Goal: Information Seeking & Learning: Learn about a topic

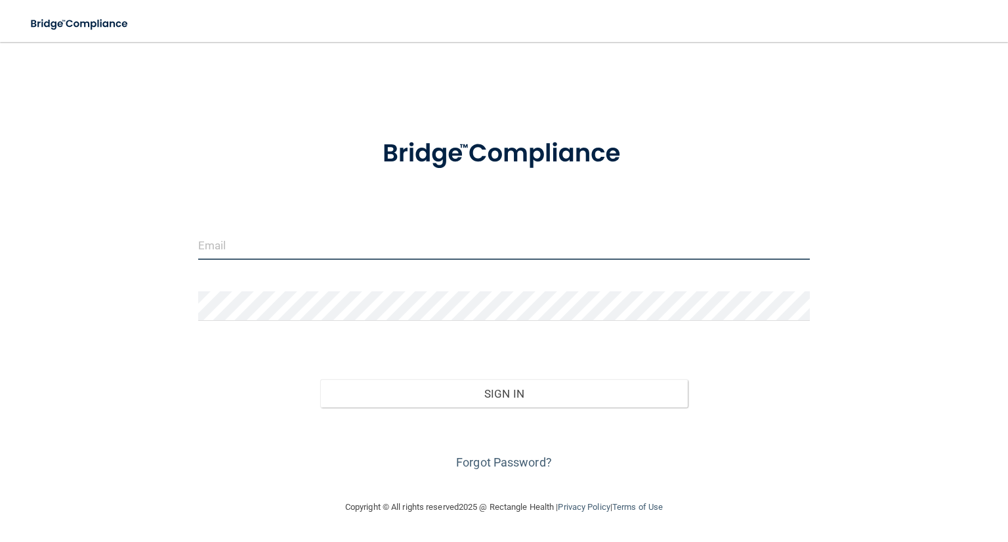
click at [258, 243] on input "email" at bounding box center [504, 245] width 612 height 30
type input "[PERSON_NAME][EMAIL_ADDRESS][PERSON_NAME][DOMAIN_NAME]"
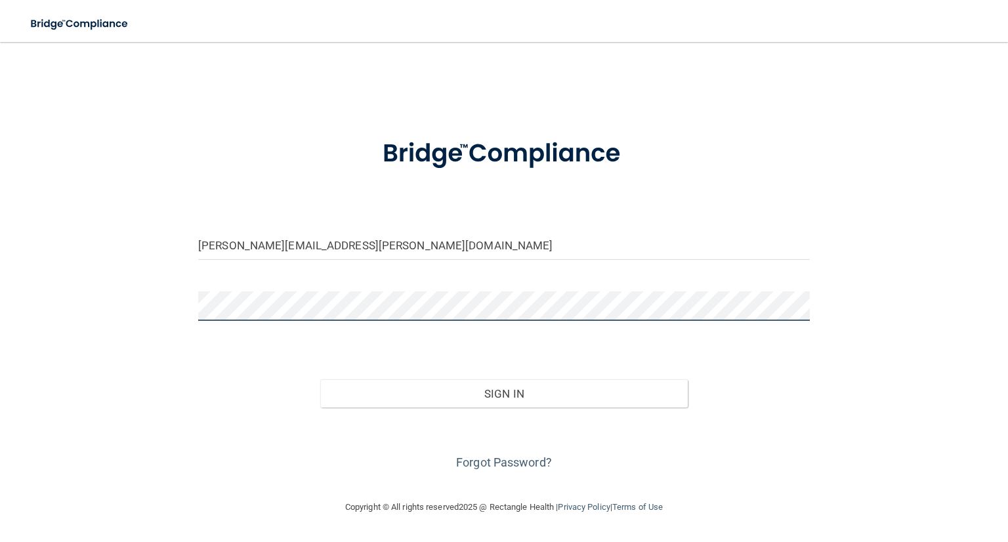
click at [320, 379] on button "Sign In" at bounding box center [503, 393] width 367 height 29
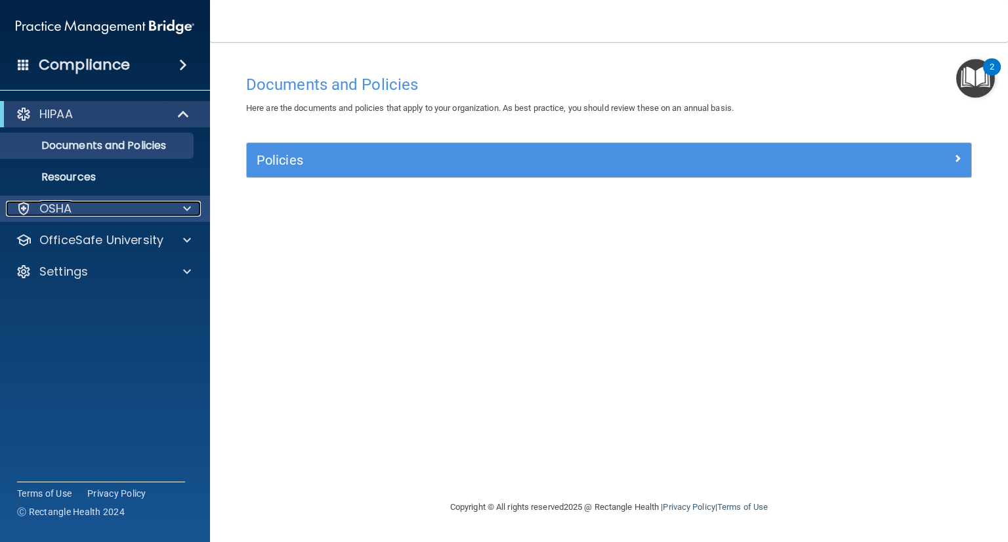
click at [66, 203] on p "OSHA" at bounding box center [55, 209] width 33 height 16
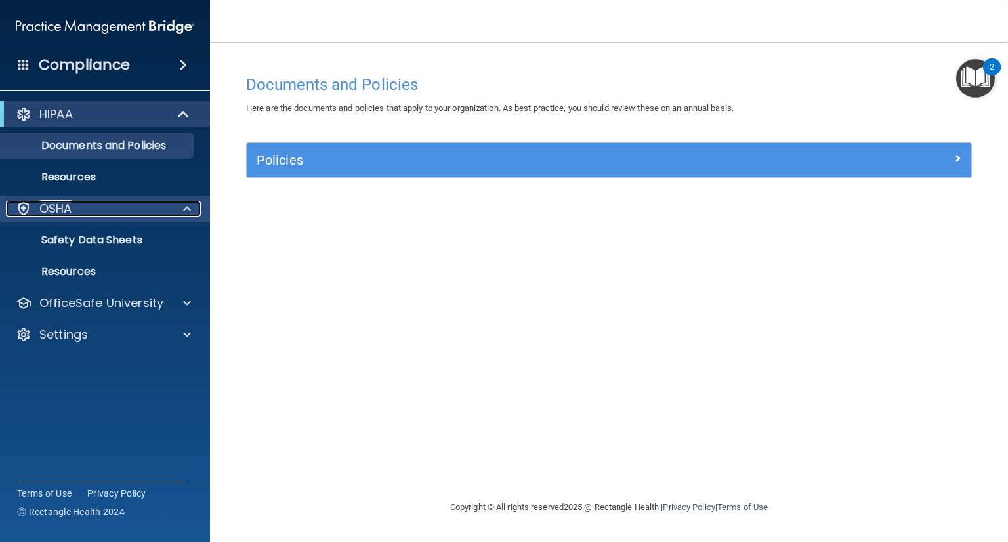
click at [67, 209] on p "OSHA" at bounding box center [55, 209] width 33 height 16
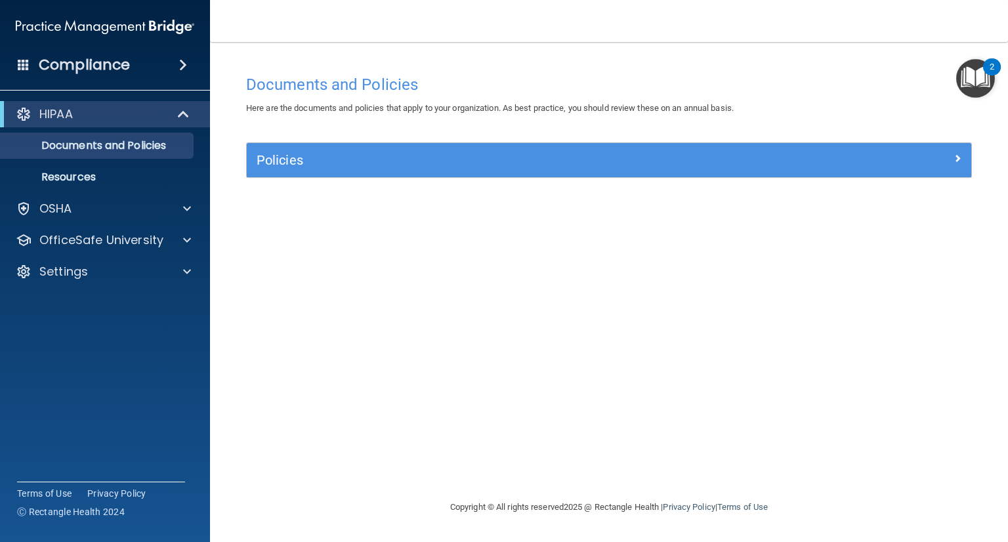
click at [111, 62] on h4 "Compliance" at bounding box center [84, 65] width 91 height 18
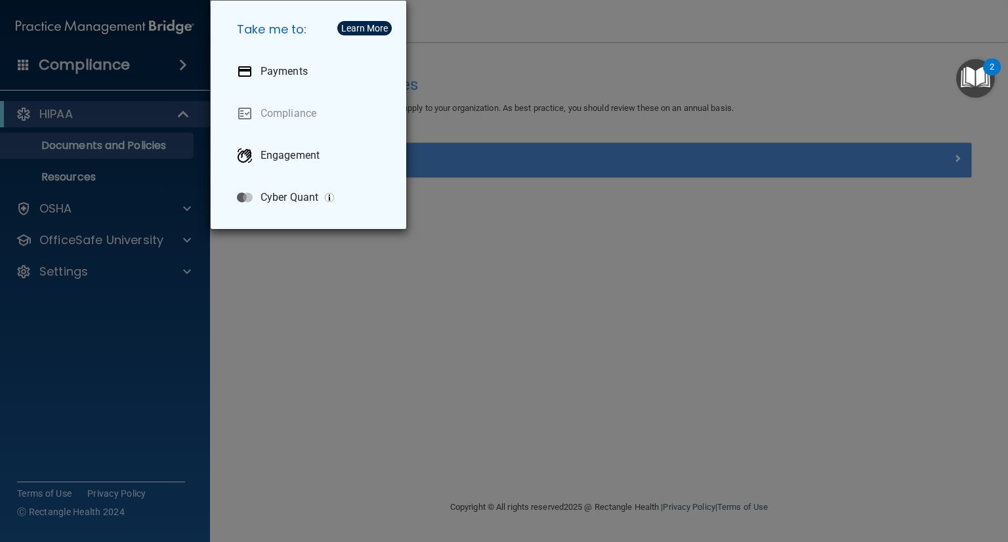
click at [35, 415] on div "Take me to: Payments Compliance Engagement Cyber Quant" at bounding box center [504, 271] width 1008 height 542
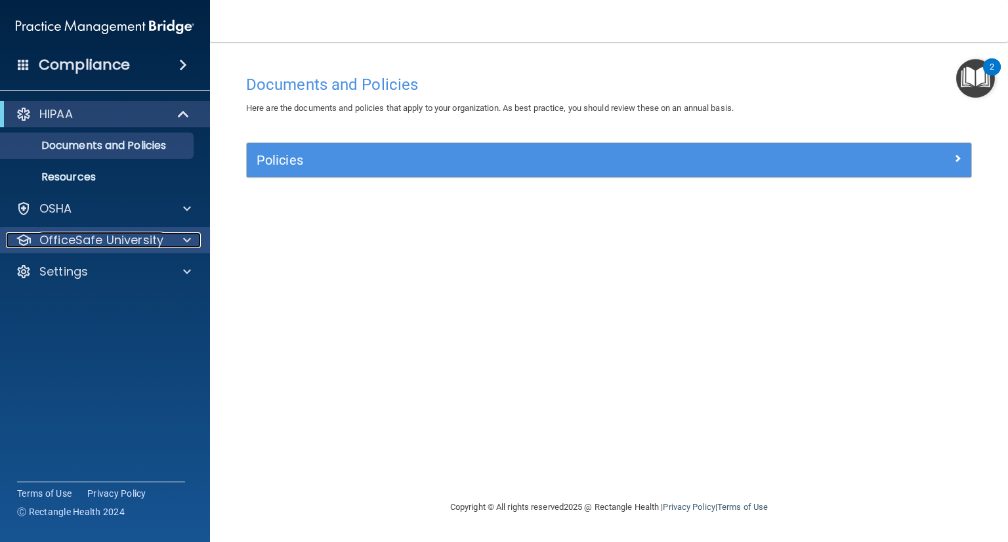
click at [96, 234] on p "OfficeSafe University" at bounding box center [101, 240] width 124 height 16
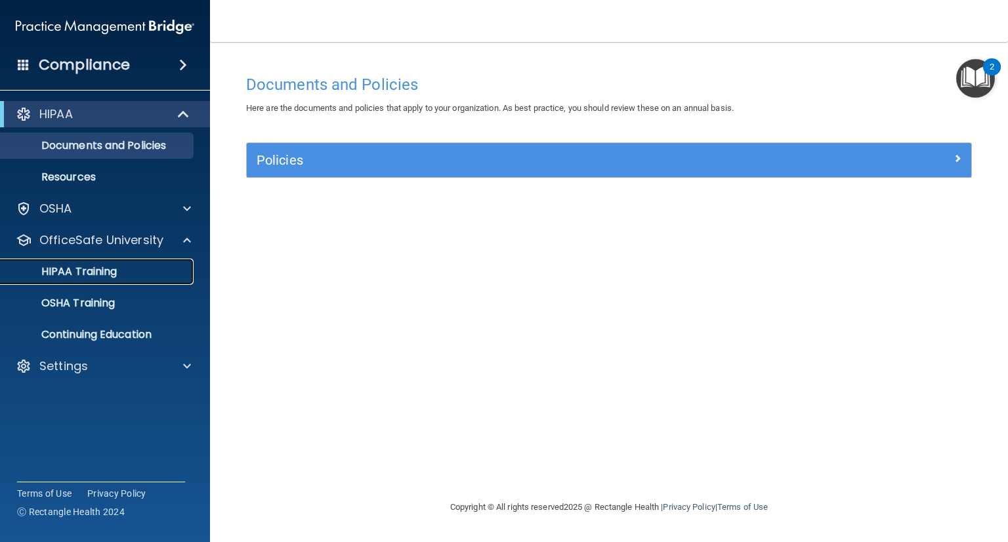
click at [93, 271] on p "HIPAA Training" at bounding box center [63, 271] width 108 height 13
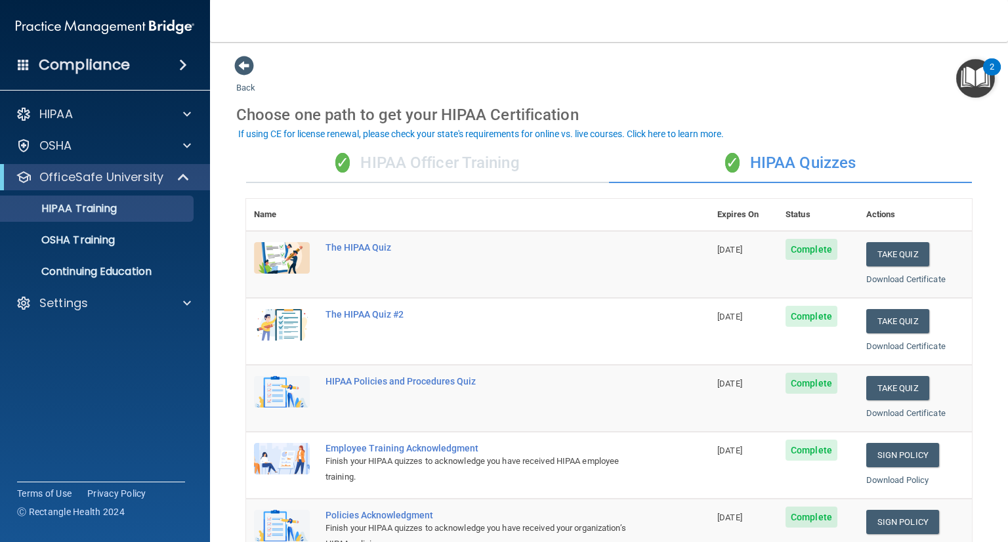
click at [434, 161] on div "✓ HIPAA Officer Training" at bounding box center [427, 163] width 363 height 39
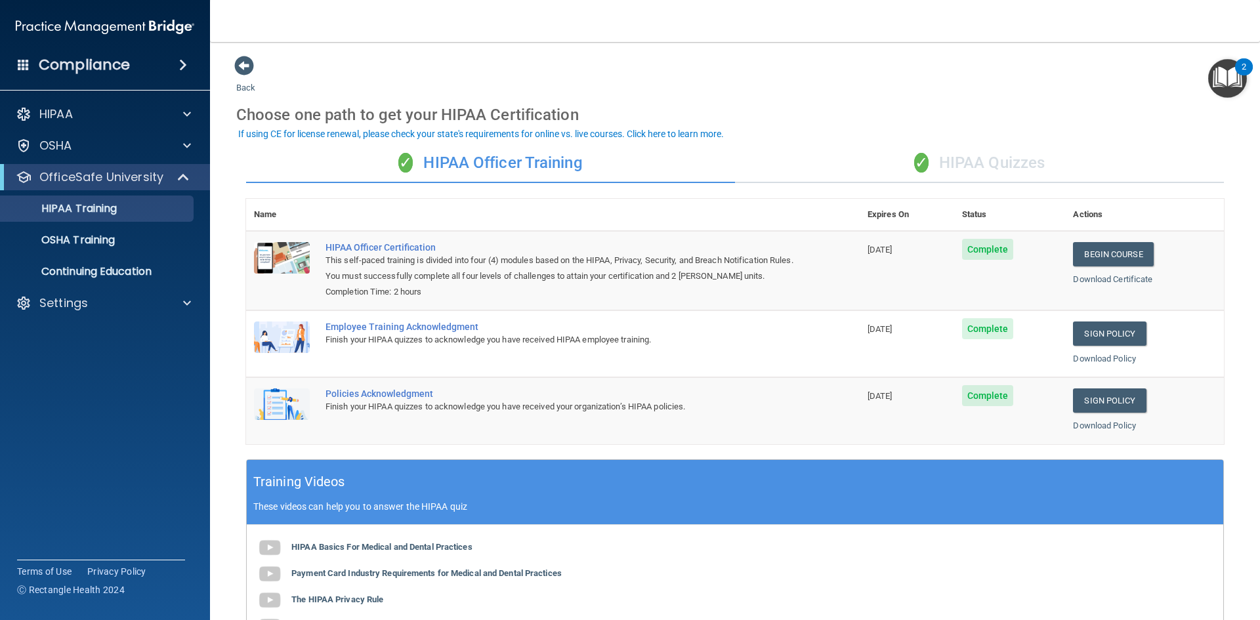
click at [1007, 157] on div "✓ HIPAA Quizzes" at bounding box center [979, 163] width 489 height 39
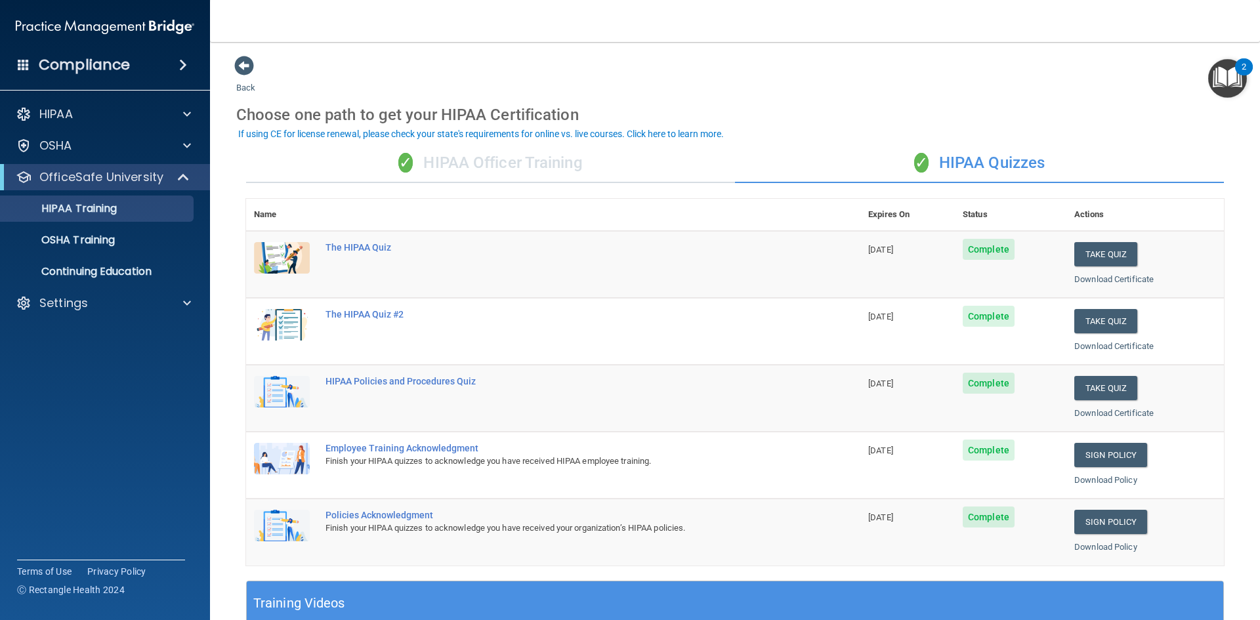
click at [449, 161] on div "✓ HIPAA Officer Training" at bounding box center [490, 163] width 489 height 39
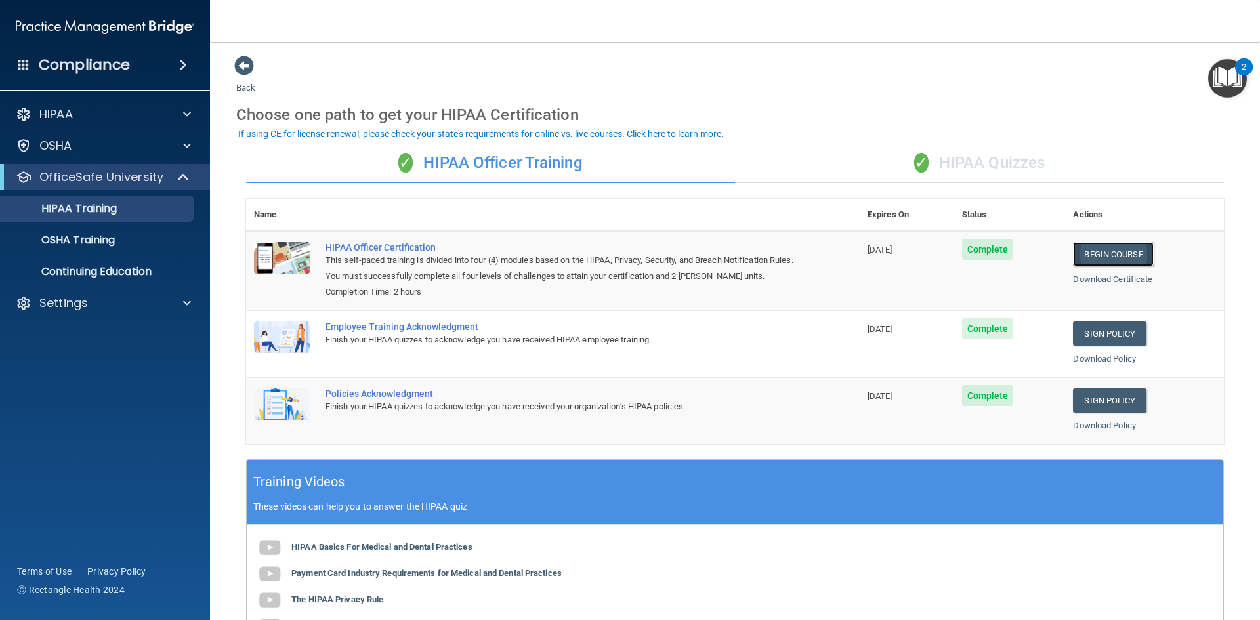
click at [1007, 251] on link "Begin Course" at bounding box center [1113, 254] width 80 height 24
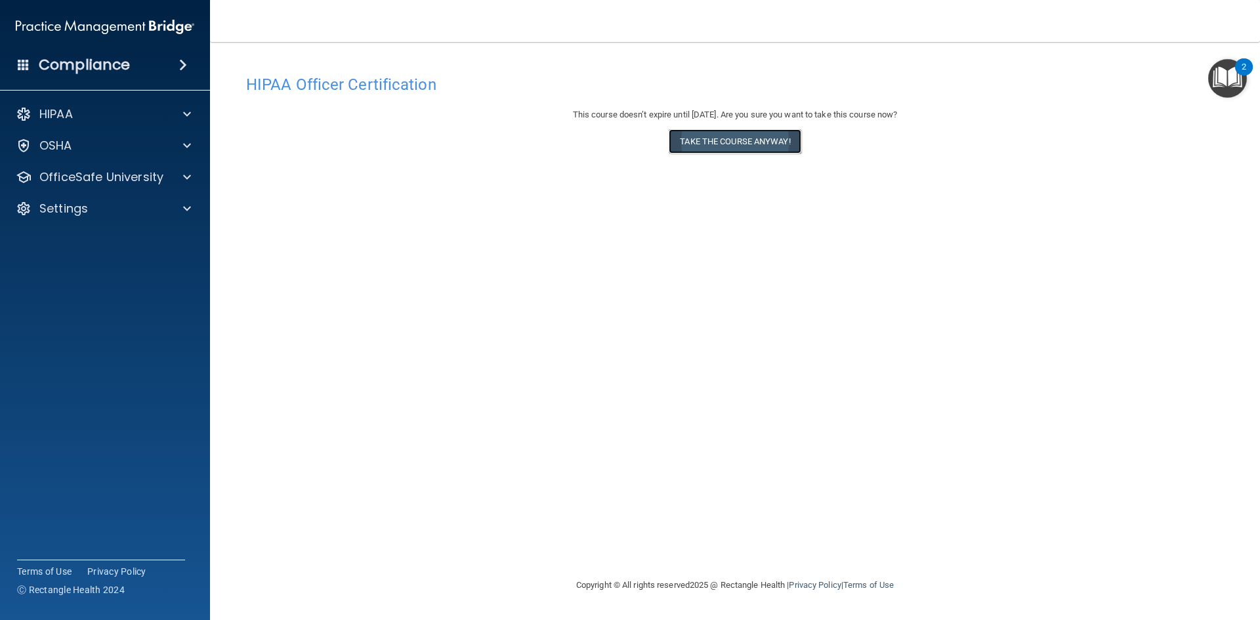
click at [776, 142] on button "Take the course anyway!" at bounding box center [735, 141] width 132 height 24
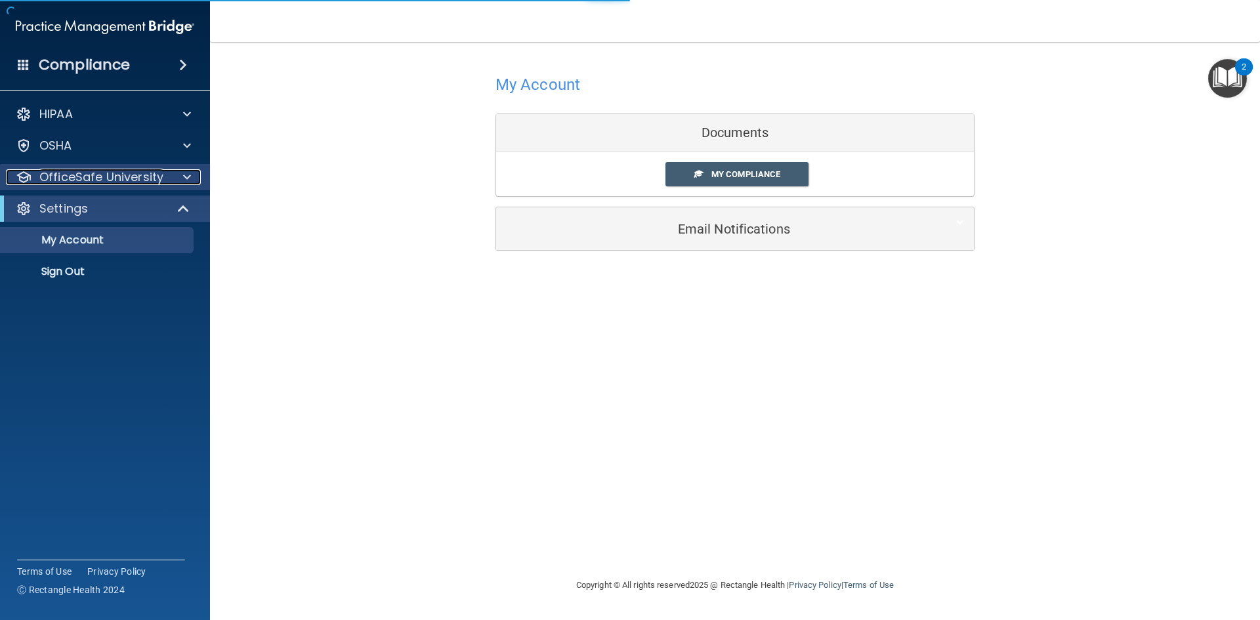
click at [87, 177] on p "OfficeSafe University" at bounding box center [101, 177] width 124 height 16
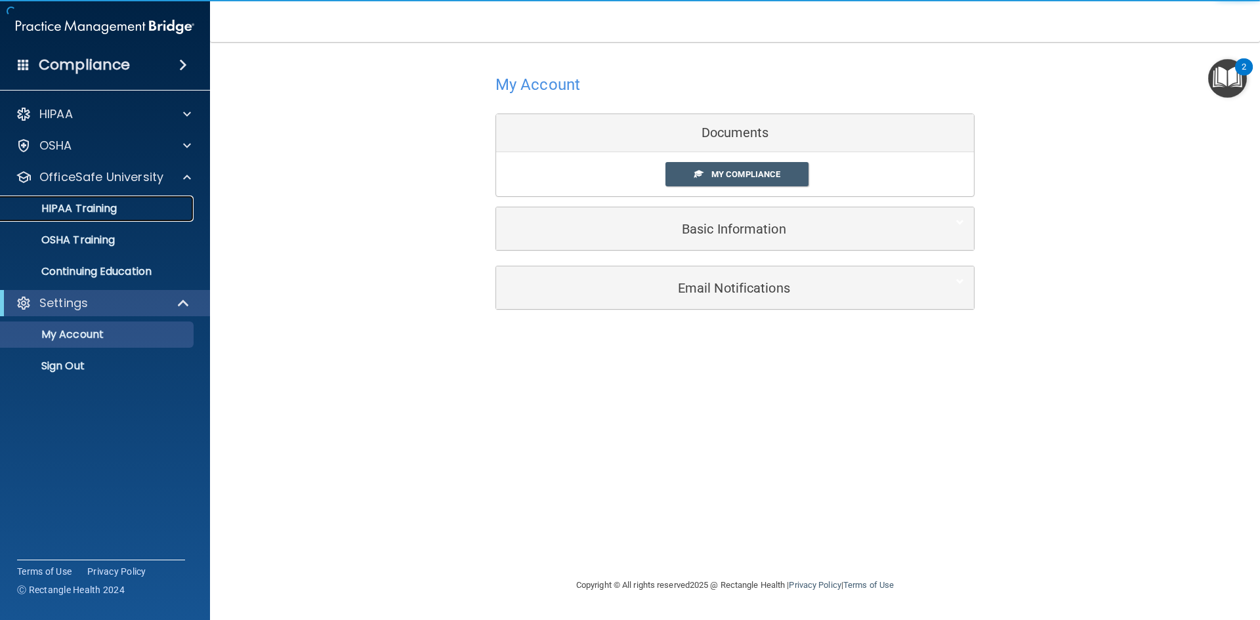
click at [98, 209] on p "HIPAA Training" at bounding box center [63, 208] width 108 height 13
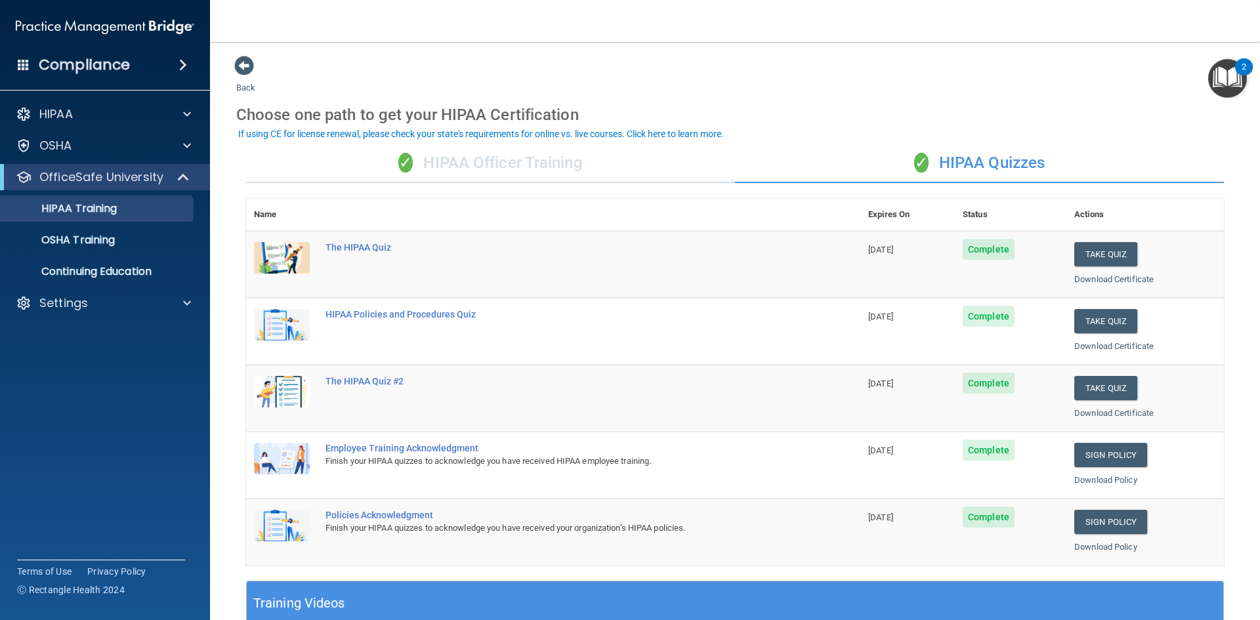
click at [495, 168] on div "✓ HIPAA Officer Training" at bounding box center [490, 163] width 489 height 39
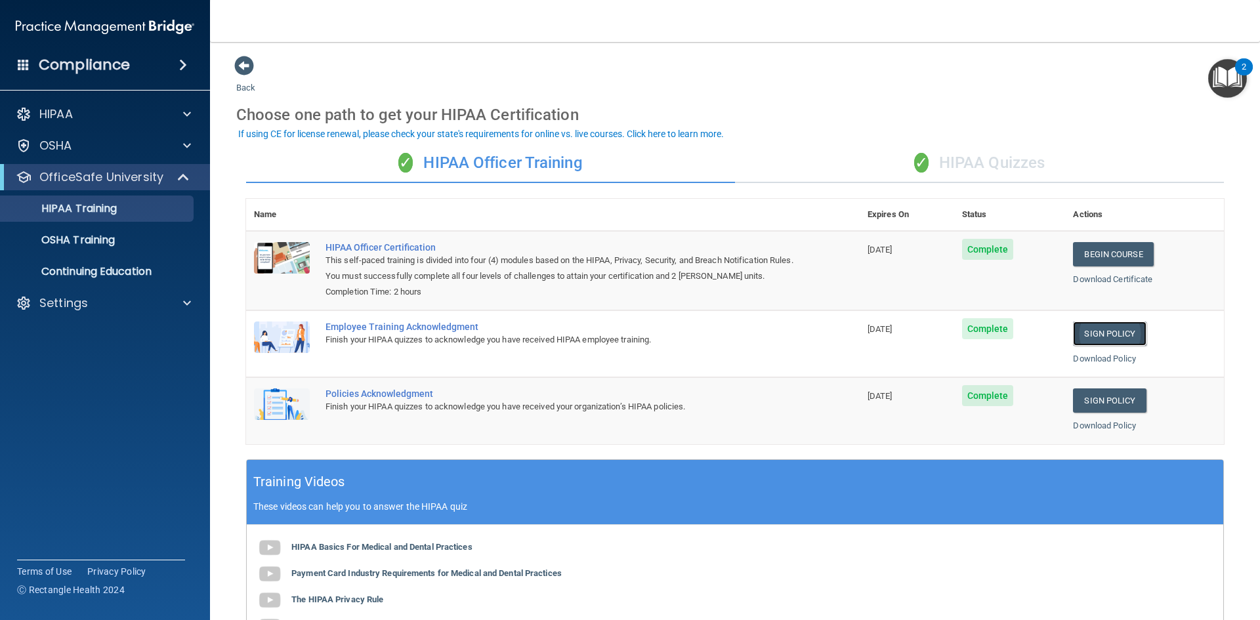
click at [1091, 335] on link "Sign Policy" at bounding box center [1109, 334] width 73 height 24
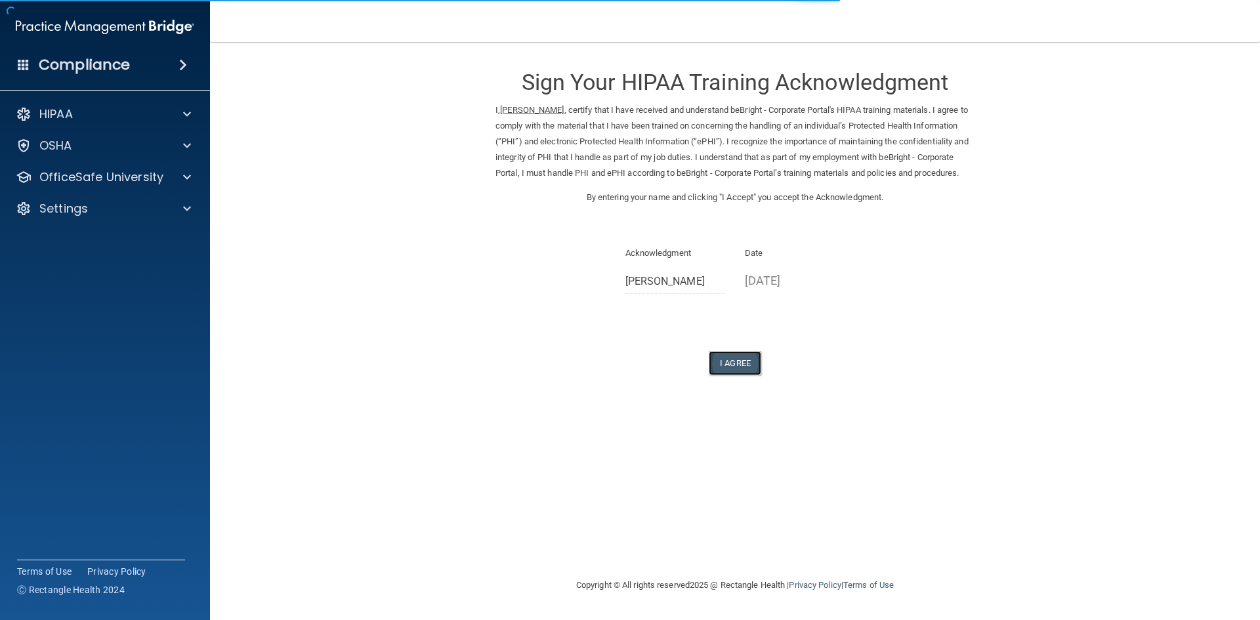
click at [739, 375] on button "I Agree" at bounding box center [735, 363] width 52 height 24
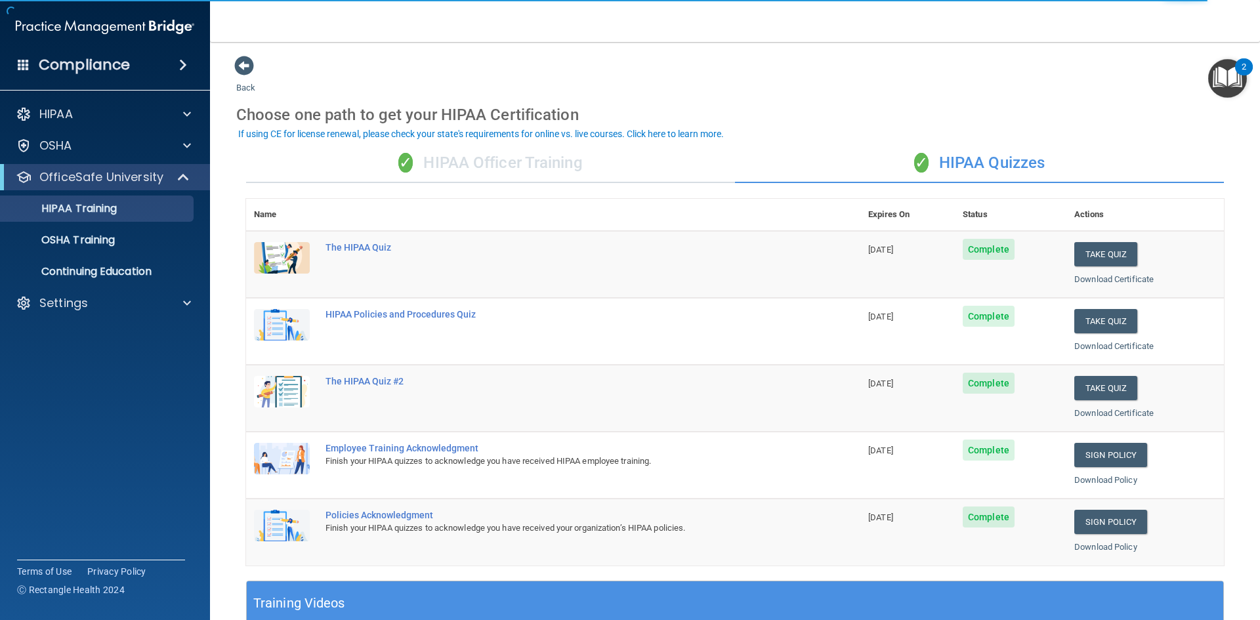
click at [427, 155] on div "✓ HIPAA Officer Training" at bounding box center [490, 163] width 489 height 39
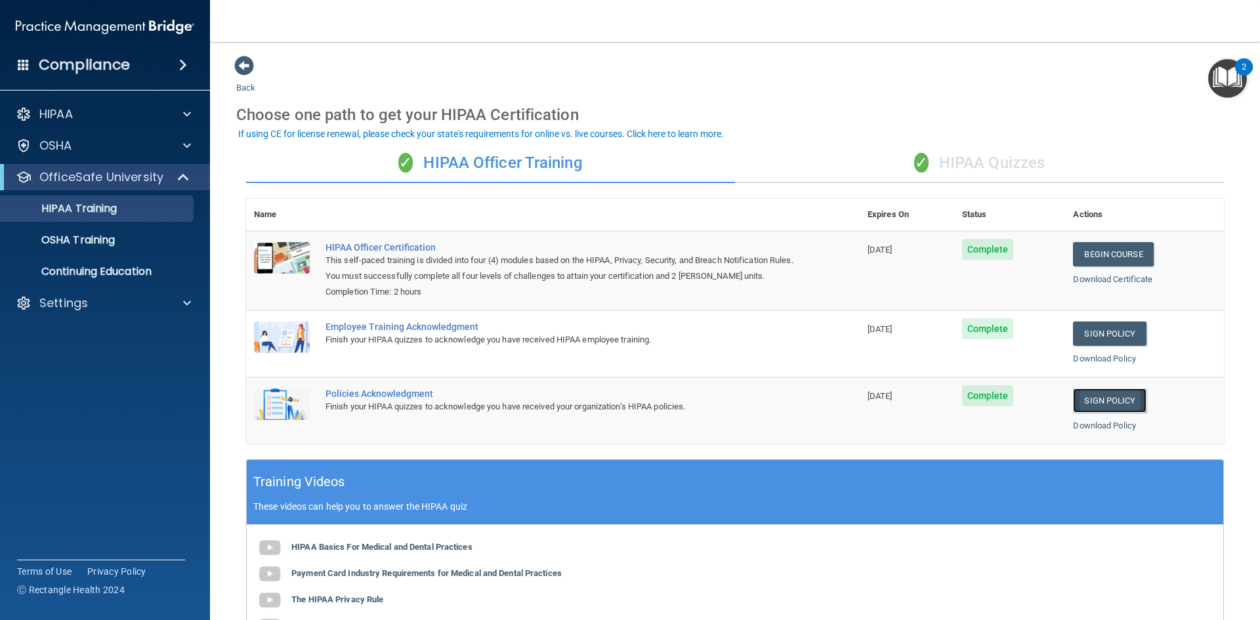
click at [1112, 396] on link "Sign Policy" at bounding box center [1109, 400] width 73 height 24
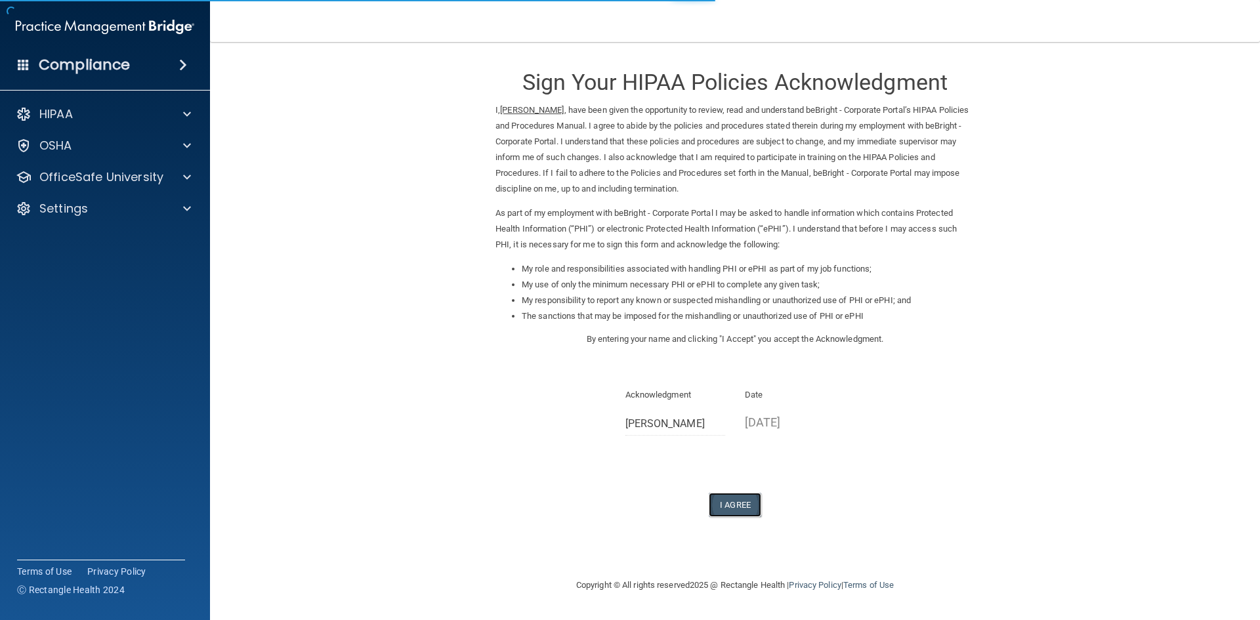
click at [736, 497] on button "I Agree" at bounding box center [735, 505] width 52 height 24
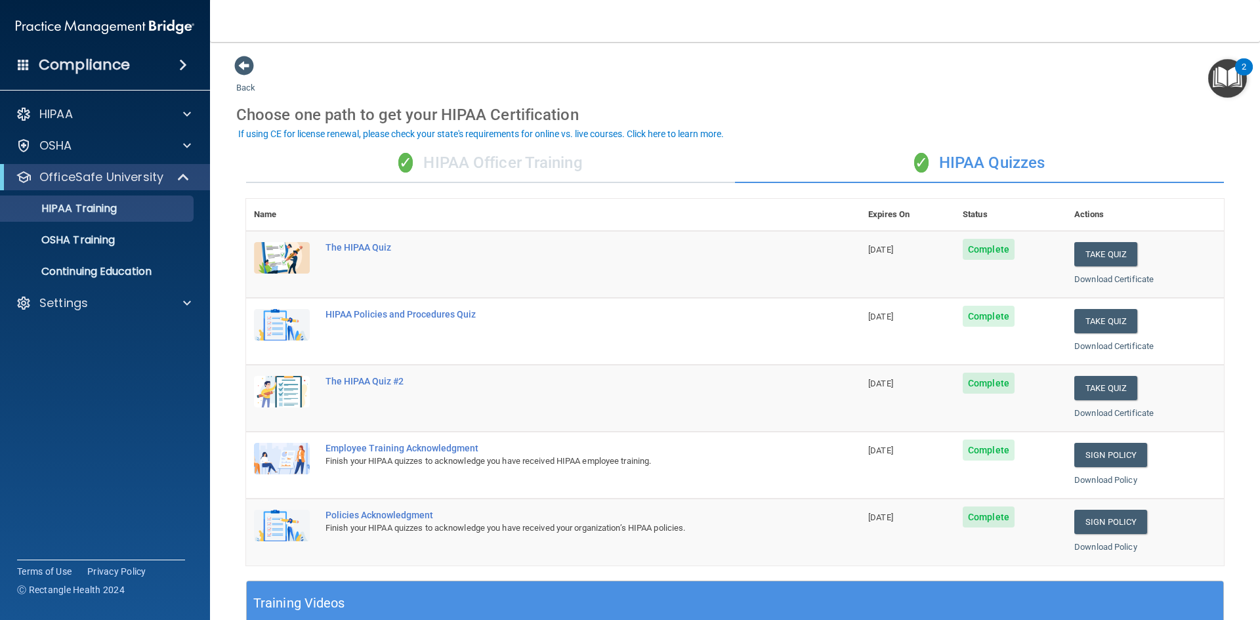
click at [480, 157] on div "✓ HIPAA Officer Training" at bounding box center [490, 163] width 489 height 39
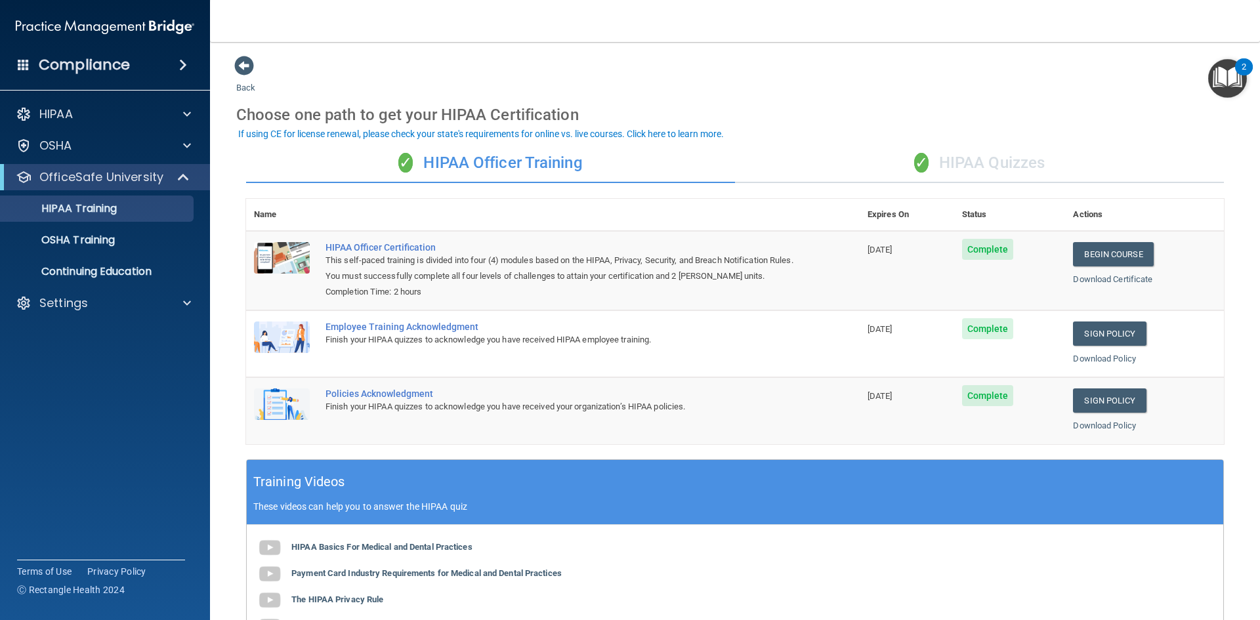
click at [976, 160] on div "✓ HIPAA Quizzes" at bounding box center [979, 163] width 489 height 39
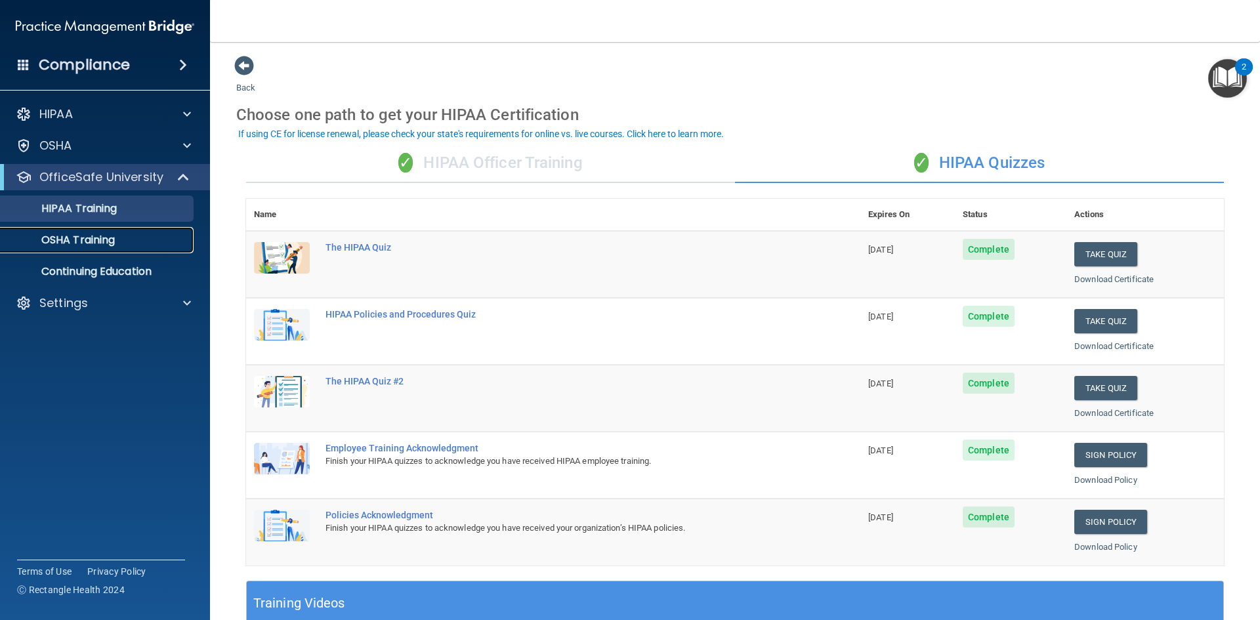
click at [115, 247] on p "OSHA Training" at bounding box center [62, 240] width 106 height 13
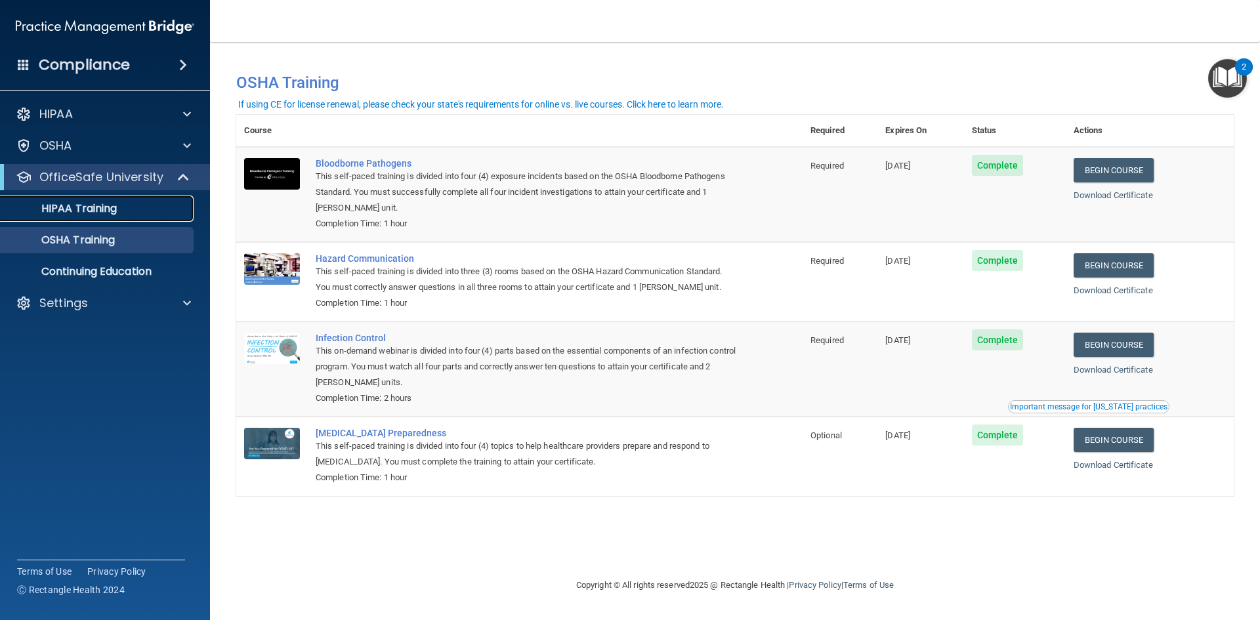
click at [102, 206] on p "HIPAA Training" at bounding box center [63, 208] width 108 height 13
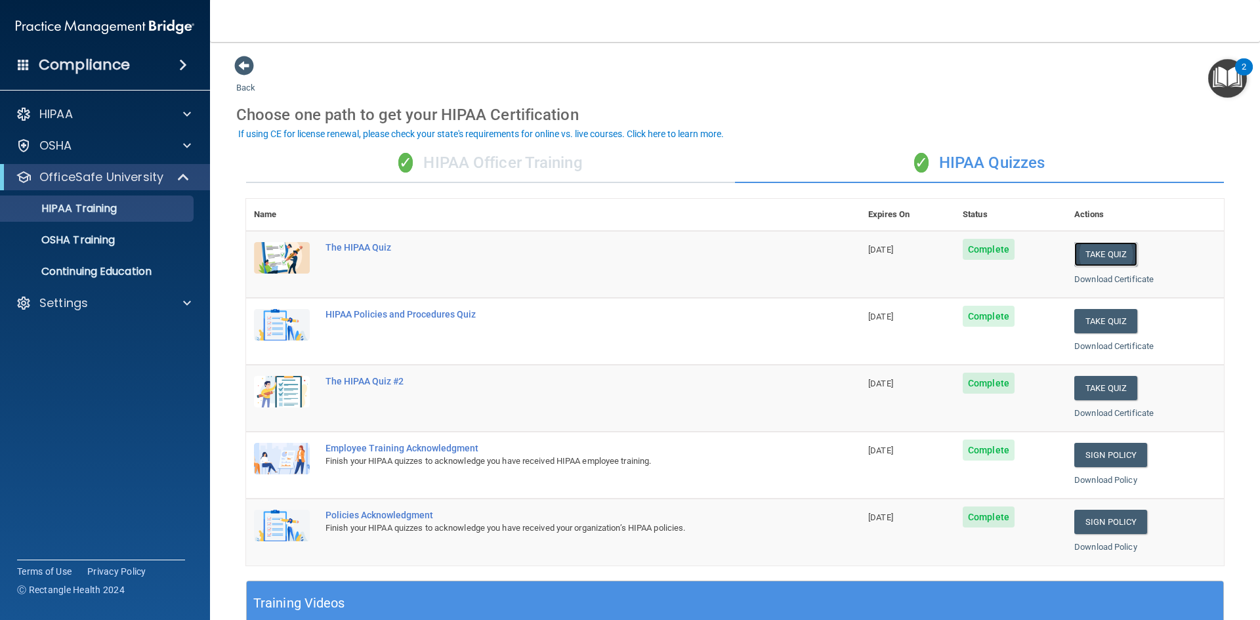
click at [1083, 257] on button "Take Quiz" at bounding box center [1105, 254] width 63 height 24
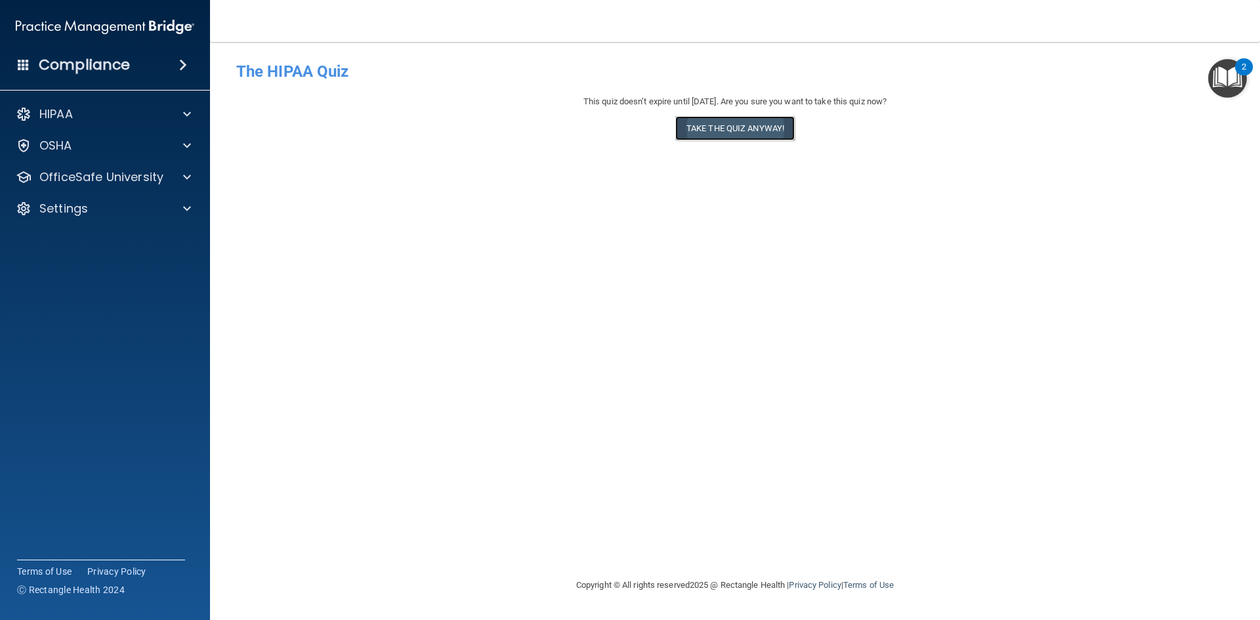
click at [721, 131] on button "Take the quiz anyway!" at bounding box center [734, 128] width 119 height 24
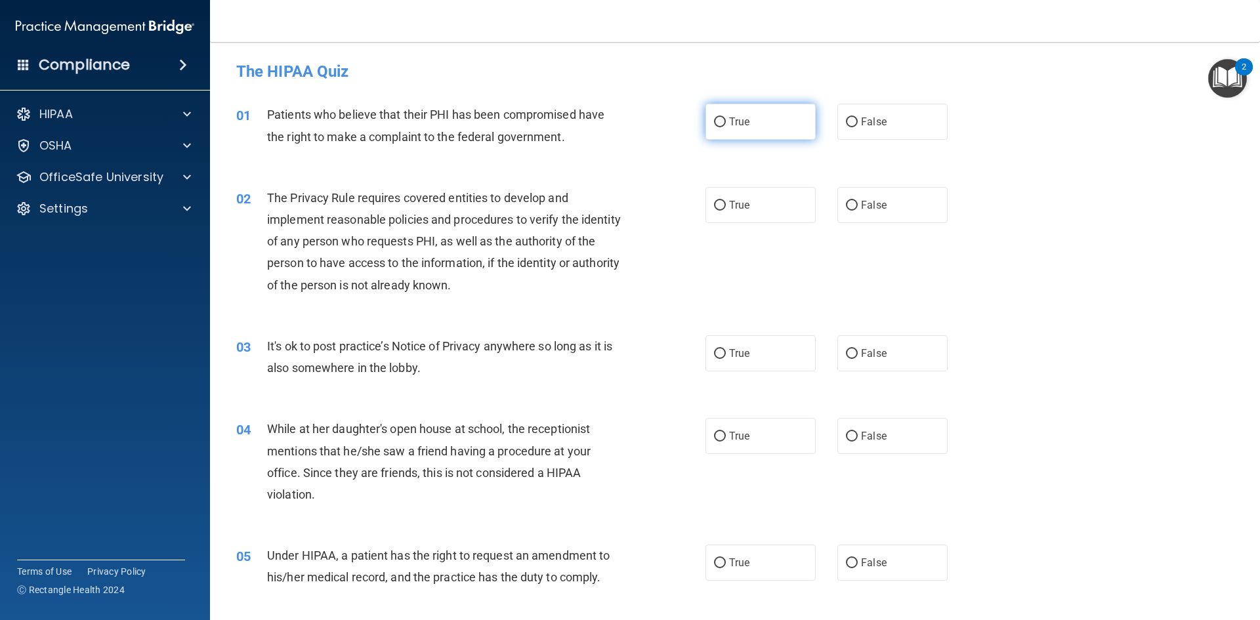
click at [776, 117] on label "True" at bounding box center [760, 122] width 110 height 36
click at [726, 117] on input "True" at bounding box center [720, 122] width 12 height 10
radio input "true"
click at [757, 204] on label "True" at bounding box center [760, 205] width 110 height 36
click at [726, 204] on input "True" at bounding box center [720, 206] width 12 height 10
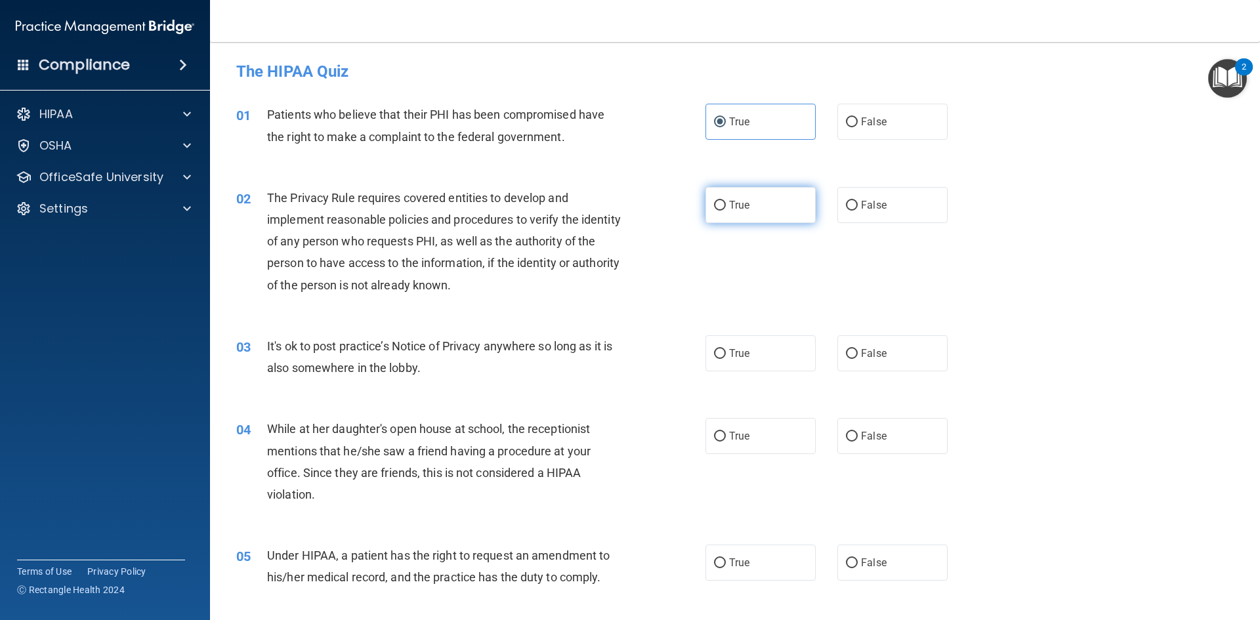
radio input "true"
click at [757, 367] on label "True" at bounding box center [760, 353] width 110 height 36
click at [726, 359] on input "True" at bounding box center [720, 354] width 12 height 10
radio input "true"
click at [748, 434] on label "True" at bounding box center [760, 436] width 110 height 36
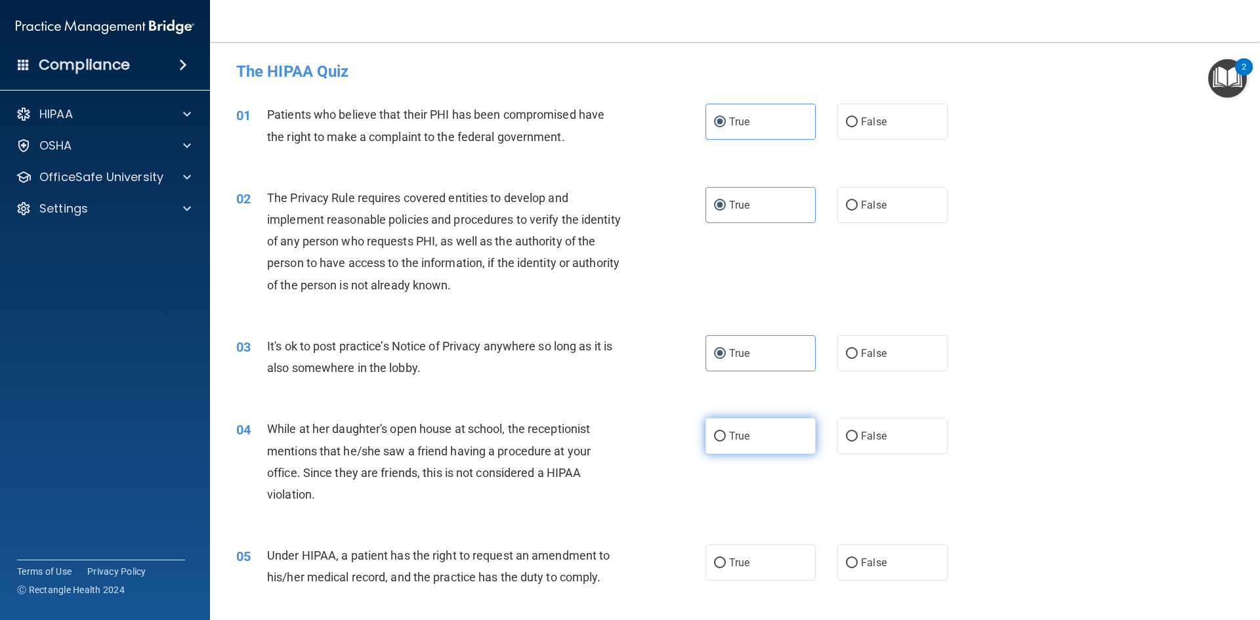
click at [726, 434] on input "True" at bounding box center [720, 437] width 12 height 10
radio input "true"
drag, startPoint x: 759, startPoint y: 561, endPoint x: 764, endPoint y: 566, distance: 7.5
click at [762, 567] on label "True" at bounding box center [760, 563] width 110 height 36
click at [726, 567] on input "True" at bounding box center [720, 563] width 12 height 10
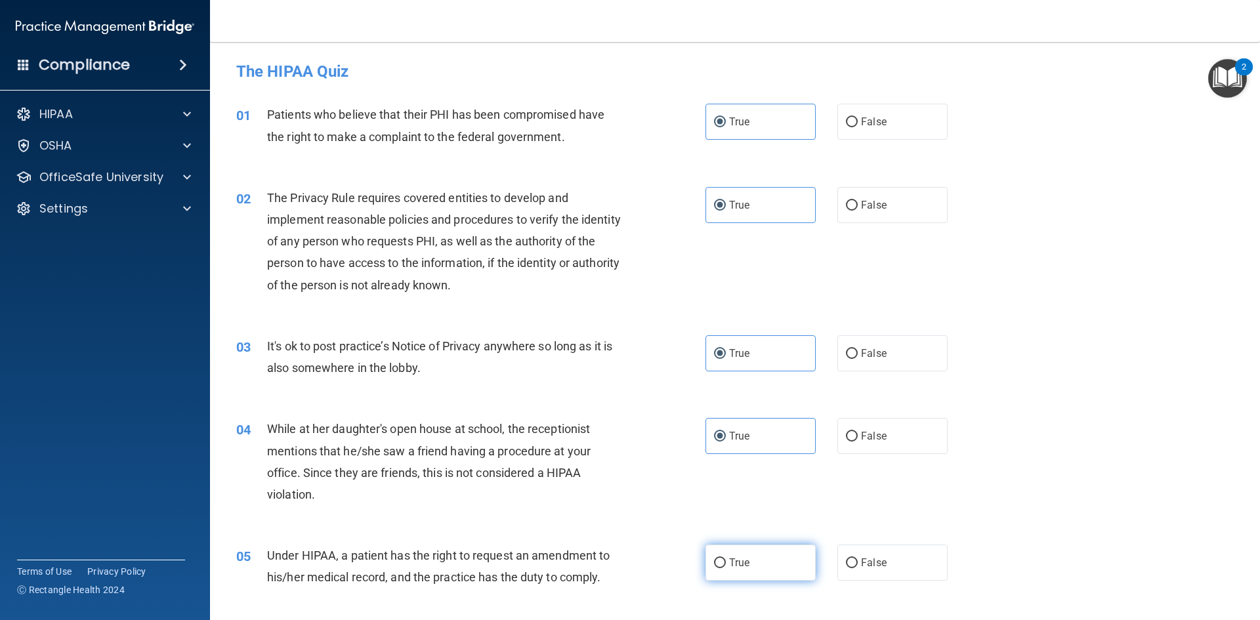
radio input "true"
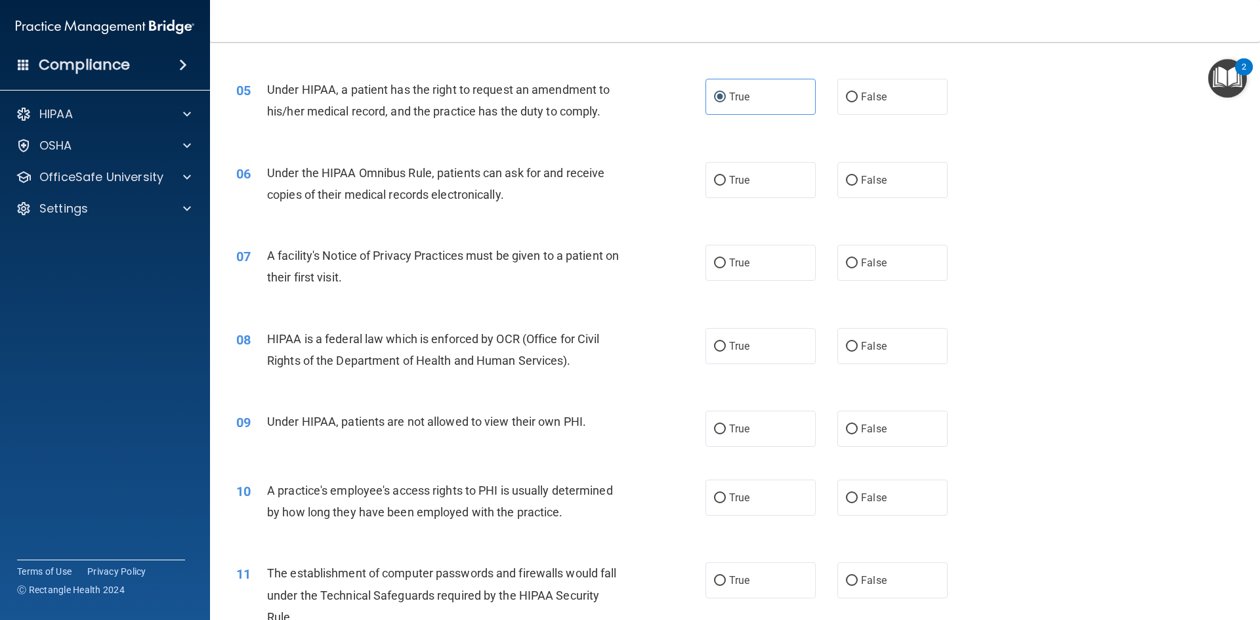
scroll to position [394, 0]
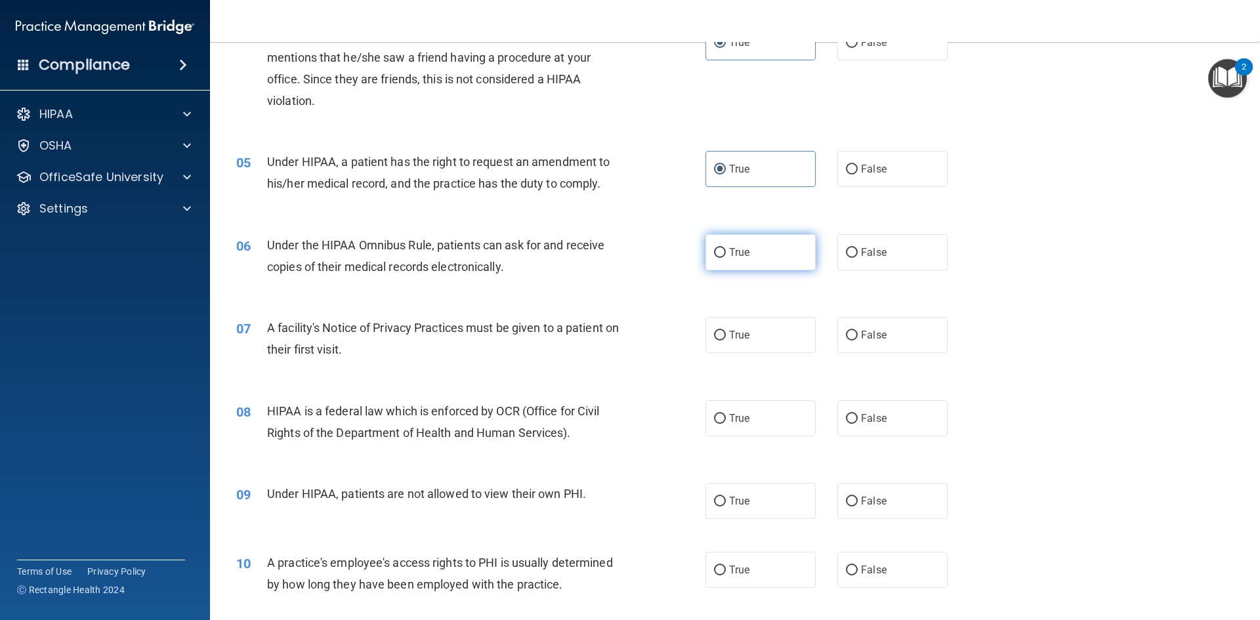
click at [765, 254] on label "True" at bounding box center [760, 252] width 110 height 36
click at [726, 254] on input "True" at bounding box center [720, 253] width 12 height 10
radio input "true"
click at [758, 333] on label "True" at bounding box center [760, 335] width 110 height 36
click at [726, 333] on input "True" at bounding box center [720, 336] width 12 height 10
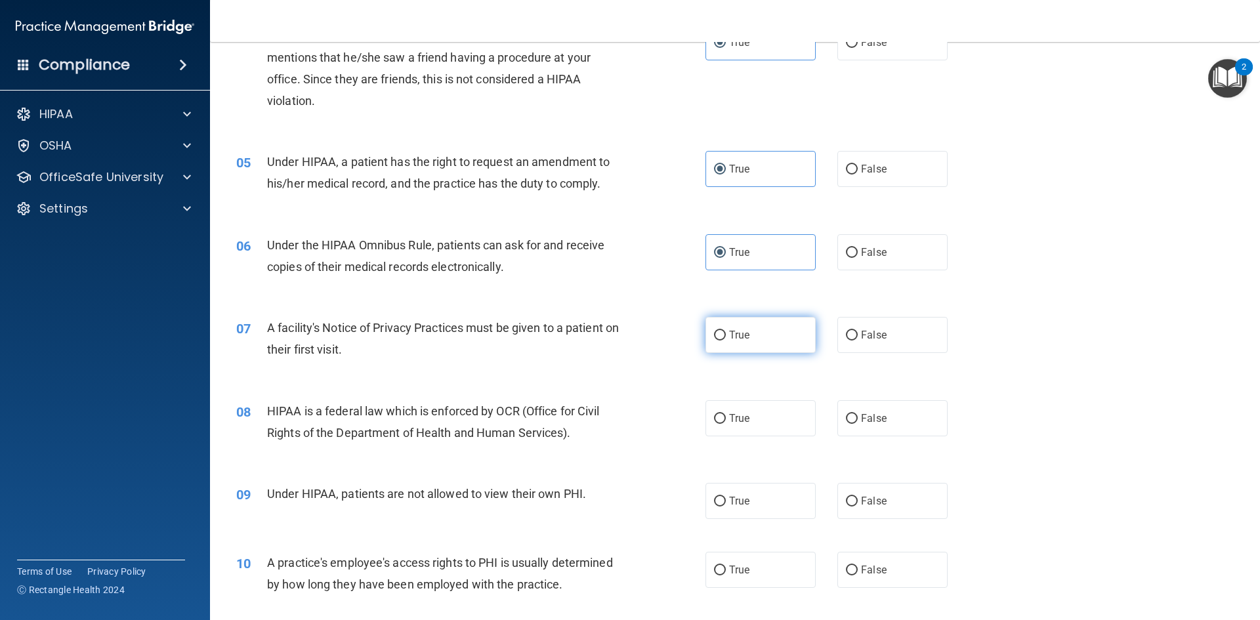
radio input "true"
click at [755, 434] on label "True" at bounding box center [760, 418] width 110 height 36
click at [726, 424] on input "True" at bounding box center [720, 419] width 12 height 10
radio input "true"
click at [751, 503] on label "True" at bounding box center [760, 501] width 110 height 36
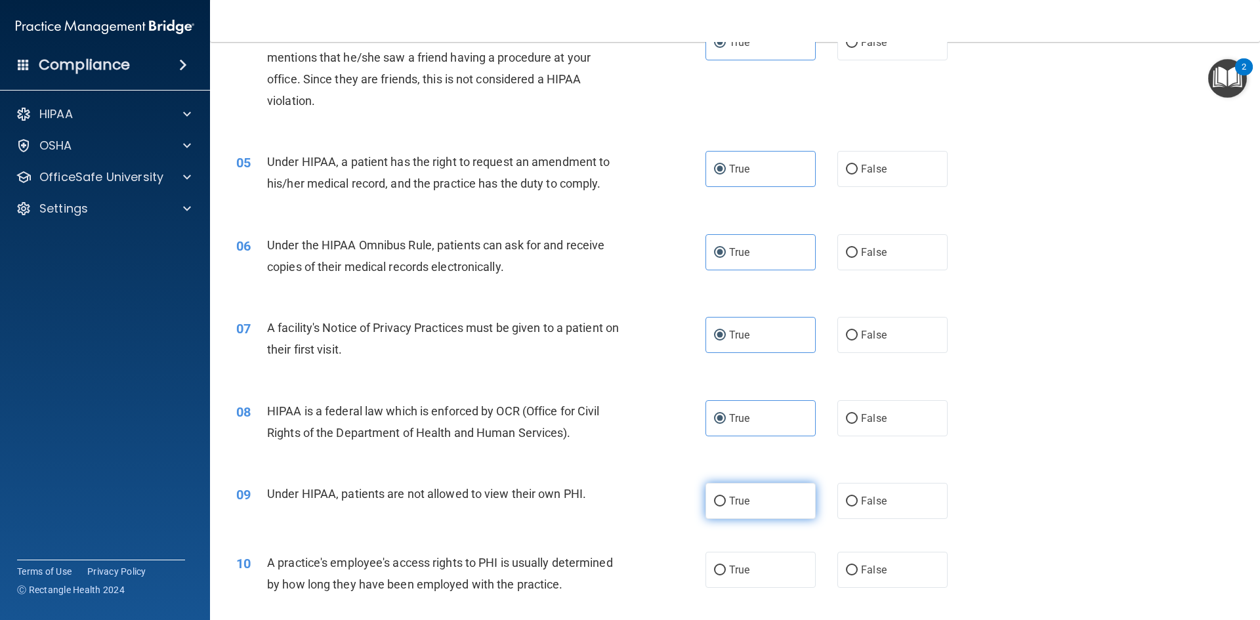
click at [726, 503] on input "True" at bounding box center [720, 502] width 12 height 10
radio input "true"
click at [750, 571] on label "True" at bounding box center [760, 570] width 110 height 36
click at [726, 571] on input "True" at bounding box center [720, 571] width 12 height 10
radio input "true"
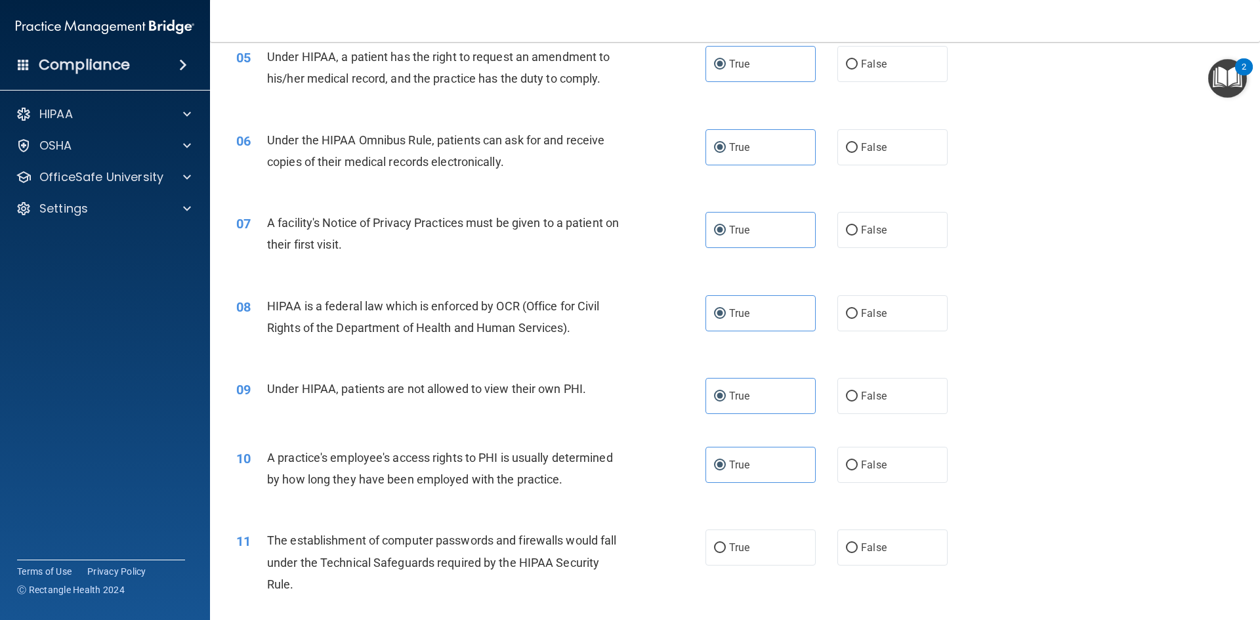
scroll to position [787, 0]
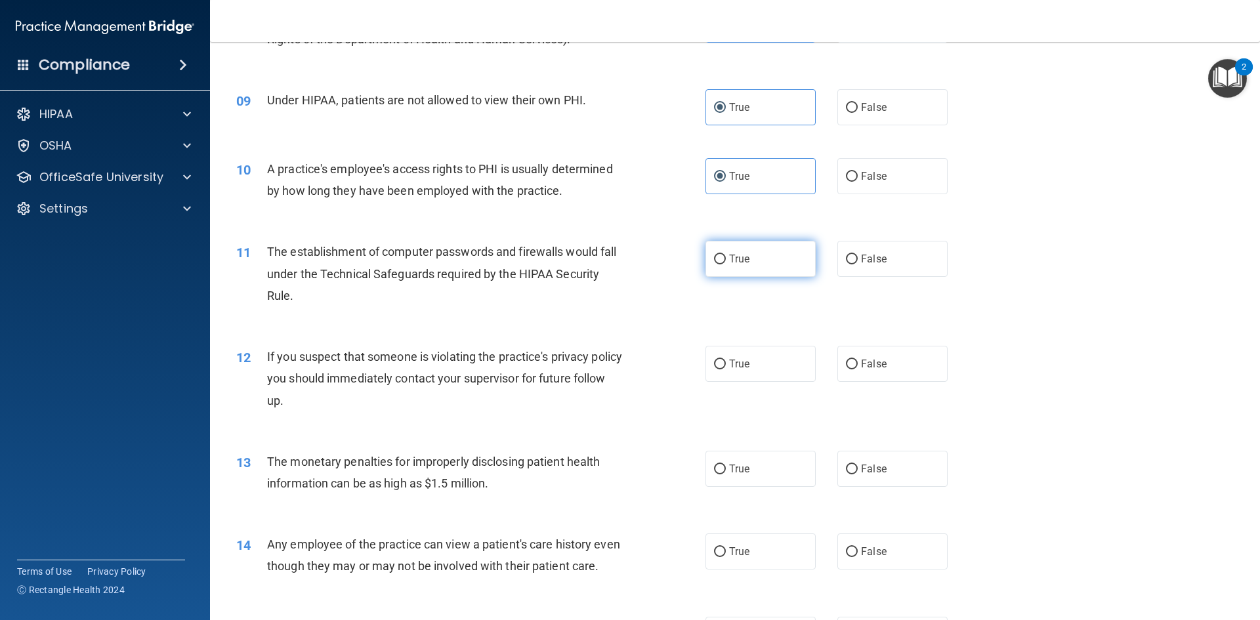
click at [752, 260] on label "True" at bounding box center [760, 259] width 110 height 36
click at [726, 260] on input "True" at bounding box center [720, 260] width 12 height 10
radio input "true"
click at [760, 369] on label "True" at bounding box center [760, 364] width 110 height 36
click at [726, 369] on input "True" at bounding box center [720, 365] width 12 height 10
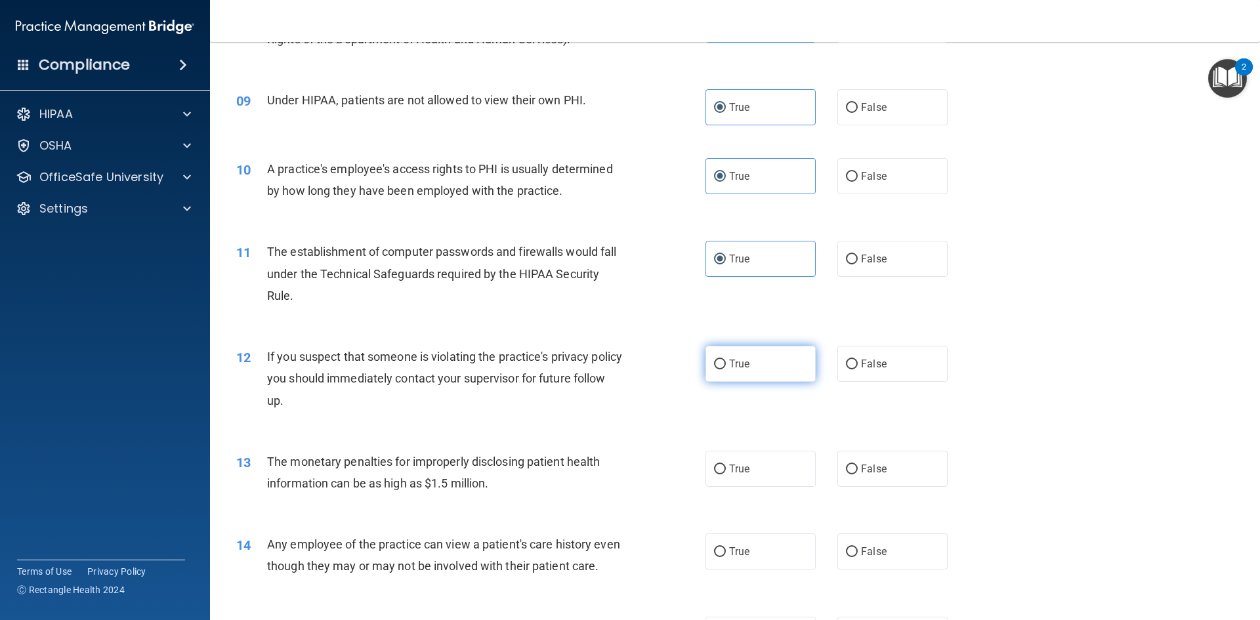
radio input "true"
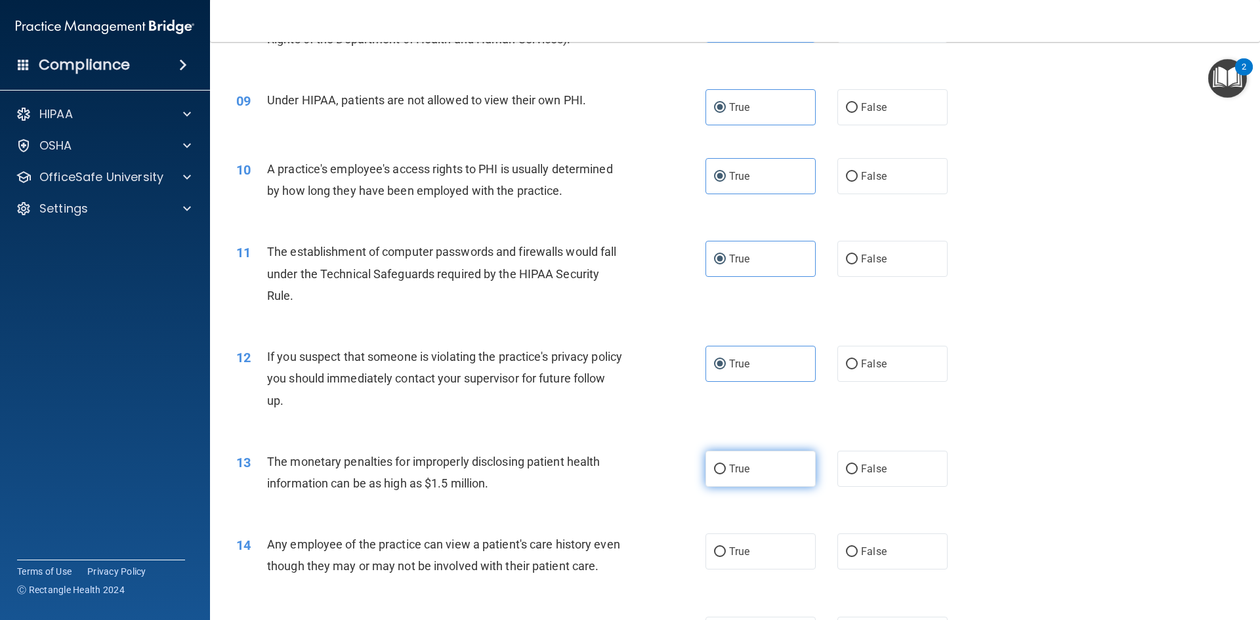
click at [755, 471] on label "True" at bounding box center [760, 469] width 110 height 36
click at [726, 471] on input "True" at bounding box center [720, 470] width 12 height 10
radio input "true"
click at [751, 552] on label "True" at bounding box center [760, 551] width 110 height 36
click at [726, 552] on input "True" at bounding box center [720, 552] width 12 height 10
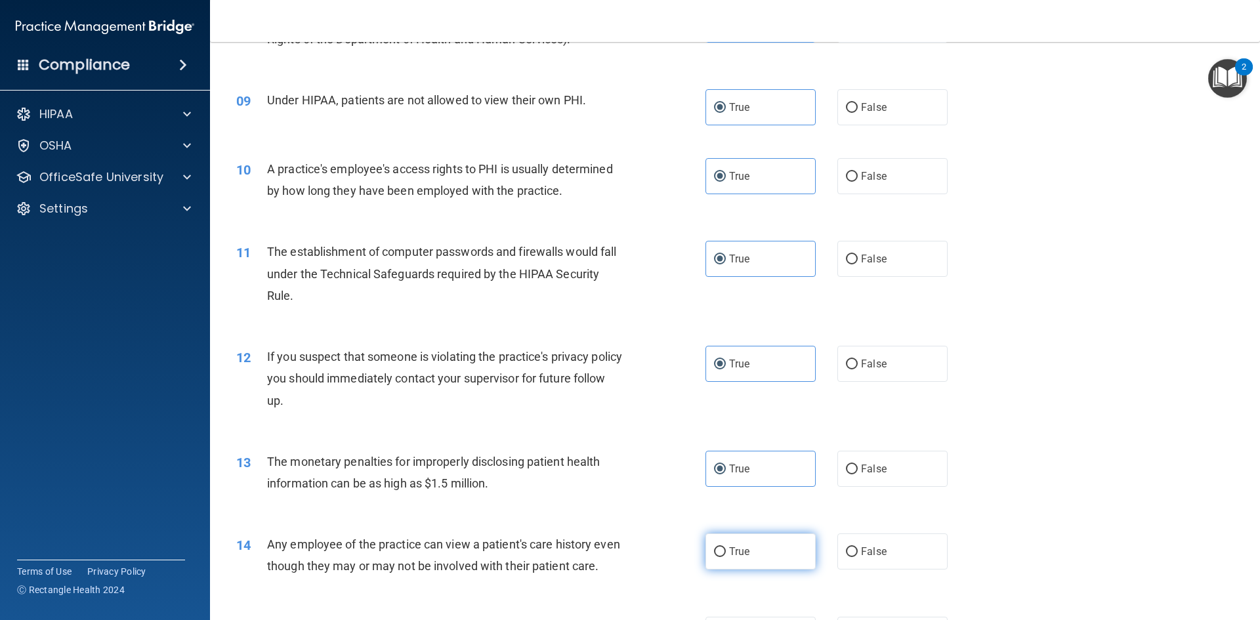
radio input "true"
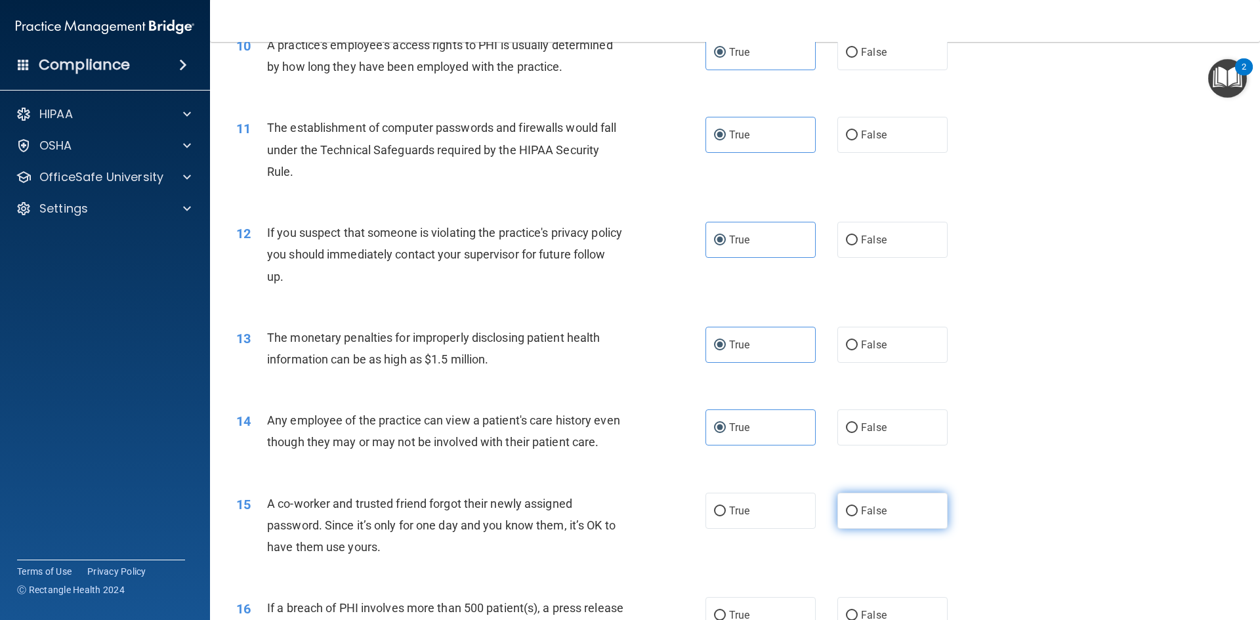
scroll to position [1115, 0]
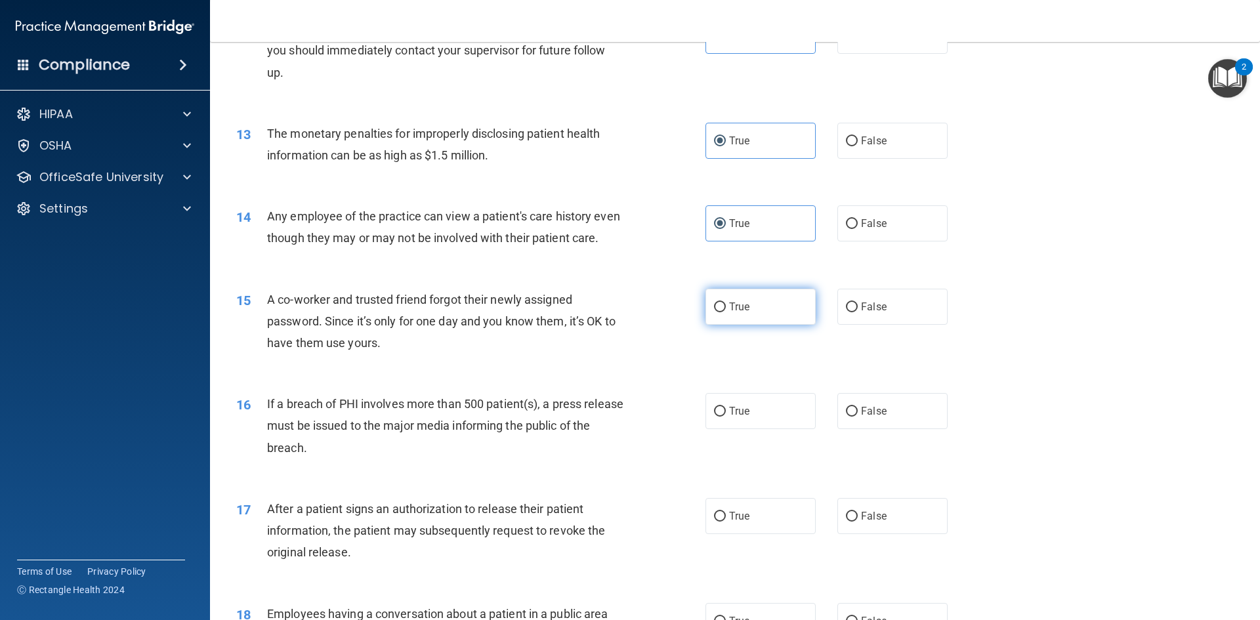
click at [743, 325] on label "True" at bounding box center [760, 307] width 110 height 36
click at [726, 312] on input "True" at bounding box center [720, 307] width 12 height 10
radio input "true"
click at [757, 429] on label "True" at bounding box center [760, 411] width 110 height 36
click at [726, 417] on input "True" at bounding box center [720, 412] width 12 height 10
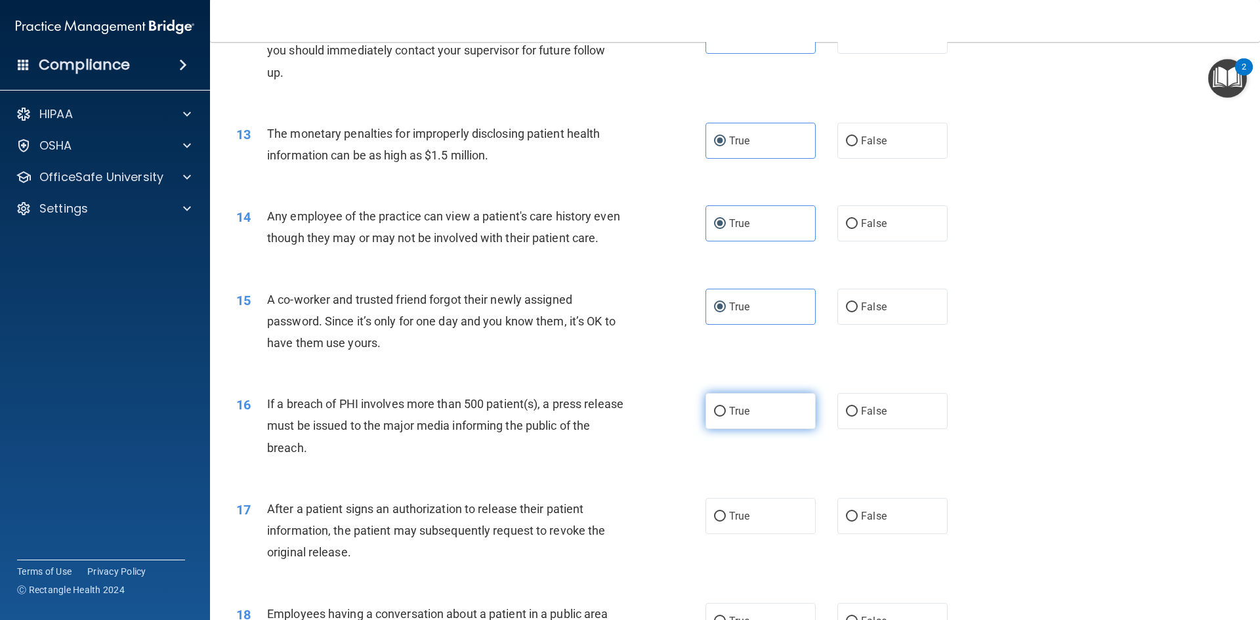
radio input "true"
click at [756, 530] on label "True" at bounding box center [760, 516] width 110 height 36
click at [726, 522] on input "True" at bounding box center [720, 517] width 12 height 10
radio input "true"
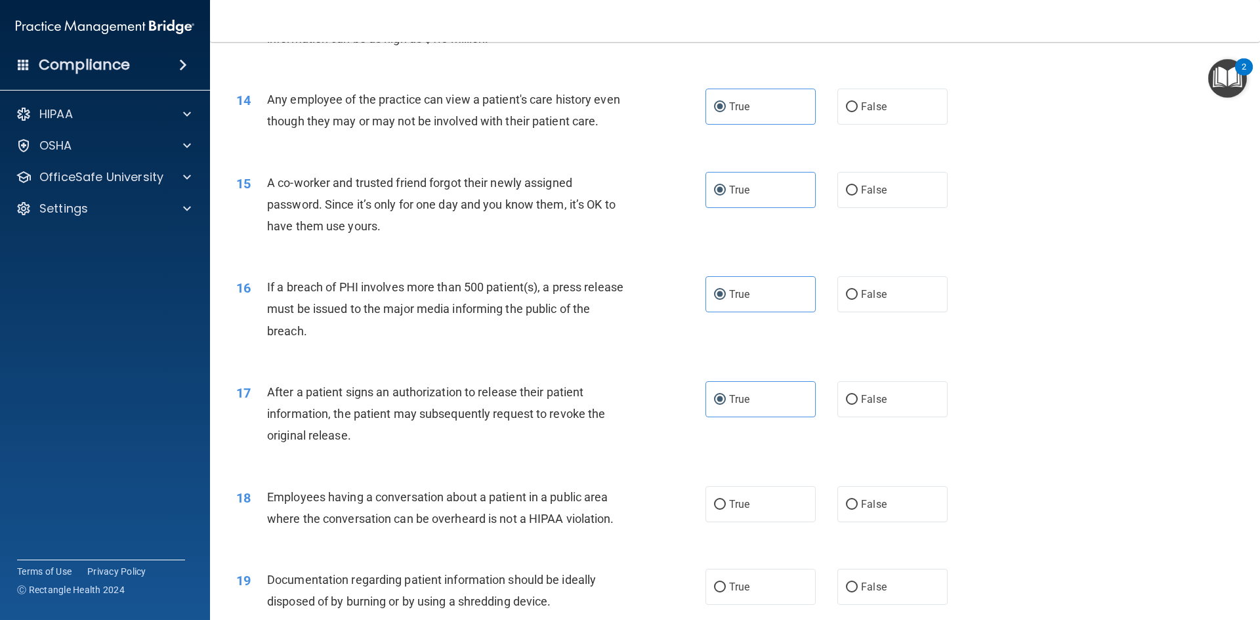
scroll to position [1444, 0]
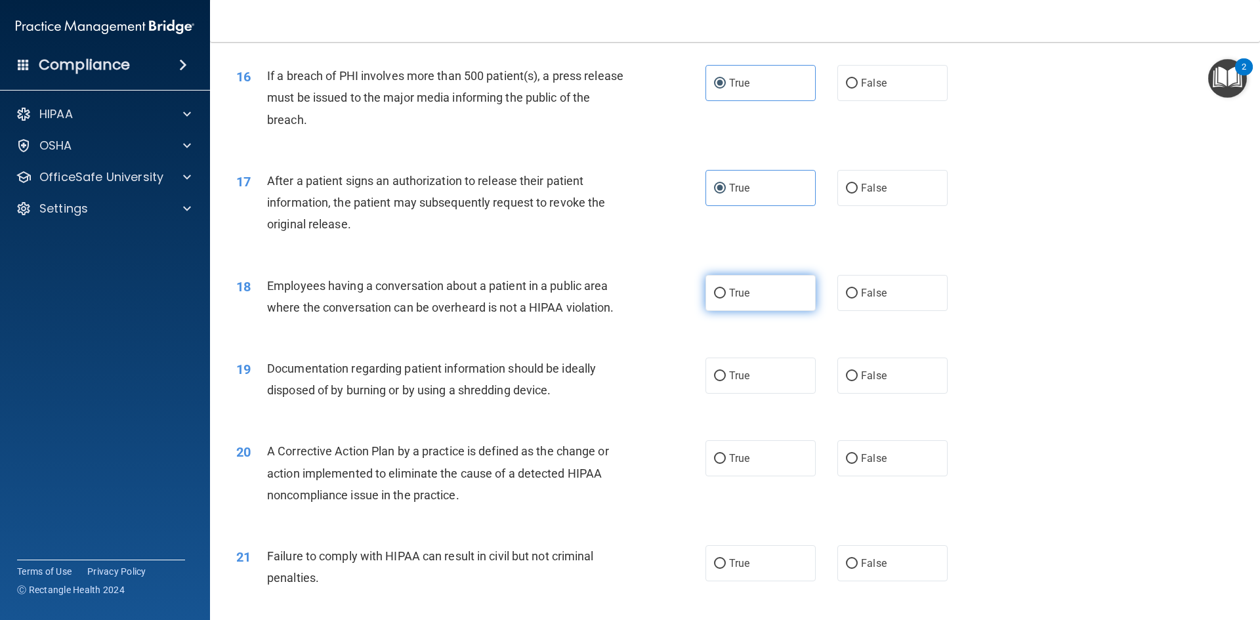
click at [750, 306] on label "True" at bounding box center [760, 293] width 110 height 36
click at [726, 299] on input "True" at bounding box center [720, 294] width 12 height 10
radio input "true"
drag, startPoint x: 756, startPoint y: 397, endPoint x: 757, endPoint y: 411, distance: 14.5
click at [756, 394] on label "True" at bounding box center [760, 376] width 110 height 36
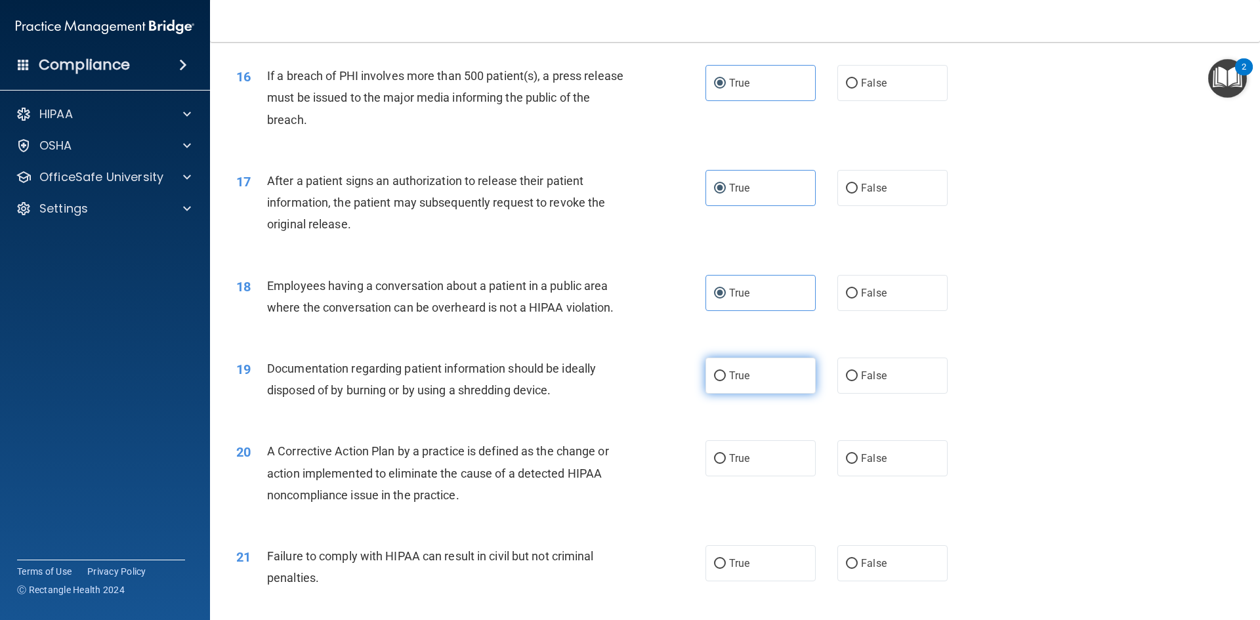
click at [726, 381] on input "True" at bounding box center [720, 376] width 12 height 10
radio input "true"
drag, startPoint x: 757, startPoint y: 471, endPoint x: 759, endPoint y: 487, distance: 15.8
click at [758, 472] on label "True" at bounding box center [760, 458] width 110 height 36
click at [726, 464] on input "True" at bounding box center [720, 459] width 12 height 10
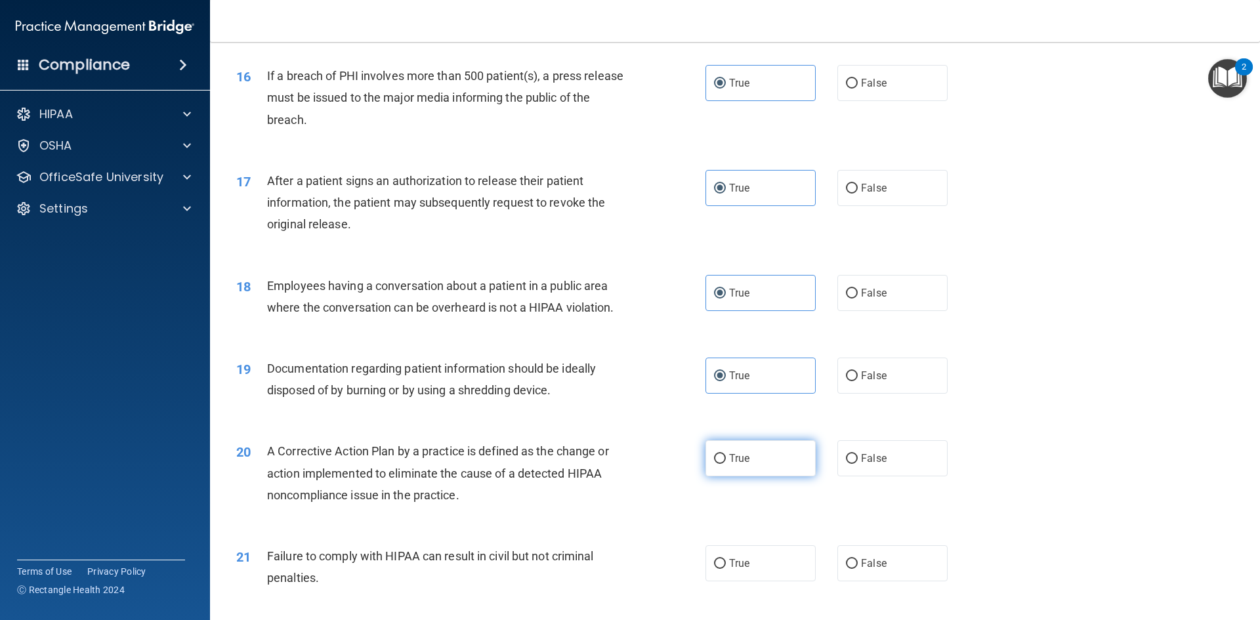
radio input "true"
click at [762, 575] on label "True" at bounding box center [760, 563] width 110 height 36
click at [726, 569] on input "True" at bounding box center [720, 564] width 12 height 10
radio input "true"
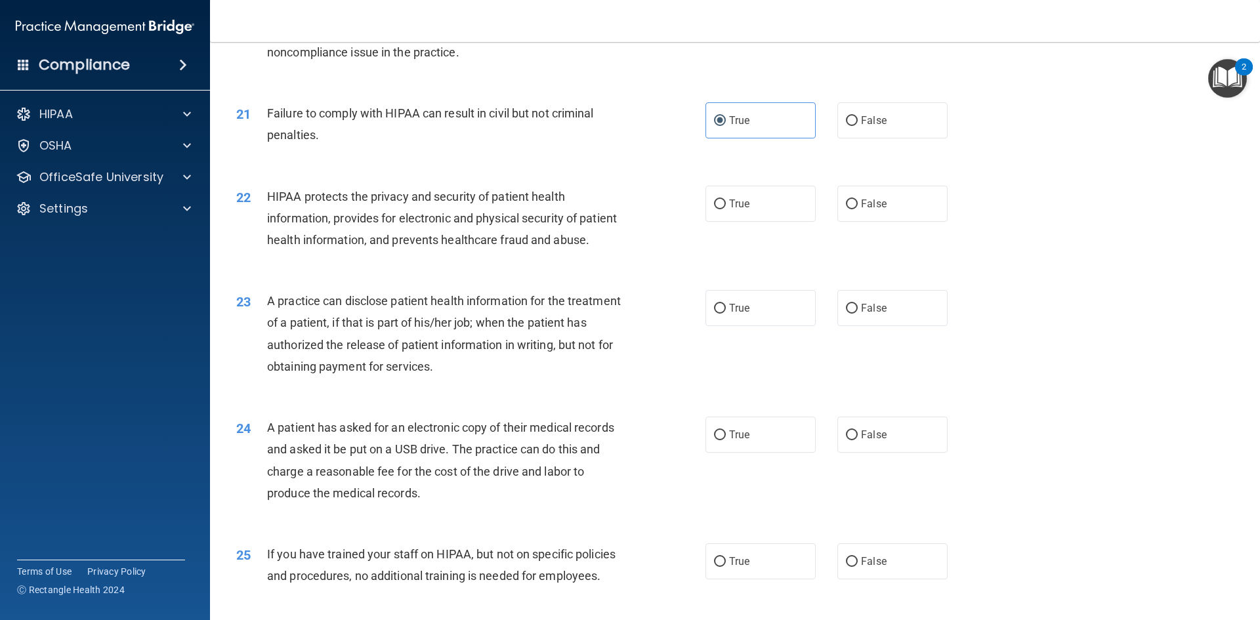
scroll to position [1903, 0]
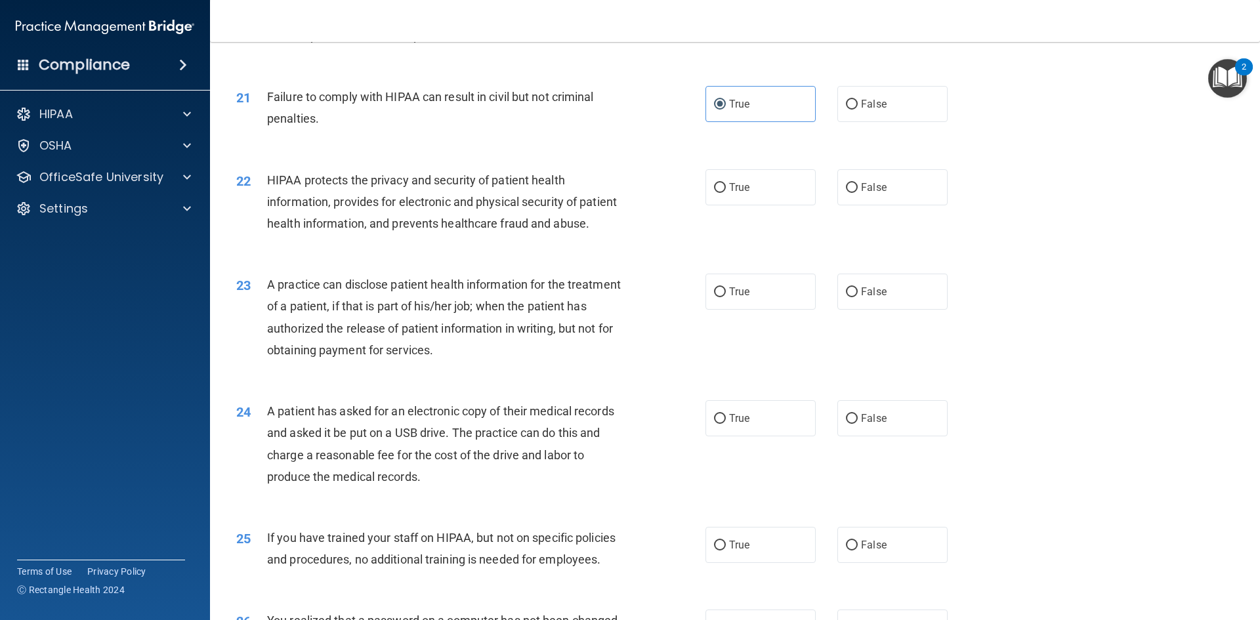
drag, startPoint x: 749, startPoint y: 213, endPoint x: 747, endPoint y: 266, distance: 53.2
click at [749, 205] on label "True" at bounding box center [760, 187] width 110 height 36
click at [726, 193] on input "True" at bounding box center [720, 188] width 12 height 10
radio input "true"
click at [747, 354] on div "23 A practice can disclose patient health information for the treatment of a pa…" at bounding box center [734, 320] width 1017 height 127
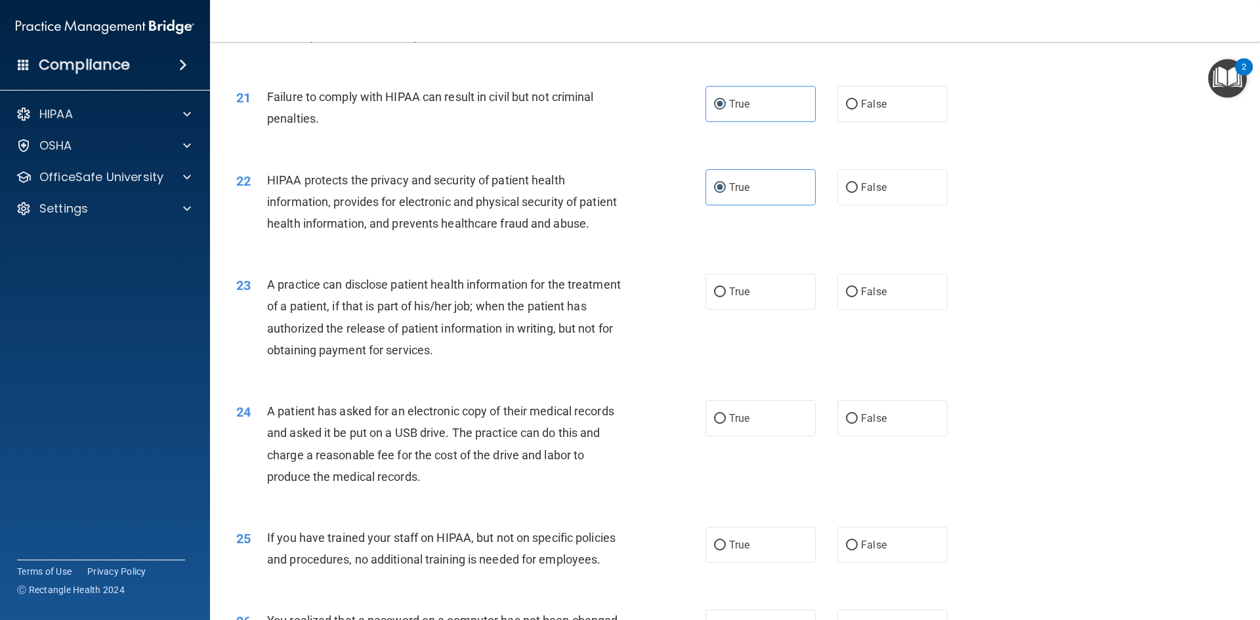
click at [762, 358] on div "23 A practice can disclose patient health information for the treatment of a pa…" at bounding box center [734, 320] width 1017 height 127
click at [762, 310] on label "True" at bounding box center [760, 292] width 110 height 36
click at [726, 297] on input "True" at bounding box center [720, 292] width 12 height 10
radio input "true"
click at [759, 436] on label "True" at bounding box center [760, 418] width 110 height 36
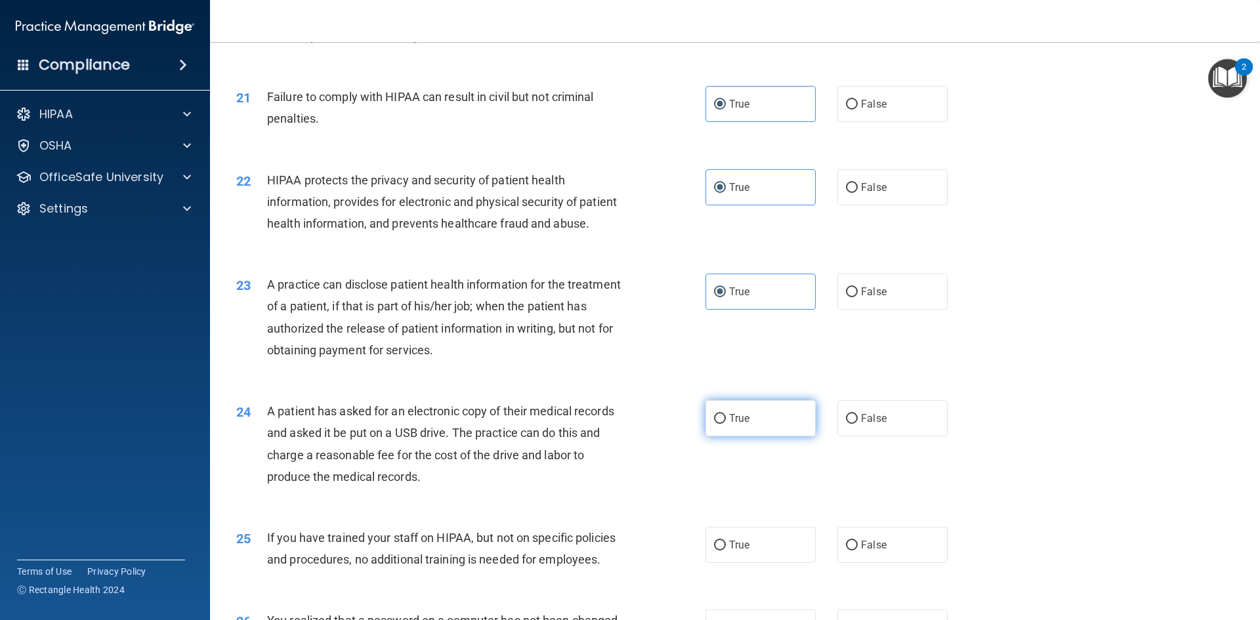
click at [726, 424] on input "True" at bounding box center [720, 419] width 12 height 10
radio input "true"
click at [758, 563] on label "True" at bounding box center [760, 545] width 110 height 36
click at [726, 551] on input "True" at bounding box center [720, 546] width 12 height 10
radio input "true"
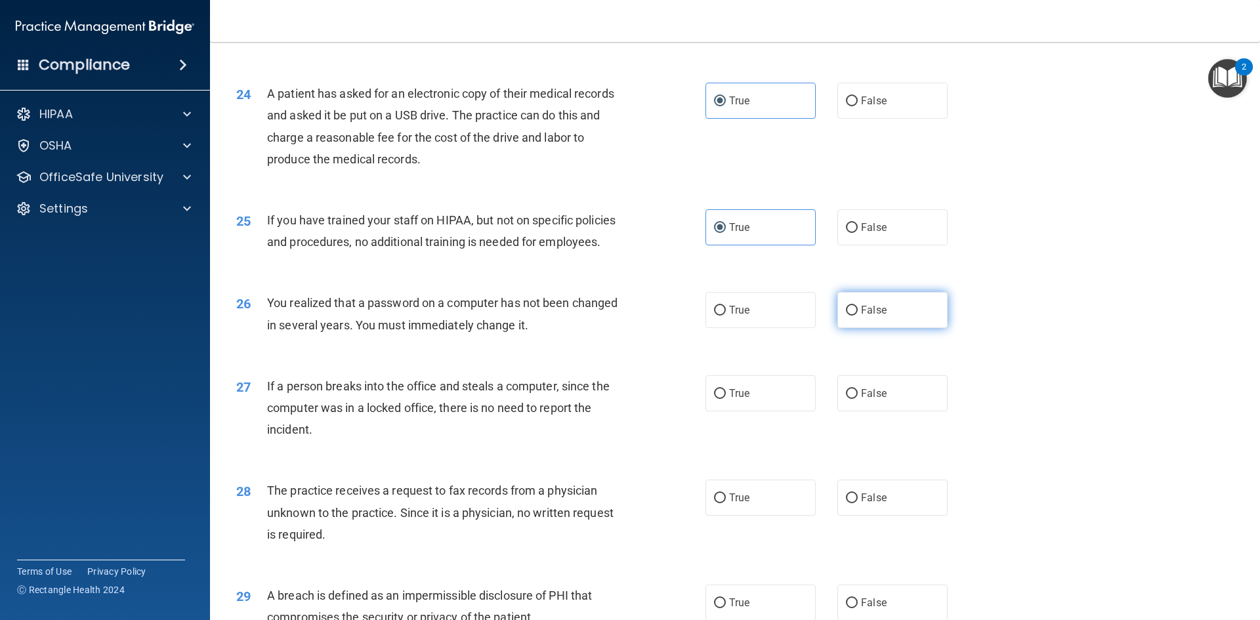
scroll to position [2231, 0]
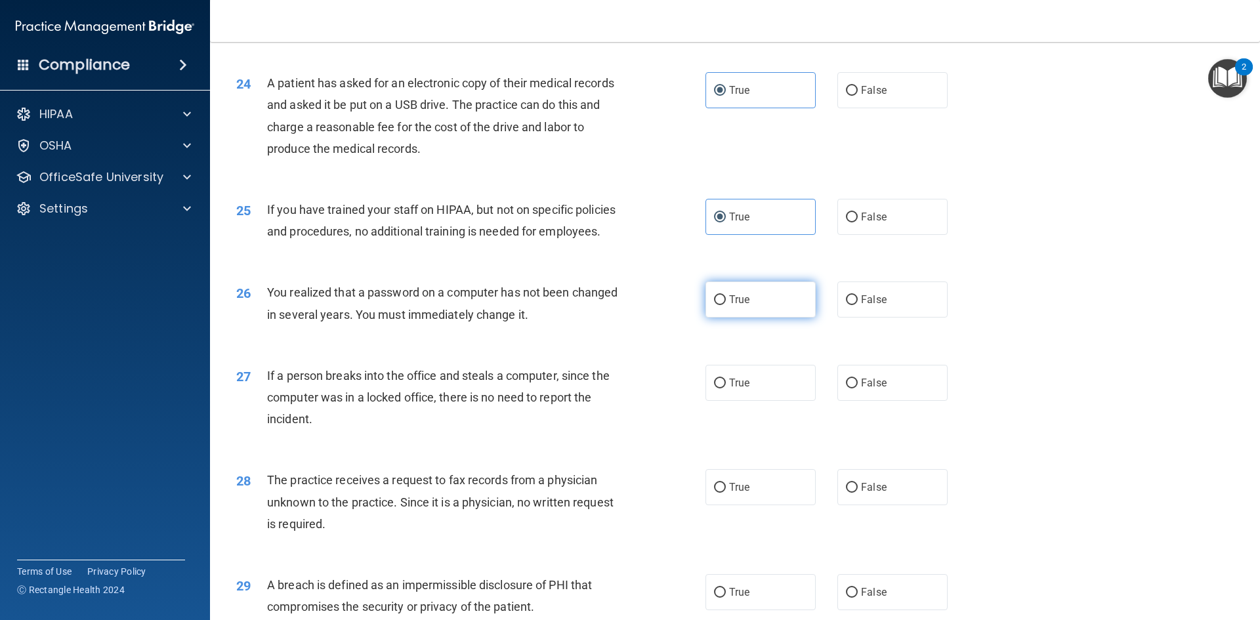
click at [768, 318] on label "True" at bounding box center [760, 299] width 110 height 36
click at [726, 305] on input "True" at bounding box center [720, 300] width 12 height 10
radio input "true"
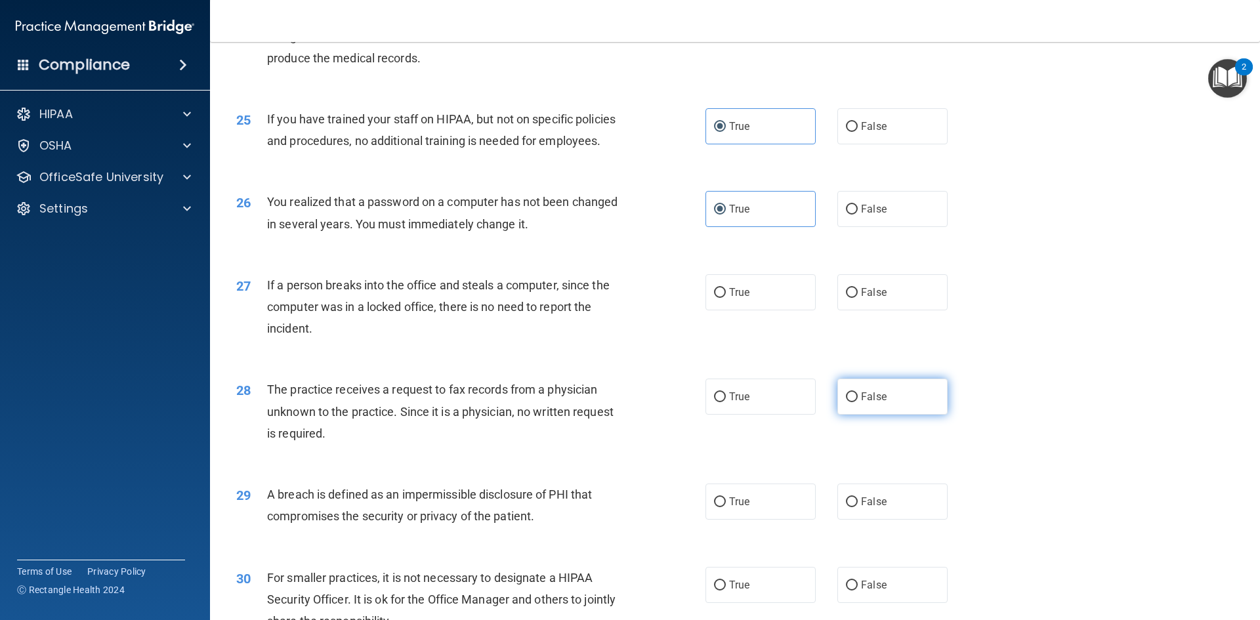
scroll to position [2486, 0]
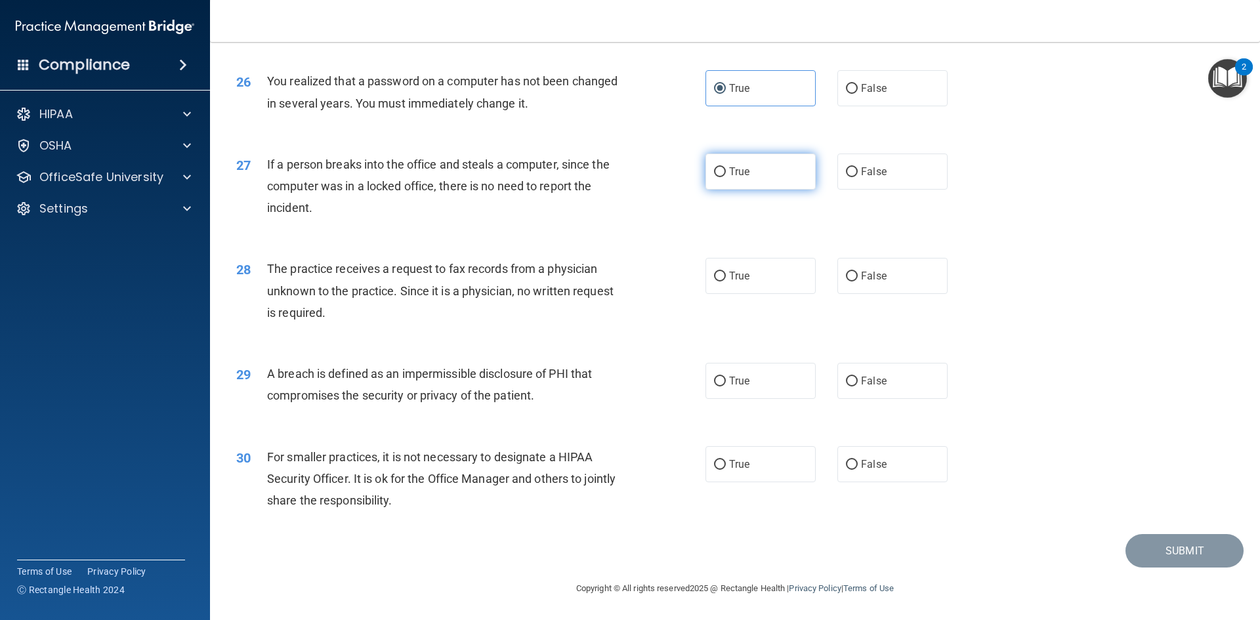
click at [756, 179] on label "True" at bounding box center [760, 172] width 110 height 36
click at [726, 177] on input "True" at bounding box center [720, 172] width 12 height 10
radio input "true"
click at [760, 271] on label "True" at bounding box center [760, 276] width 110 height 36
click at [726, 272] on input "True" at bounding box center [720, 277] width 12 height 10
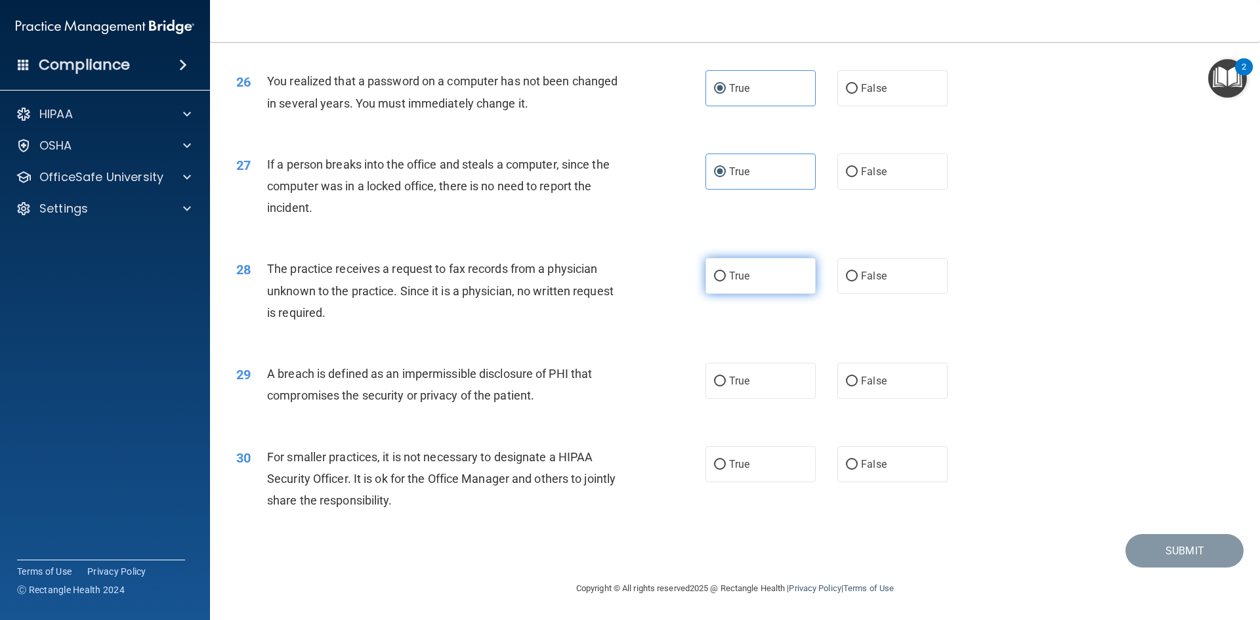
radio input "true"
click at [750, 388] on label "True" at bounding box center [760, 381] width 110 height 36
click at [726, 386] on input "True" at bounding box center [720, 382] width 12 height 10
radio input "true"
click at [753, 467] on label "True" at bounding box center [760, 464] width 110 height 36
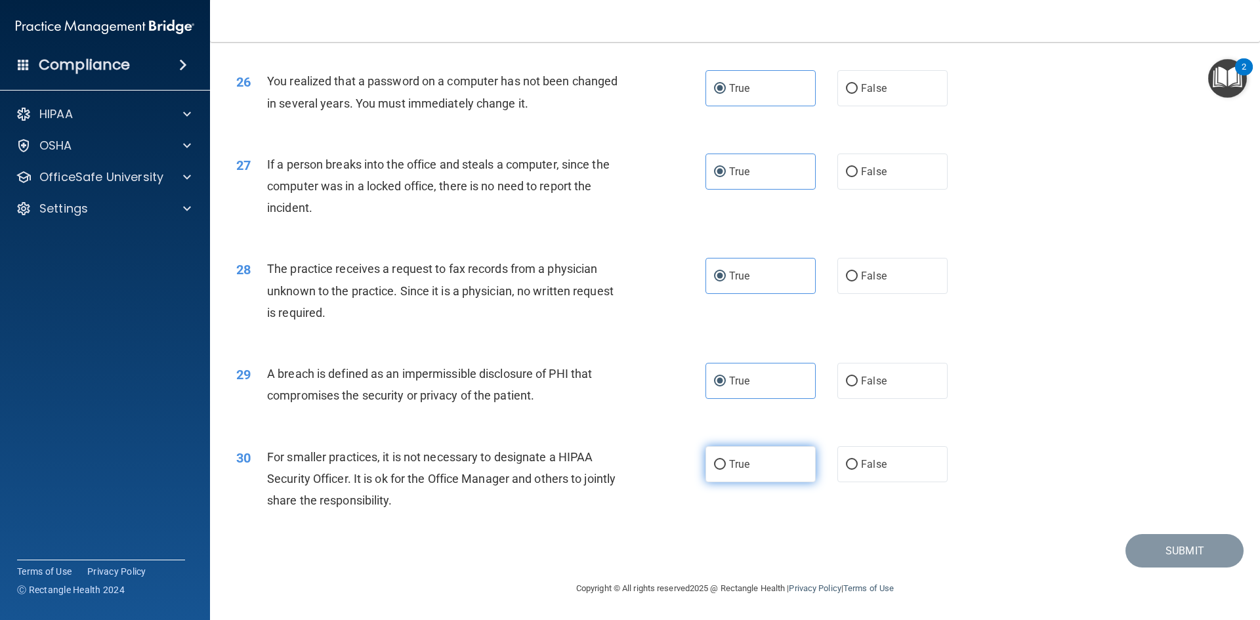
click at [726, 467] on input "True" at bounding box center [720, 465] width 12 height 10
radio input "true"
click at [1181, 557] on button "Submit" at bounding box center [1184, 550] width 118 height 33
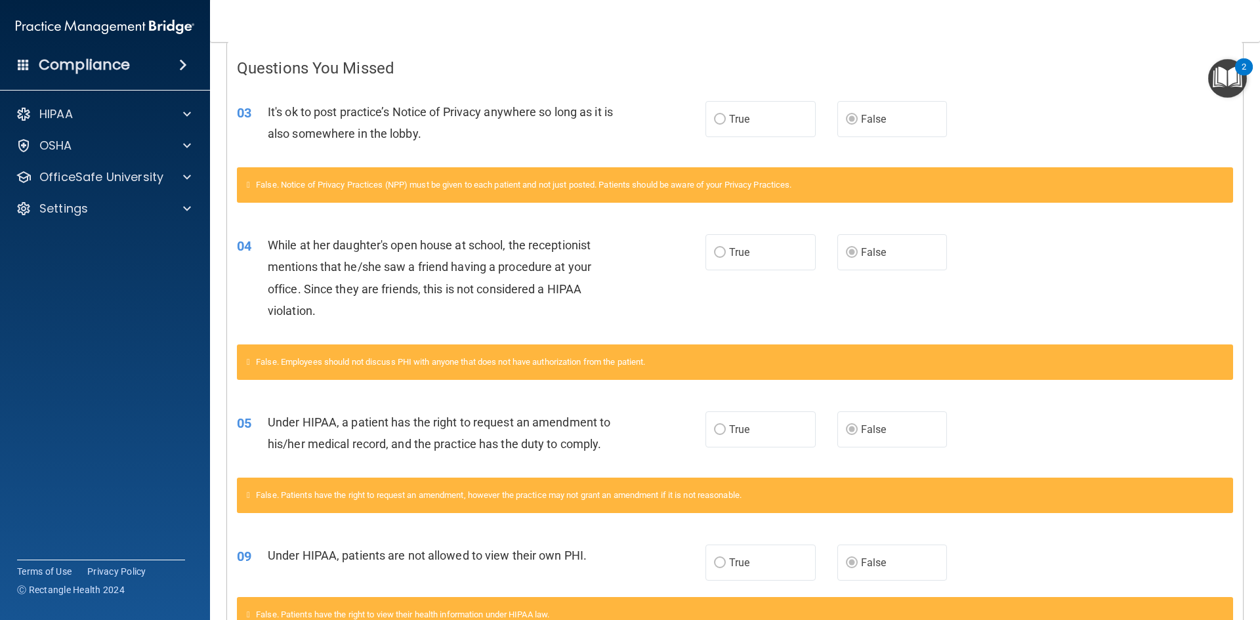
scroll to position [30, 0]
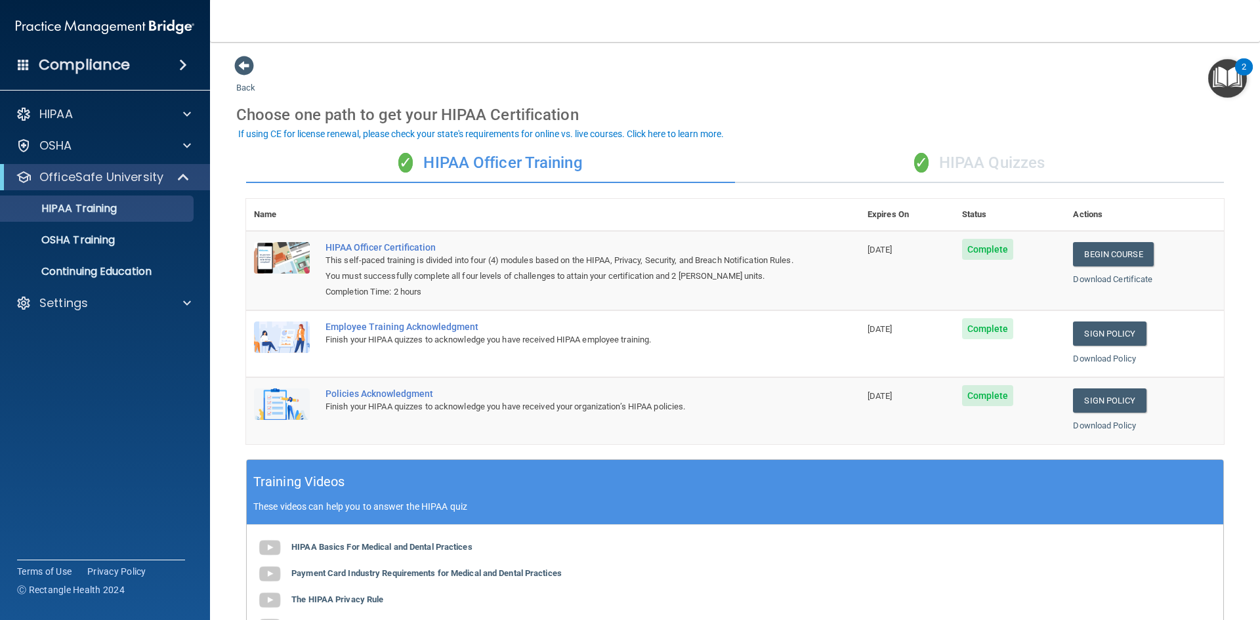
click at [989, 160] on div "✓ HIPAA Quizzes" at bounding box center [979, 163] width 489 height 39
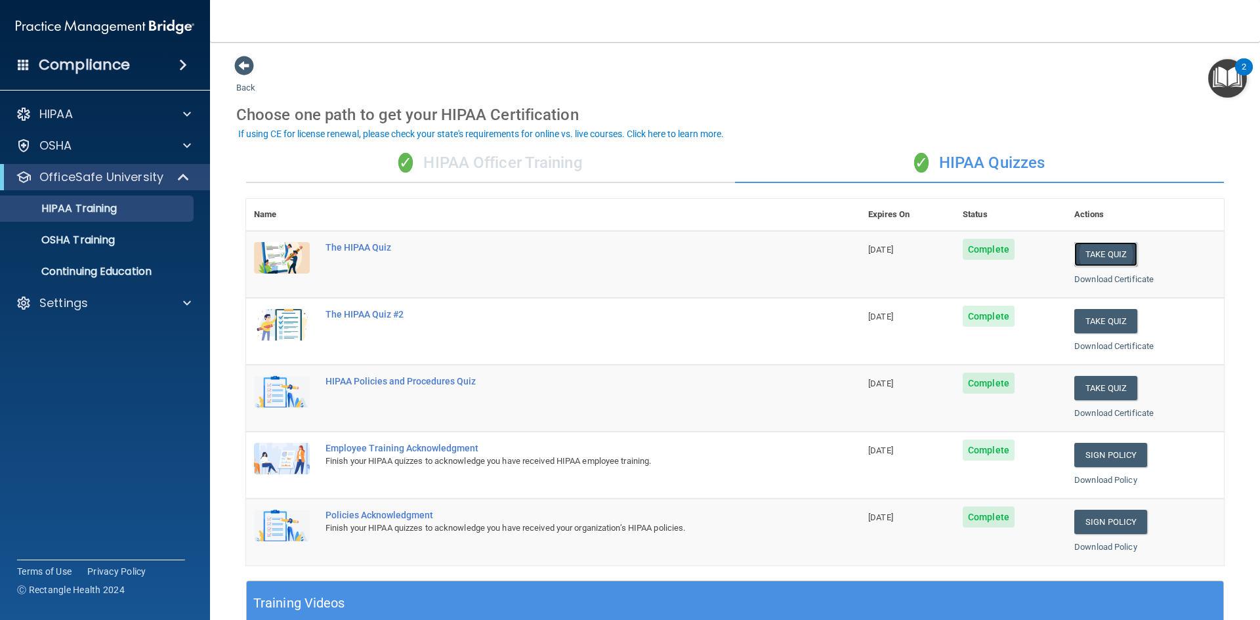
click at [1117, 256] on button "Take Quiz" at bounding box center [1105, 254] width 63 height 24
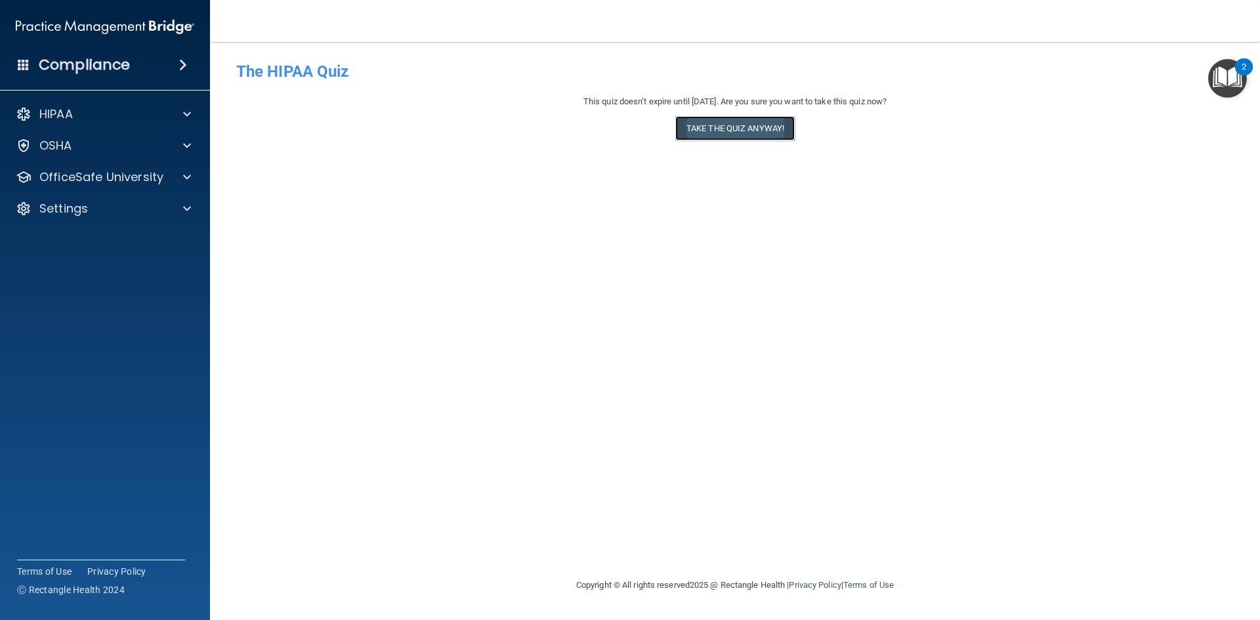
click at [724, 126] on button "Take the quiz anyway!" at bounding box center [734, 128] width 119 height 24
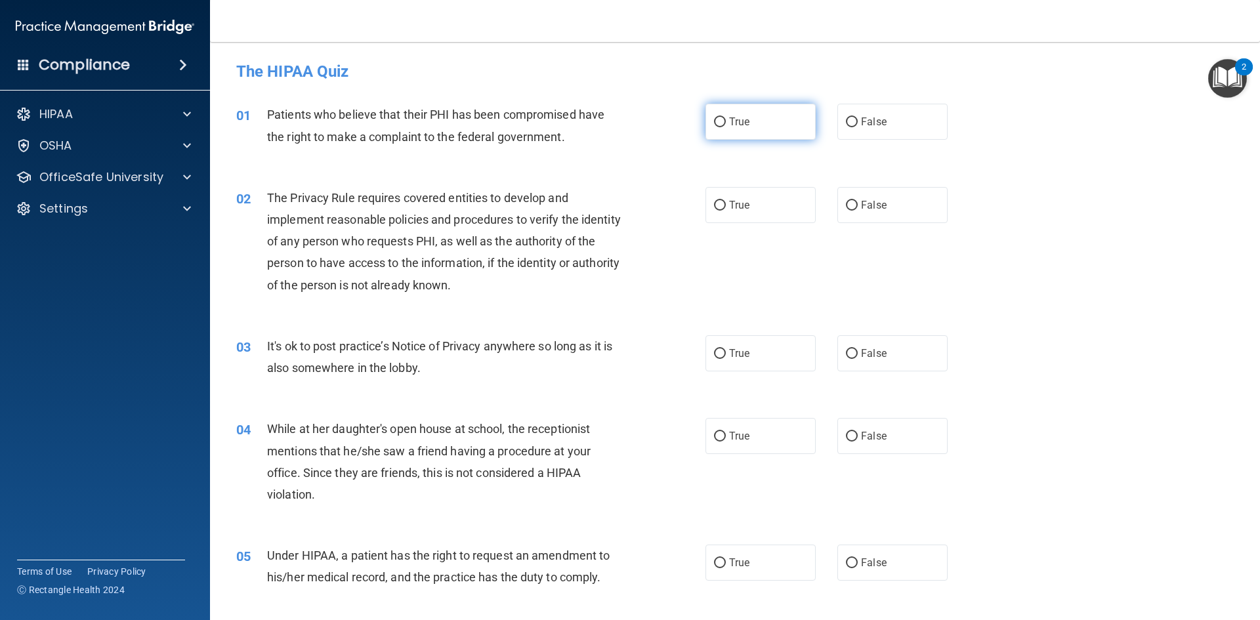
click at [767, 125] on label "True" at bounding box center [760, 122] width 110 height 36
click at [726, 125] on input "True" at bounding box center [720, 122] width 12 height 10
radio input "true"
click at [753, 198] on label "True" at bounding box center [760, 205] width 110 height 36
click at [726, 201] on input "True" at bounding box center [720, 206] width 12 height 10
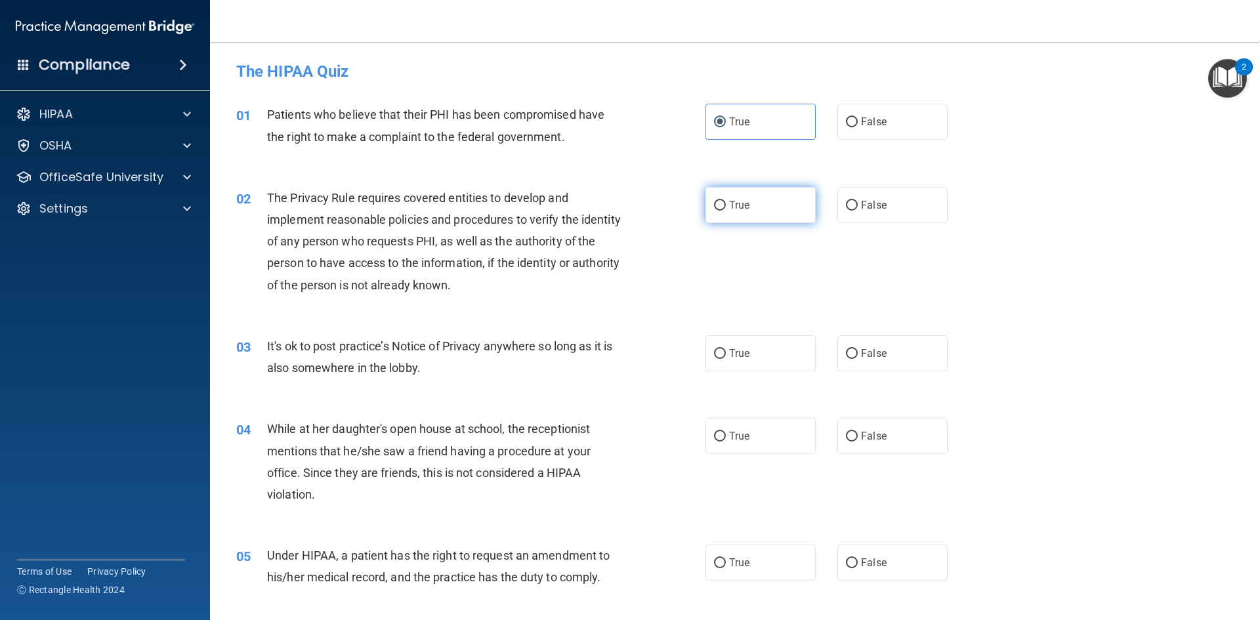
radio input "true"
drag, startPoint x: 879, startPoint y: 356, endPoint x: 883, endPoint y: 389, distance: 33.6
click at [879, 357] on span "False" at bounding box center [874, 353] width 26 height 12
click at [858, 357] on input "False" at bounding box center [852, 354] width 12 height 10
radio input "true"
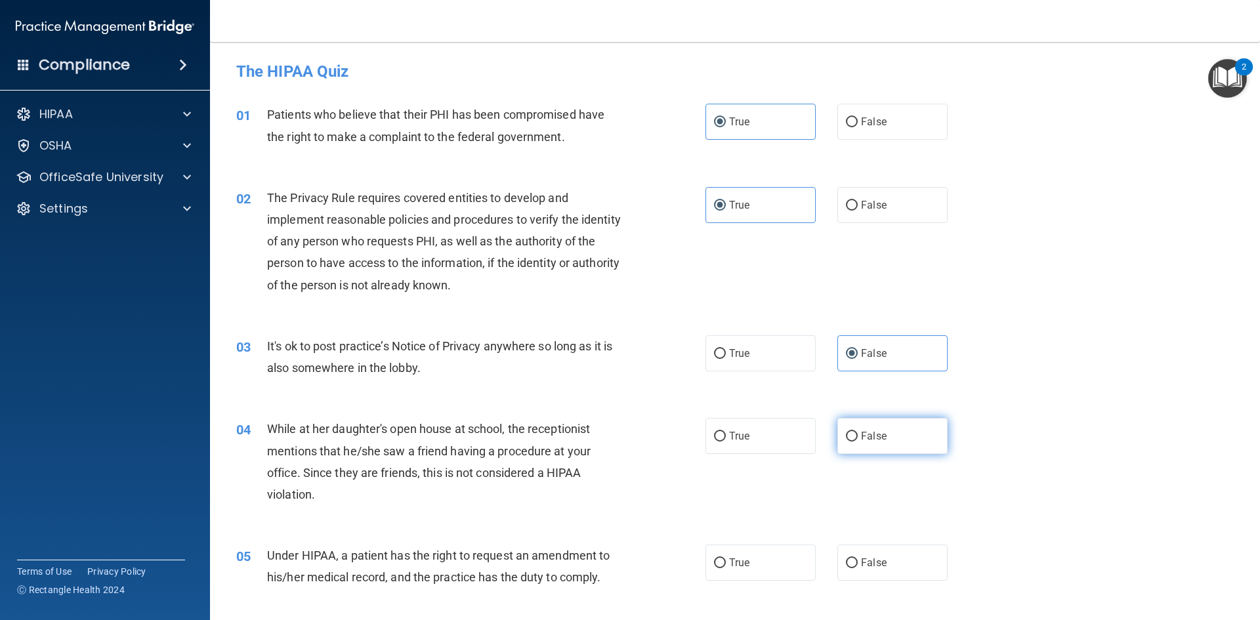
click at [879, 429] on label "False" at bounding box center [892, 436] width 110 height 36
click at [858, 432] on input "False" at bounding box center [852, 437] width 12 height 10
radio input "true"
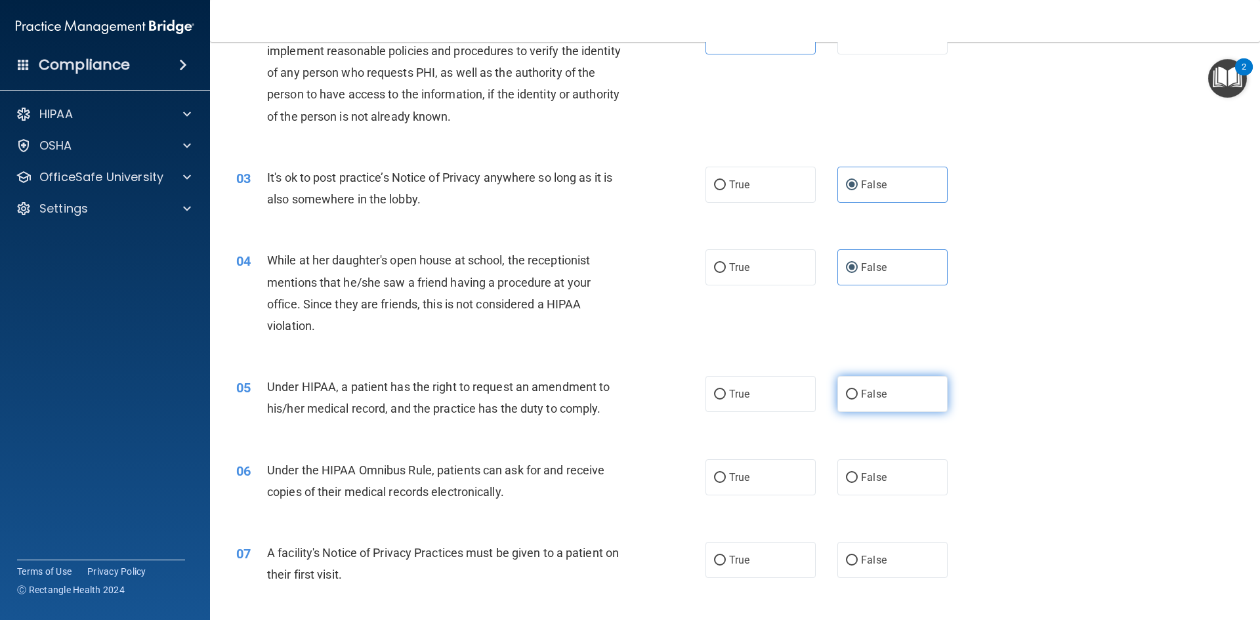
scroll to position [197, 0]
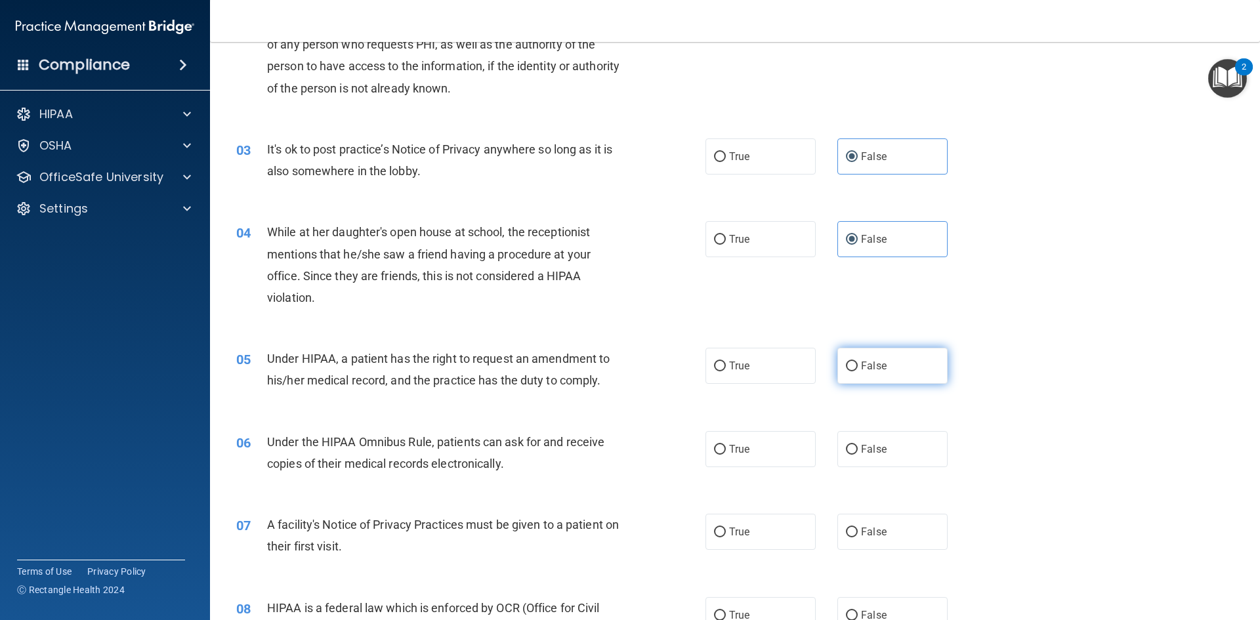
click at [865, 360] on span "False" at bounding box center [874, 366] width 26 height 12
click at [858, 362] on input "False" at bounding box center [852, 367] width 12 height 10
radio input "true"
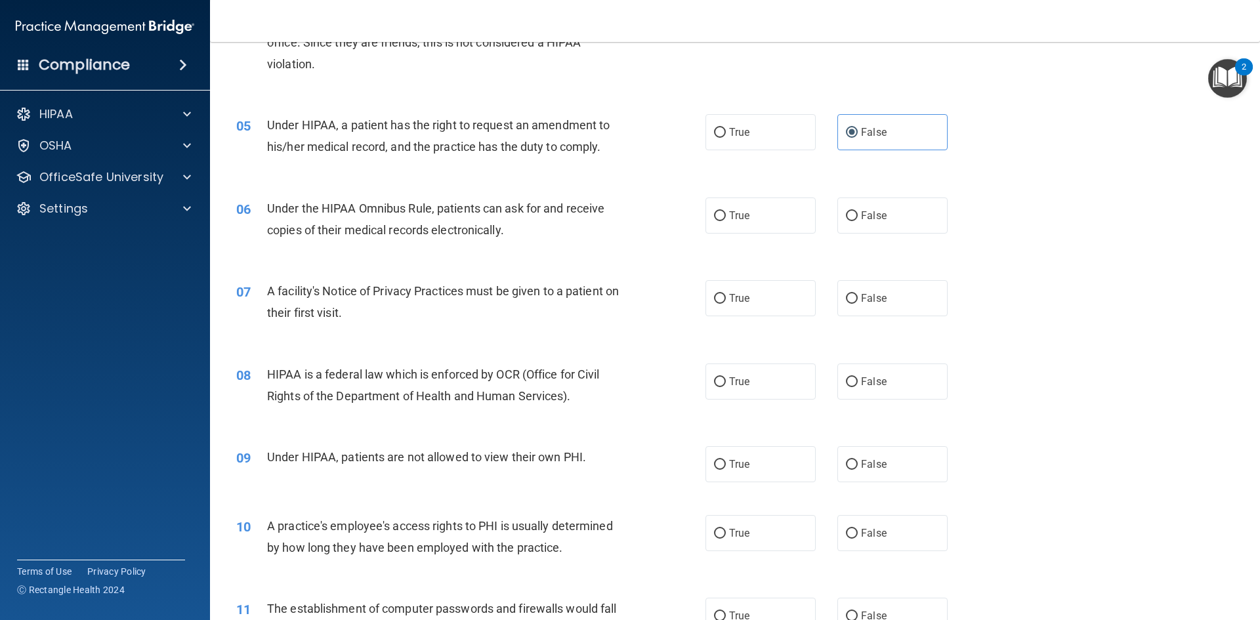
scroll to position [459, 0]
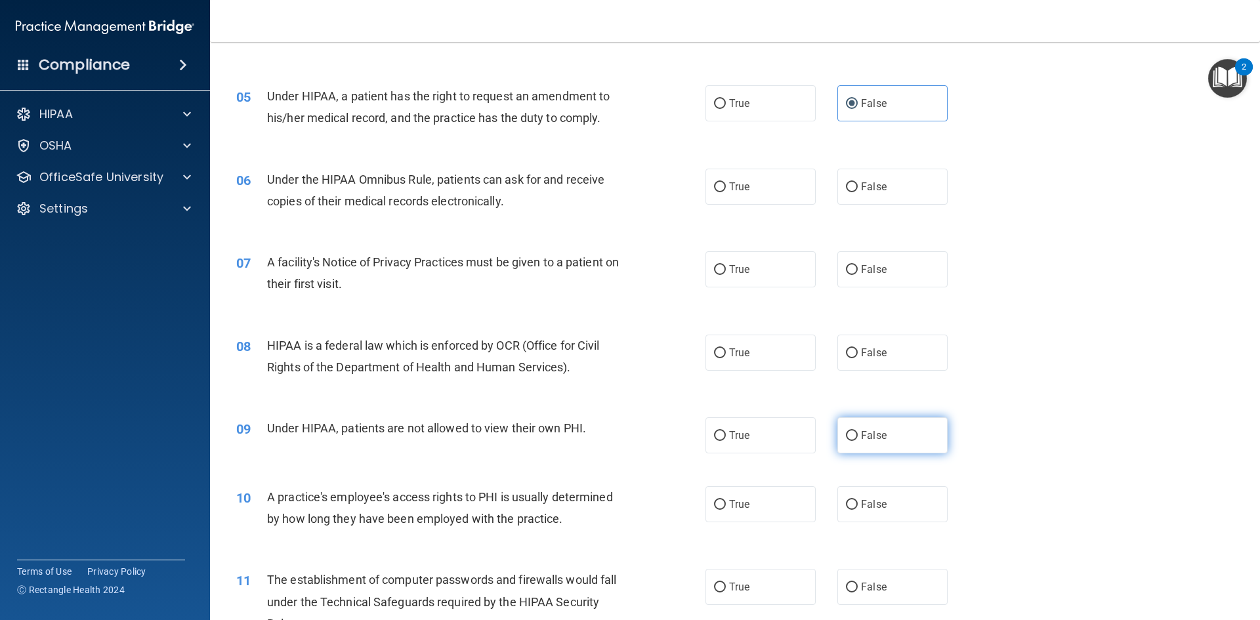
click at [861, 437] on span "False" at bounding box center [874, 435] width 26 height 12
click at [858, 437] on input "False" at bounding box center [852, 436] width 12 height 10
radio input "true"
click at [875, 503] on span "False" at bounding box center [874, 504] width 26 height 12
click at [858, 503] on input "False" at bounding box center [852, 505] width 12 height 10
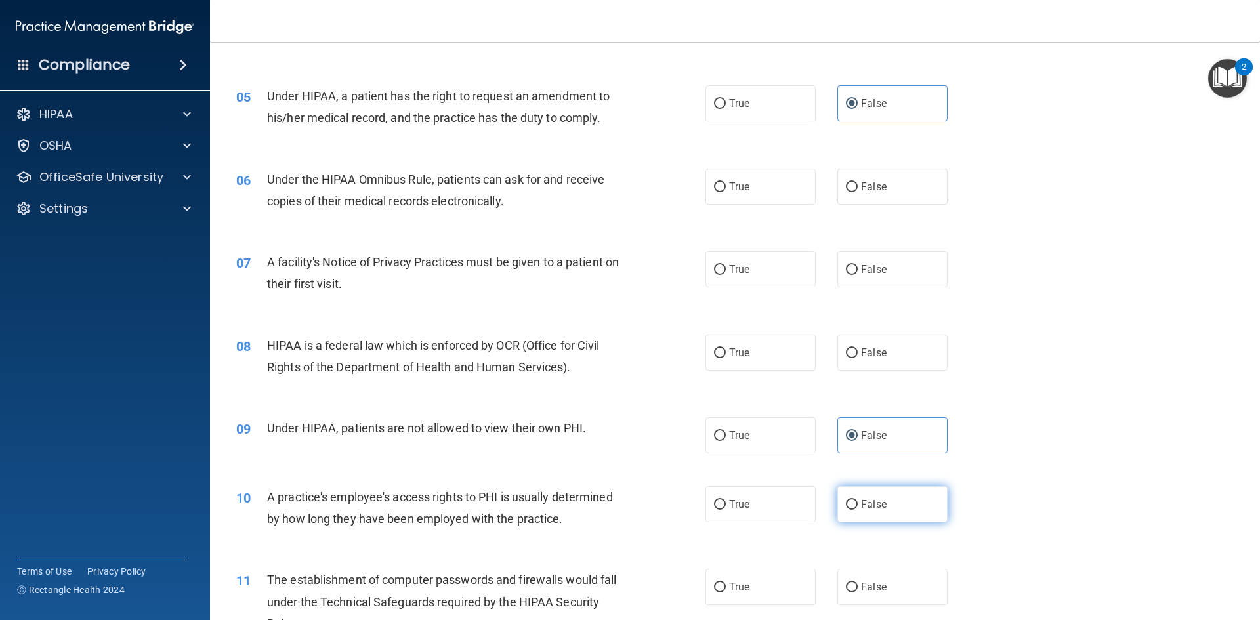
radio input "true"
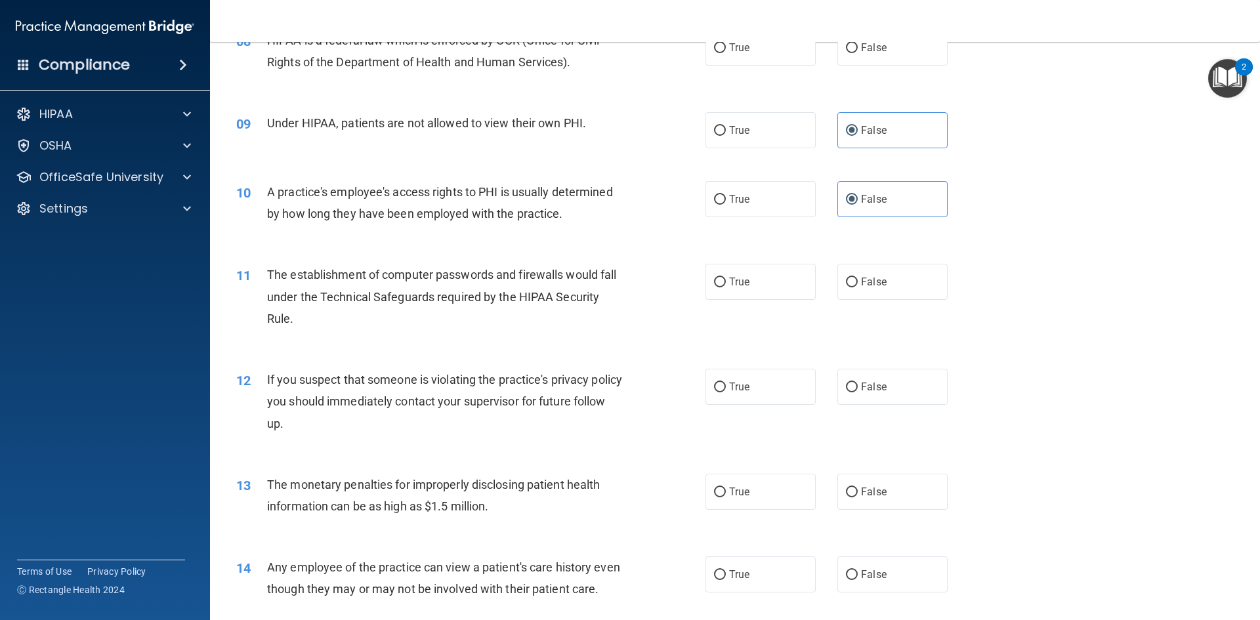
scroll to position [787, 0]
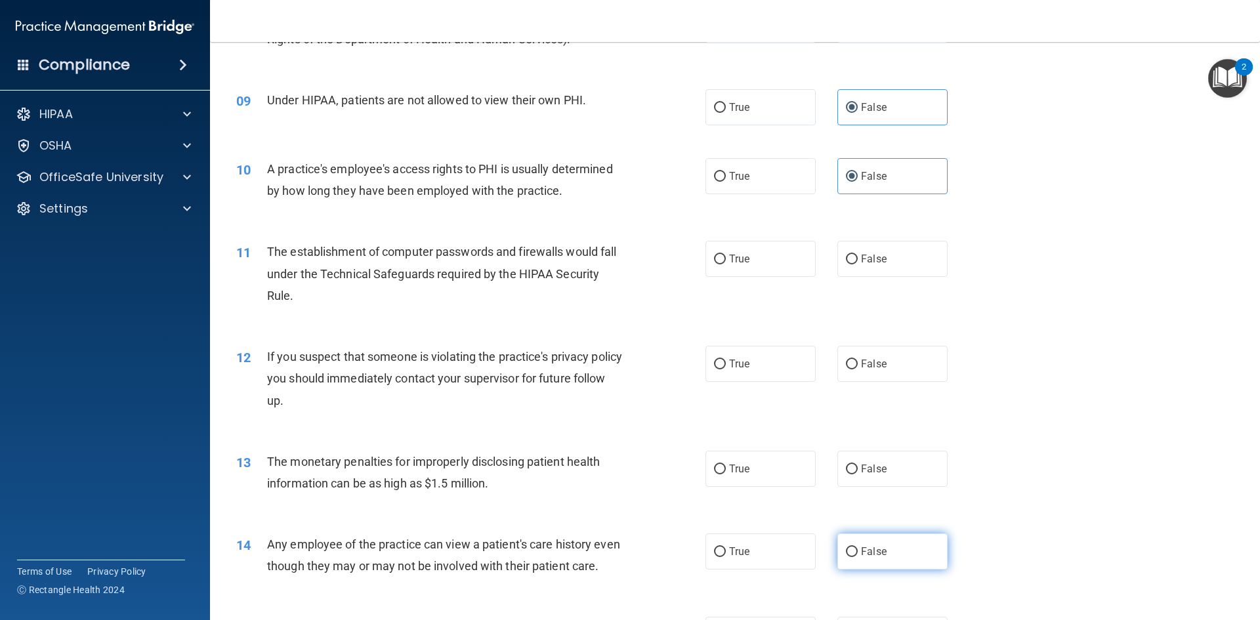
click at [861, 554] on span "False" at bounding box center [874, 551] width 26 height 12
click at [857, 554] on input "False" at bounding box center [852, 552] width 12 height 10
radio input "true"
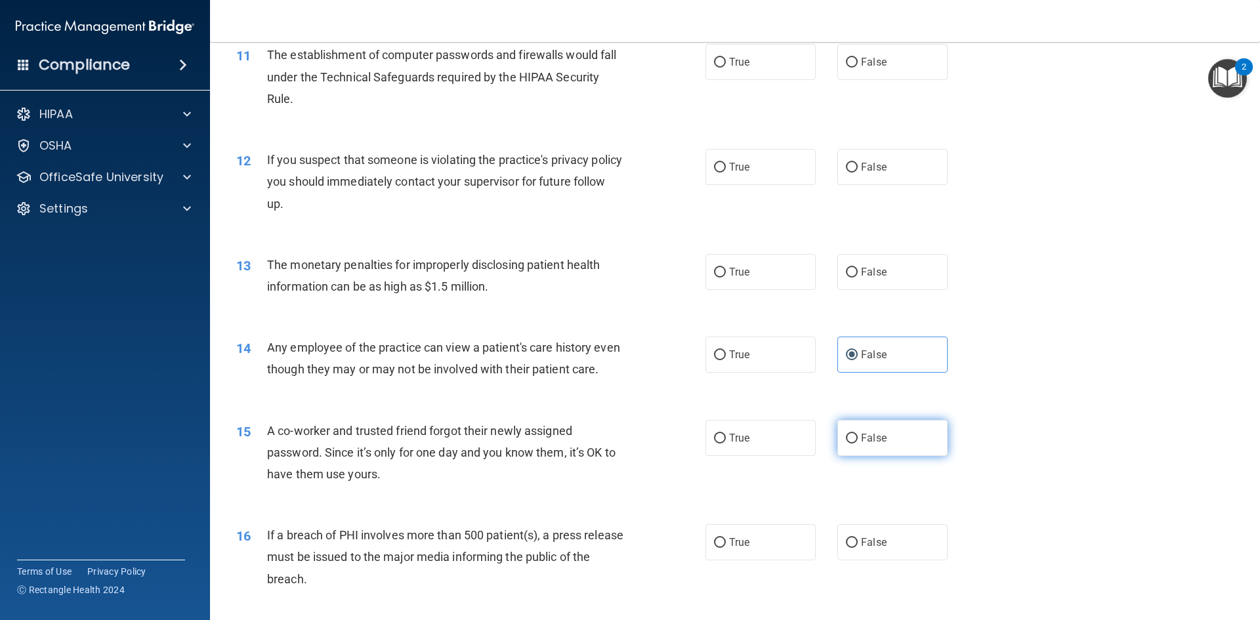
click at [864, 456] on label "False" at bounding box center [892, 438] width 110 height 36
click at [858, 444] on input "False" at bounding box center [852, 439] width 12 height 10
radio input "true"
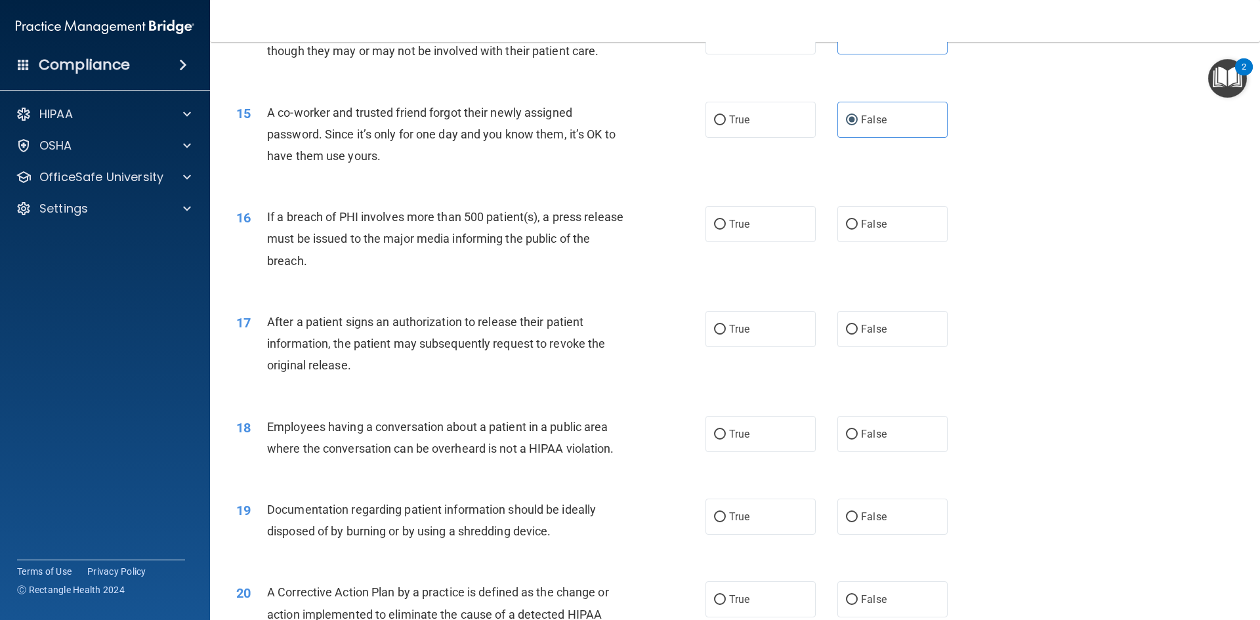
scroll to position [1312, 0]
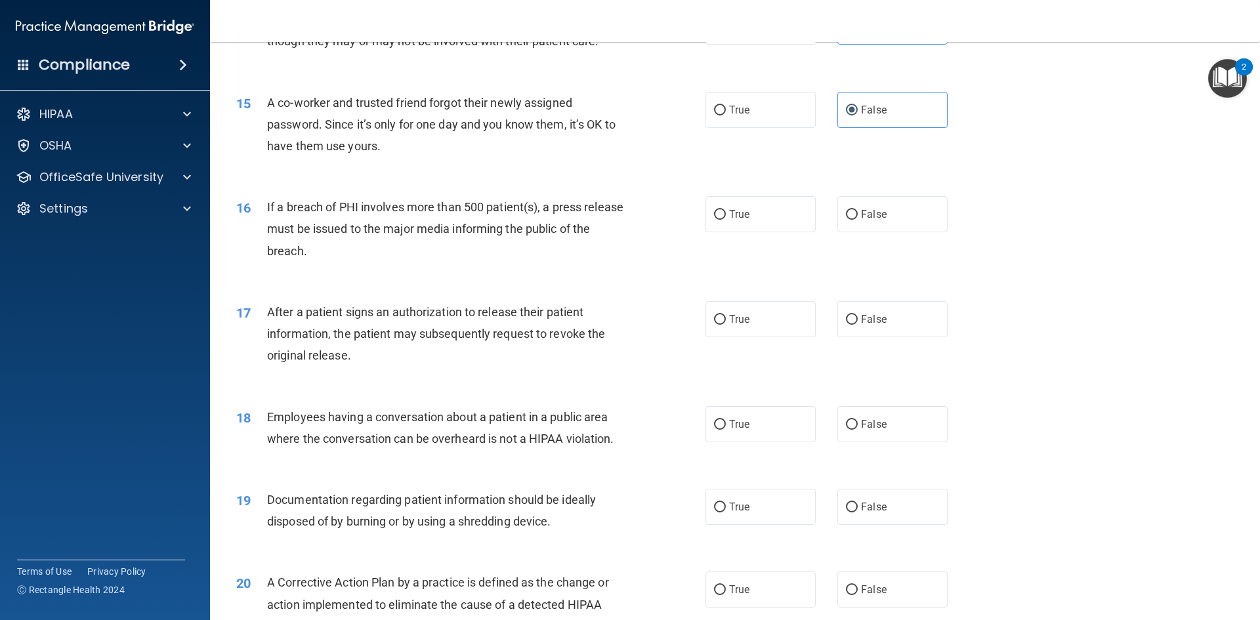
click at [879, 465] on div "18 Employees having a conversation about a patient in a public area where the c…" at bounding box center [734, 431] width 1017 height 83
click at [871, 426] on div "18 Employees having a conversation about a patient in a public area where the c…" at bounding box center [734, 431] width 1017 height 83
click at [870, 439] on label "False" at bounding box center [892, 424] width 110 height 36
click at [858, 430] on input "False" at bounding box center [852, 425] width 12 height 10
radio input "true"
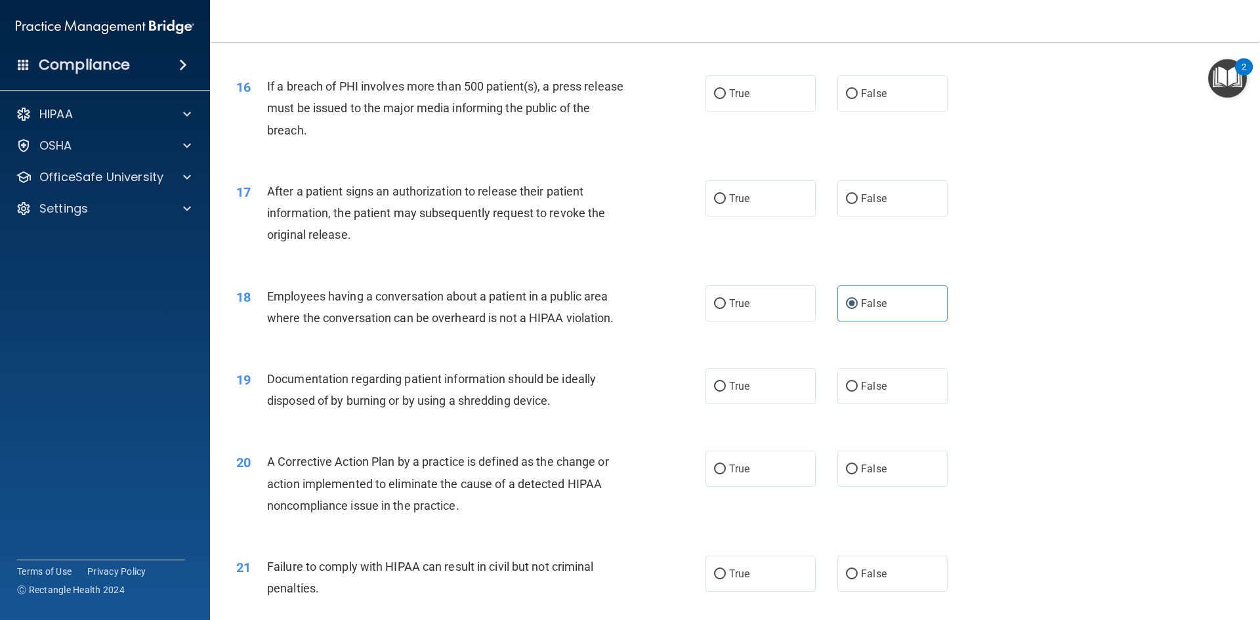
scroll to position [1640, 0]
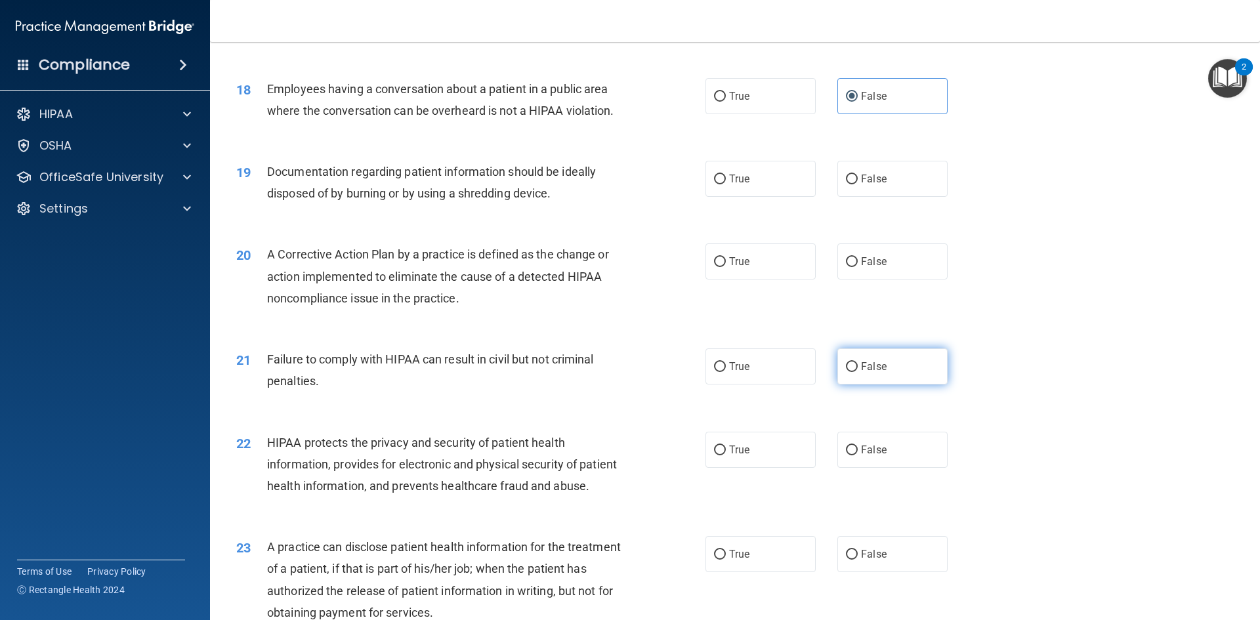
click at [852, 385] on label "False" at bounding box center [892, 366] width 110 height 36
click at [852, 372] on input "False" at bounding box center [852, 367] width 12 height 10
radio input "true"
click at [886, 572] on label "False" at bounding box center [892, 554] width 110 height 36
click at [858, 560] on input "False" at bounding box center [852, 555] width 12 height 10
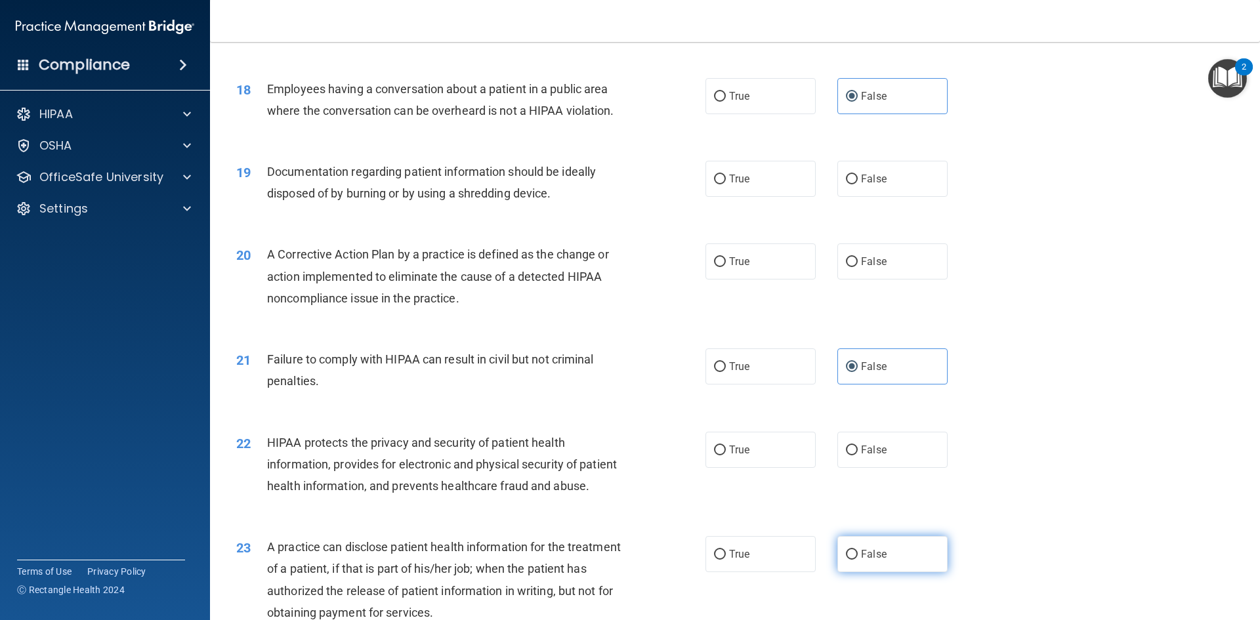
radio input "true"
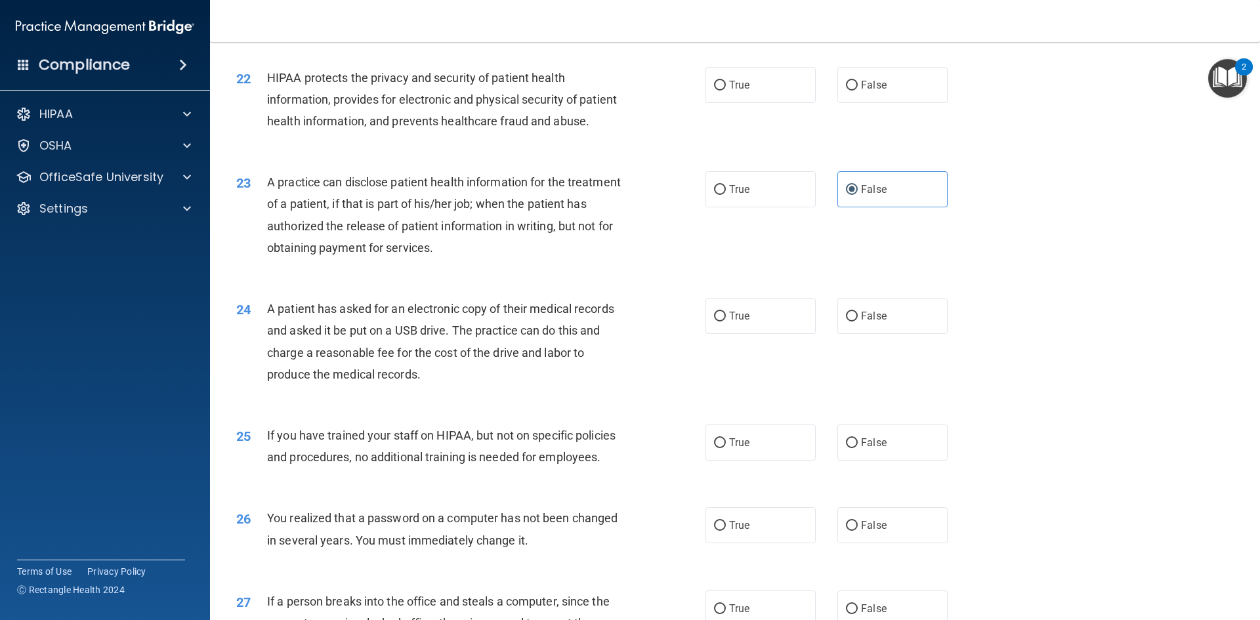
scroll to position [2034, 0]
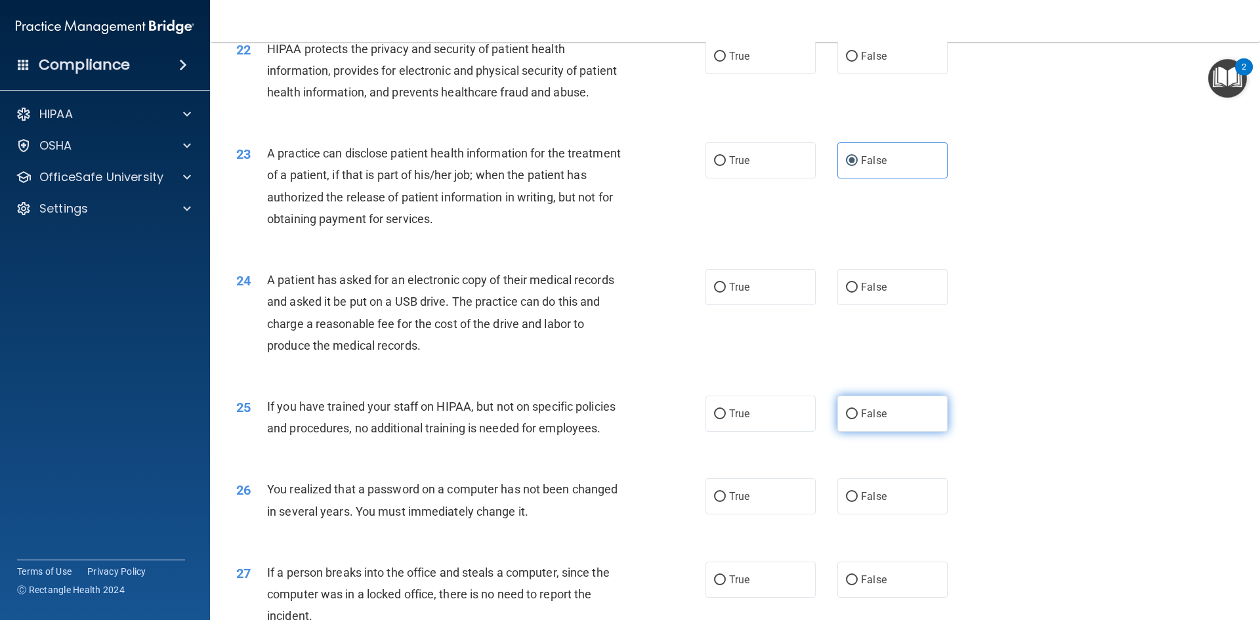
click at [860, 432] on label "False" at bounding box center [892, 414] width 110 height 36
click at [858, 419] on input "False" at bounding box center [852, 414] width 12 height 10
radio input "true"
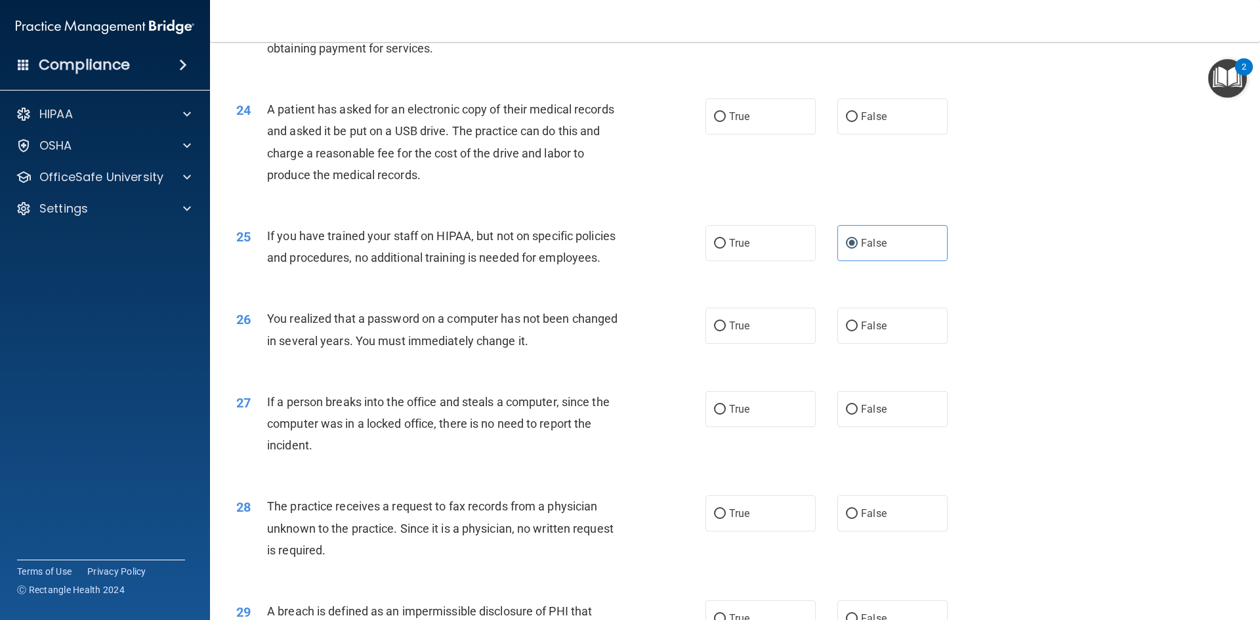
scroll to position [2297, 0]
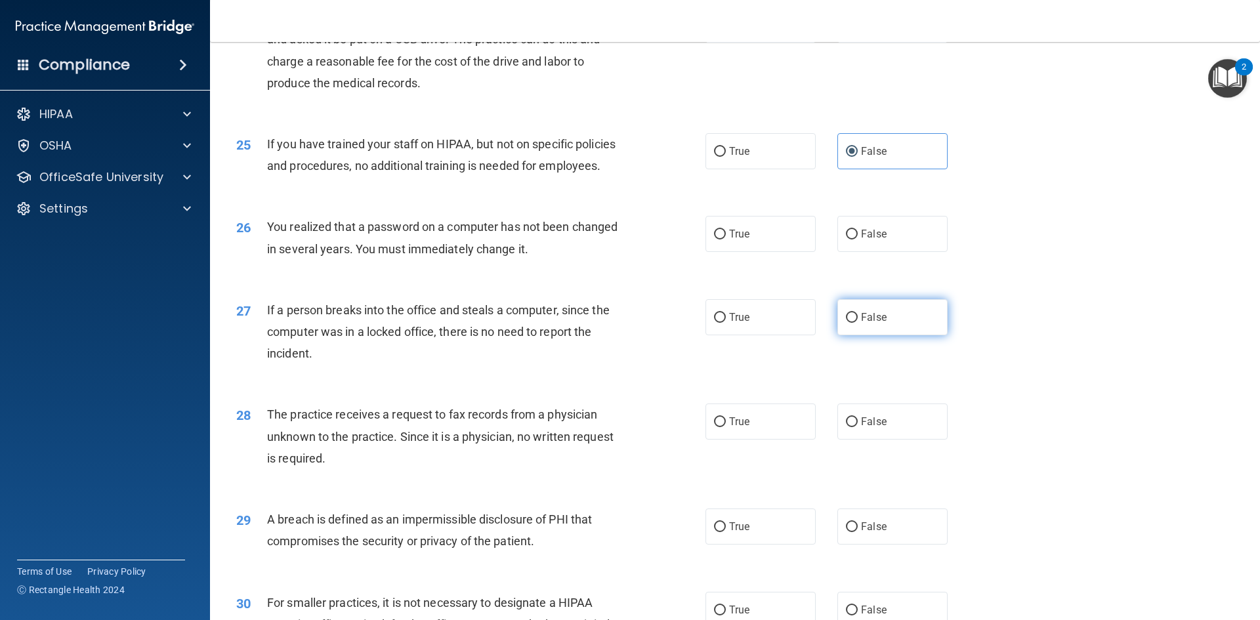
click at [856, 335] on label "False" at bounding box center [892, 317] width 110 height 36
click at [856, 323] on input "False" at bounding box center [852, 318] width 12 height 10
radio input "true"
click at [861, 428] on span "False" at bounding box center [874, 421] width 26 height 12
click at [857, 427] on input "False" at bounding box center [852, 422] width 12 height 10
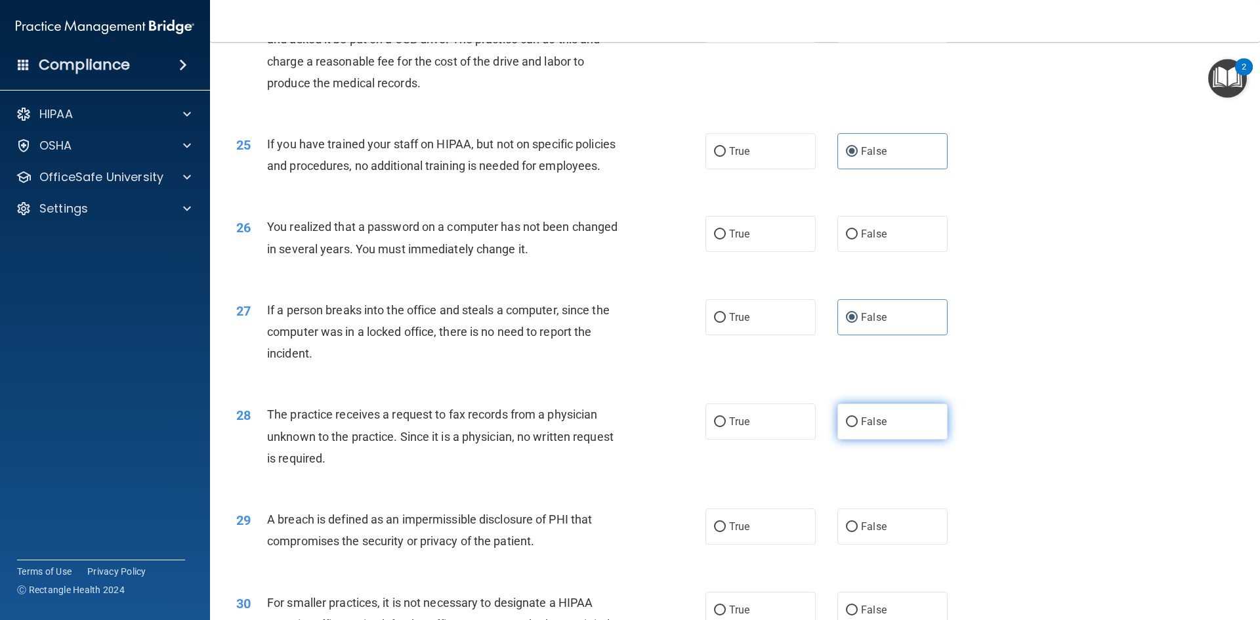
radio input "true"
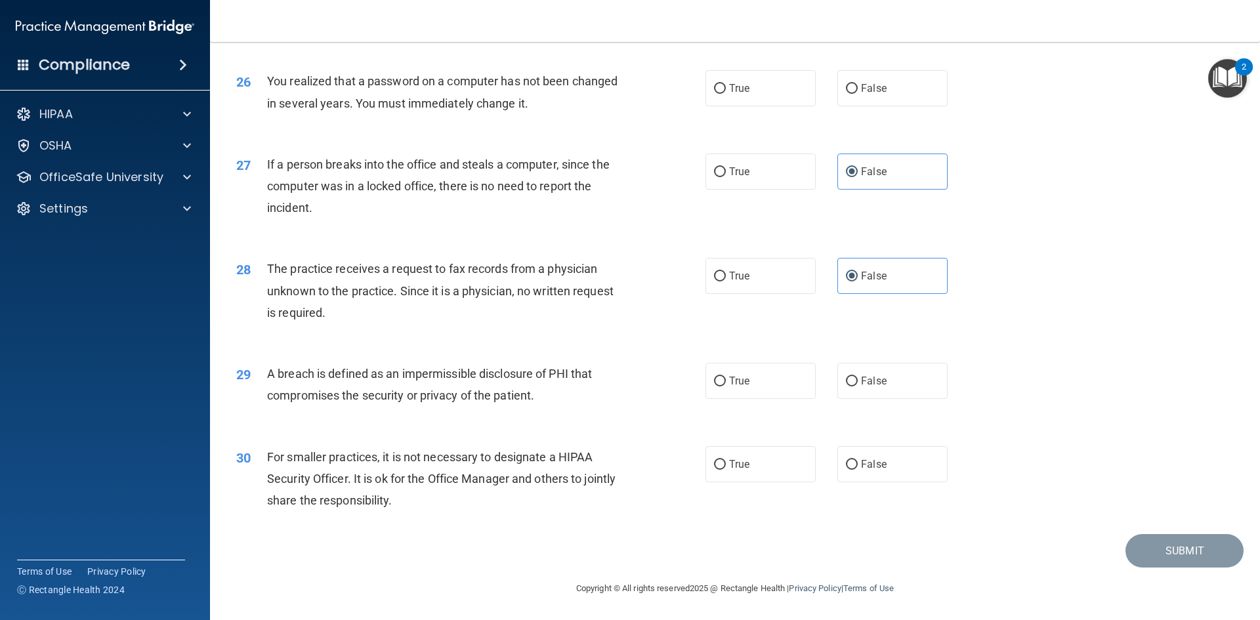
scroll to position [2486, 0]
click at [871, 465] on span "False" at bounding box center [874, 464] width 26 height 12
click at [858, 465] on input "False" at bounding box center [852, 465] width 12 height 10
radio input "true"
click at [781, 377] on label "True" at bounding box center [760, 381] width 110 height 36
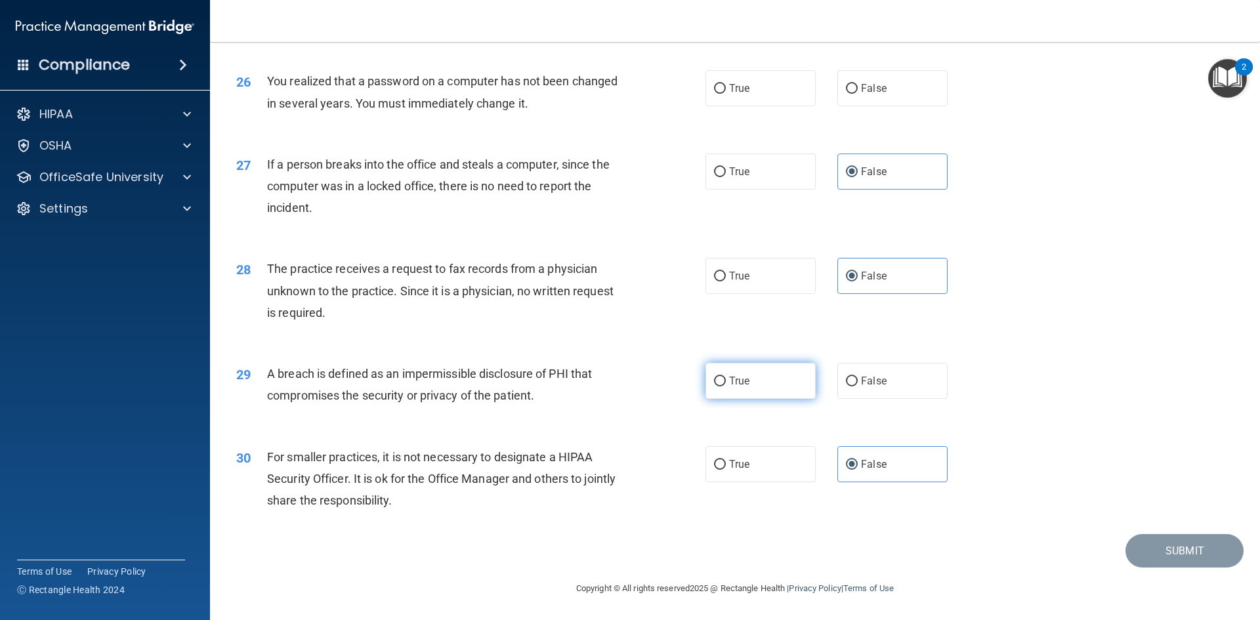
click at [726, 377] on input "True" at bounding box center [720, 382] width 12 height 10
radio input "true"
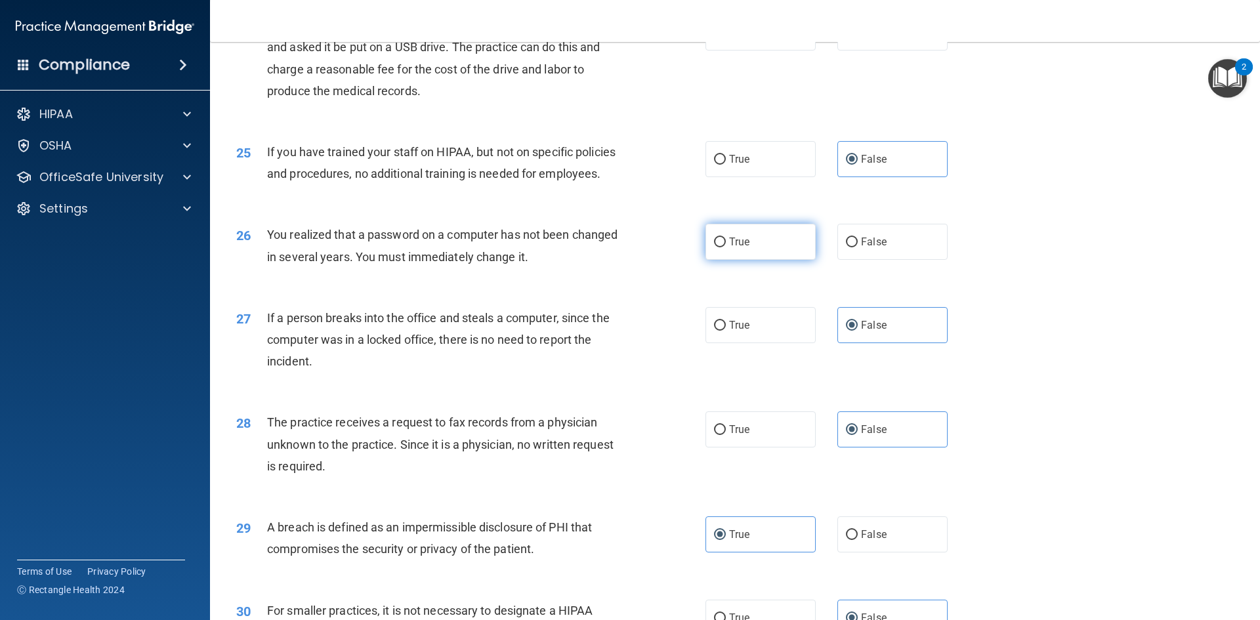
click at [765, 260] on label "True" at bounding box center [760, 242] width 110 height 36
click at [726, 247] on input "True" at bounding box center [720, 243] width 12 height 10
radio input "true"
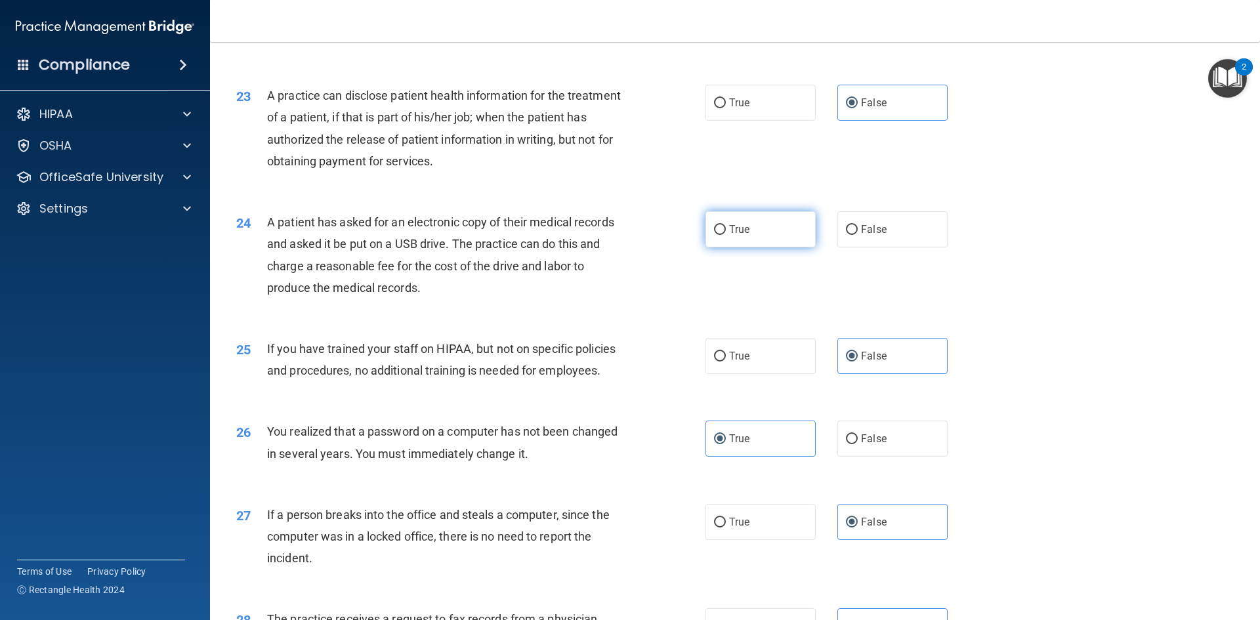
click at [757, 247] on label "True" at bounding box center [760, 229] width 110 height 36
click at [726, 235] on input "True" at bounding box center [720, 230] width 12 height 10
radio input "true"
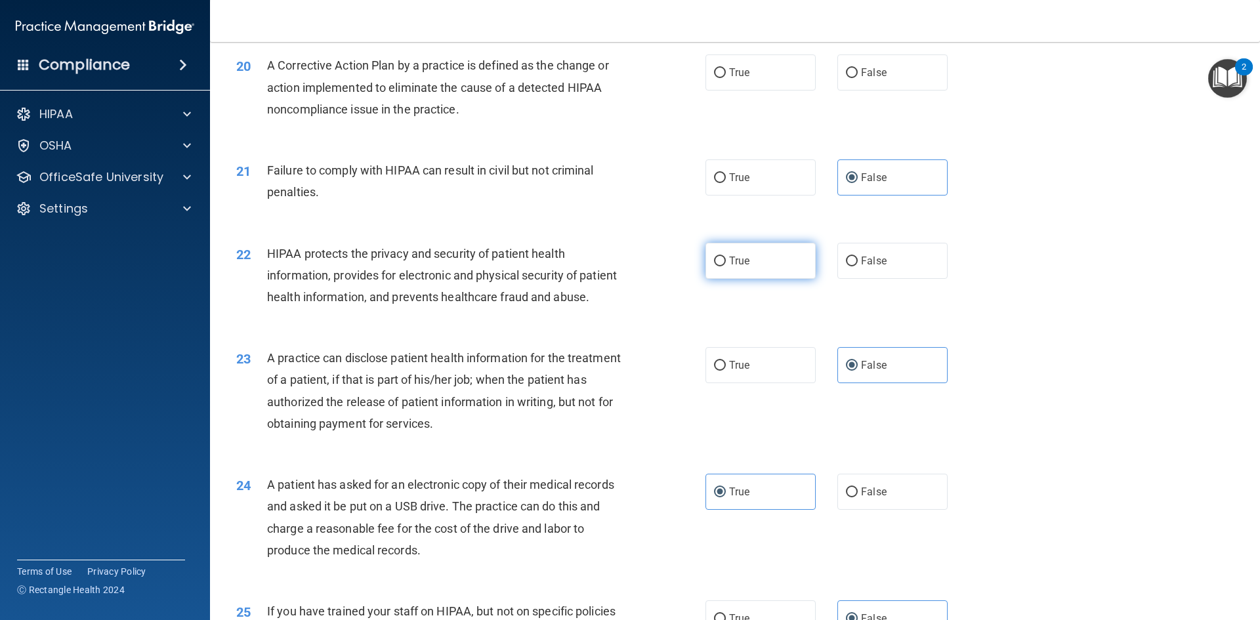
click at [742, 267] on span "True" at bounding box center [739, 261] width 20 height 12
click at [726, 266] on input "True" at bounding box center [720, 262] width 12 height 10
radio input "true"
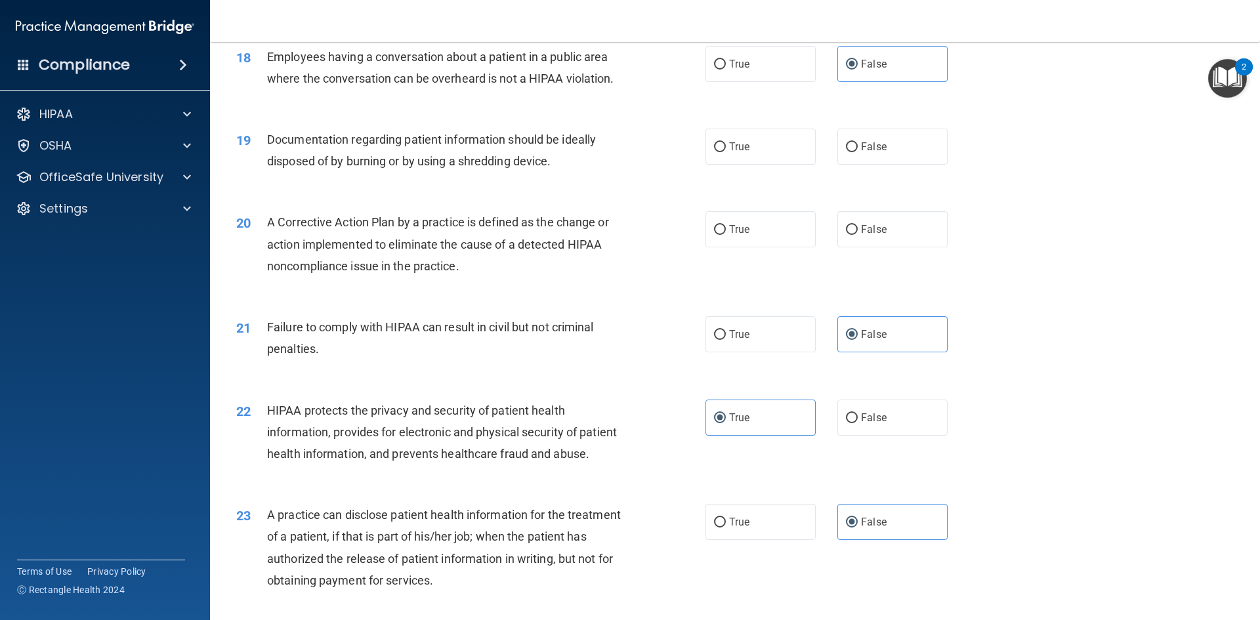
scroll to position [1633, 0]
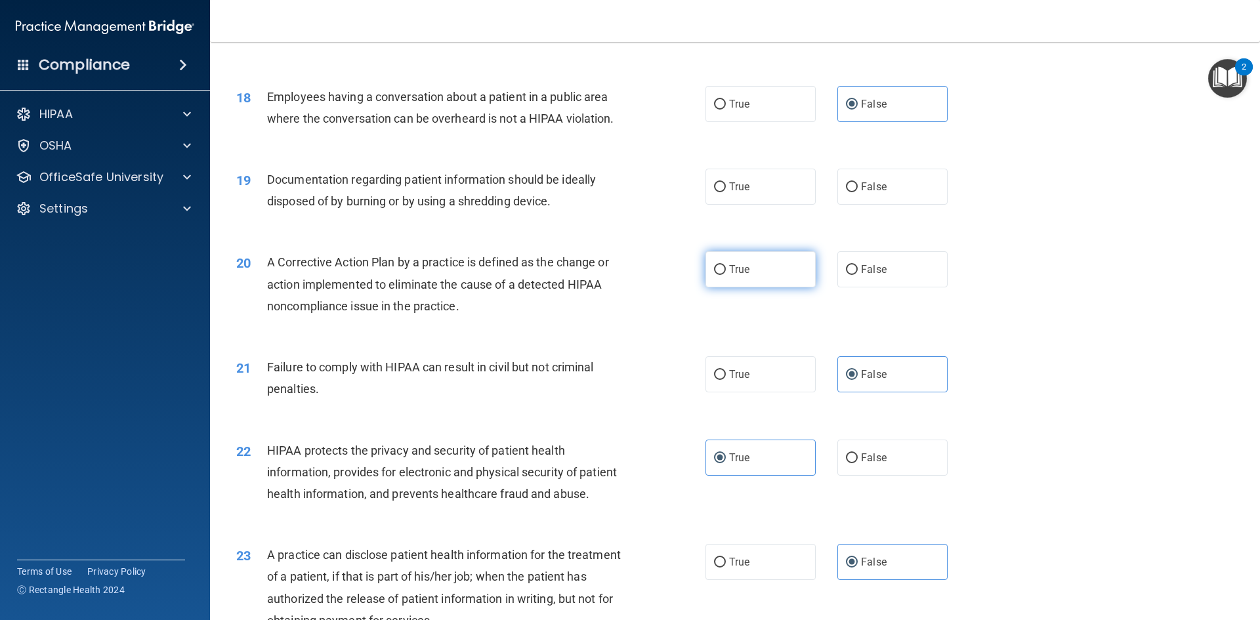
click at [739, 278] on label "True" at bounding box center [760, 269] width 110 height 36
click at [726, 275] on input "True" at bounding box center [720, 270] width 12 height 10
radio input "true"
click at [730, 205] on label "True" at bounding box center [760, 187] width 110 height 36
click at [726, 192] on input "True" at bounding box center [720, 187] width 12 height 10
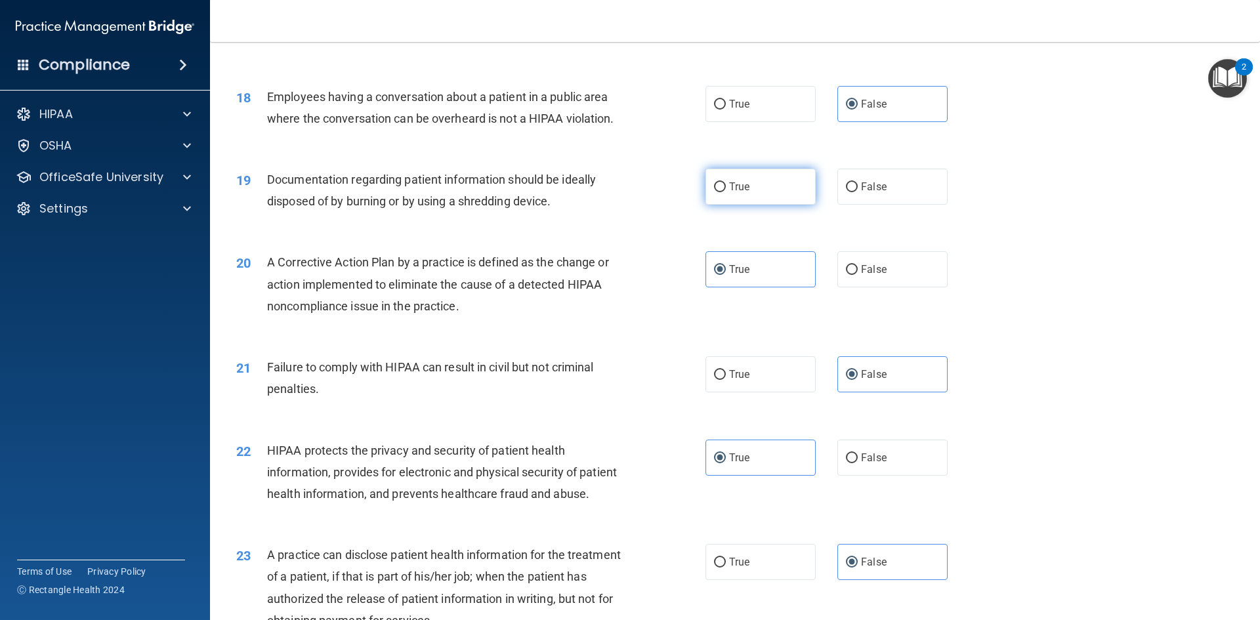
radio input "true"
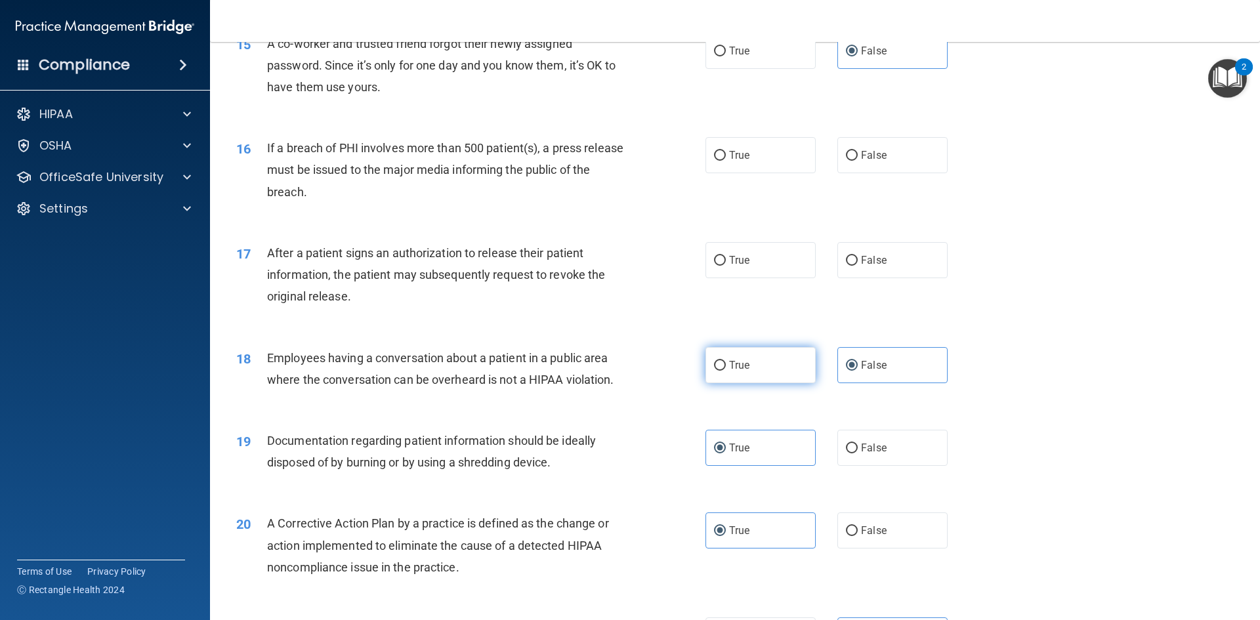
scroll to position [1370, 0]
click at [734, 276] on label "True" at bounding box center [760, 261] width 110 height 36
click at [726, 267] on input "True" at bounding box center [720, 262] width 12 height 10
radio input "true"
click at [734, 175] on label "True" at bounding box center [760, 156] width 110 height 36
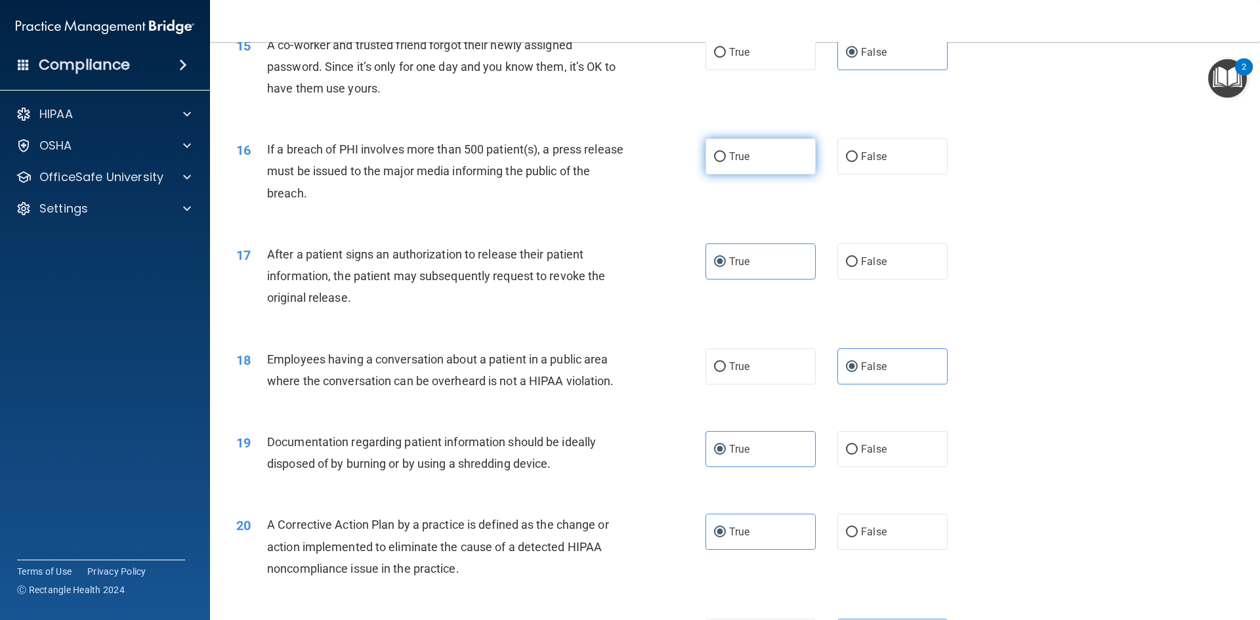
click at [726, 162] on input "True" at bounding box center [720, 157] width 12 height 10
radio input "true"
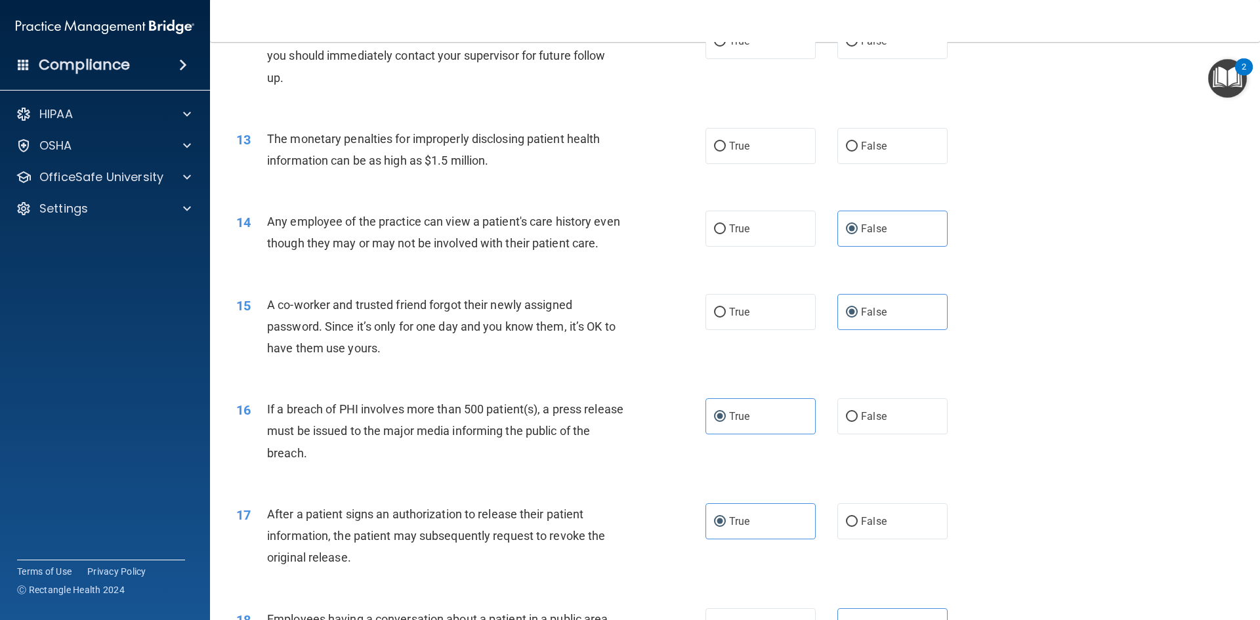
scroll to position [1108, 0]
click at [736, 154] on span "True" at bounding box center [739, 148] width 20 height 12
click at [726, 154] on input "True" at bounding box center [720, 149] width 12 height 10
radio input "true"
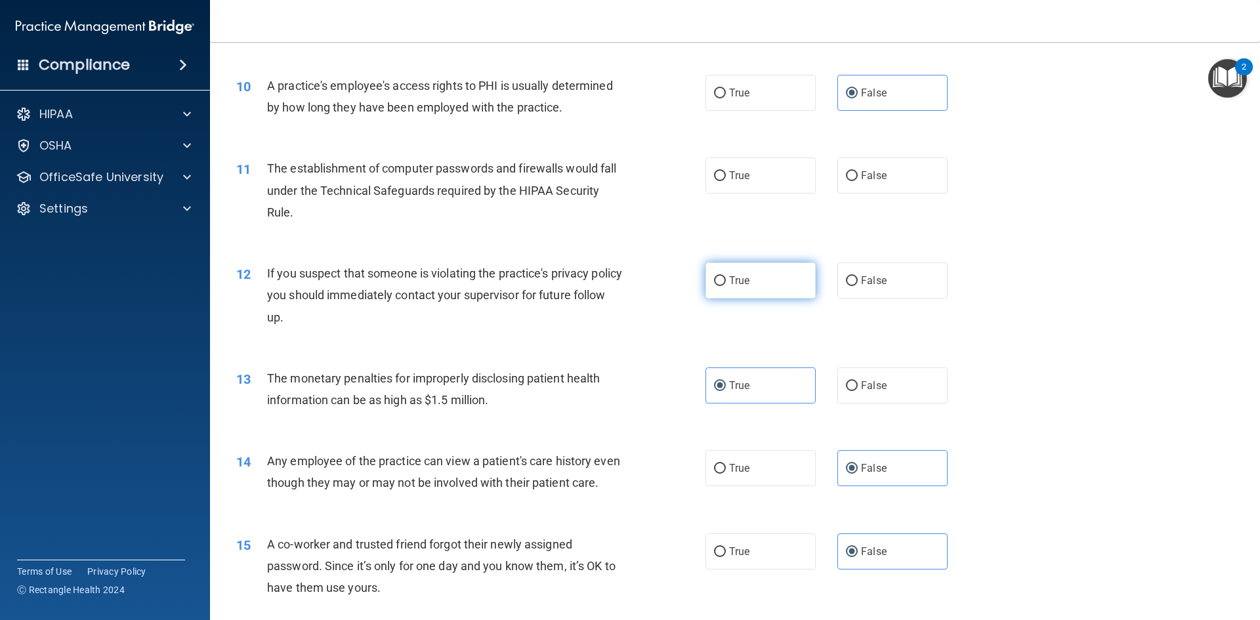
scroll to position [845, 0]
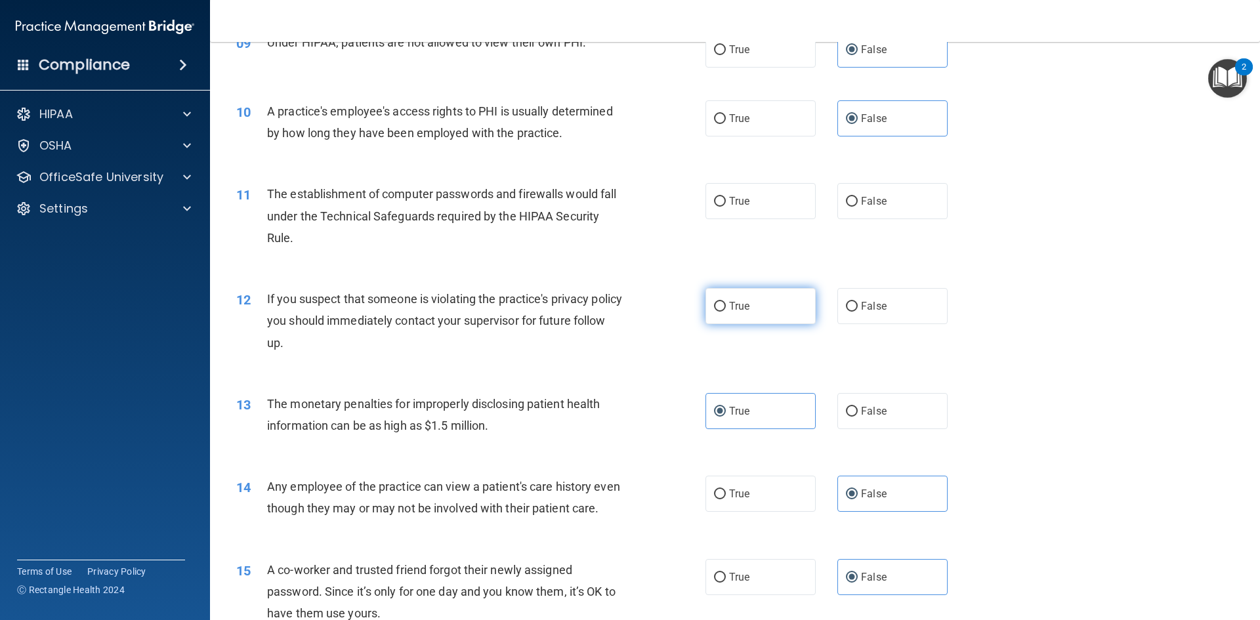
click at [747, 314] on label "True" at bounding box center [760, 306] width 110 height 36
click at [726, 312] on input "True" at bounding box center [720, 307] width 12 height 10
radio input "true"
click at [745, 199] on label "True" at bounding box center [760, 201] width 110 height 36
click at [726, 199] on input "True" at bounding box center [720, 202] width 12 height 10
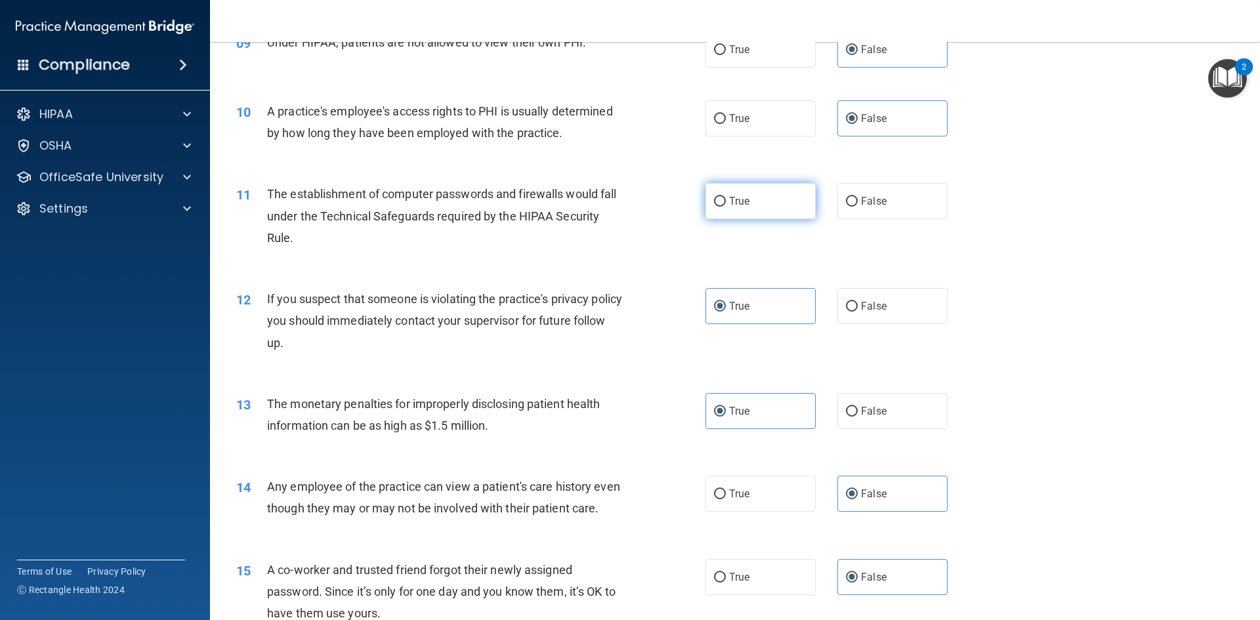
radio input "true"
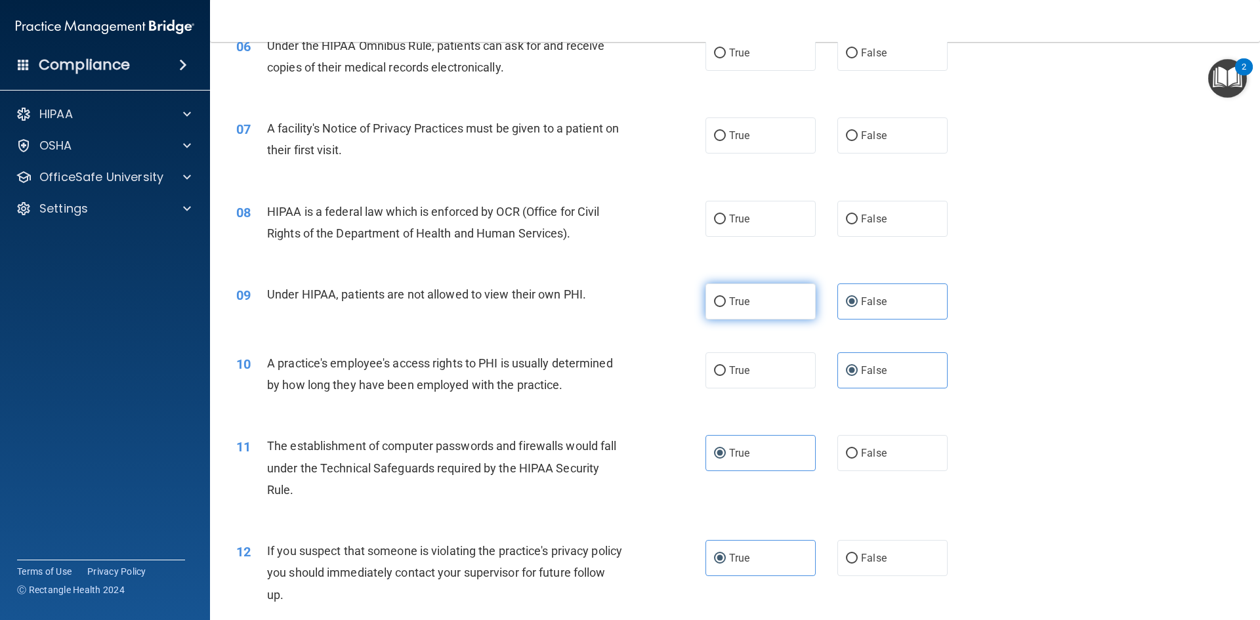
scroll to position [583, 0]
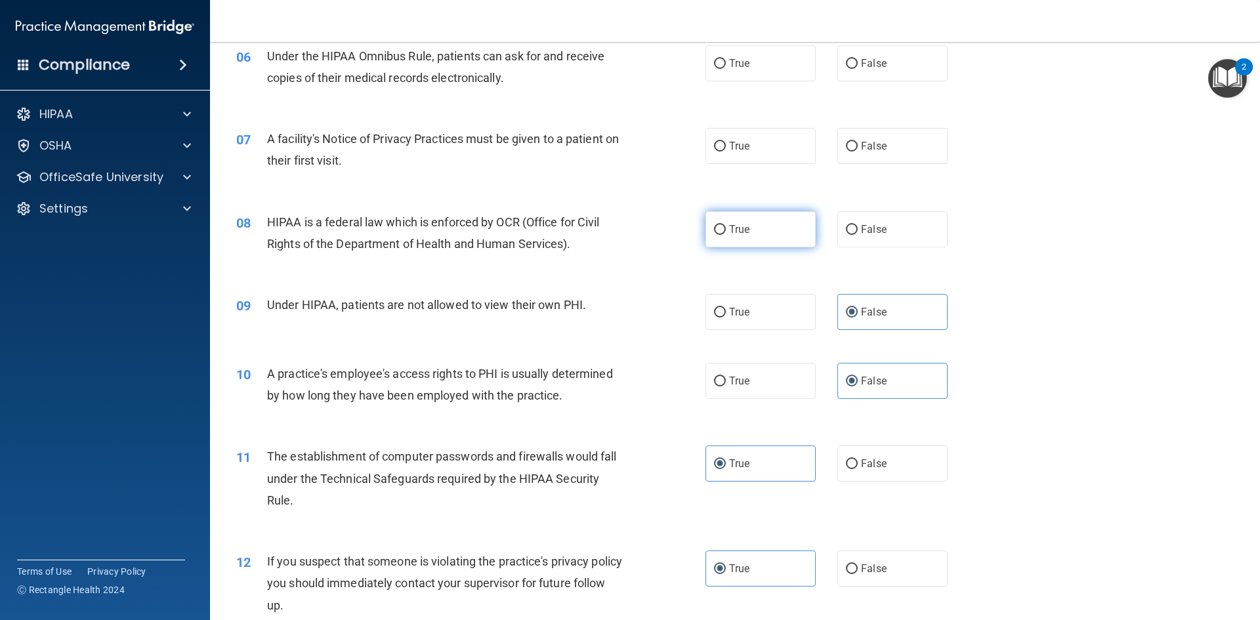
click at [731, 231] on span "True" at bounding box center [739, 229] width 20 height 12
click at [726, 231] on input "True" at bounding box center [720, 230] width 12 height 10
radio input "true"
click at [730, 150] on span "True" at bounding box center [739, 146] width 20 height 12
click at [726, 150] on input "True" at bounding box center [720, 147] width 12 height 10
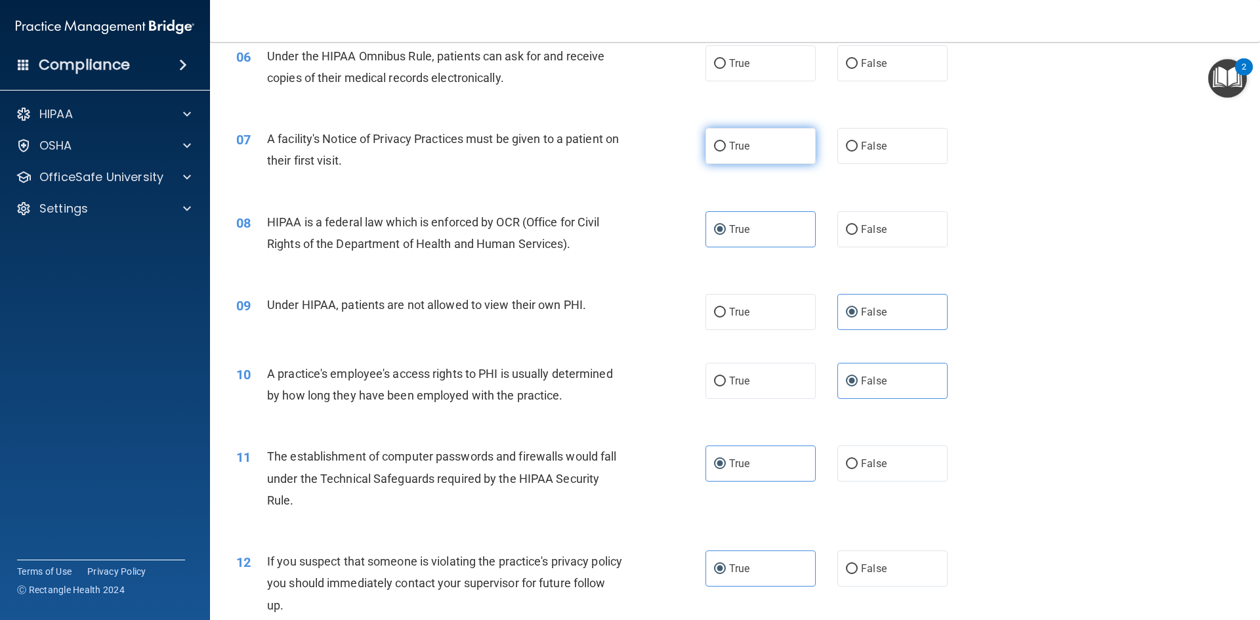
radio input "true"
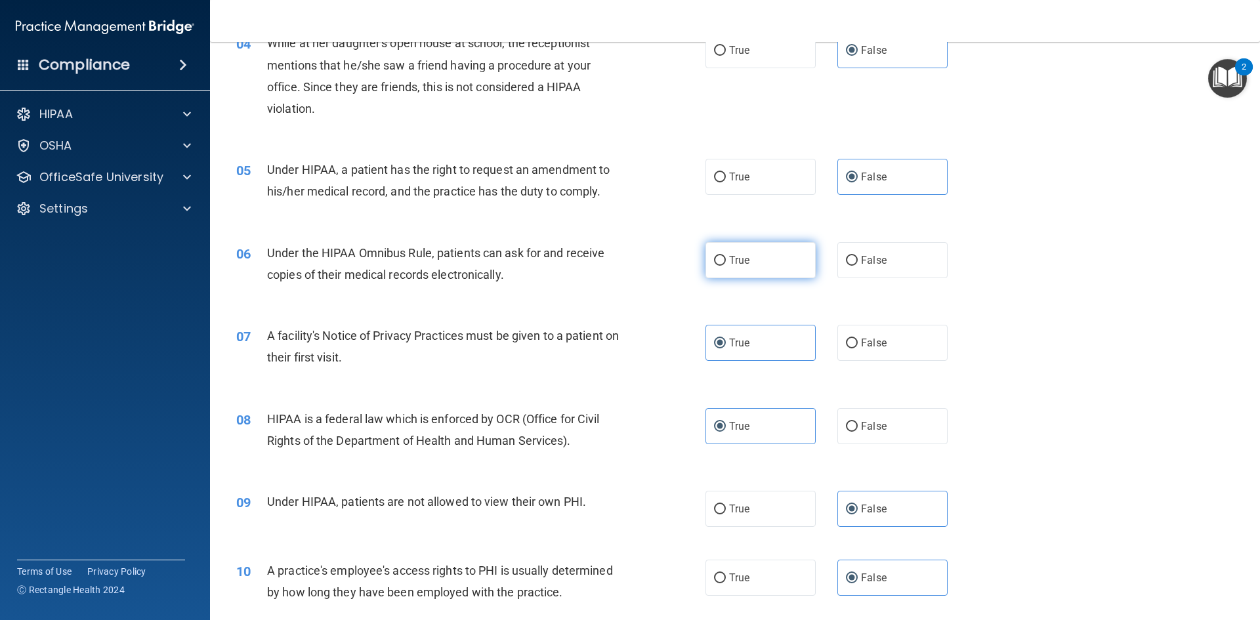
click at [745, 264] on label "True" at bounding box center [760, 260] width 110 height 36
click at [726, 264] on input "True" at bounding box center [720, 261] width 12 height 10
radio input "true"
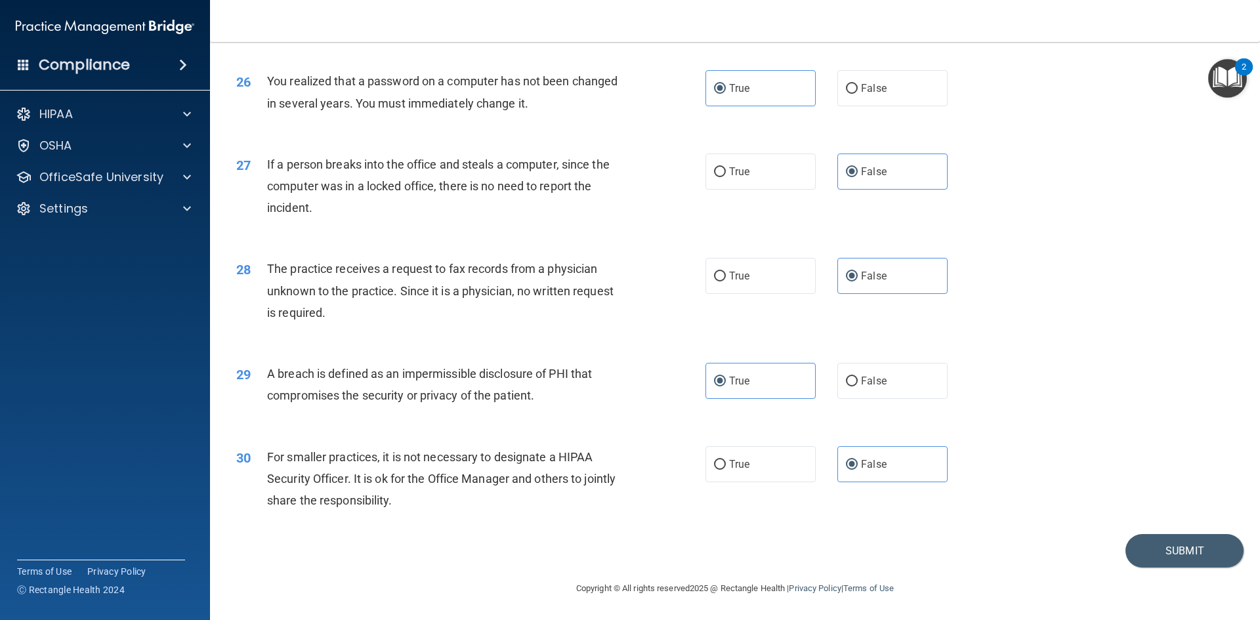
scroll to position [2486, 0]
click at [1180, 544] on button "Submit" at bounding box center [1184, 550] width 118 height 33
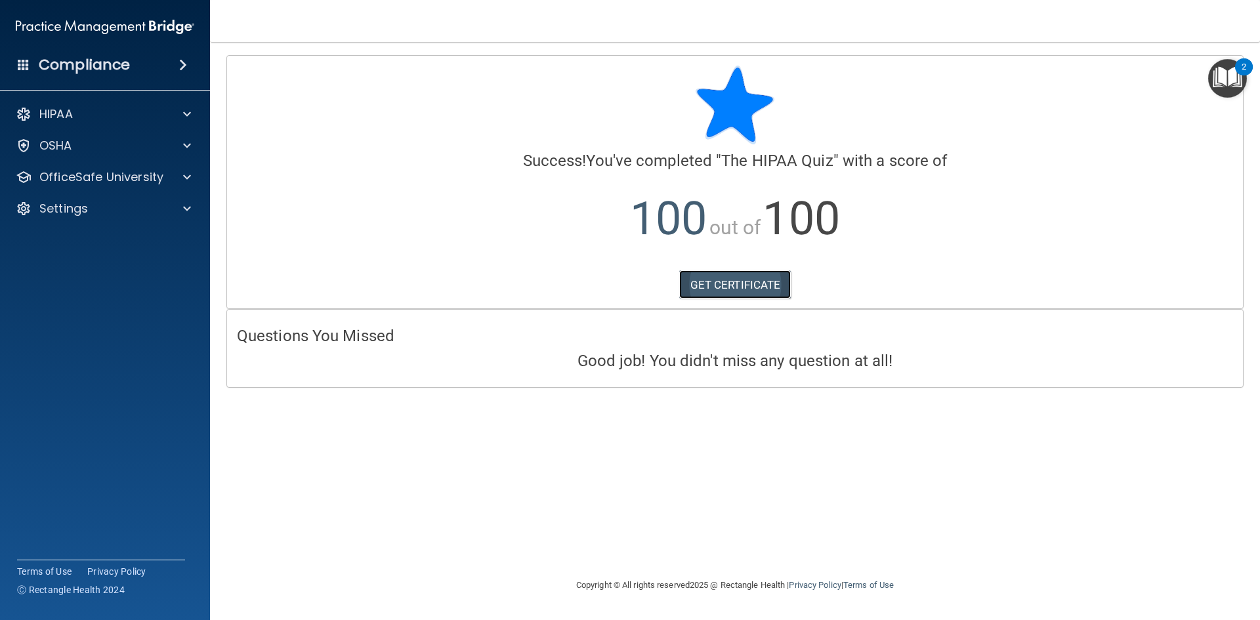
click at [729, 278] on link "GET CERTIFICATE" at bounding box center [735, 284] width 112 height 29
click at [112, 114] on div "HIPAA" at bounding box center [87, 114] width 163 height 16
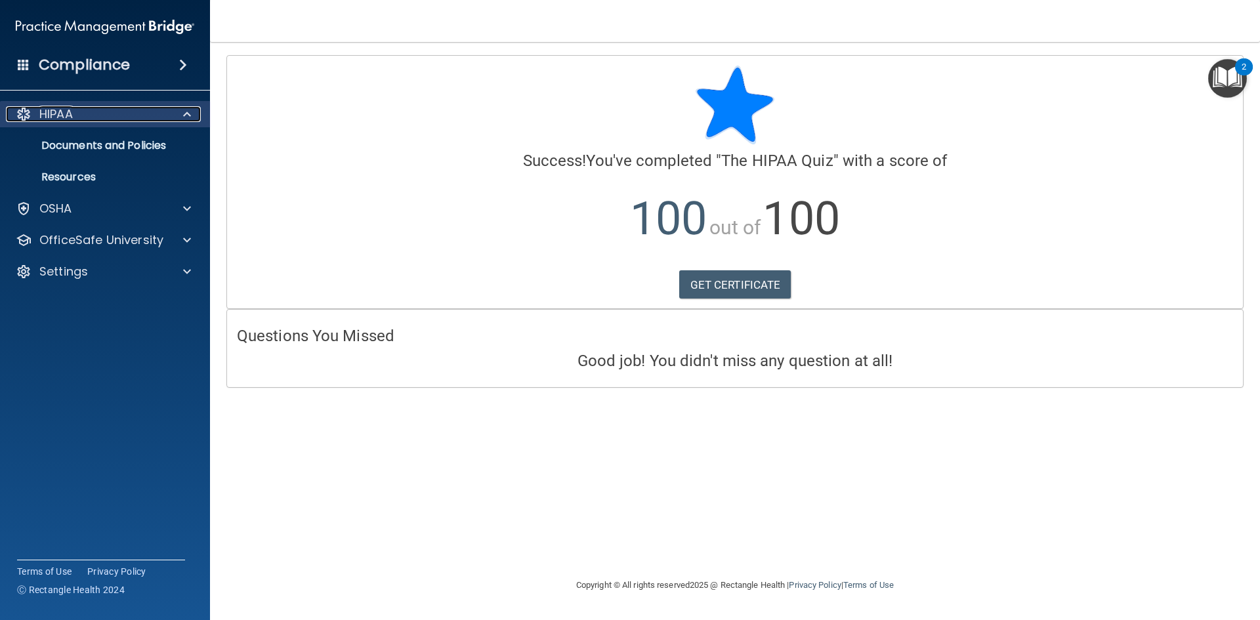
click at [113, 114] on div "HIPAA" at bounding box center [87, 114] width 163 height 16
click at [94, 116] on div "HIPAA" at bounding box center [87, 114] width 163 height 16
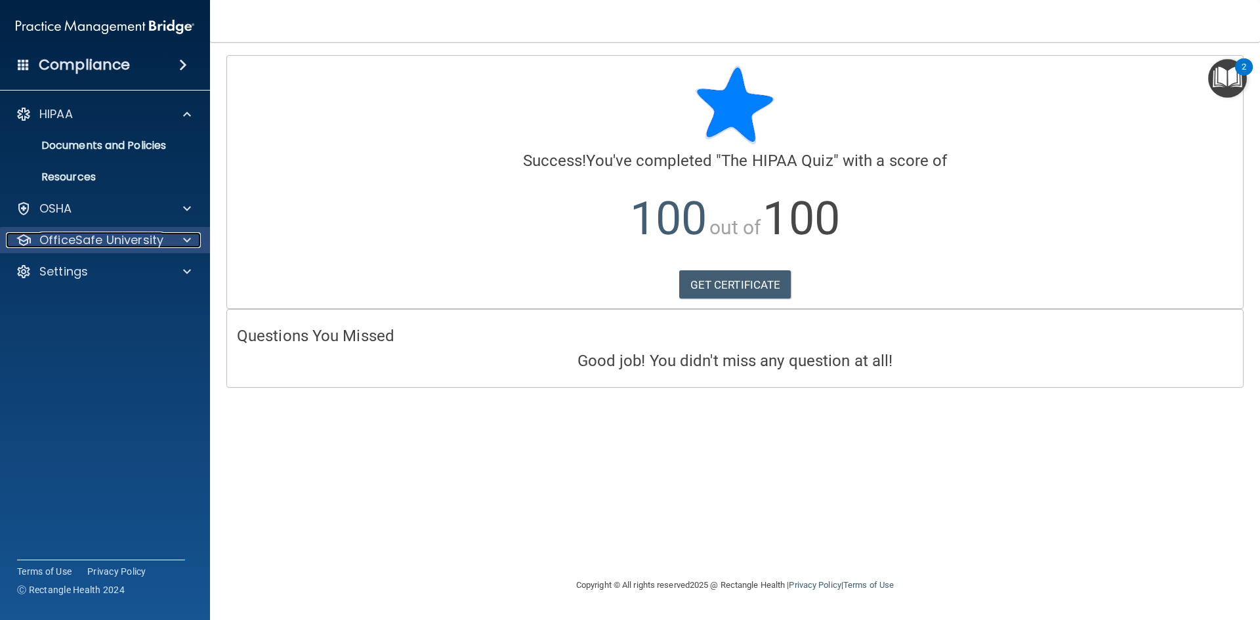
click at [91, 243] on p "OfficeSafe University" at bounding box center [101, 240] width 124 height 16
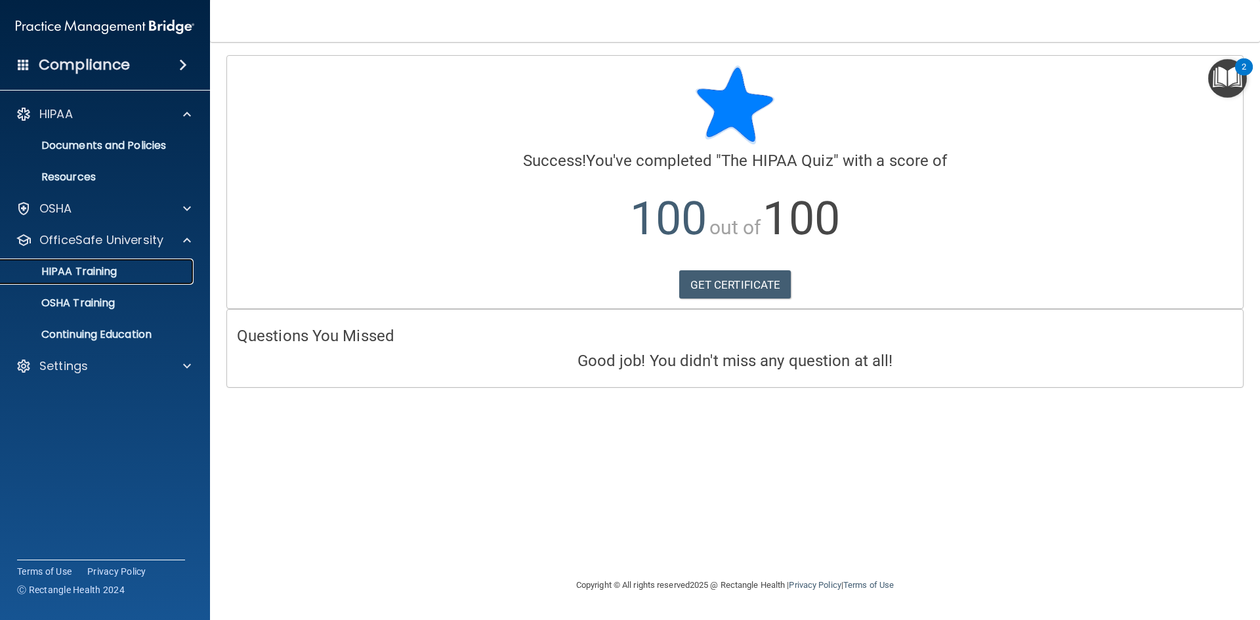
click at [94, 259] on link "HIPAA Training" at bounding box center [90, 272] width 207 height 26
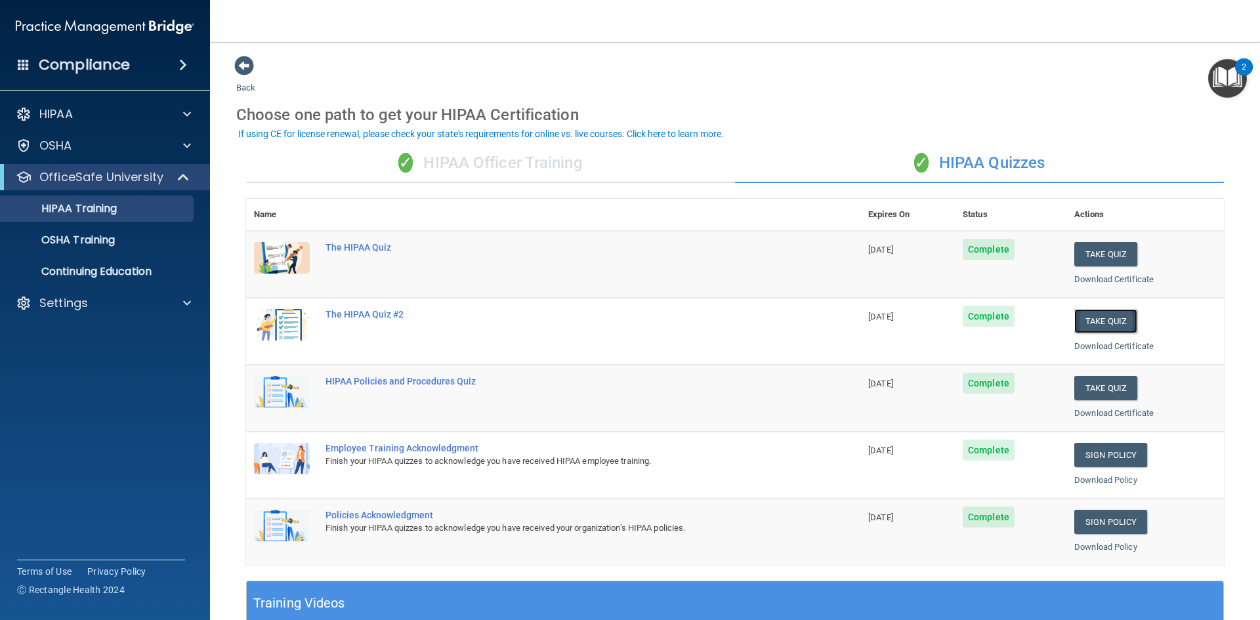
click at [1096, 325] on button "Take Quiz" at bounding box center [1105, 321] width 63 height 24
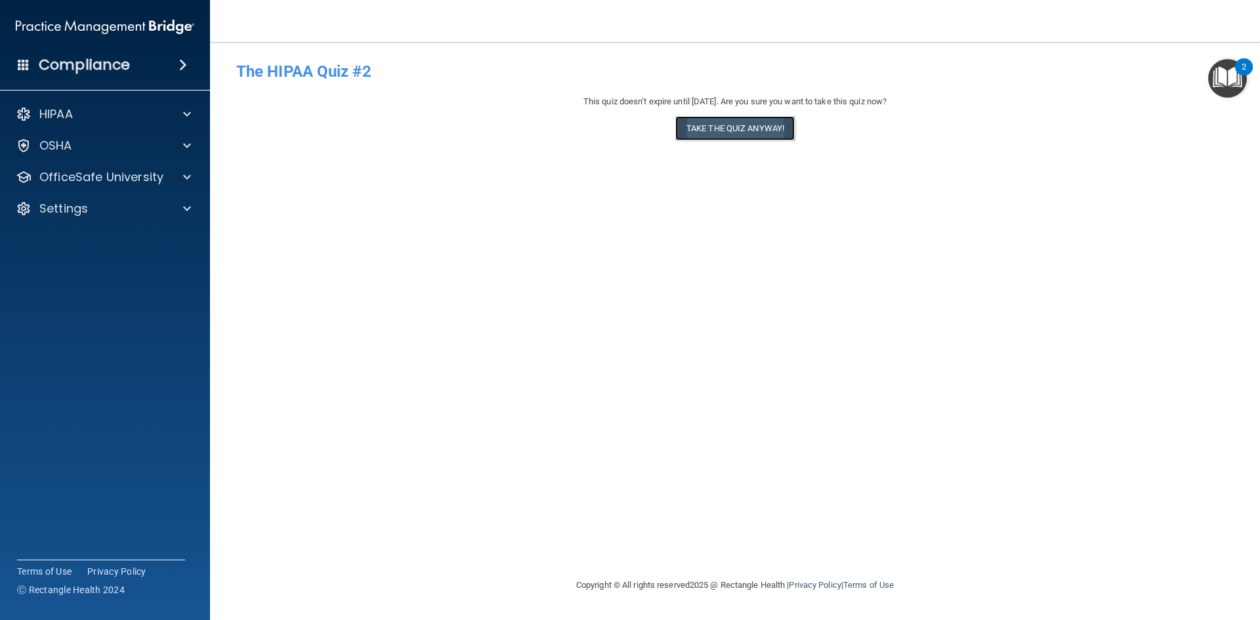
click at [741, 129] on button "Take the quiz anyway!" at bounding box center [734, 128] width 119 height 24
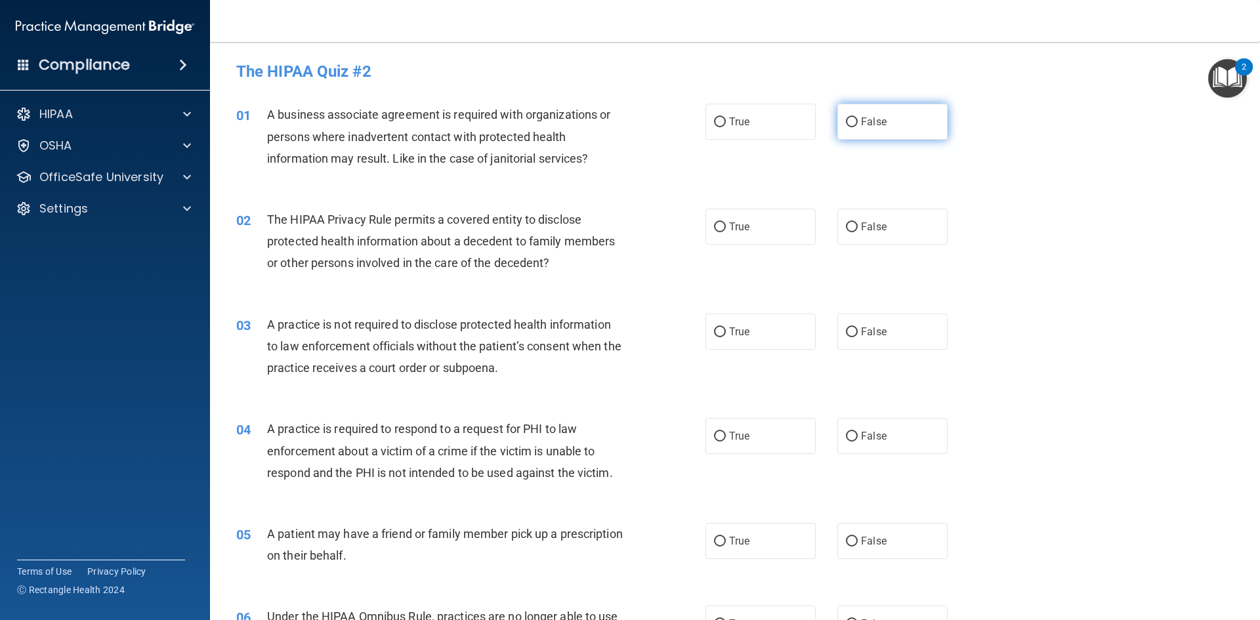
click at [900, 121] on label "False" at bounding box center [892, 122] width 110 height 36
click at [858, 121] on input "False" at bounding box center [852, 122] width 12 height 10
radio input "true"
click at [881, 330] on label "False" at bounding box center [892, 332] width 110 height 36
click at [858, 330] on input "False" at bounding box center [852, 332] width 12 height 10
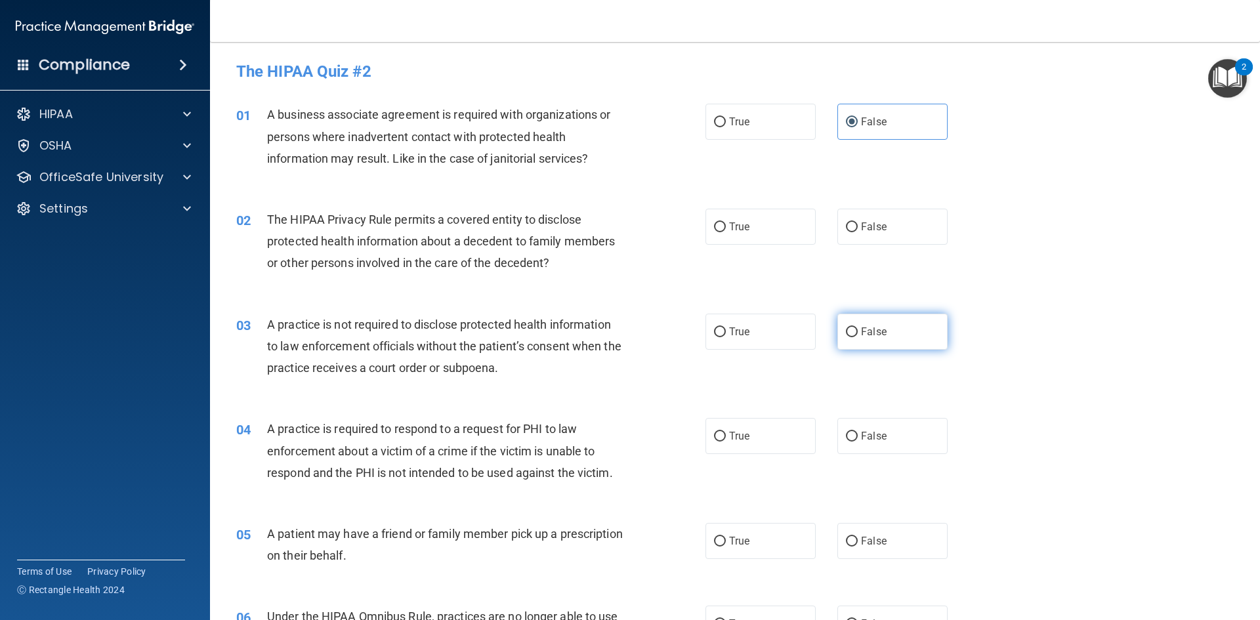
radio input "true"
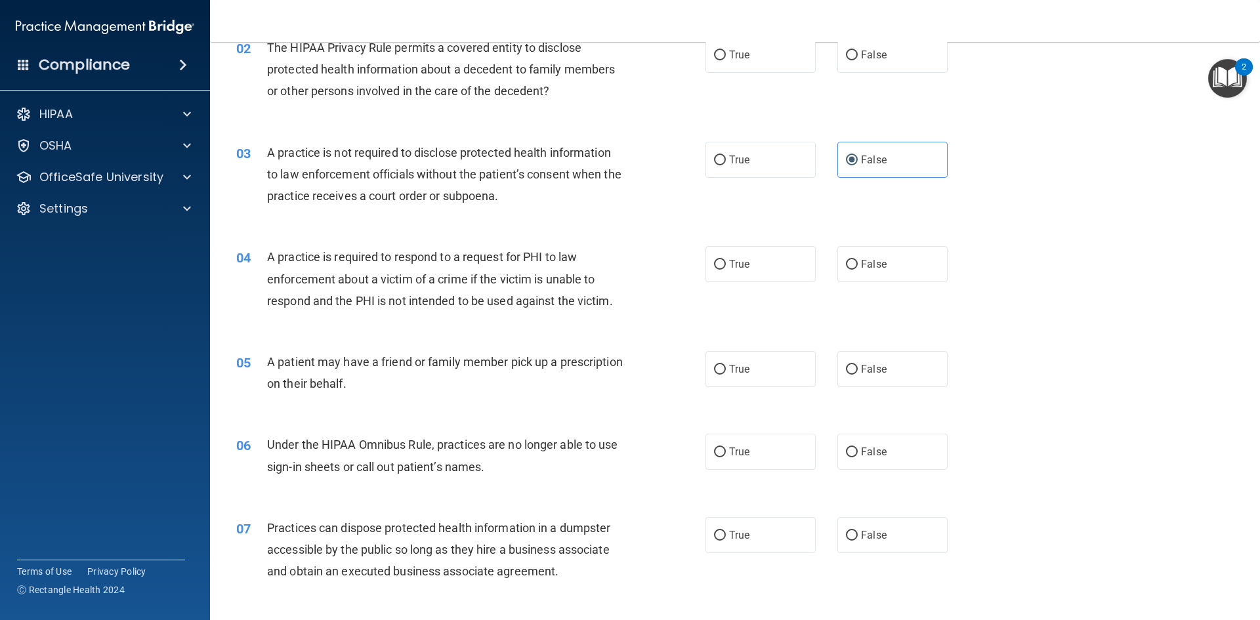
scroll to position [197, 0]
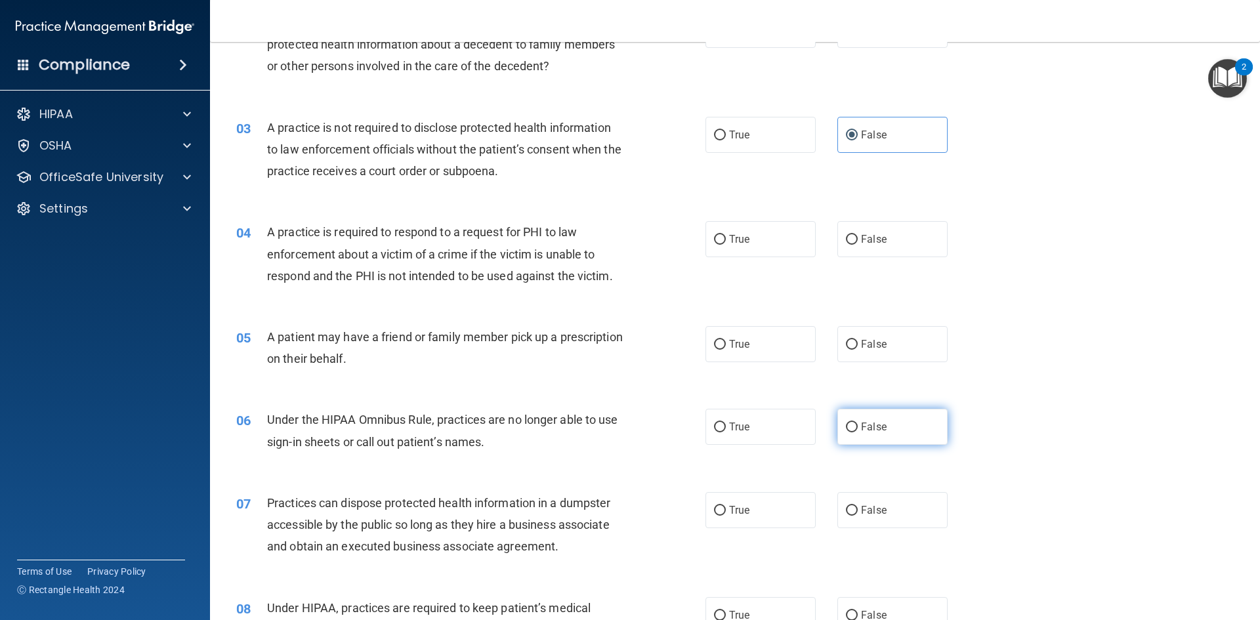
click at [886, 421] on label "False" at bounding box center [892, 427] width 110 height 36
click at [858, 423] on input "False" at bounding box center [852, 428] width 12 height 10
radio input "true"
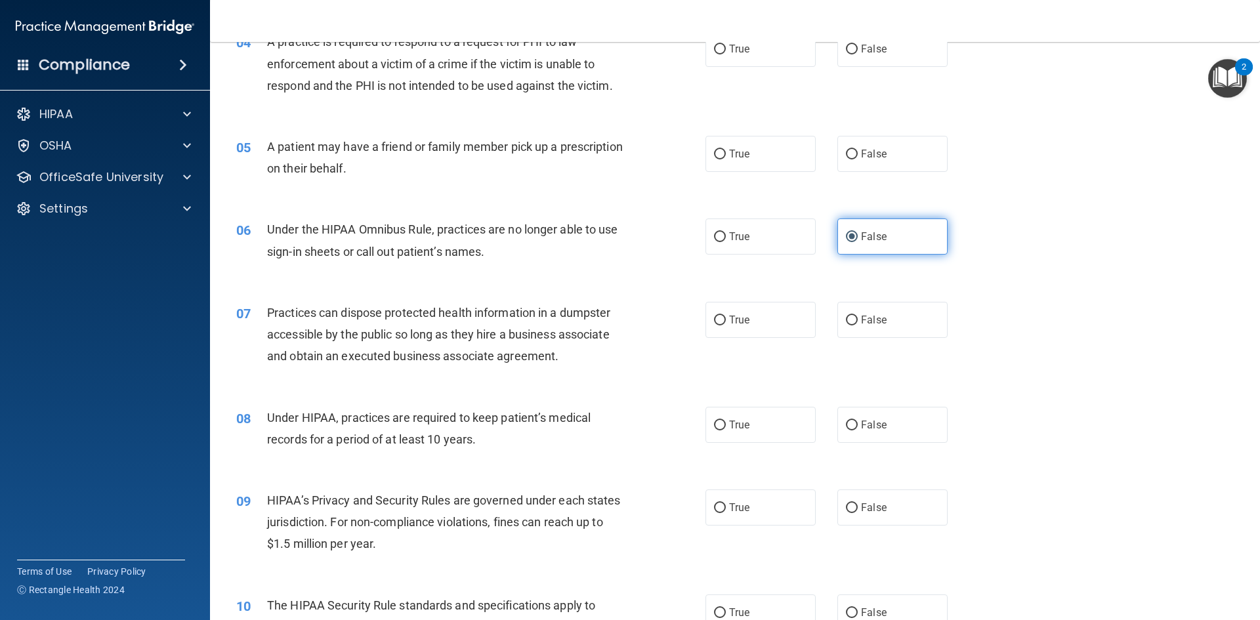
scroll to position [394, 0]
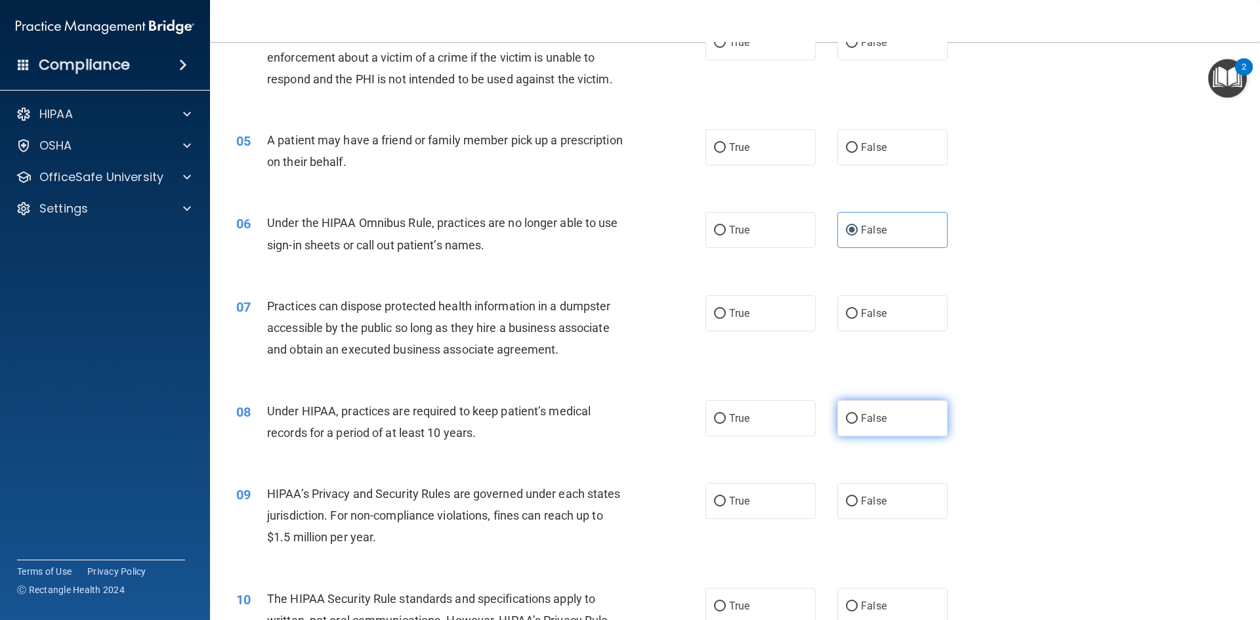
click at [886, 422] on label "False" at bounding box center [892, 418] width 110 height 36
click at [858, 422] on input "False" at bounding box center [852, 419] width 12 height 10
radio input "true"
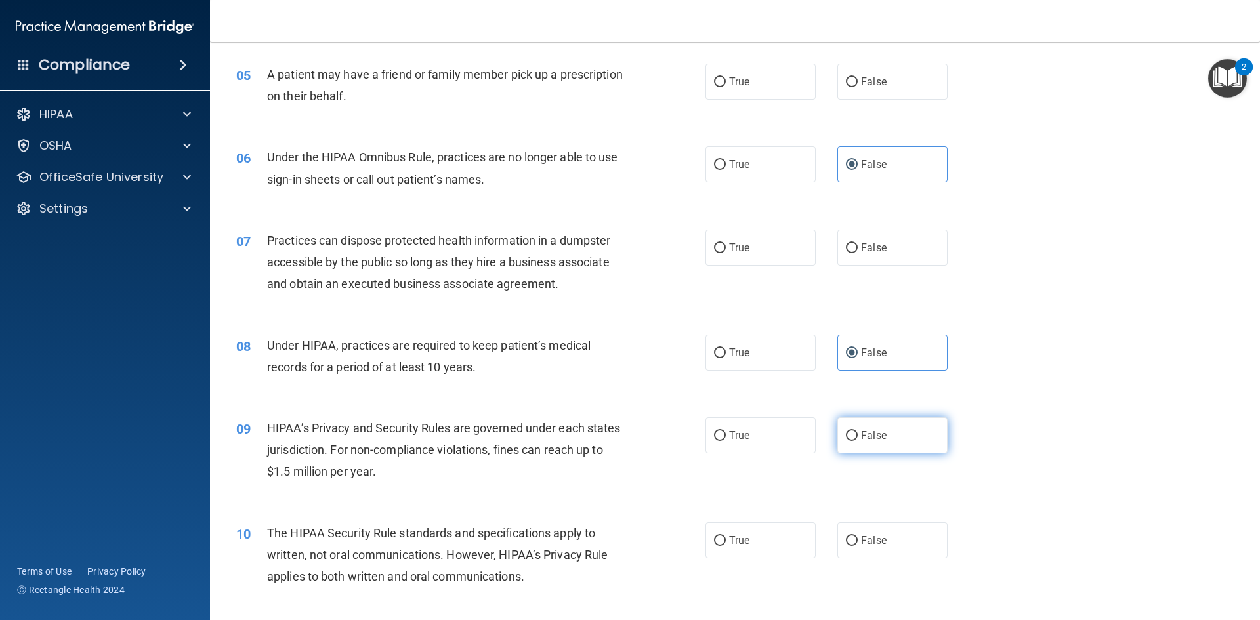
click at [883, 439] on label "False" at bounding box center [892, 435] width 110 height 36
click at [858, 439] on input "False" at bounding box center [852, 436] width 12 height 10
radio input "true"
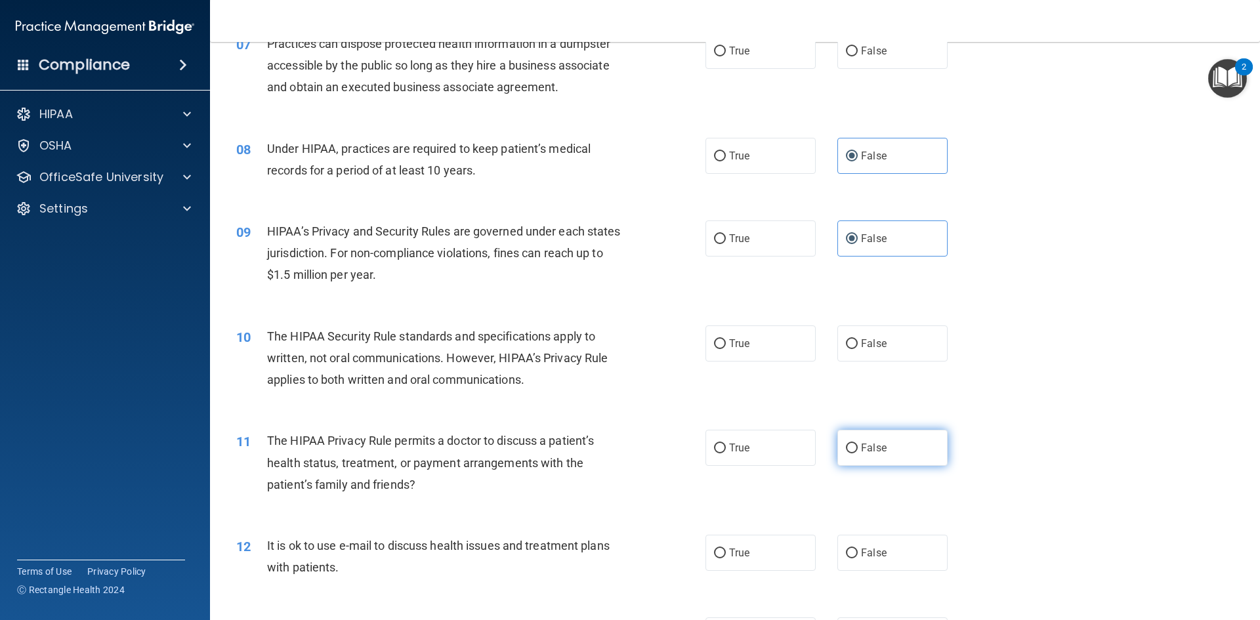
click at [881, 442] on label "False" at bounding box center [892, 448] width 110 height 36
click at [858, 444] on input "False" at bounding box center [852, 449] width 12 height 10
radio input "true"
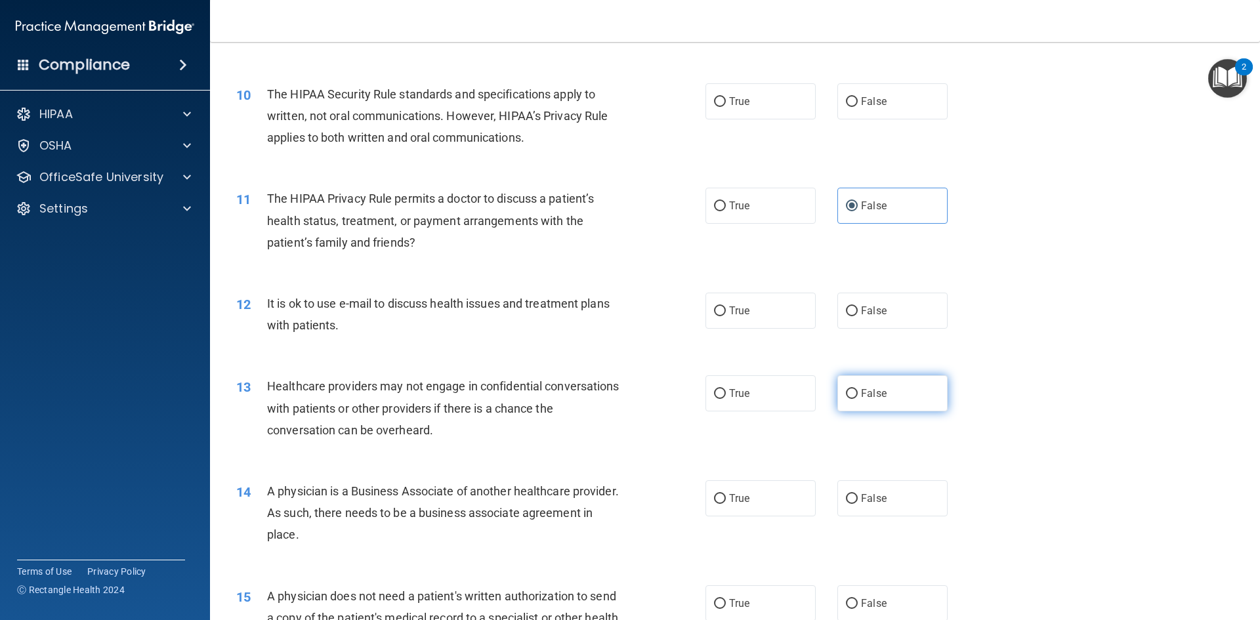
scroll to position [919, 0]
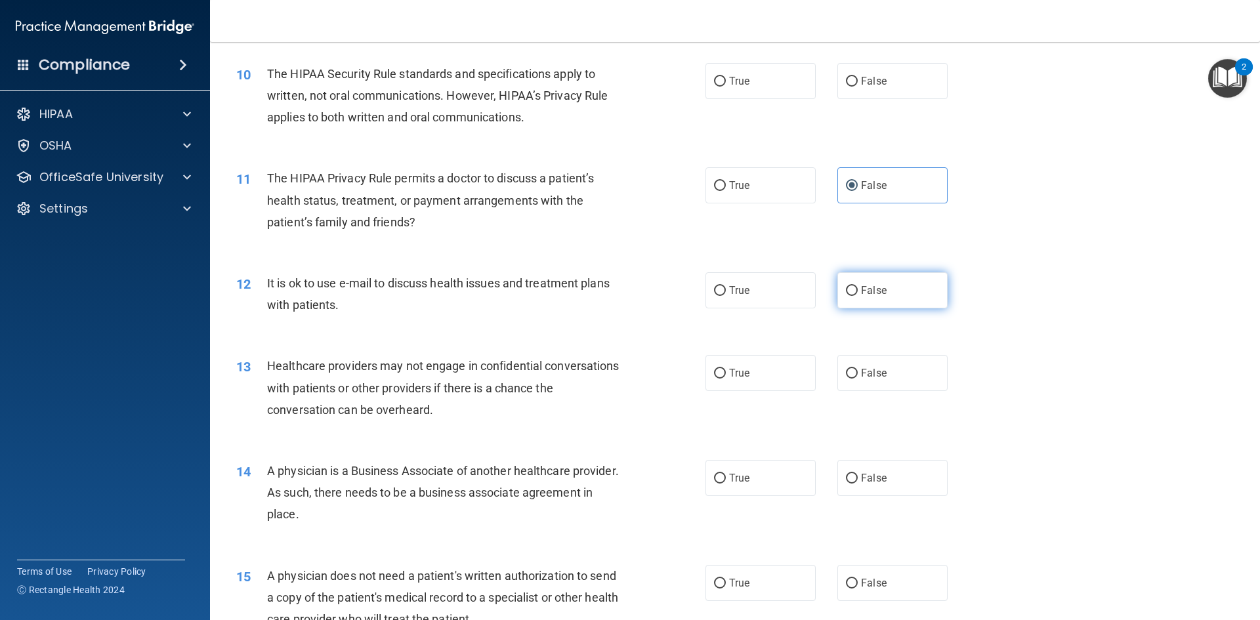
click at [879, 302] on label "False" at bounding box center [892, 290] width 110 height 36
click at [858, 296] on input "False" at bounding box center [852, 291] width 12 height 10
radio input "true"
click at [882, 474] on label "False" at bounding box center [892, 478] width 110 height 36
click at [858, 474] on input "False" at bounding box center [852, 479] width 12 height 10
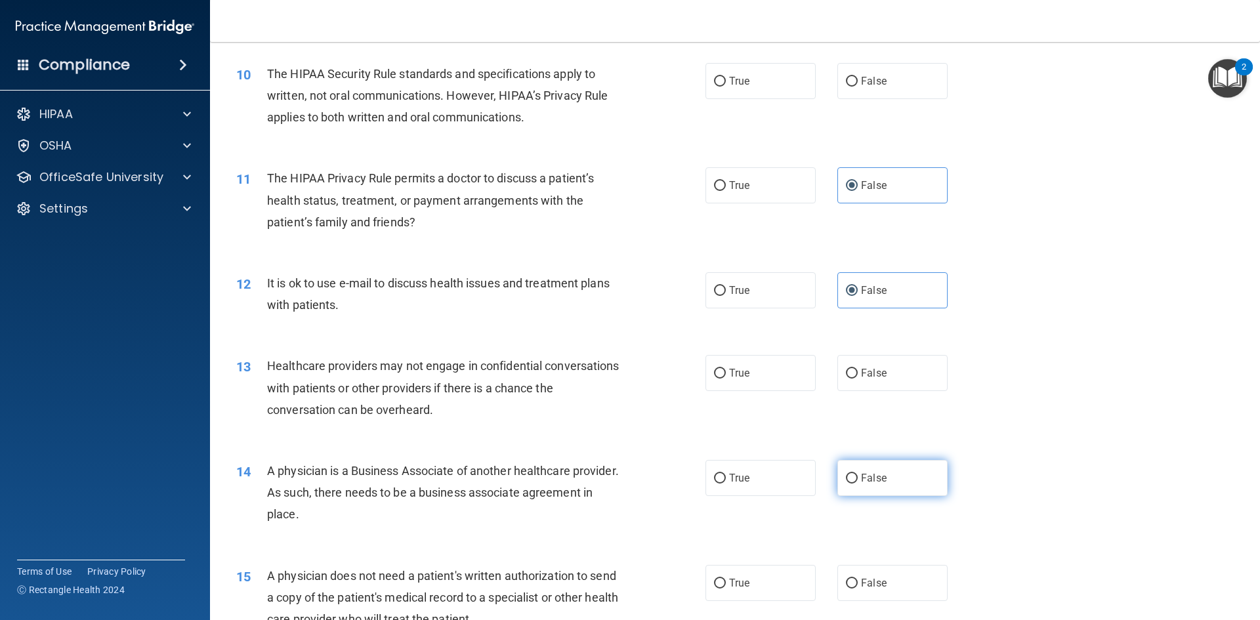
radio input "true"
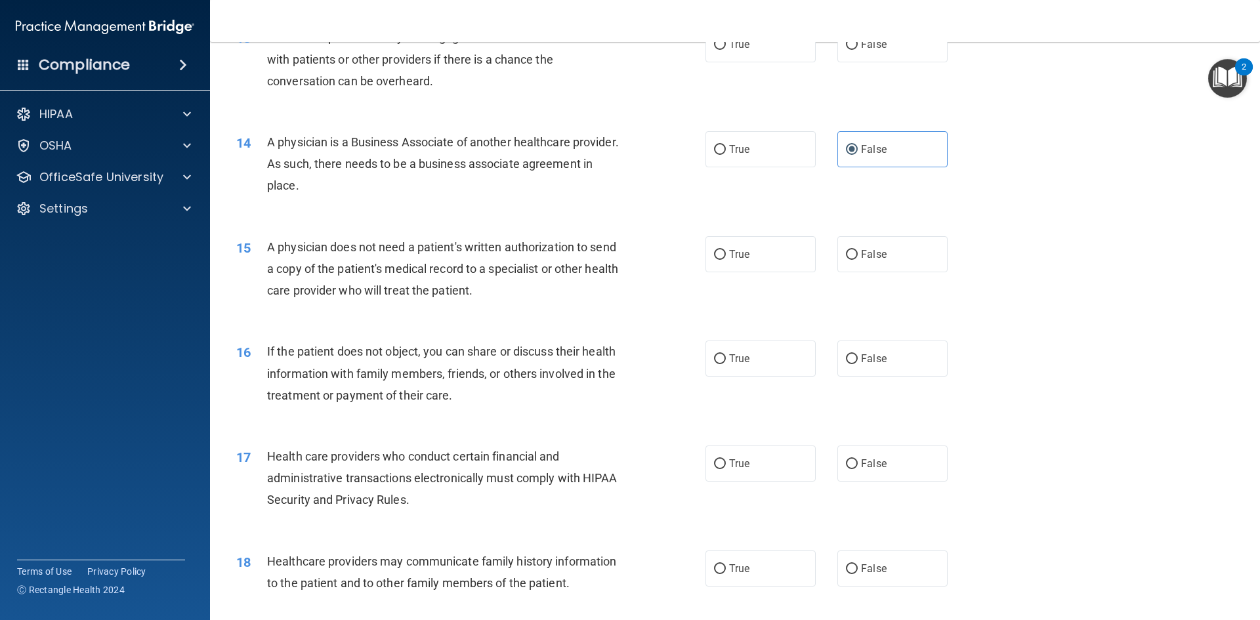
scroll to position [1312, 0]
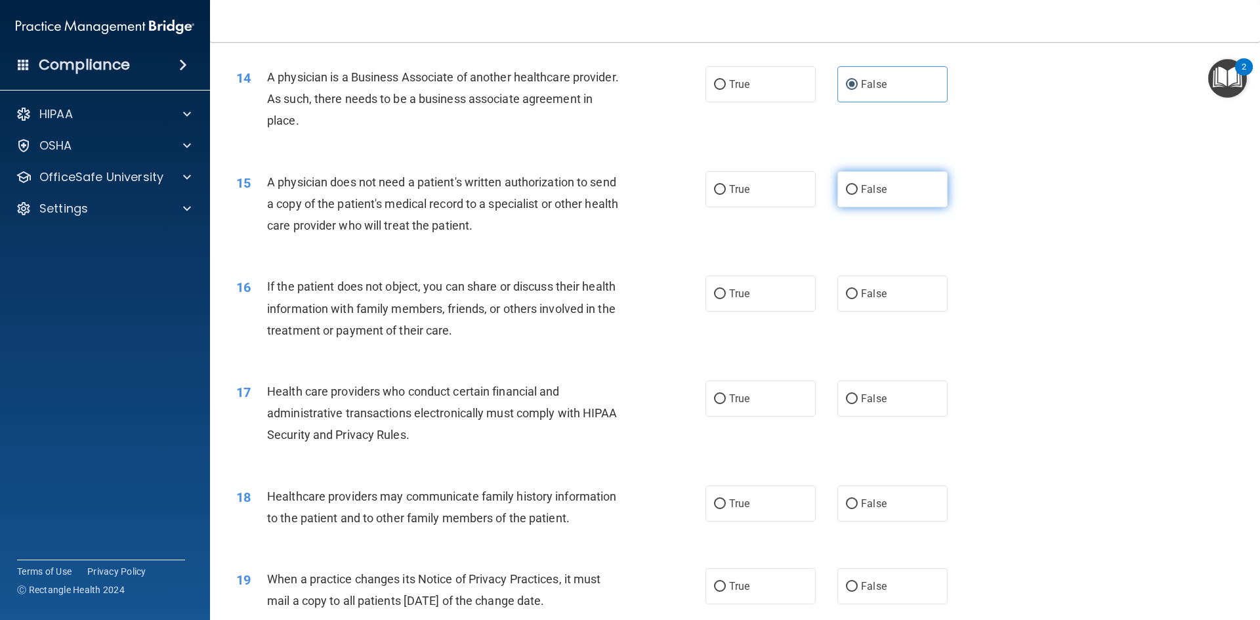
click at [889, 198] on label "False" at bounding box center [892, 189] width 110 height 36
click at [858, 195] on input "False" at bounding box center [852, 190] width 12 height 10
radio input "true"
click at [884, 392] on label "False" at bounding box center [892, 399] width 110 height 36
click at [858, 394] on input "False" at bounding box center [852, 399] width 12 height 10
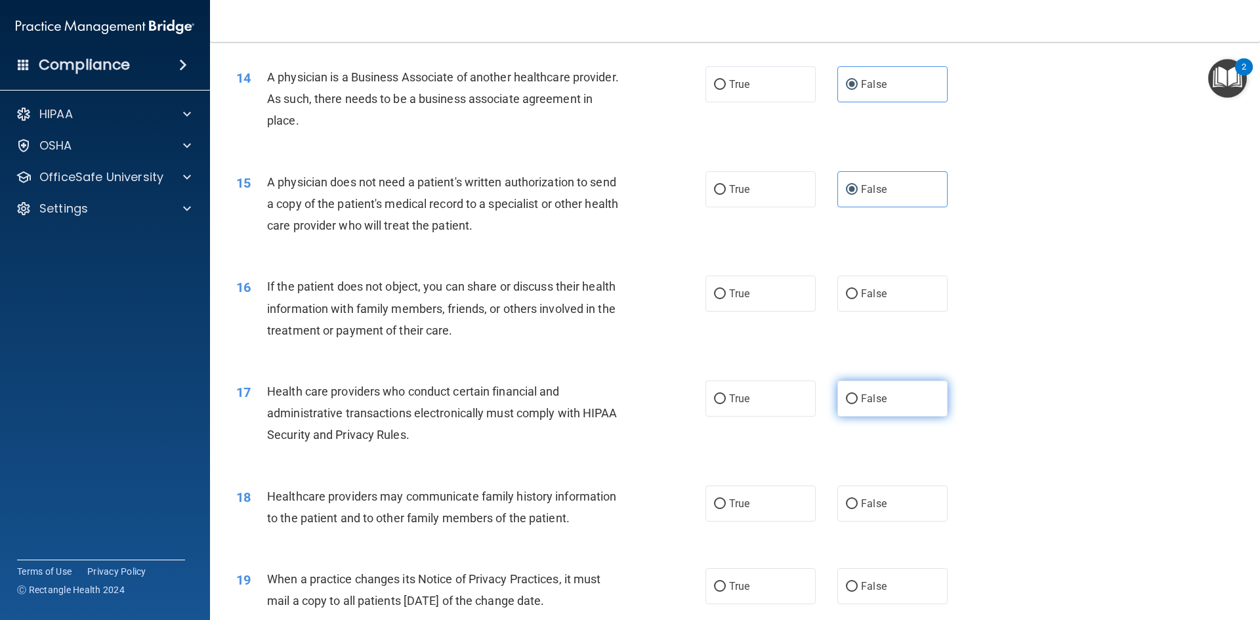
radio input "true"
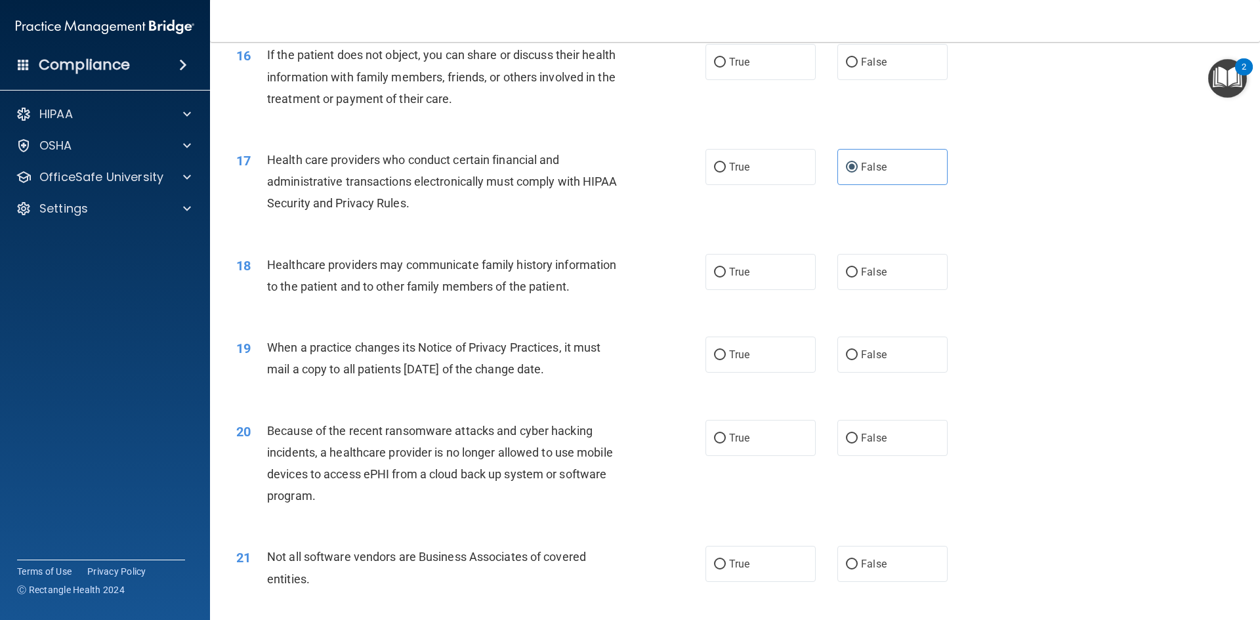
scroll to position [1575, 0]
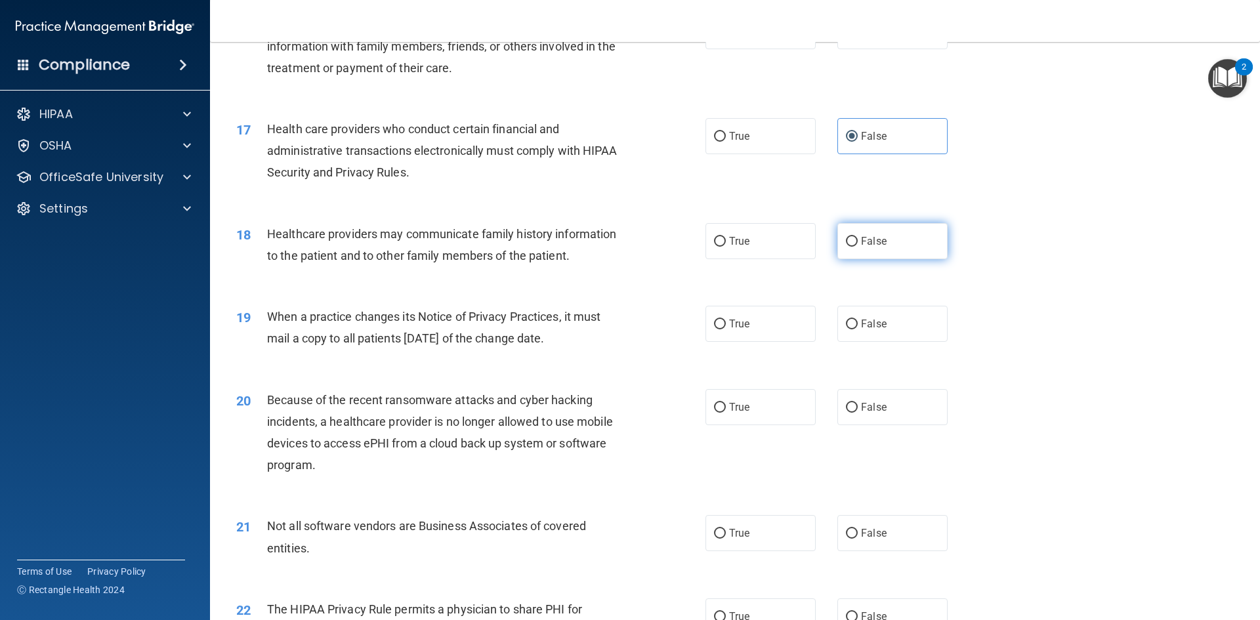
click at [915, 243] on label "False" at bounding box center [892, 241] width 110 height 36
click at [858, 243] on input "False" at bounding box center [852, 242] width 12 height 10
radio input "true"
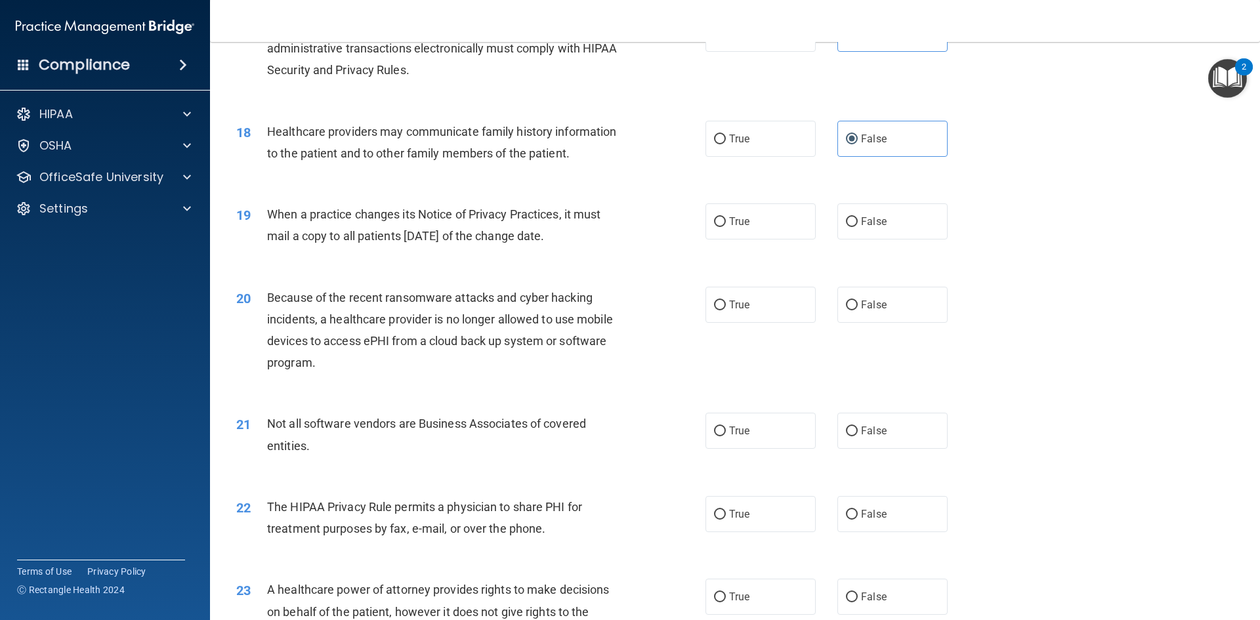
scroll to position [1706, 0]
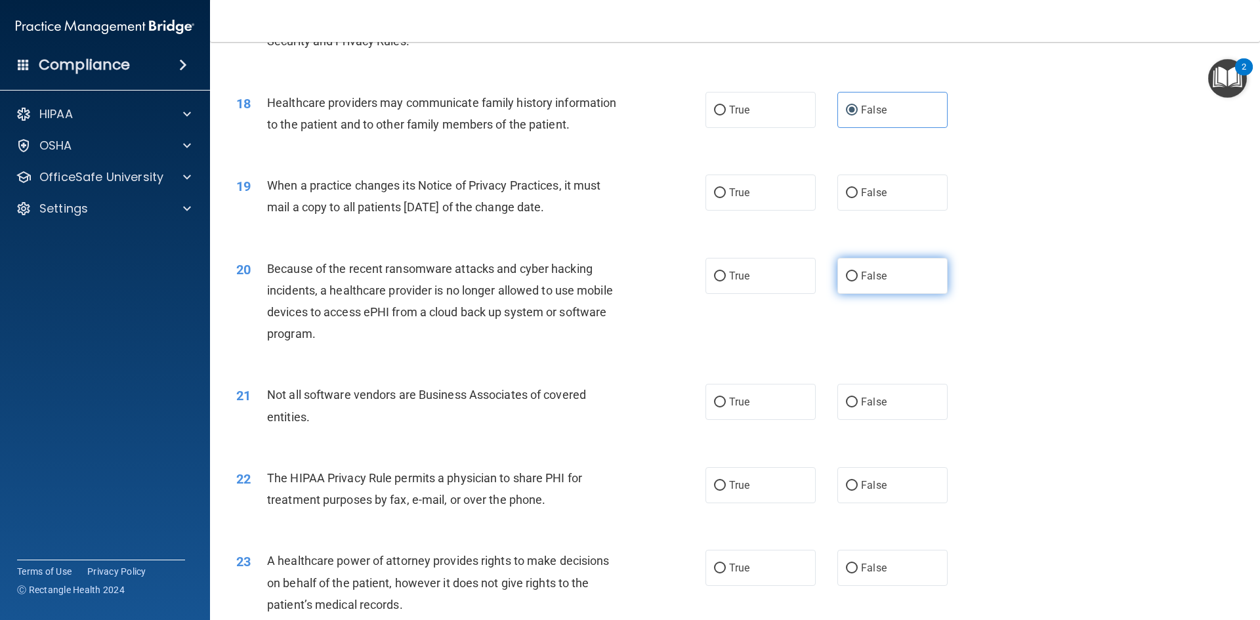
click at [894, 282] on label "False" at bounding box center [892, 276] width 110 height 36
click at [858, 281] on input "False" at bounding box center [852, 277] width 12 height 10
radio input "true"
click at [871, 482] on span "False" at bounding box center [874, 485] width 26 height 12
click at [858, 482] on input "False" at bounding box center [852, 486] width 12 height 10
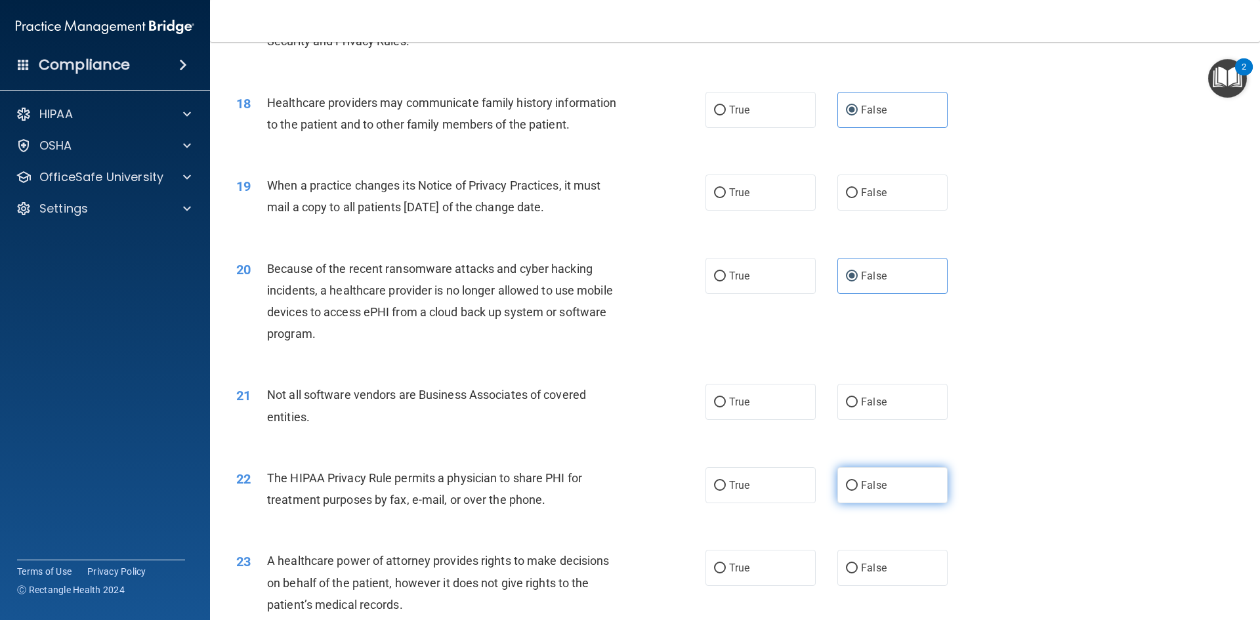
radio input "true"
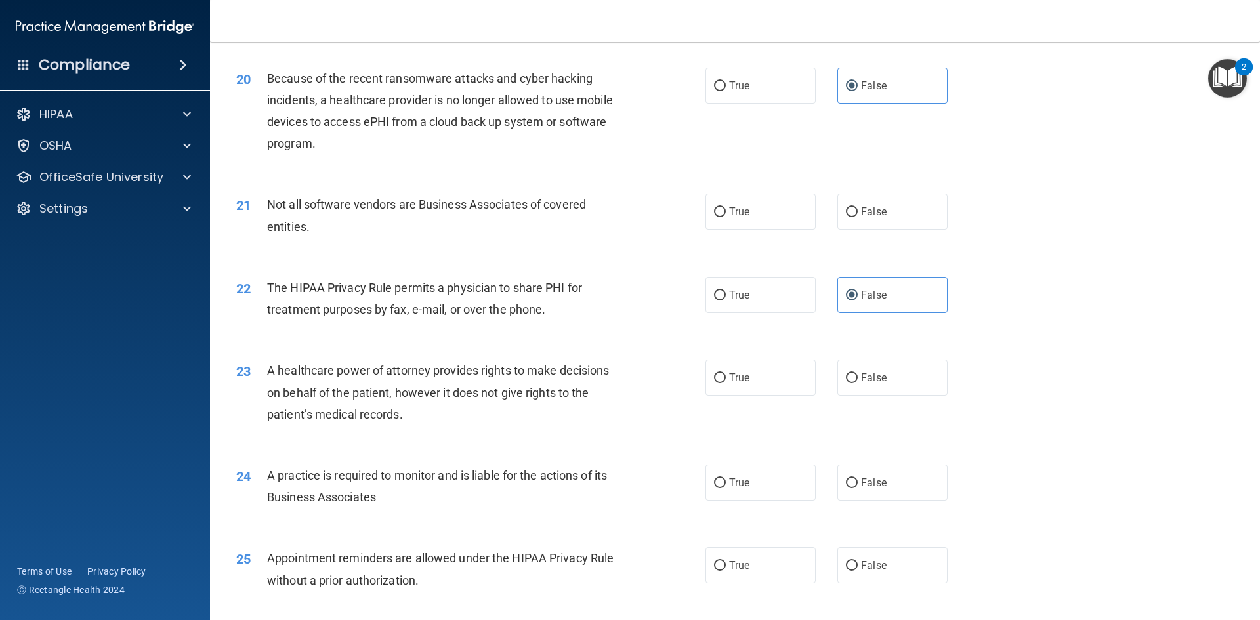
scroll to position [1903, 0]
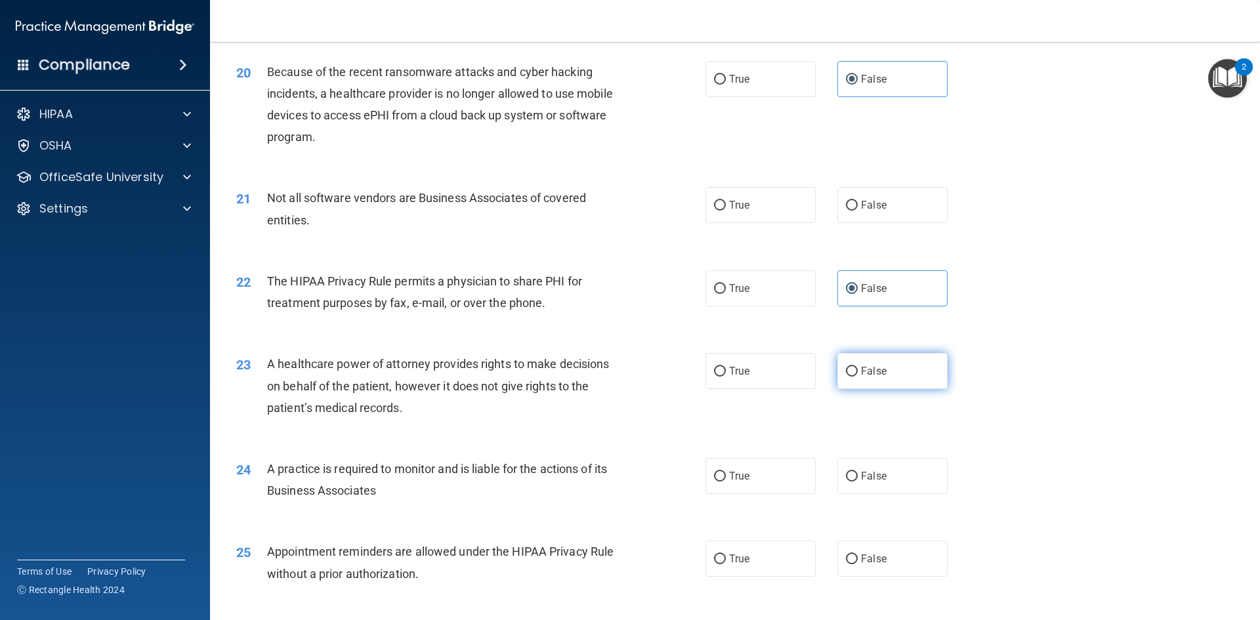
click at [895, 371] on label "False" at bounding box center [892, 371] width 110 height 36
click at [858, 371] on input "False" at bounding box center [852, 372] width 12 height 10
radio input "true"
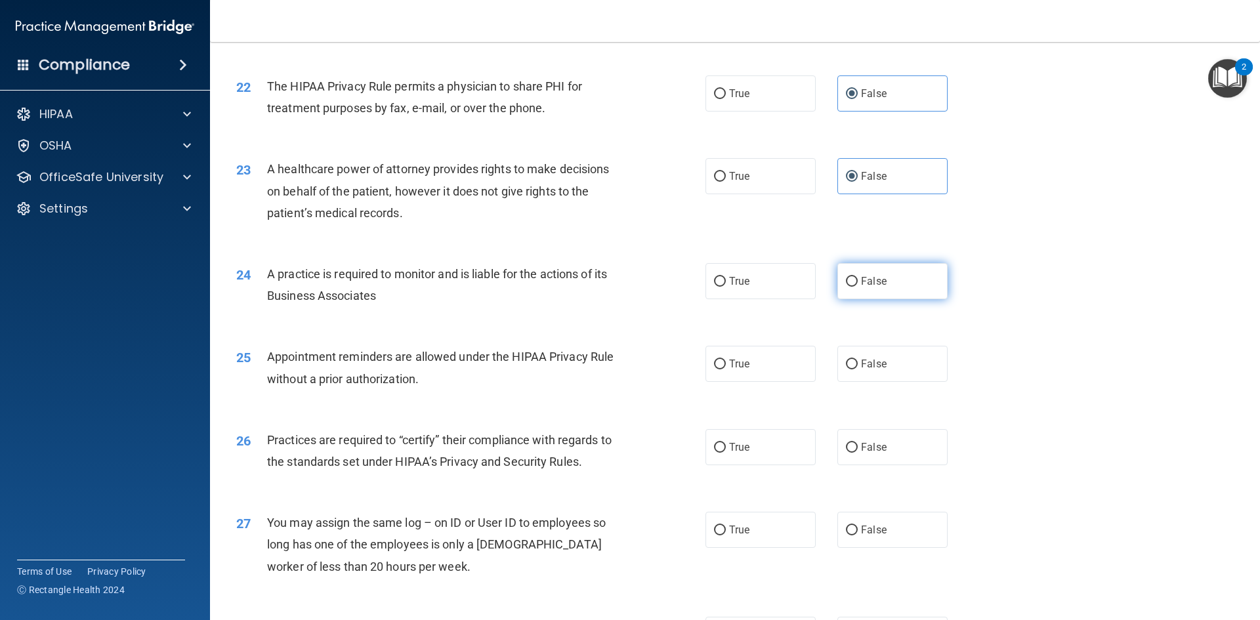
scroll to position [2100, 0]
click at [875, 517] on label "False" at bounding box center [892, 528] width 110 height 36
click at [858, 524] on input "False" at bounding box center [852, 529] width 12 height 10
radio input "true"
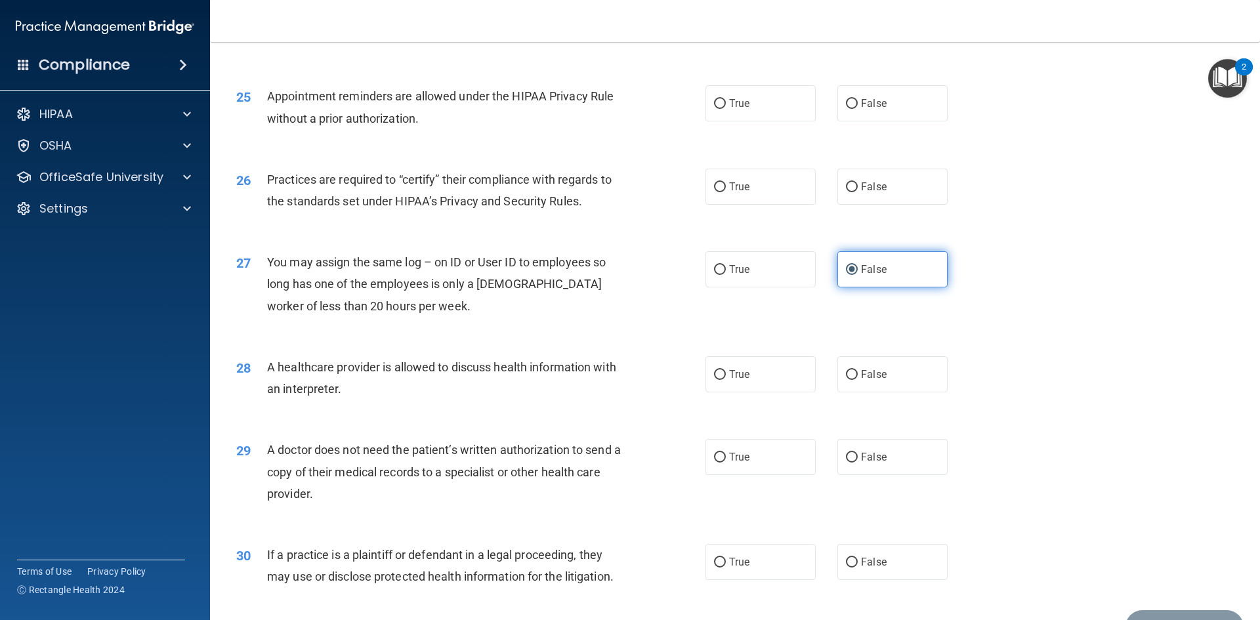
scroll to position [2362, 0]
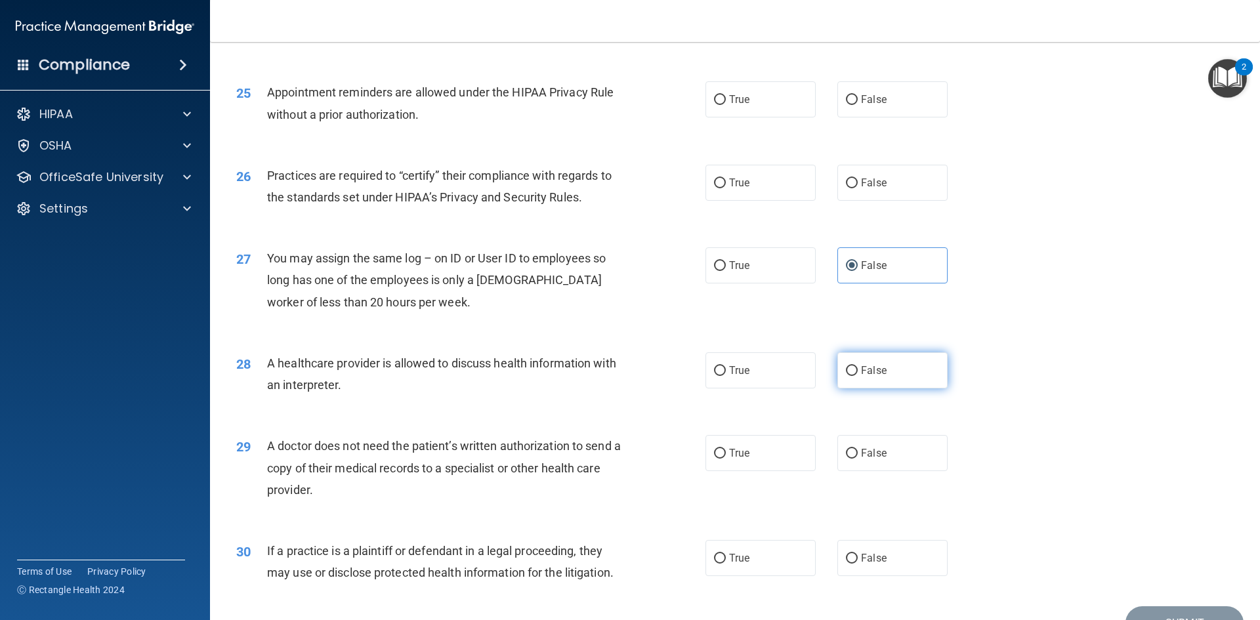
click at [876, 369] on span "False" at bounding box center [874, 370] width 26 height 12
click at [858, 369] on input "False" at bounding box center [852, 371] width 12 height 10
radio input "true"
click at [852, 559] on label "False" at bounding box center [892, 558] width 110 height 36
click at [852, 559] on input "False" at bounding box center [852, 559] width 12 height 10
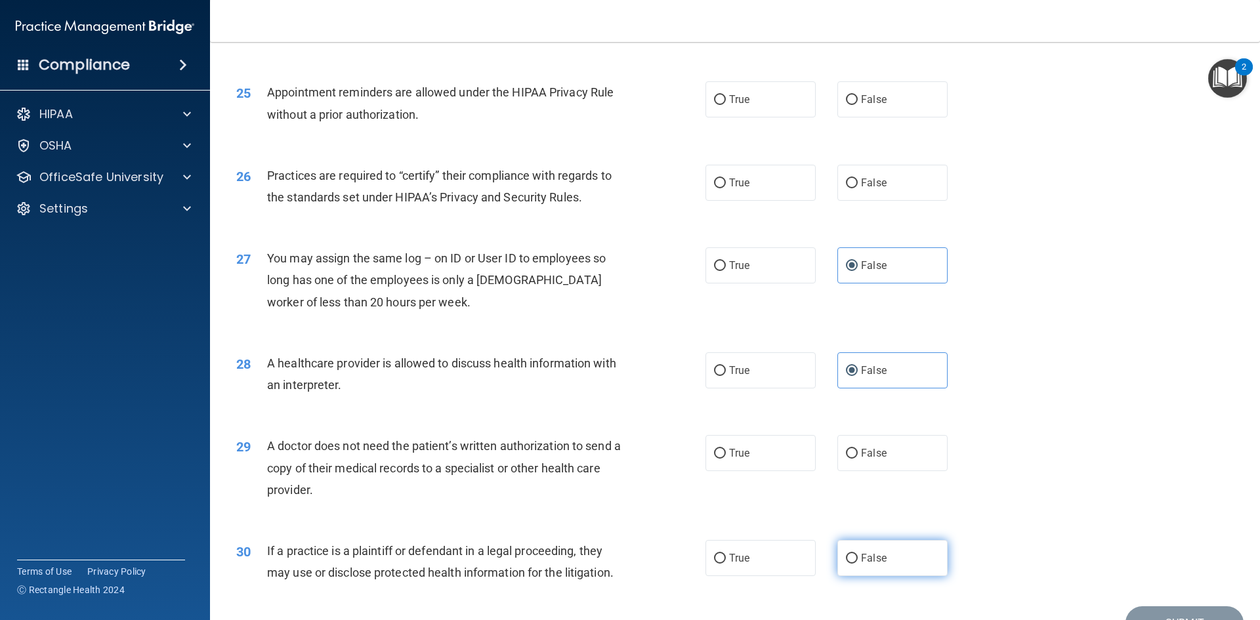
radio input "true"
click at [774, 449] on label "True" at bounding box center [760, 453] width 110 height 36
click at [726, 449] on input "True" at bounding box center [720, 454] width 12 height 10
radio input "true"
click at [753, 202] on div "26 Practices are required to “certify” their compliance with regards to the sta…" at bounding box center [734, 189] width 1017 height 83
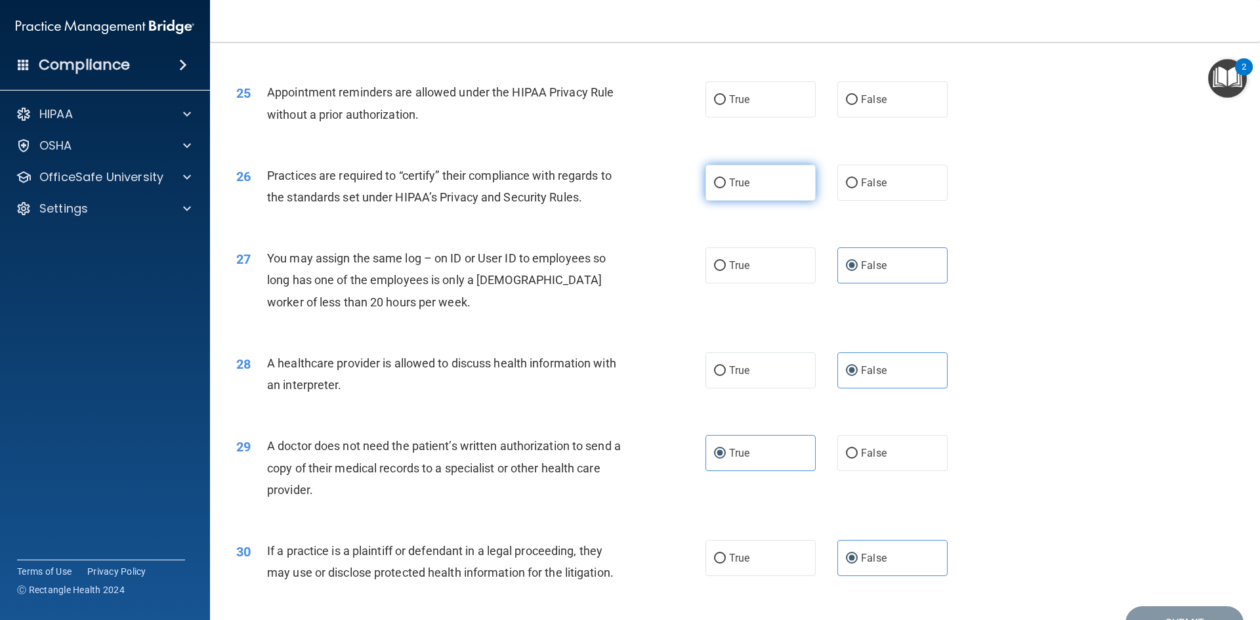
click at [749, 192] on label "True" at bounding box center [760, 183] width 110 height 36
click at [726, 188] on input "True" at bounding box center [720, 183] width 12 height 10
radio input "true"
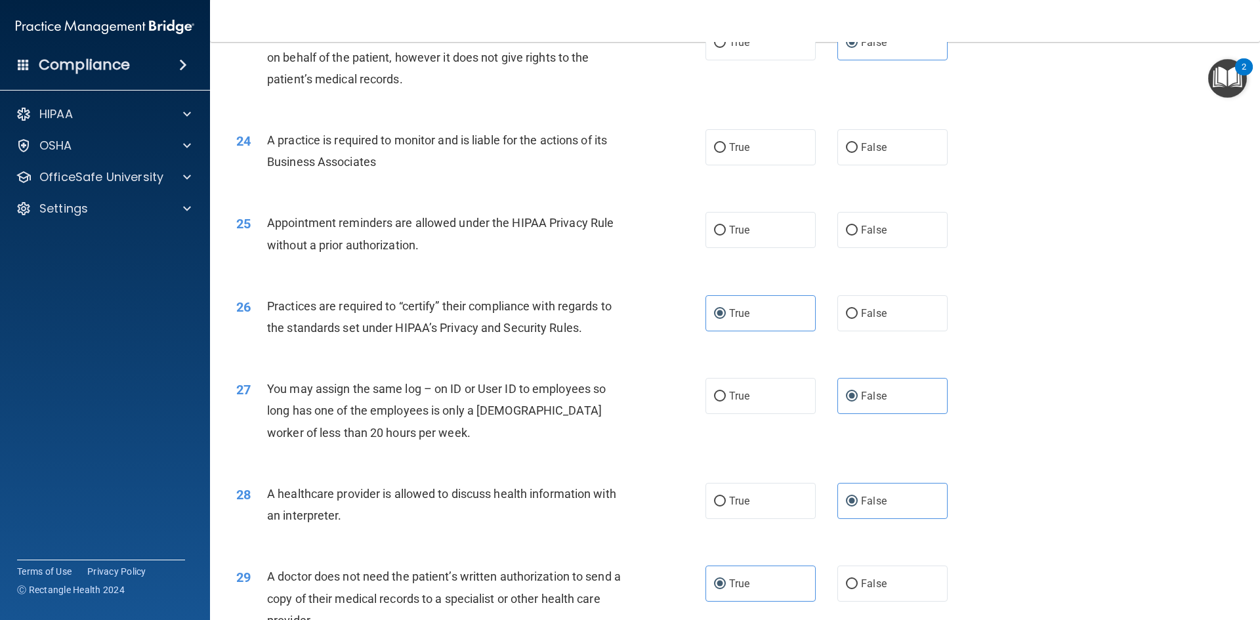
scroll to position [2231, 0]
click at [732, 217] on label "True" at bounding box center [760, 231] width 110 height 36
click at [726, 226] on input "True" at bounding box center [720, 231] width 12 height 10
radio input "true"
click at [750, 140] on label "True" at bounding box center [760, 148] width 110 height 36
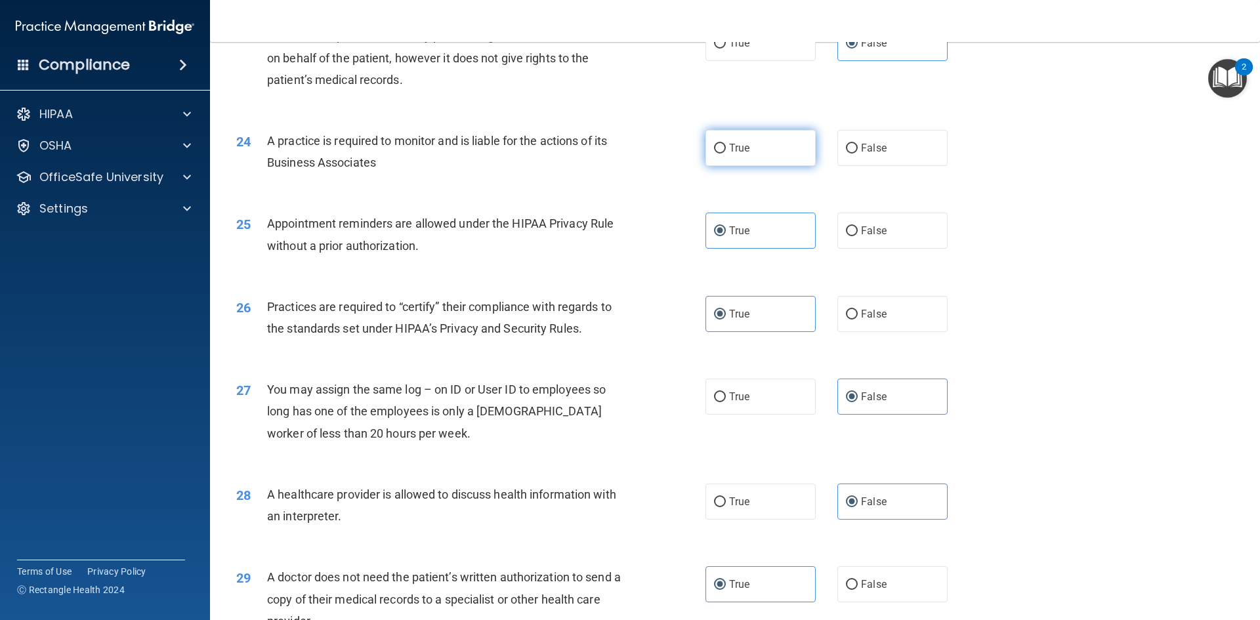
click at [726, 144] on input "True" at bounding box center [720, 149] width 12 height 10
radio input "true"
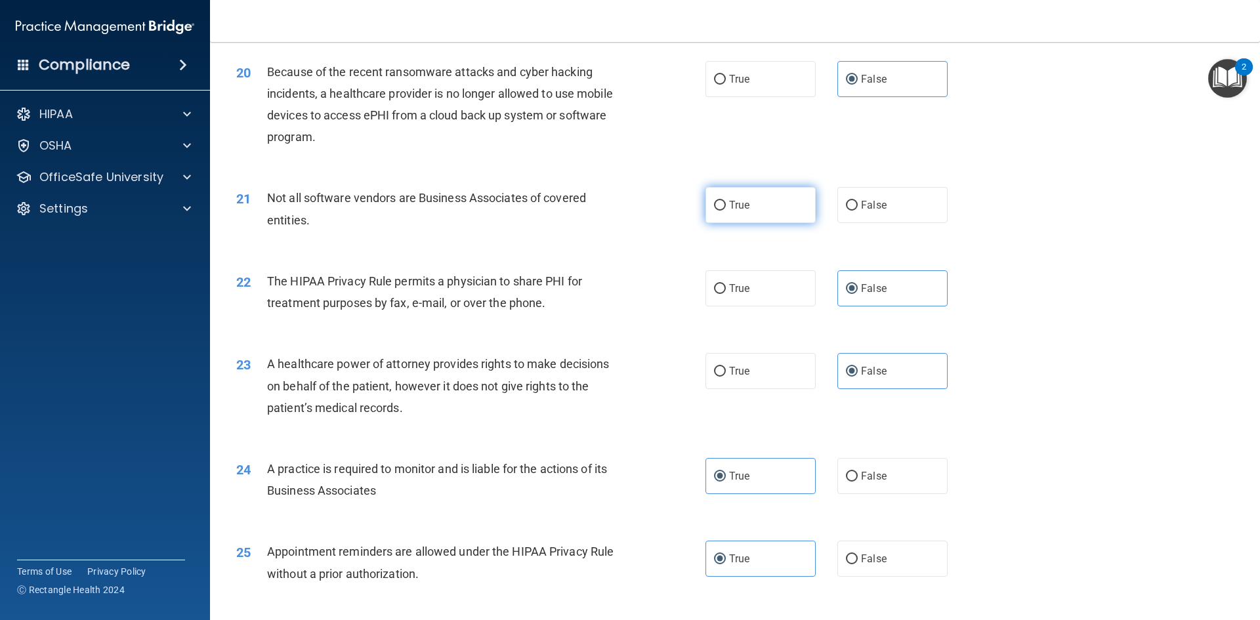
click at [755, 216] on label "True" at bounding box center [760, 205] width 110 height 36
click at [726, 211] on input "True" at bounding box center [720, 206] width 12 height 10
radio input "true"
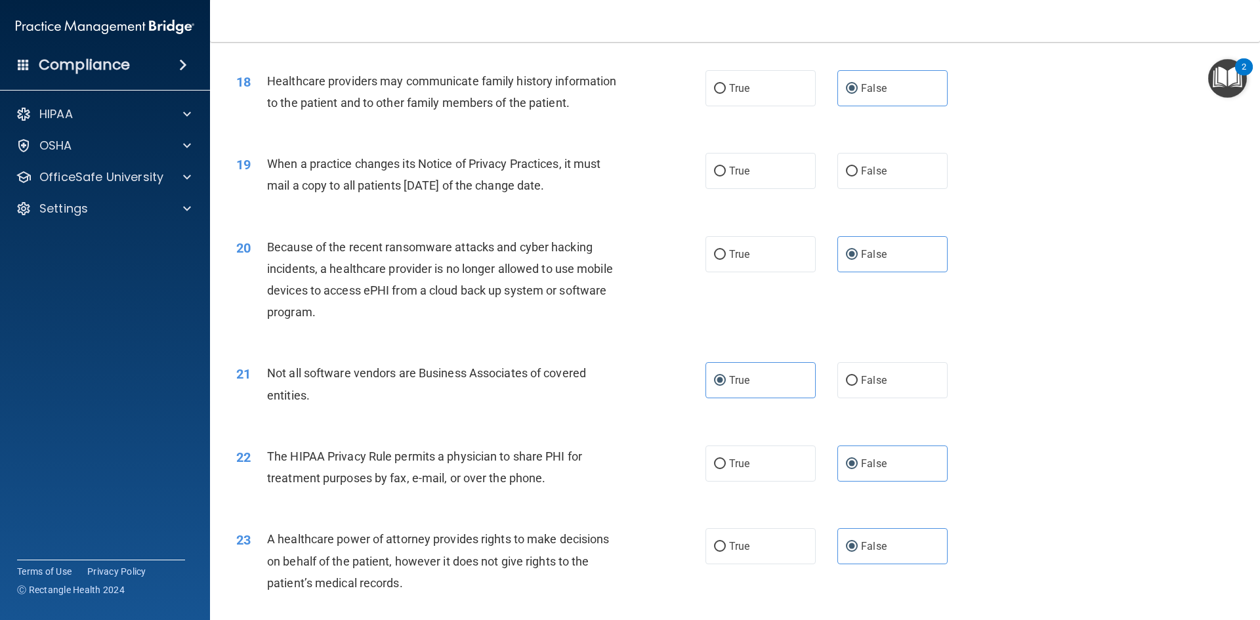
scroll to position [1706, 0]
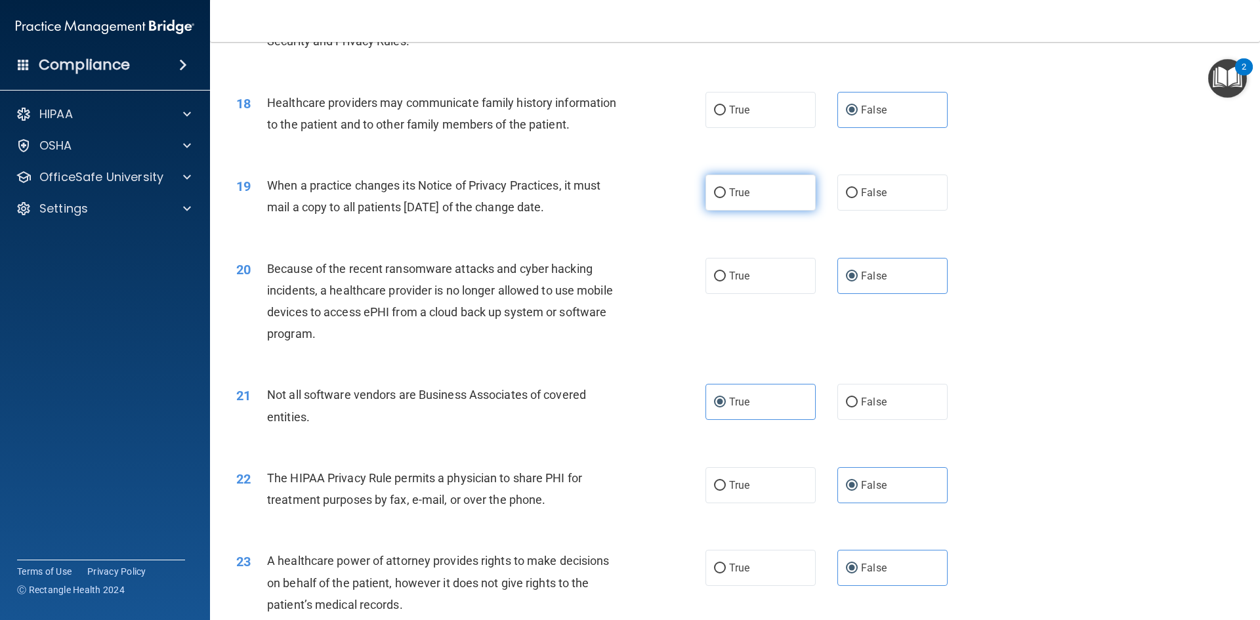
click at [751, 187] on label "True" at bounding box center [760, 193] width 110 height 36
click at [726, 188] on input "True" at bounding box center [720, 193] width 12 height 10
radio input "true"
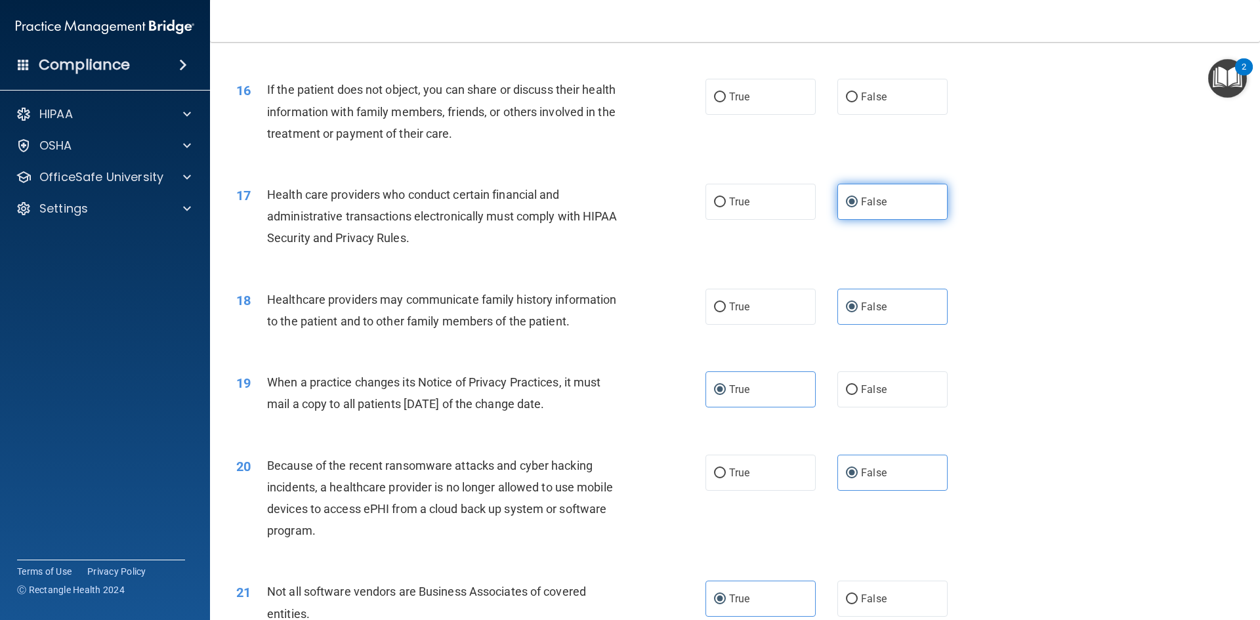
scroll to position [1444, 0]
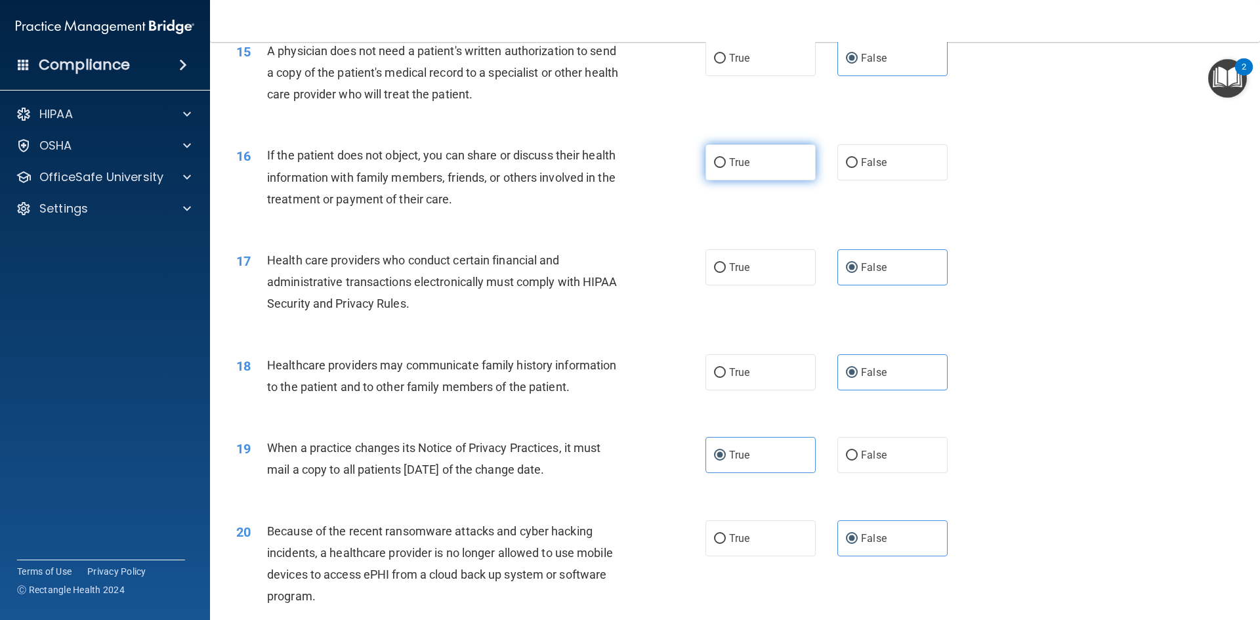
click at [720, 173] on label "True" at bounding box center [760, 162] width 110 height 36
click at [720, 168] on input "True" at bounding box center [720, 163] width 12 height 10
radio input "true"
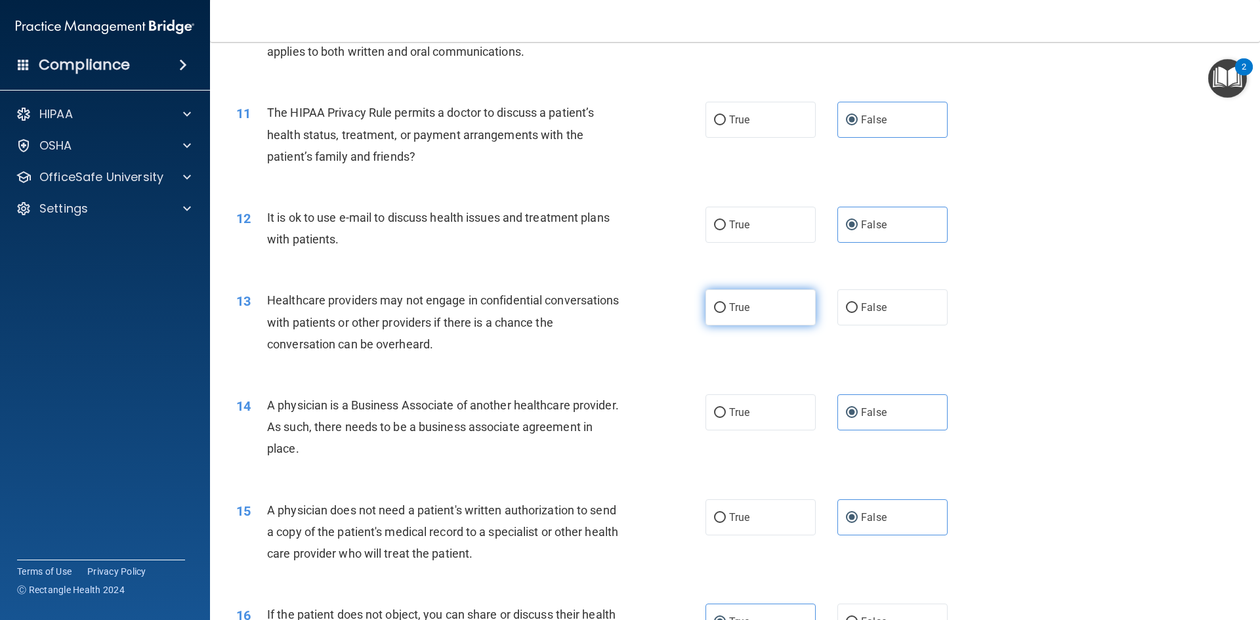
click at [741, 303] on span "True" at bounding box center [739, 307] width 20 height 12
click at [726, 303] on input "True" at bounding box center [720, 308] width 12 height 10
radio input "true"
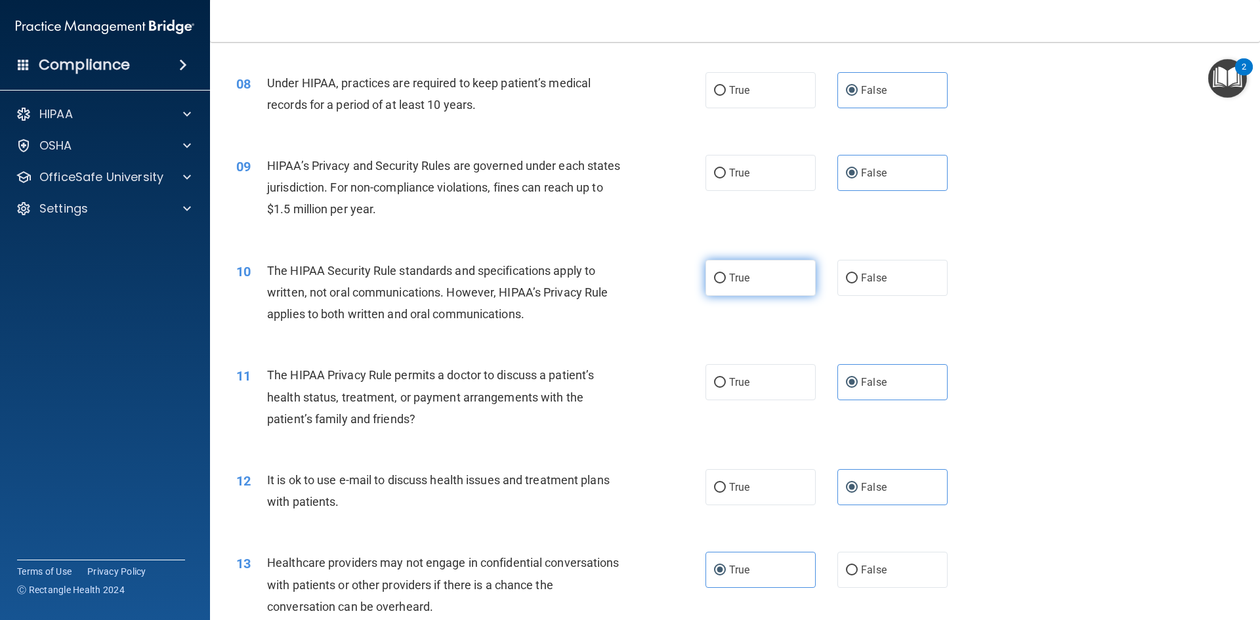
click at [776, 284] on label "True" at bounding box center [760, 278] width 110 height 36
click at [726, 283] on input "True" at bounding box center [720, 279] width 12 height 10
radio input "true"
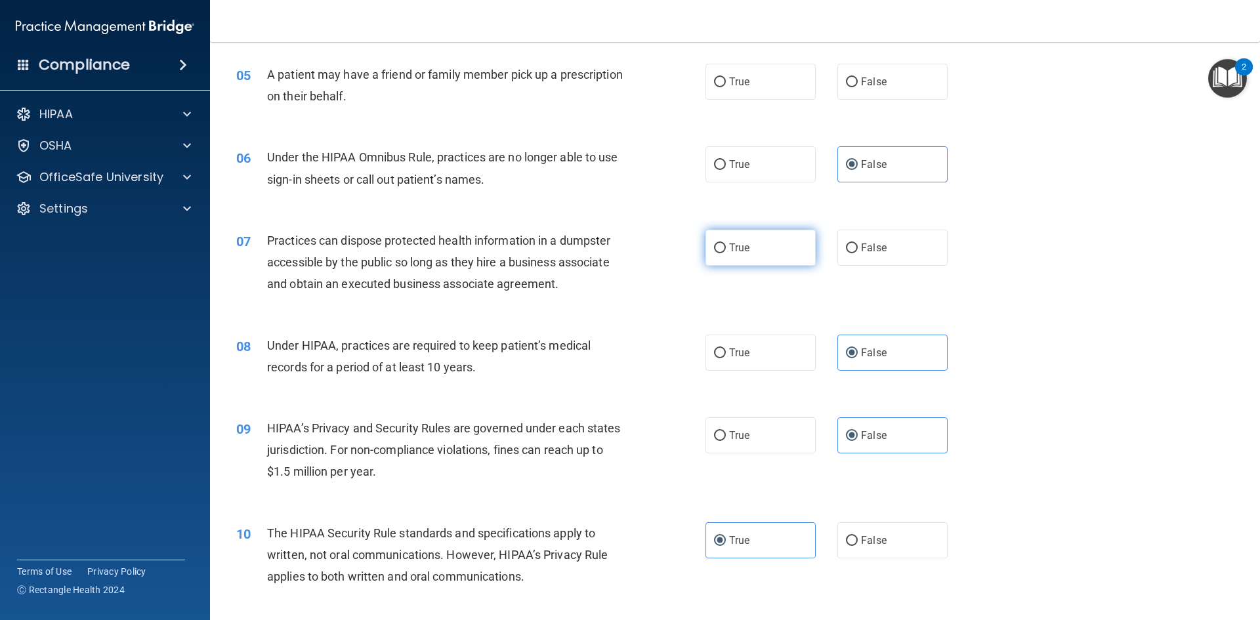
click at [748, 254] on label "True" at bounding box center [760, 248] width 110 height 36
click at [726, 253] on input "True" at bounding box center [720, 248] width 12 height 10
radio input "true"
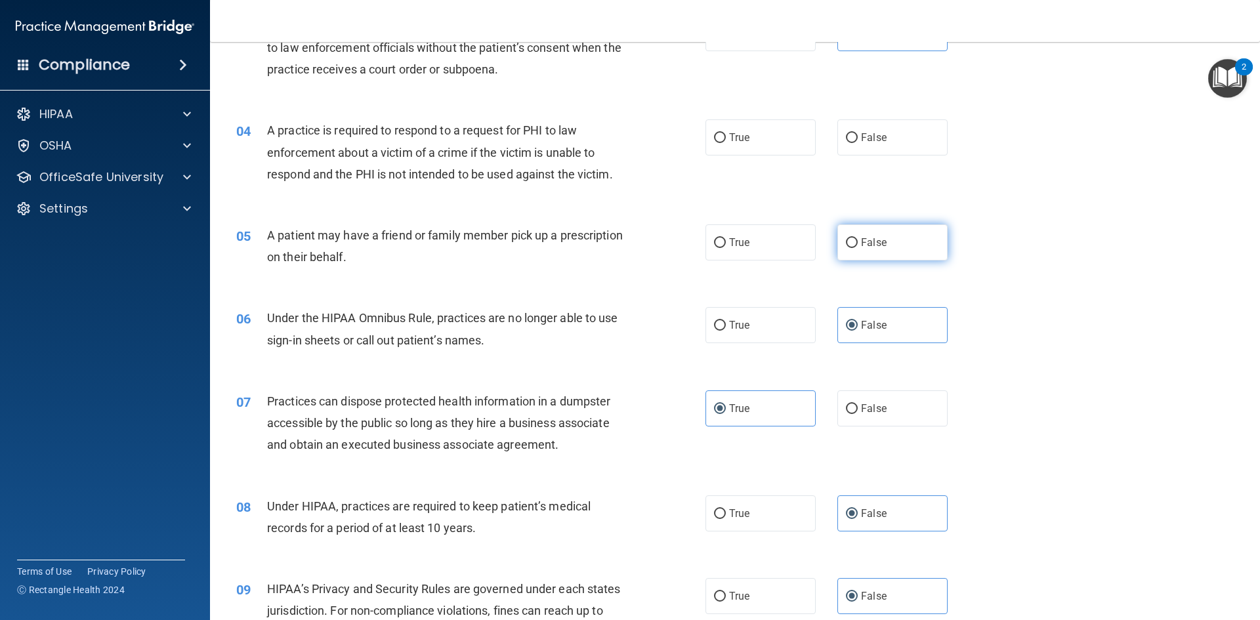
scroll to position [262, 0]
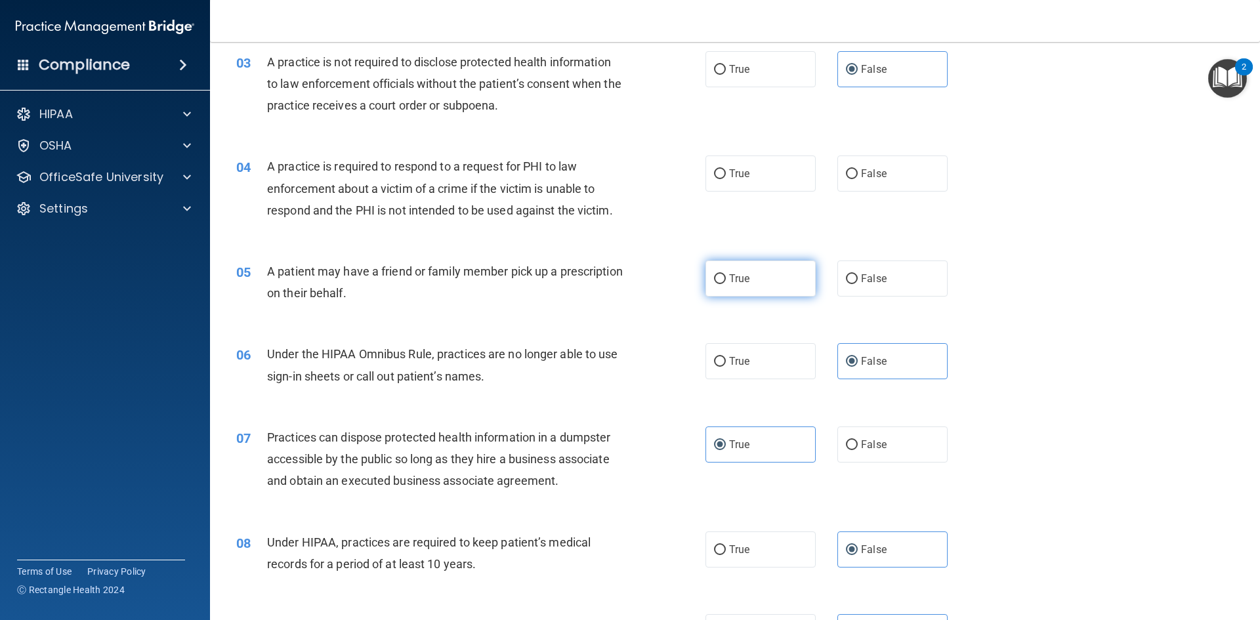
click at [758, 283] on label "True" at bounding box center [760, 278] width 110 height 36
click at [726, 283] on input "True" at bounding box center [720, 279] width 12 height 10
radio input "true"
click at [754, 175] on label "True" at bounding box center [760, 174] width 110 height 36
click at [726, 175] on input "True" at bounding box center [720, 174] width 12 height 10
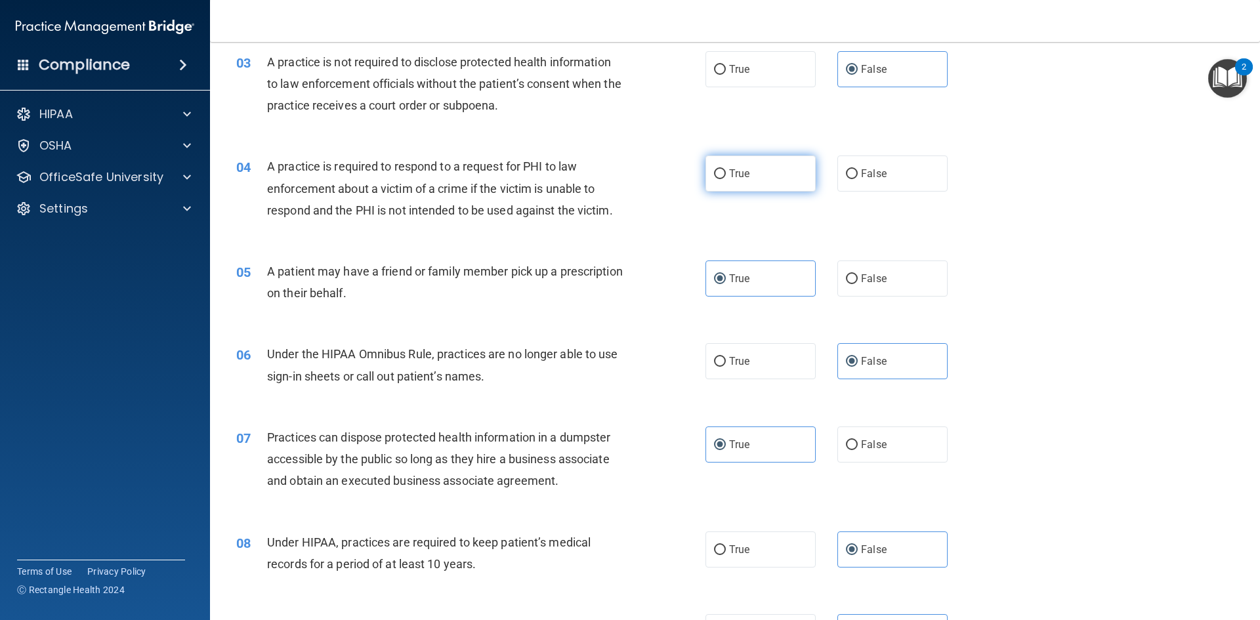
radio input "true"
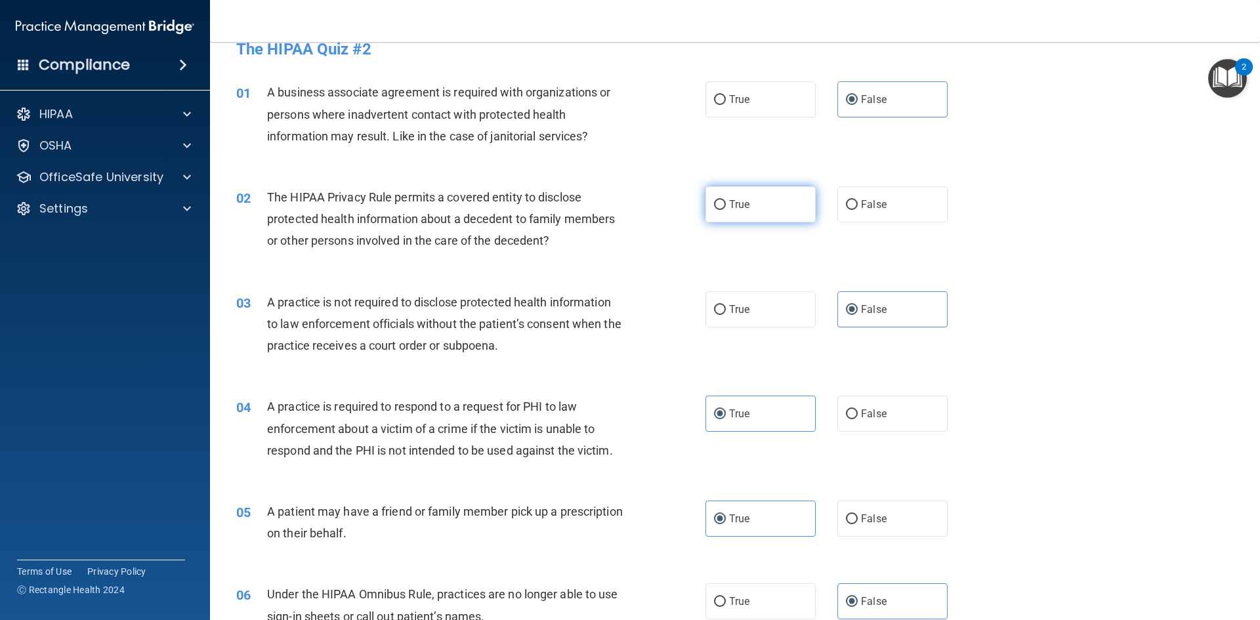
scroll to position [0, 0]
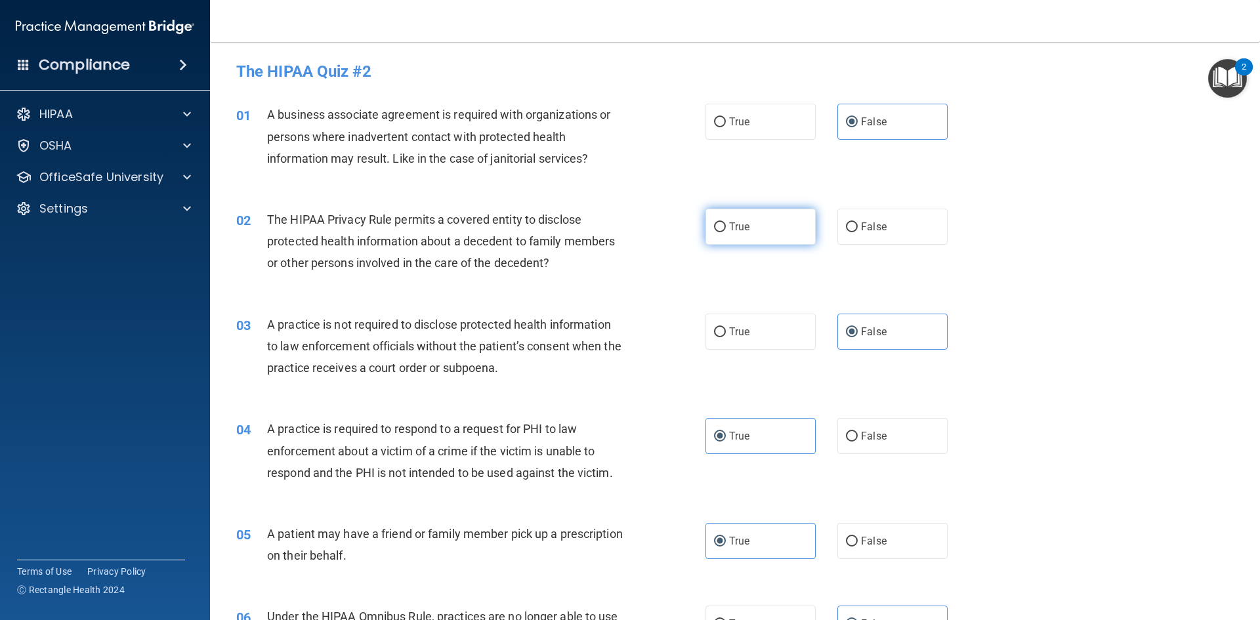
click at [764, 234] on label "True" at bounding box center [760, 227] width 110 height 36
click at [726, 232] on input "True" at bounding box center [720, 227] width 12 height 10
radio input "true"
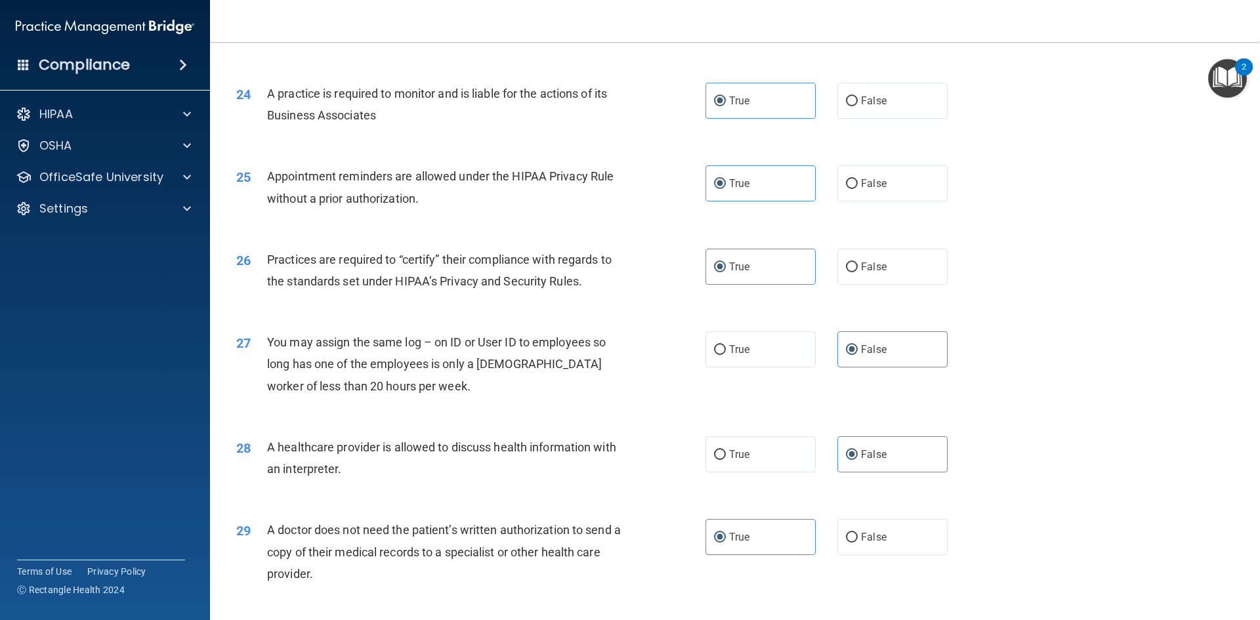
scroll to position [2297, 0]
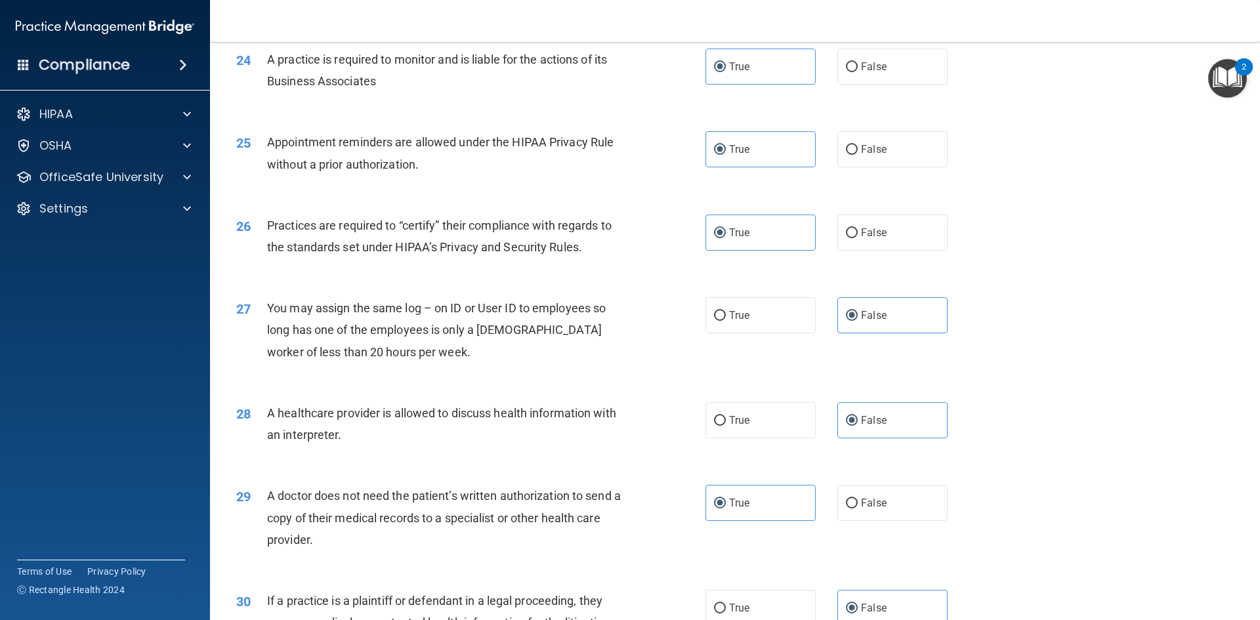
drag, startPoint x: 538, startPoint y: 100, endPoint x: 535, endPoint y: 114, distance: 14.7
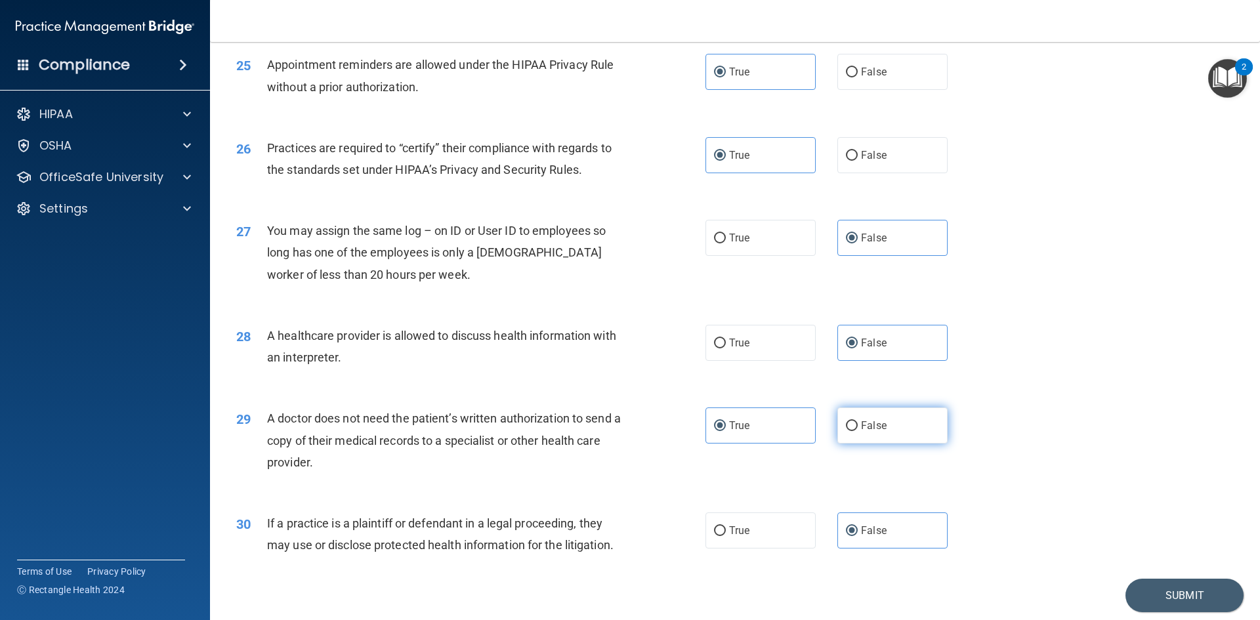
scroll to position [2434, 0]
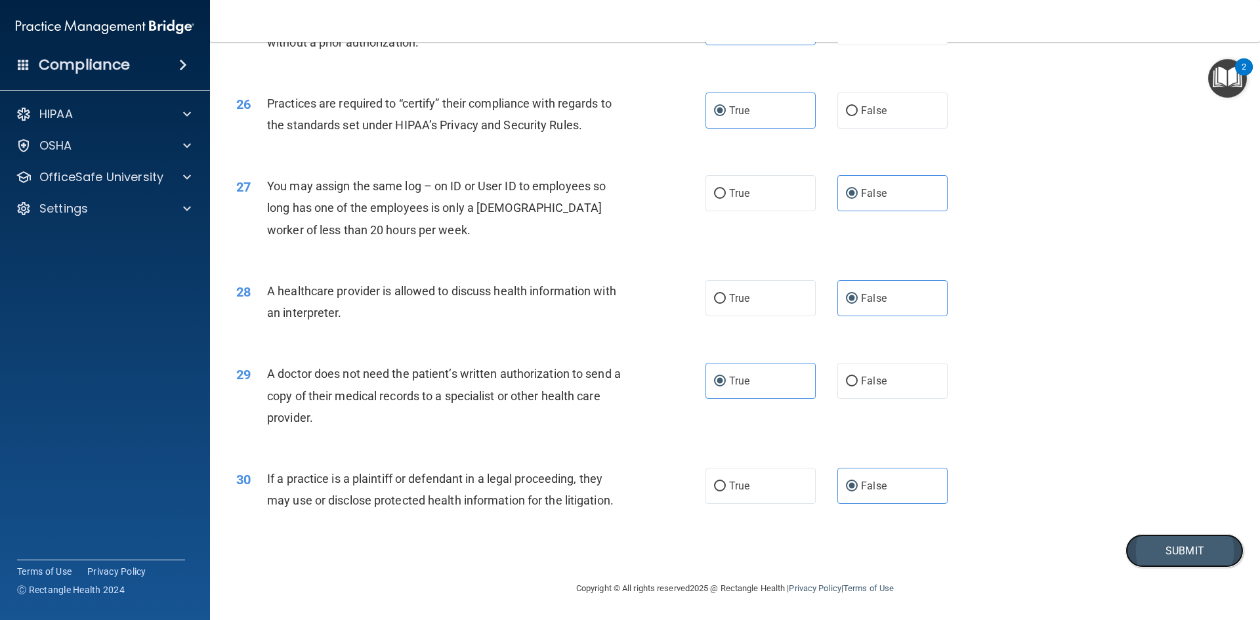
drag, startPoint x: 1177, startPoint y: 560, endPoint x: 1174, endPoint y: 552, distance: 9.1
click at [1176, 556] on button "Submit" at bounding box center [1184, 550] width 118 height 33
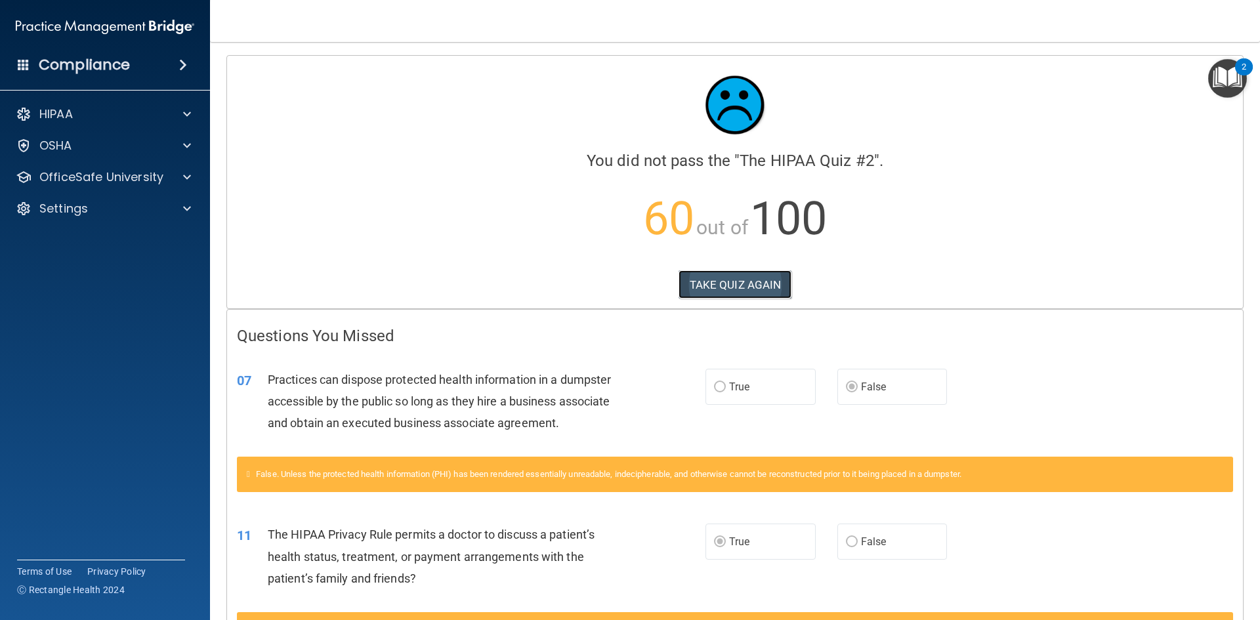
click at [759, 283] on button "TAKE QUIZ AGAIN" at bounding box center [735, 284] width 114 height 29
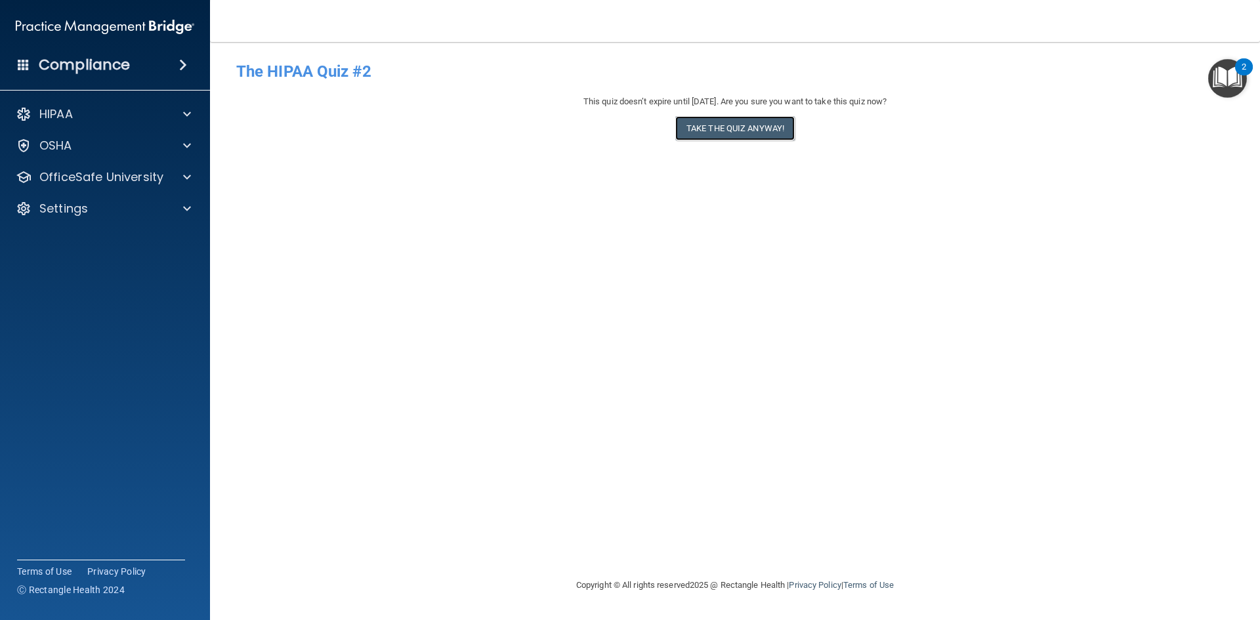
click at [712, 136] on button "Take the quiz anyway!" at bounding box center [734, 128] width 119 height 24
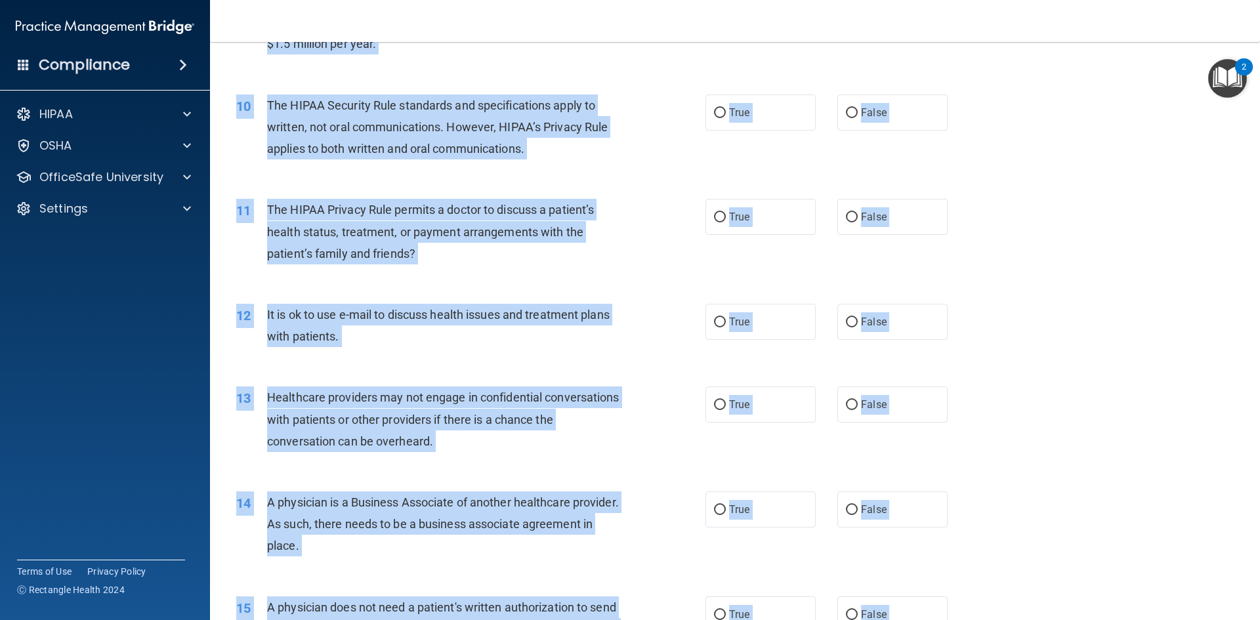
scroll to position [2434, 0]
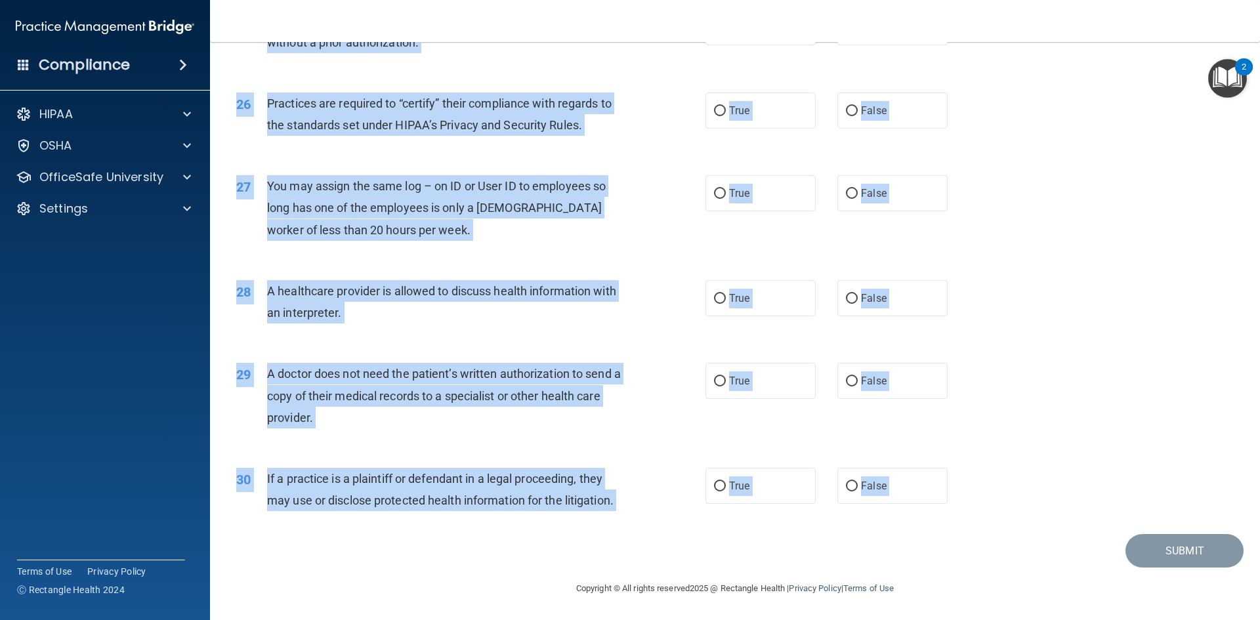
drag, startPoint x: 233, startPoint y: 111, endPoint x: 981, endPoint y: 537, distance: 860.7
copy main "01 A business associate agreement is required with organizations or persons whe…"
click at [494, 264] on div "28 A healthcare provider is allowed to discuss health information with an inter…" at bounding box center [734, 305] width 1017 height 83
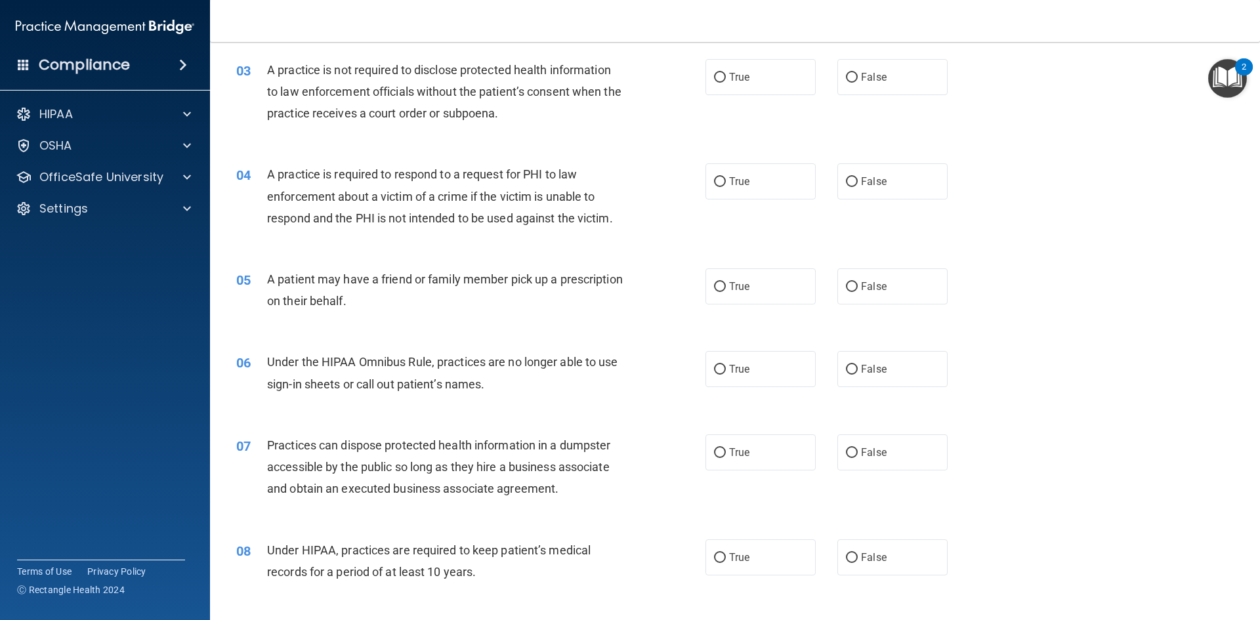
scroll to position [0, 0]
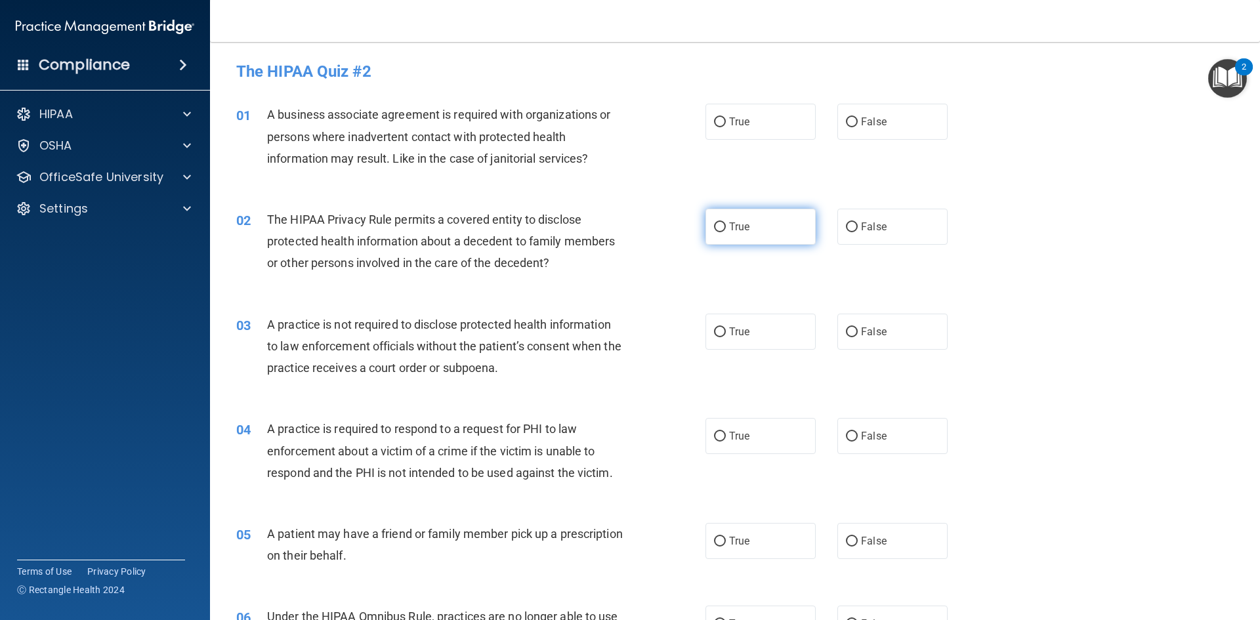
click at [761, 224] on label "True" at bounding box center [760, 227] width 110 height 36
click at [726, 224] on input "True" at bounding box center [720, 227] width 12 height 10
radio input "true"
click at [717, 118] on input "True" at bounding box center [720, 122] width 12 height 10
radio input "true"
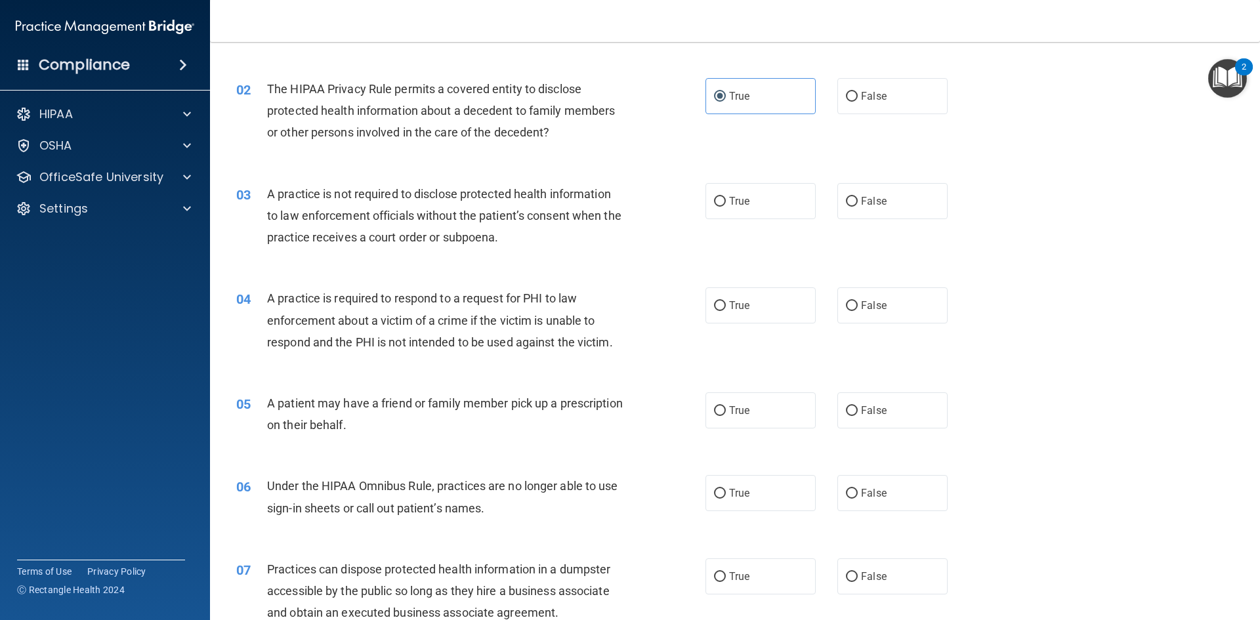
scroll to position [131, 0]
click at [938, 202] on label "False" at bounding box center [892, 200] width 110 height 36
click at [858, 202] on input "False" at bounding box center [852, 201] width 12 height 10
radio input "true"
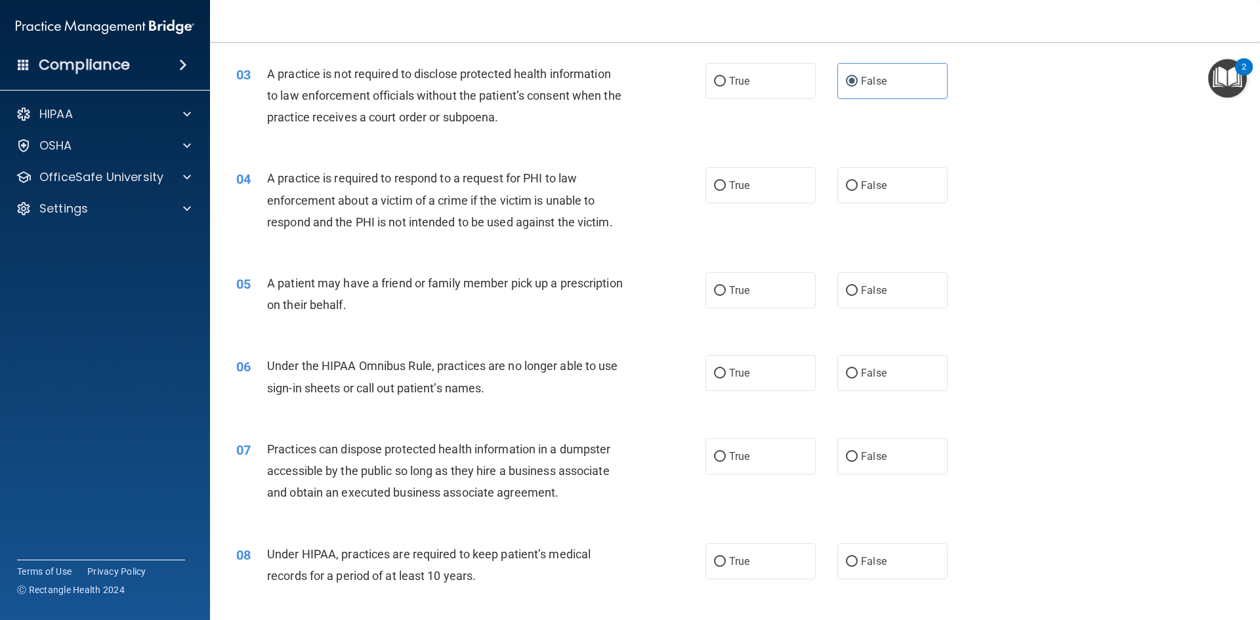
scroll to position [262, 0]
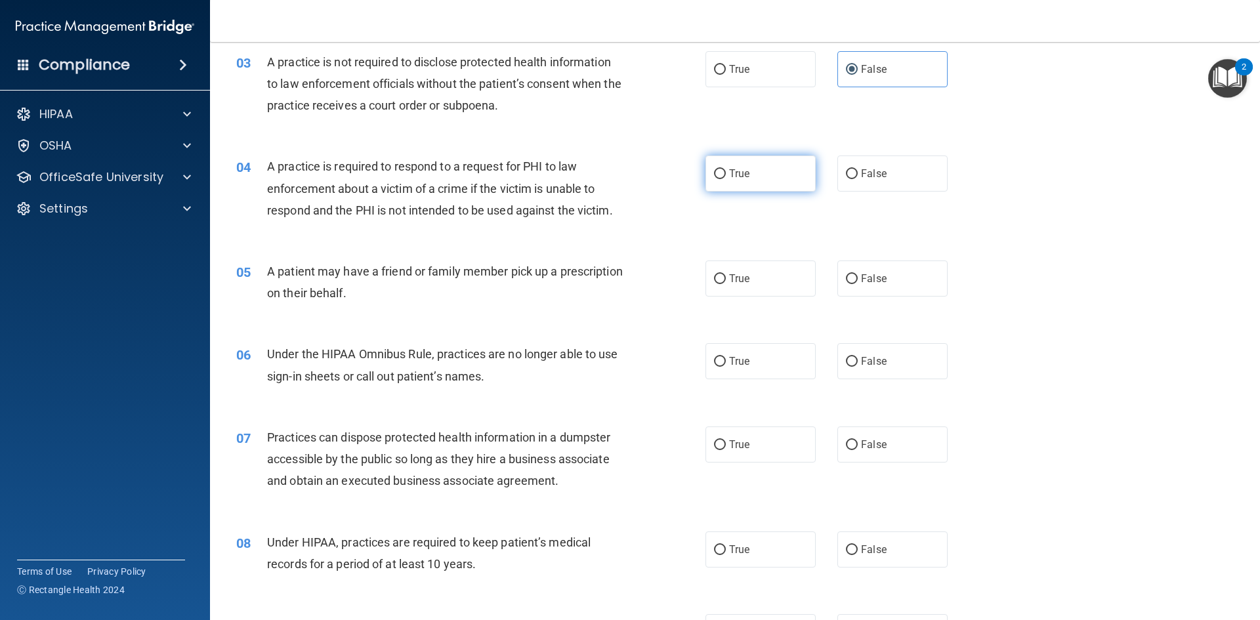
click at [724, 188] on label "True" at bounding box center [760, 174] width 110 height 36
click at [724, 179] on input "True" at bounding box center [720, 174] width 12 height 10
radio input "true"
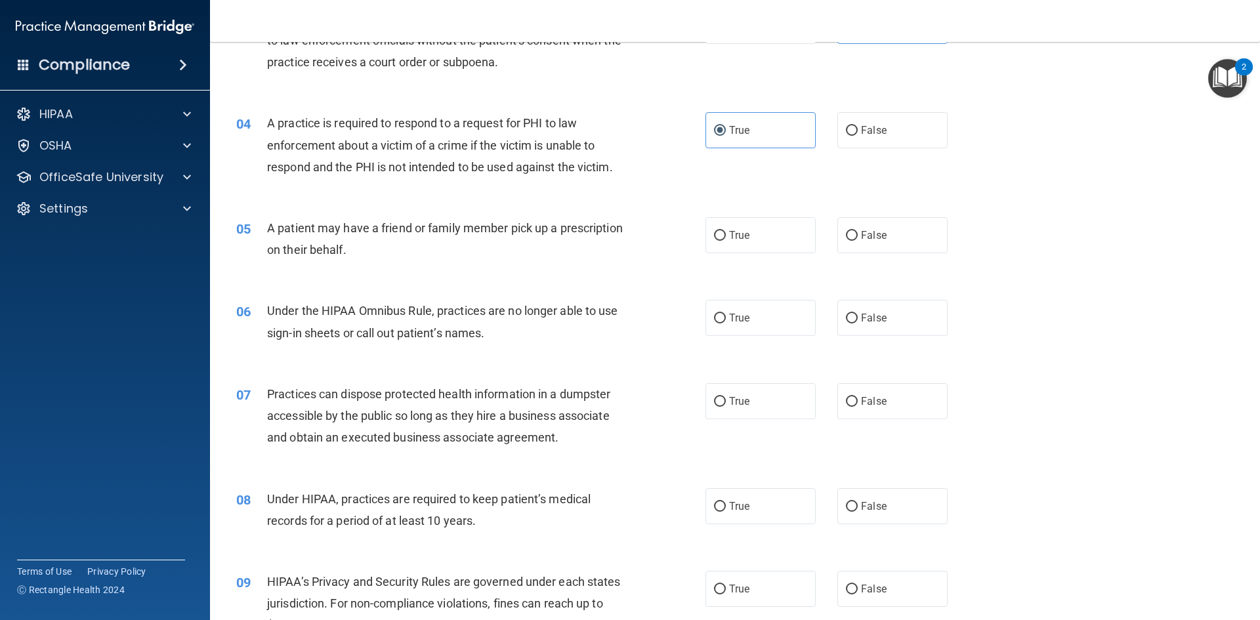
scroll to position [328, 0]
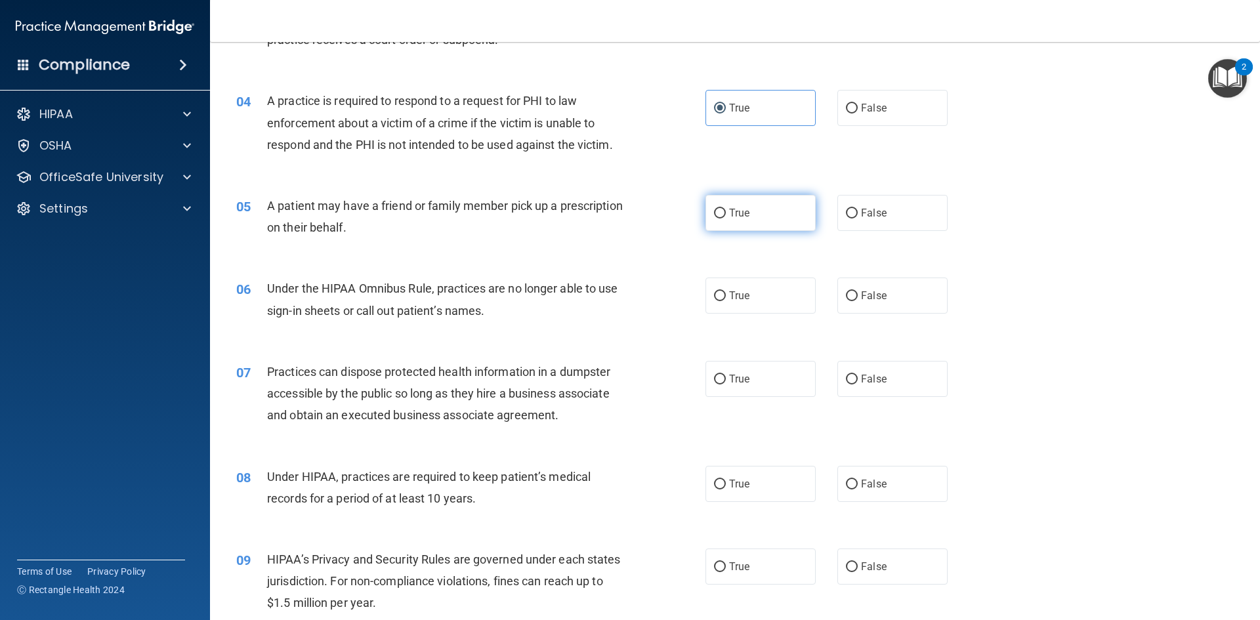
click at [767, 224] on label "True" at bounding box center [760, 213] width 110 height 36
click at [726, 219] on input "True" at bounding box center [720, 214] width 12 height 10
radio input "true"
click at [881, 281] on label "False" at bounding box center [892, 296] width 110 height 36
click at [858, 291] on input "False" at bounding box center [852, 296] width 12 height 10
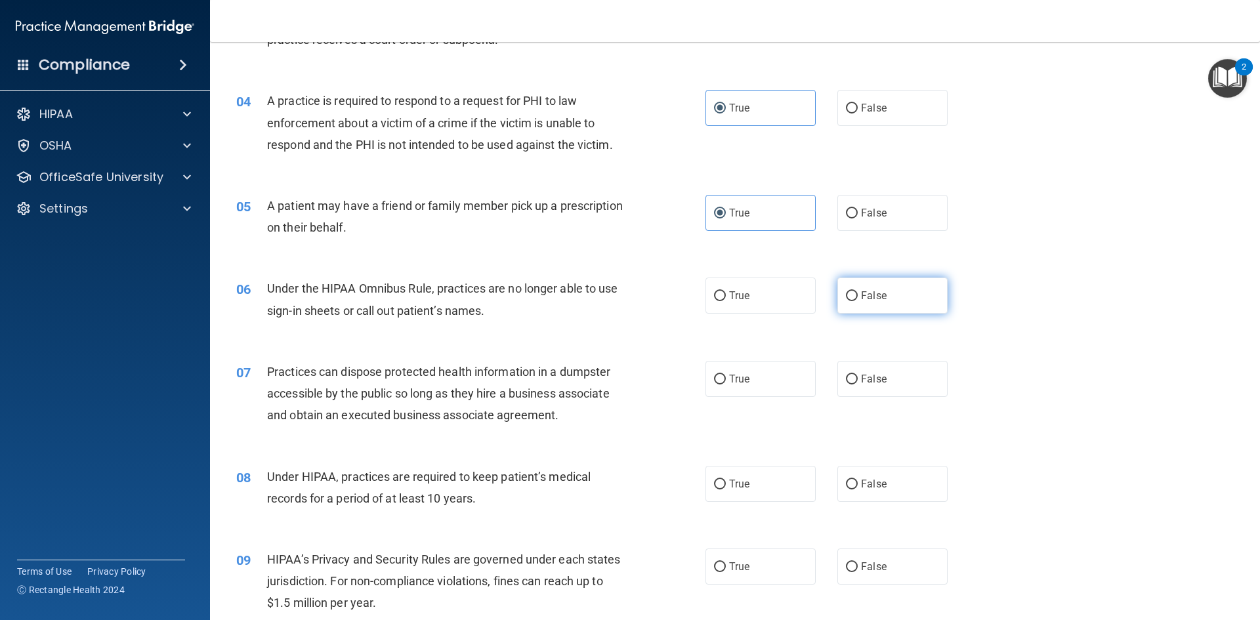
radio input "true"
click at [872, 377] on span "False" at bounding box center [874, 379] width 26 height 12
click at [858, 377] on input "False" at bounding box center [852, 380] width 12 height 10
radio input "true"
click at [871, 477] on label "False" at bounding box center [892, 484] width 110 height 36
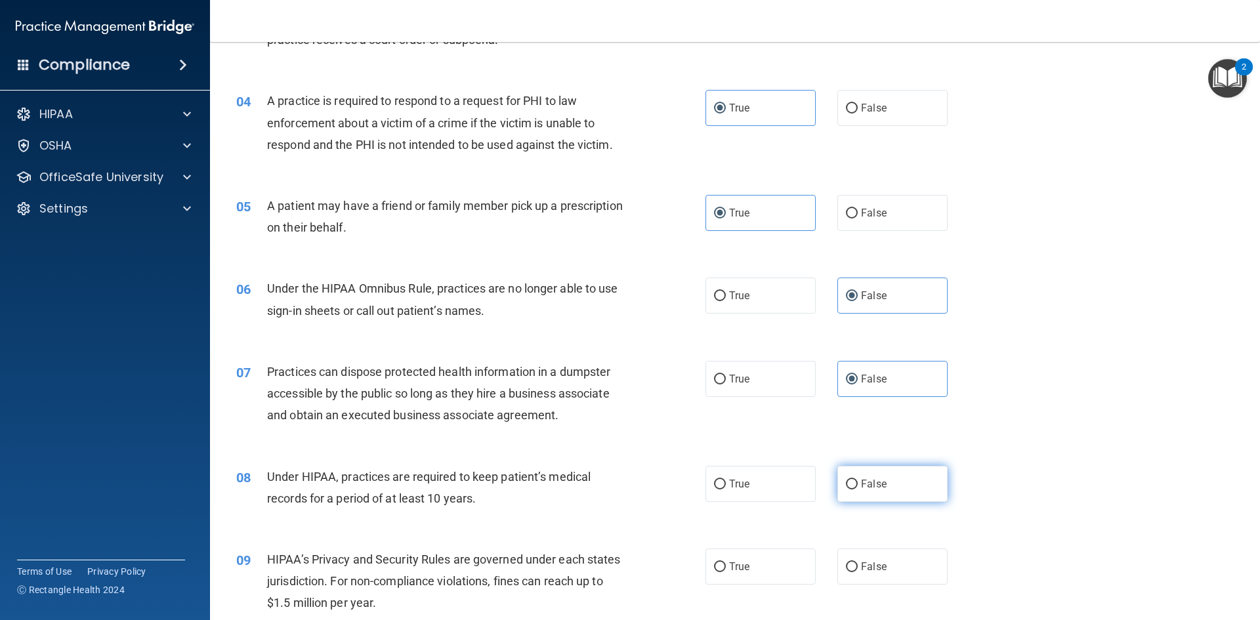
click at [858, 480] on input "False" at bounding box center [852, 485] width 12 height 10
radio input "true"
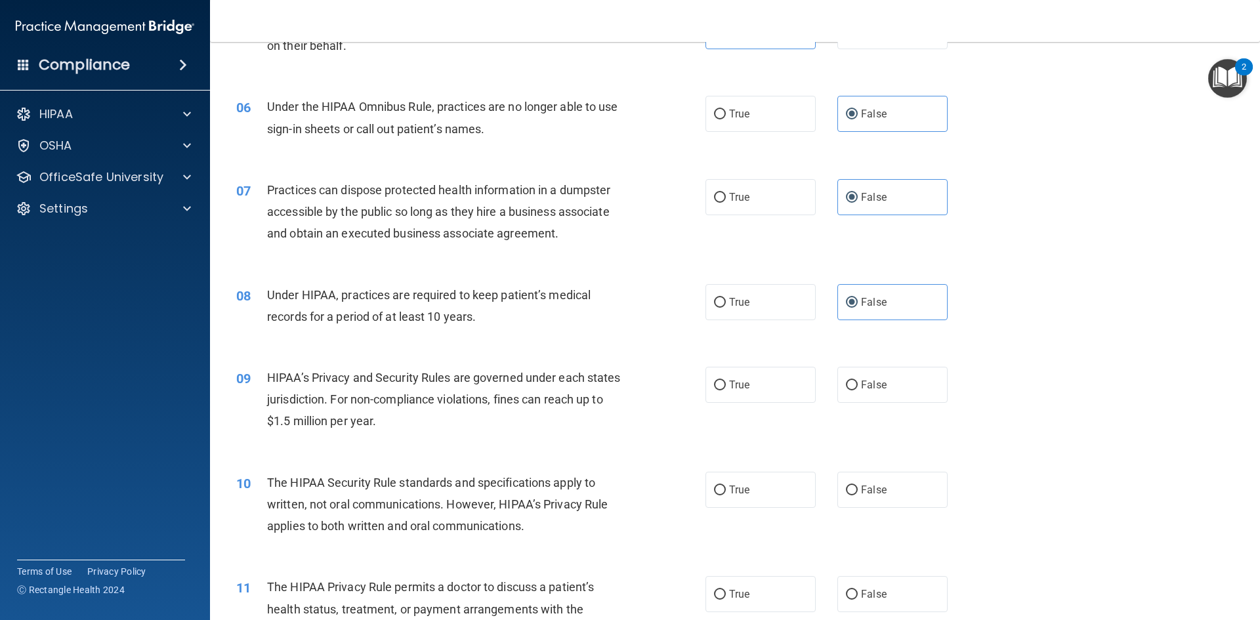
scroll to position [525, 0]
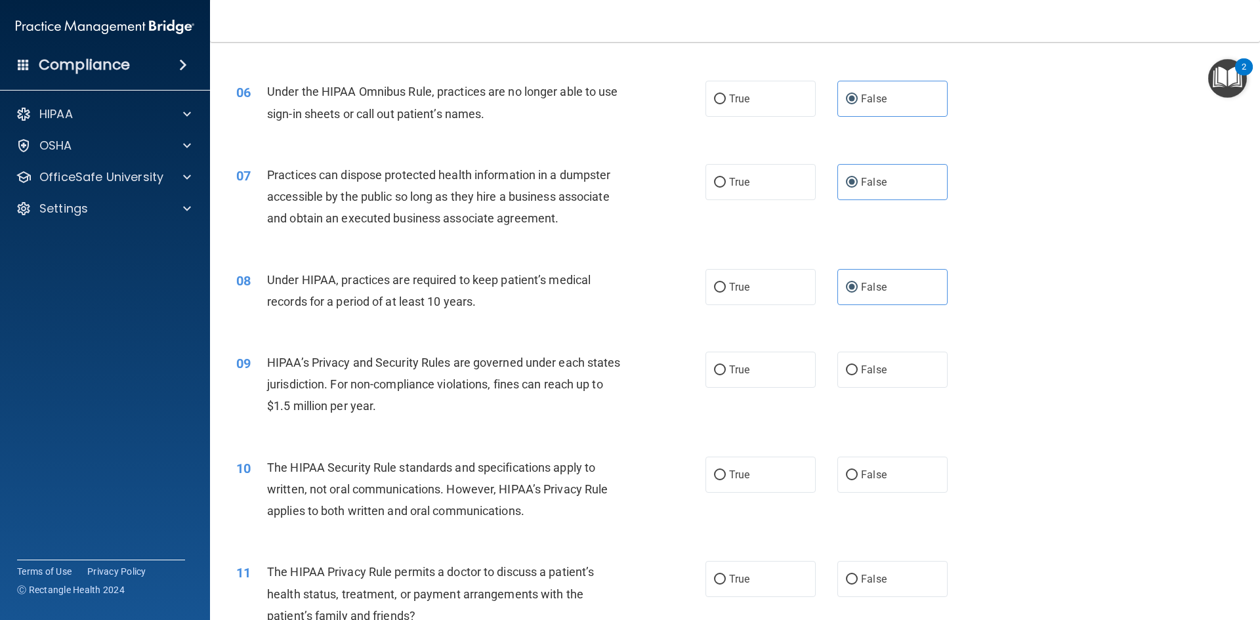
click at [753, 350] on div "09 HIPAA’s Privacy and Security Rules are governed under each states jurisdicti…" at bounding box center [734, 387] width 1017 height 105
click at [734, 388] on div "09 HIPAA’s Privacy and Security Rules are governed under each states jurisdicti…" at bounding box center [734, 387] width 1017 height 105
click at [736, 372] on span "True" at bounding box center [739, 370] width 20 height 12
click at [726, 372] on input "True" at bounding box center [720, 370] width 12 height 10
radio input "true"
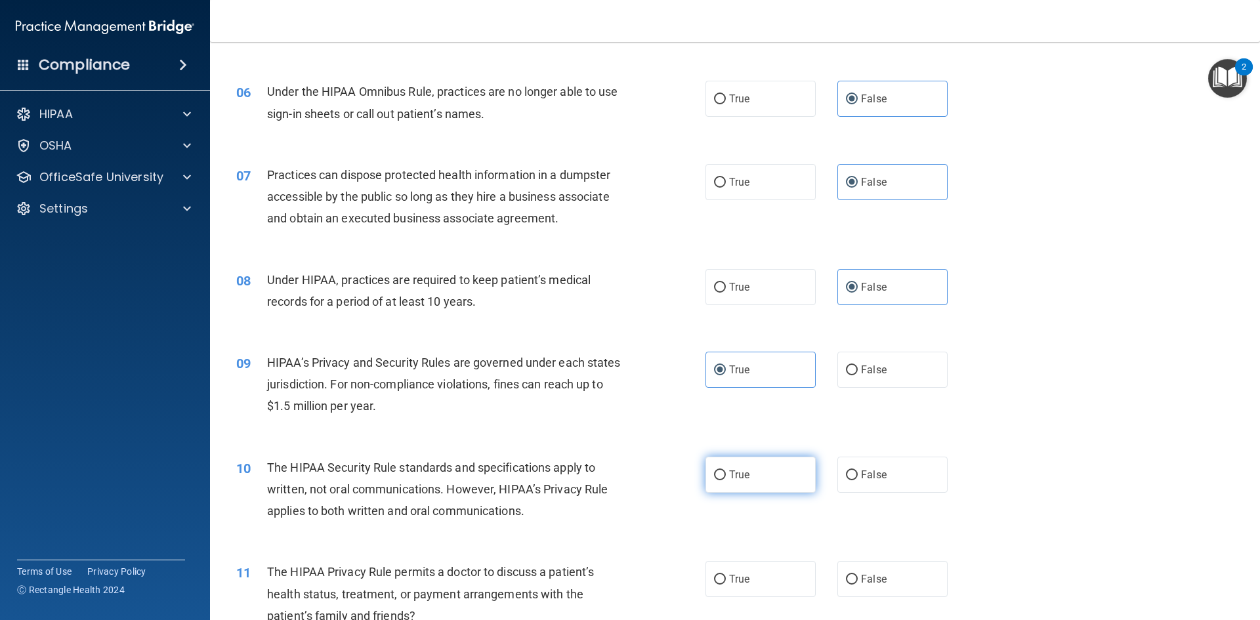
click at [729, 474] on span "True" at bounding box center [739, 474] width 20 height 12
click at [726, 474] on input "True" at bounding box center [720, 475] width 12 height 10
radio input "true"
click at [736, 575] on span "True" at bounding box center [739, 579] width 20 height 12
click at [726, 575] on input "True" at bounding box center [720, 580] width 12 height 10
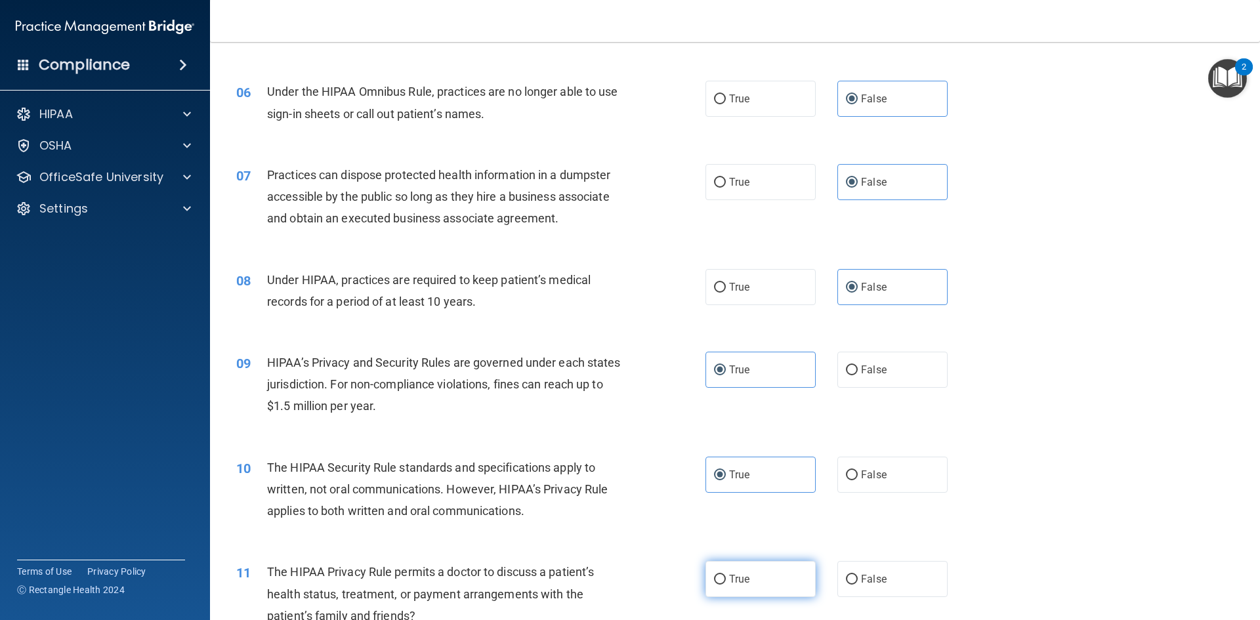
radio input "true"
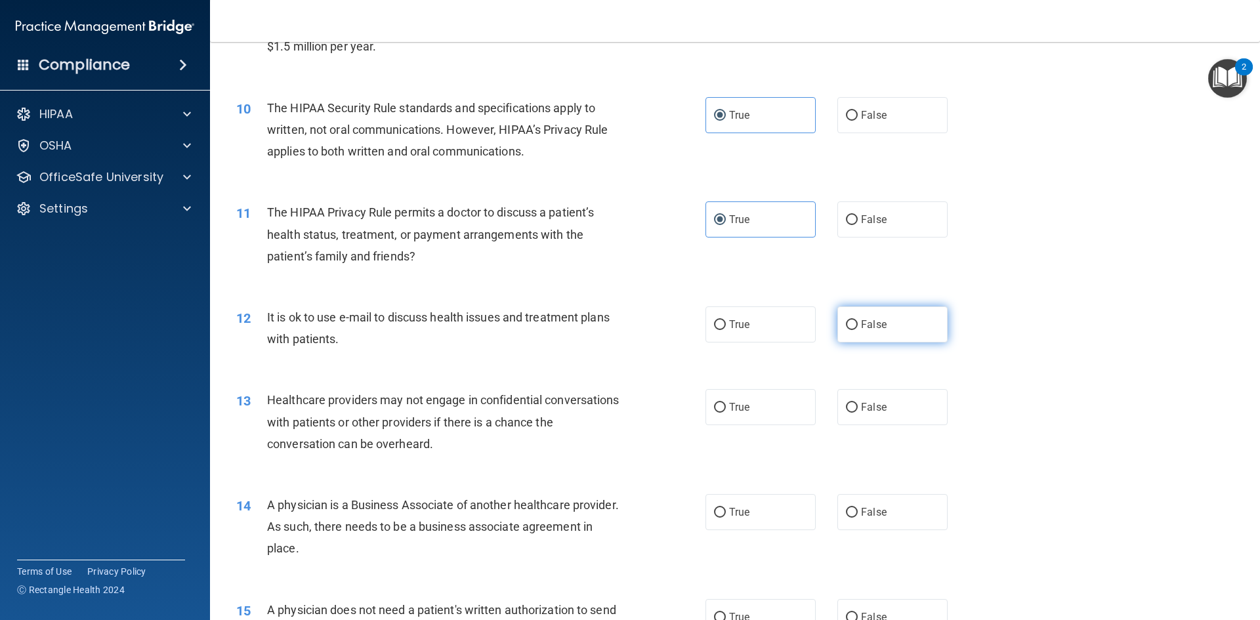
scroll to position [919, 0]
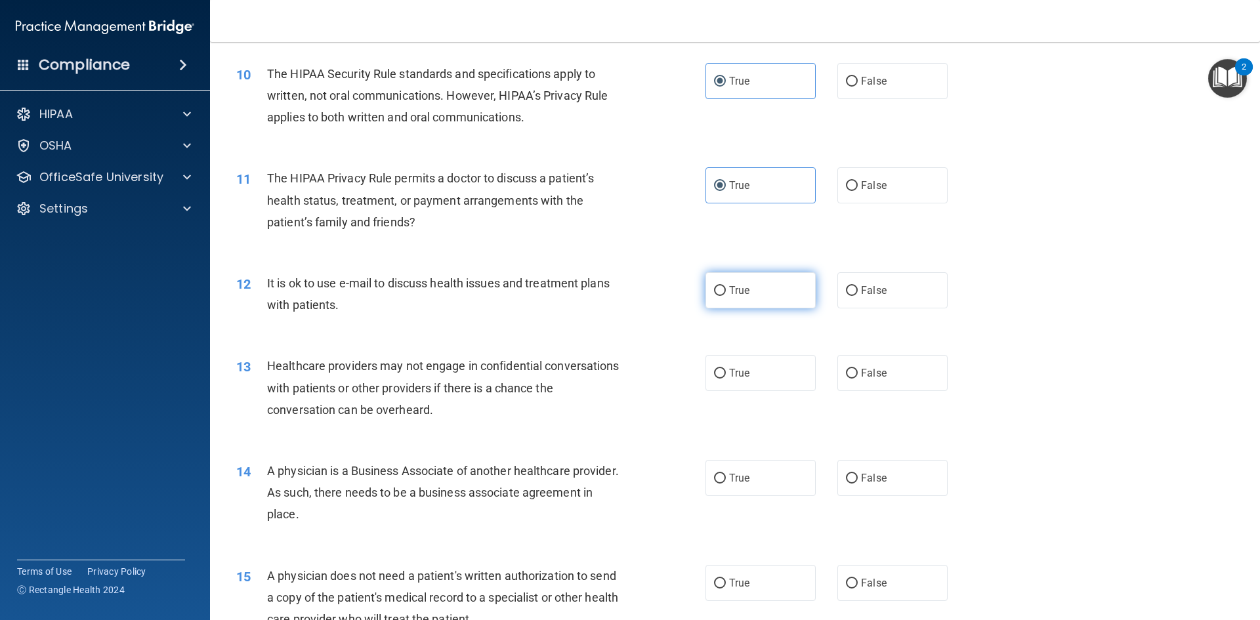
click at [740, 285] on span "True" at bounding box center [739, 290] width 20 height 12
click at [726, 286] on input "True" at bounding box center [720, 291] width 12 height 10
radio input "true"
click at [911, 383] on label "False" at bounding box center [892, 373] width 110 height 36
click at [858, 379] on input "False" at bounding box center [852, 374] width 12 height 10
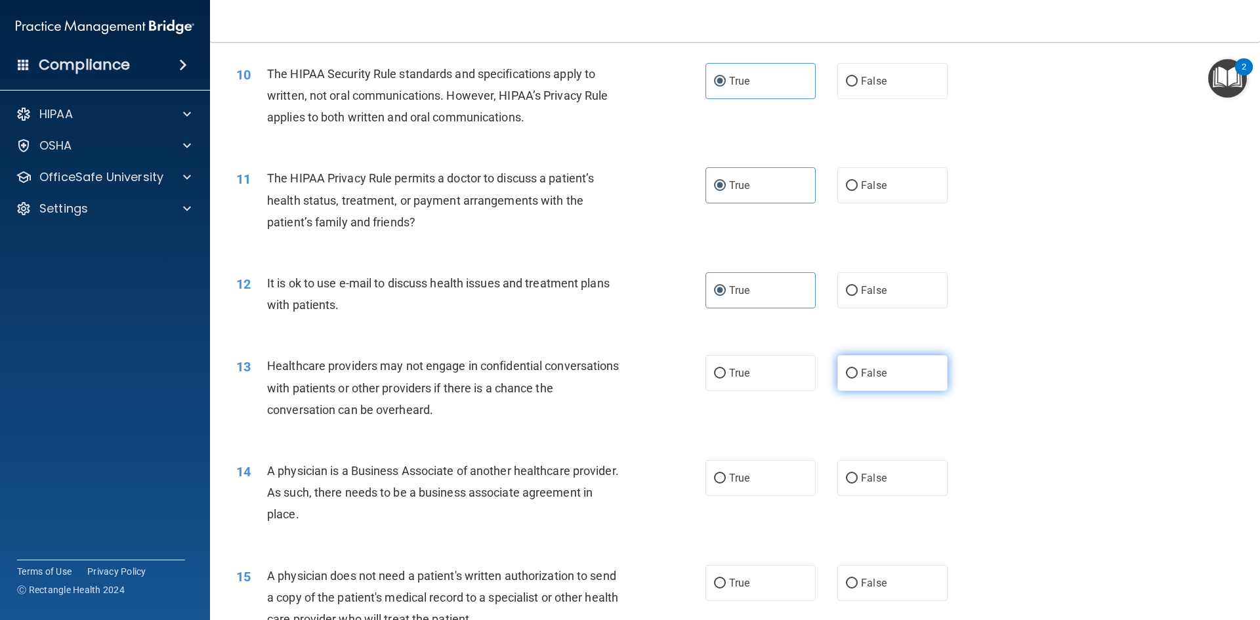
radio input "true"
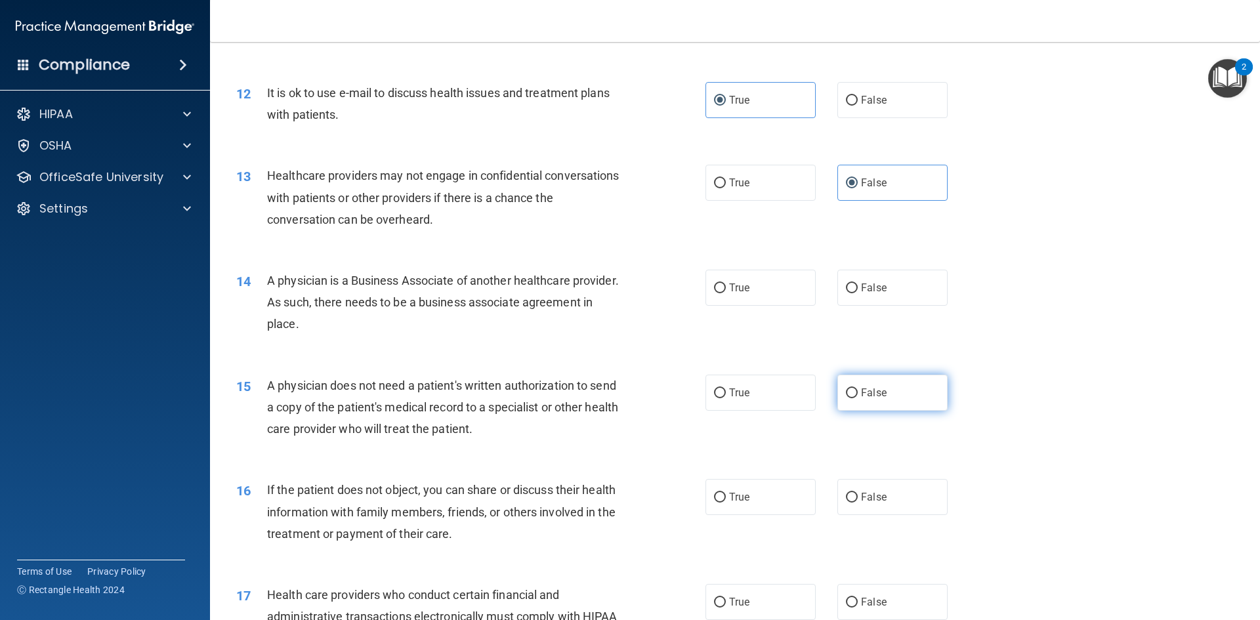
scroll to position [1115, 0]
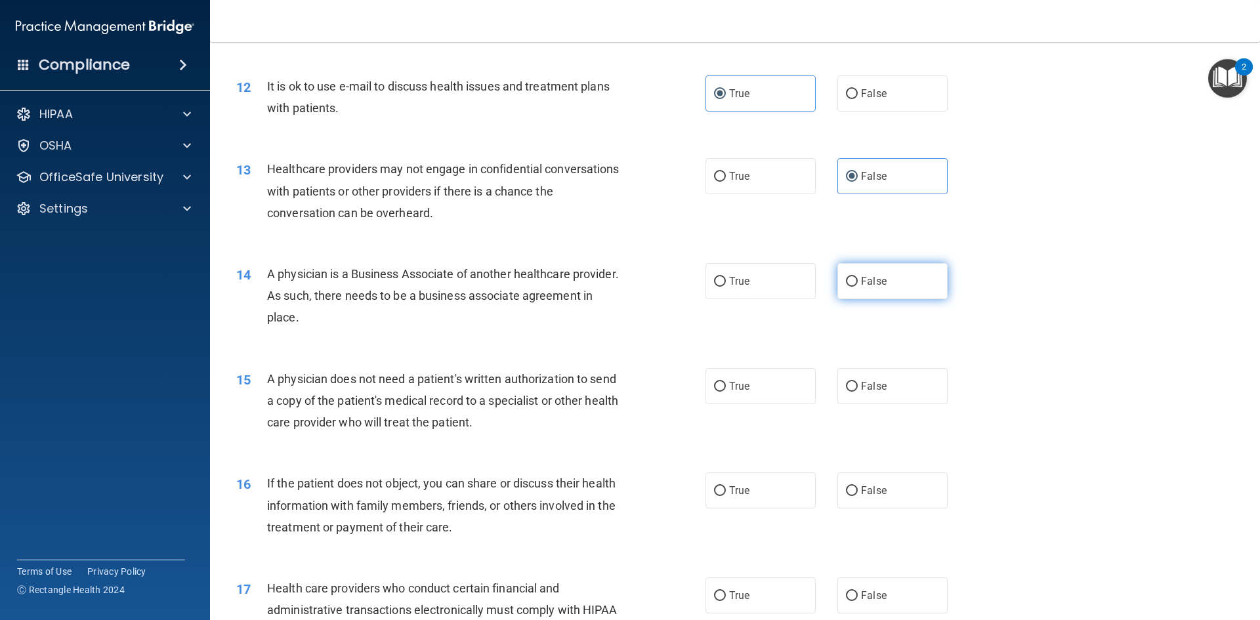
click at [880, 294] on label "False" at bounding box center [892, 281] width 110 height 36
click at [858, 287] on input "False" at bounding box center [852, 282] width 12 height 10
radio input "true"
click at [757, 377] on label "True" at bounding box center [760, 386] width 110 height 36
click at [726, 382] on input "True" at bounding box center [720, 387] width 12 height 10
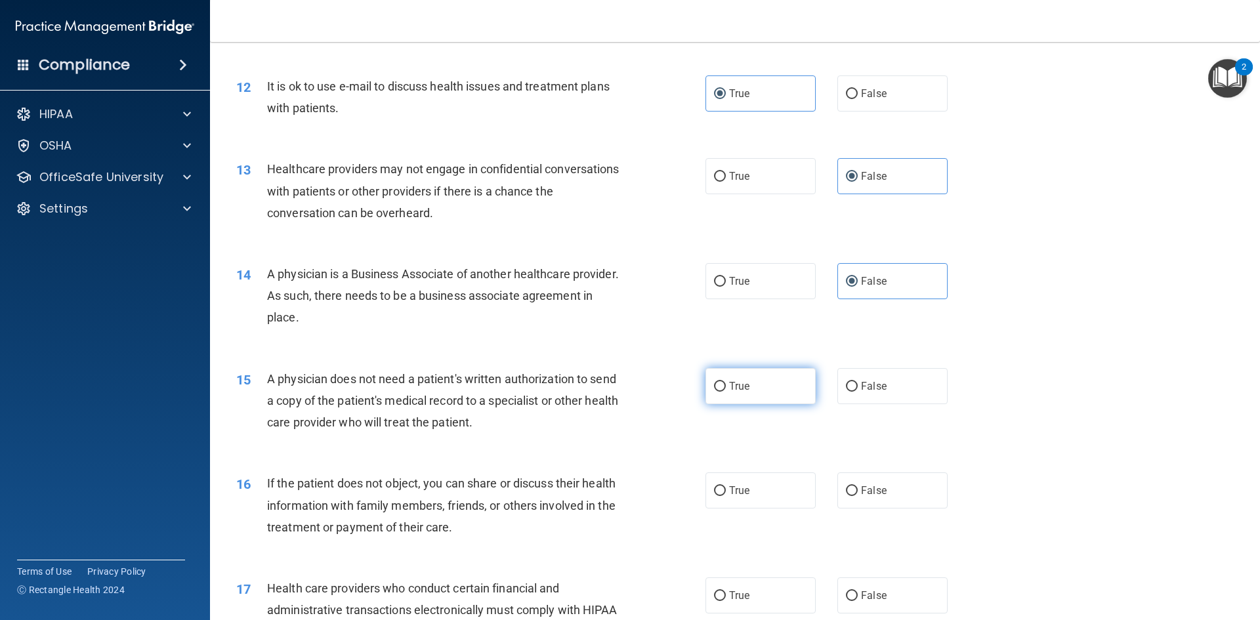
radio input "true"
click at [725, 484] on label "True" at bounding box center [760, 490] width 110 height 36
click at [725, 486] on input "True" at bounding box center [720, 491] width 12 height 10
radio input "true"
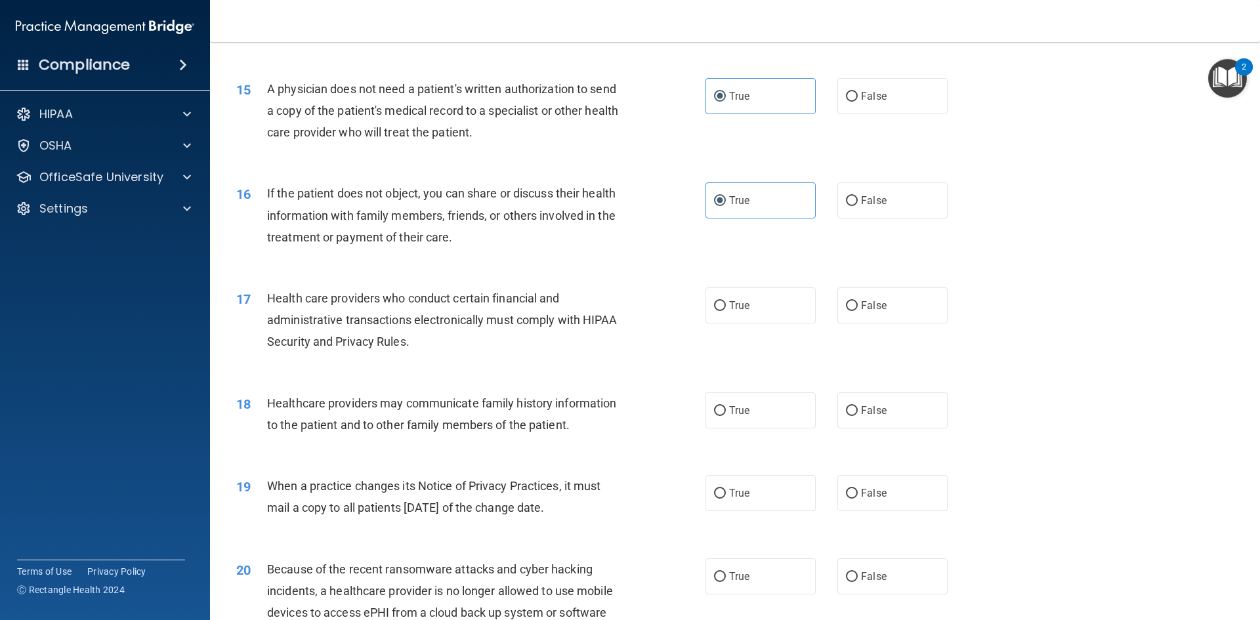
scroll to position [1444, 0]
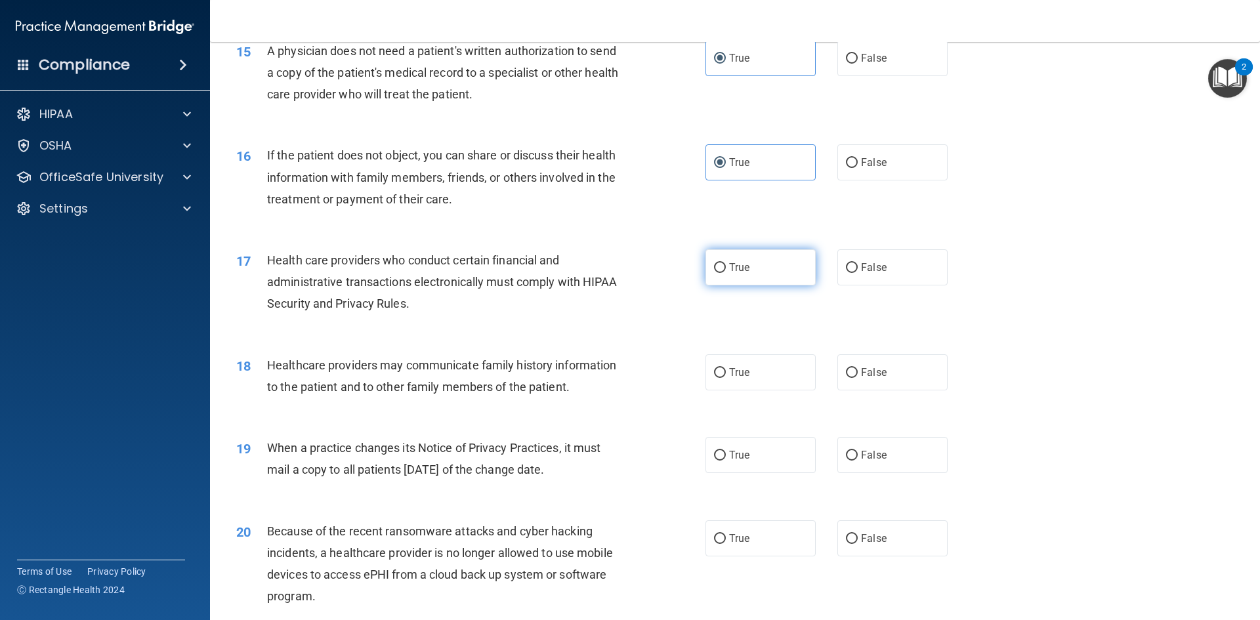
click at [740, 264] on span "True" at bounding box center [739, 267] width 20 height 12
click at [726, 264] on input "True" at bounding box center [720, 268] width 12 height 10
radio input "true"
click at [739, 370] on span "True" at bounding box center [739, 372] width 20 height 12
click at [726, 370] on input "True" at bounding box center [720, 373] width 12 height 10
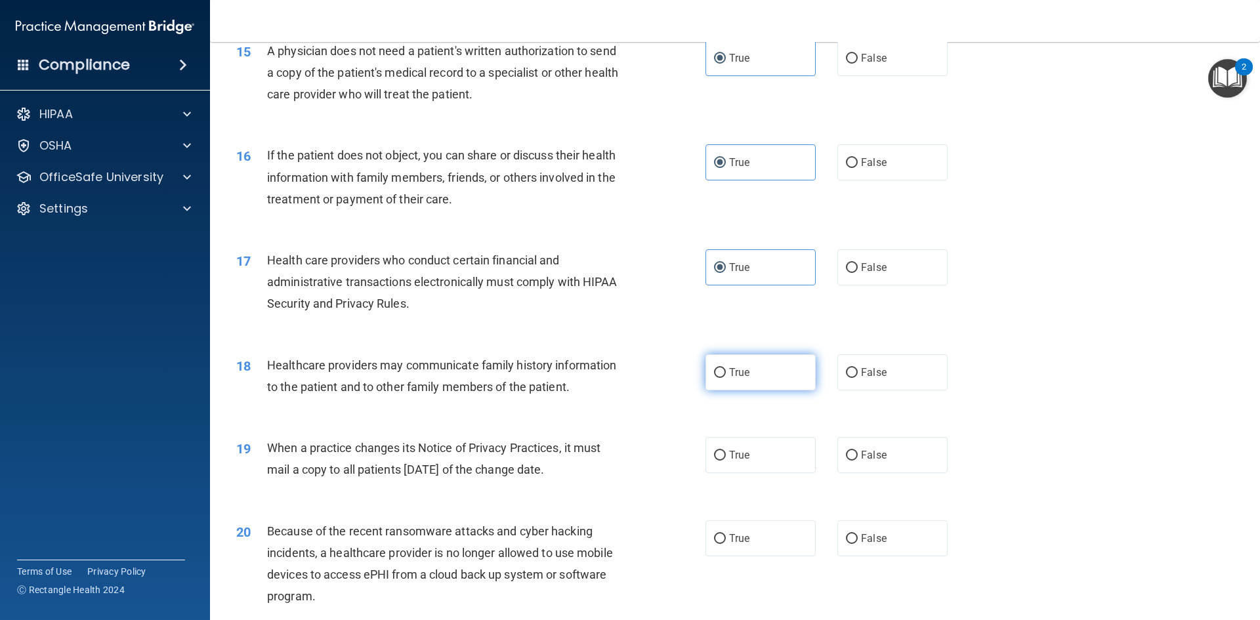
radio input "true"
click at [892, 461] on label "False" at bounding box center [892, 455] width 110 height 36
click at [858, 461] on input "False" at bounding box center [852, 456] width 12 height 10
radio input "true"
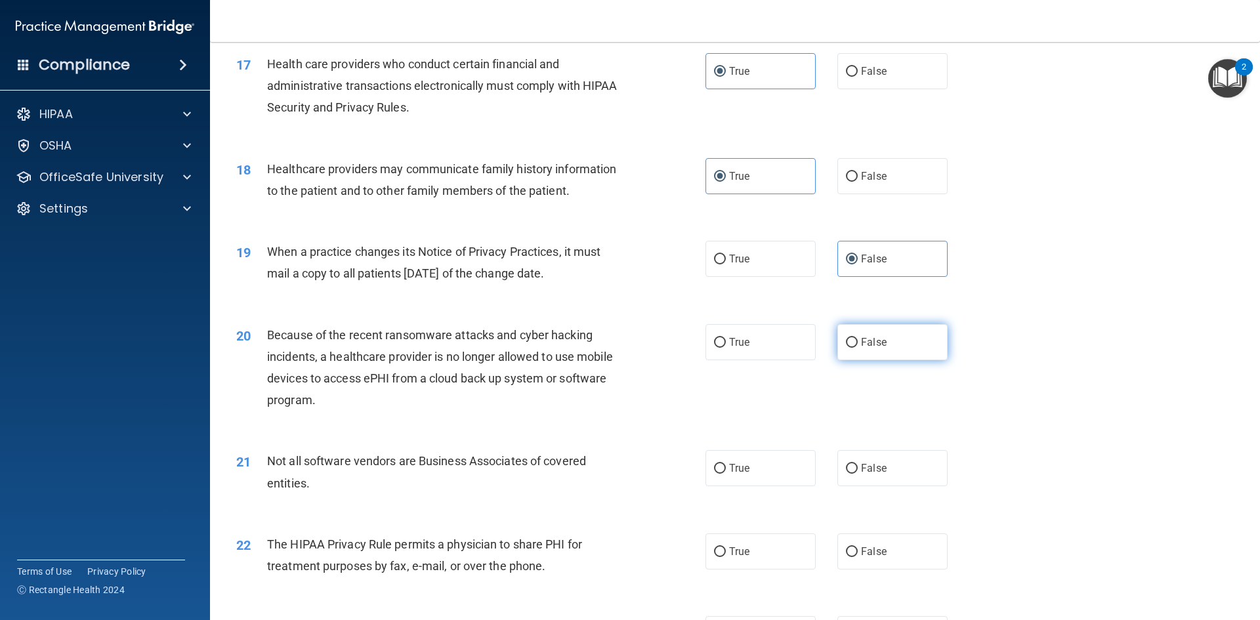
scroll to position [1640, 0]
click at [890, 343] on label "False" at bounding box center [892, 341] width 110 height 36
click at [858, 343] on input "False" at bounding box center [852, 342] width 12 height 10
radio input "true"
click at [743, 473] on span "True" at bounding box center [739, 467] width 20 height 12
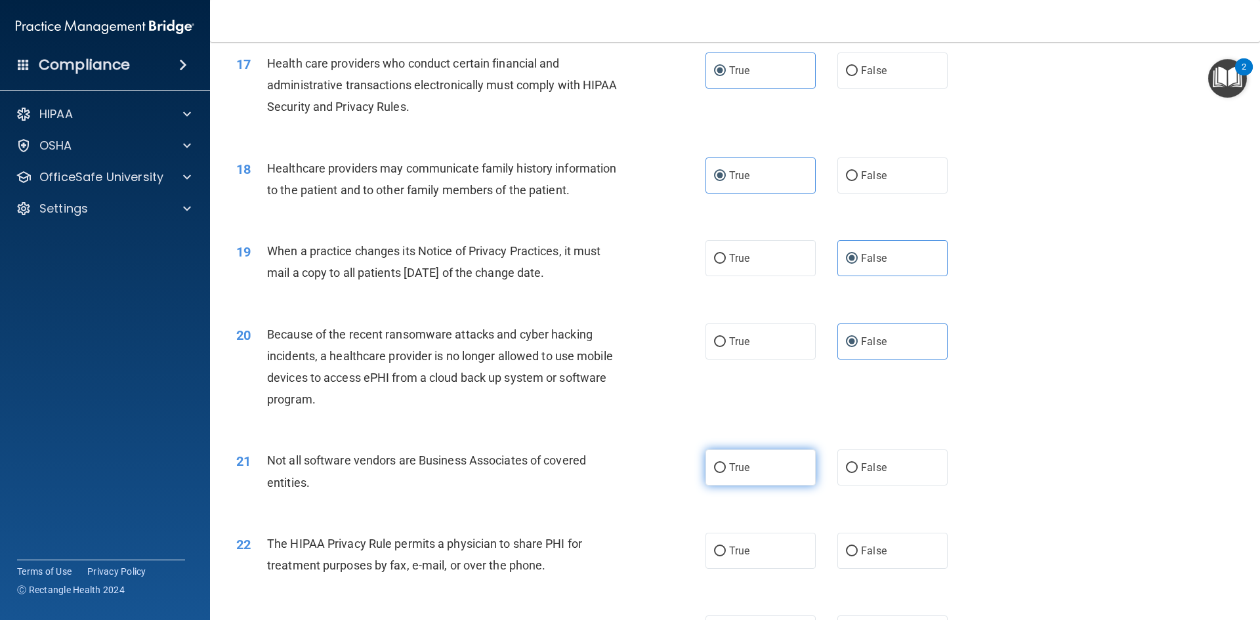
click at [726, 473] on input "True" at bounding box center [720, 468] width 12 height 10
radio input "true"
click at [741, 557] on label "True" at bounding box center [760, 551] width 110 height 36
click at [726, 556] on input "True" at bounding box center [720, 552] width 12 height 10
radio input "true"
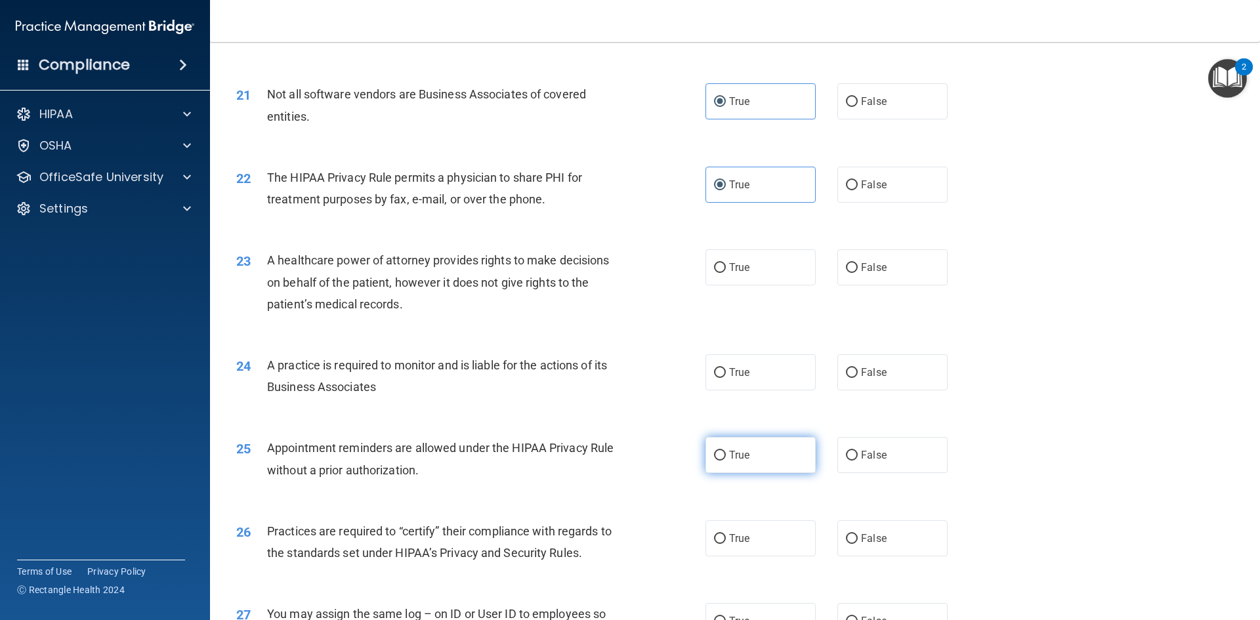
scroll to position [2100, 0]
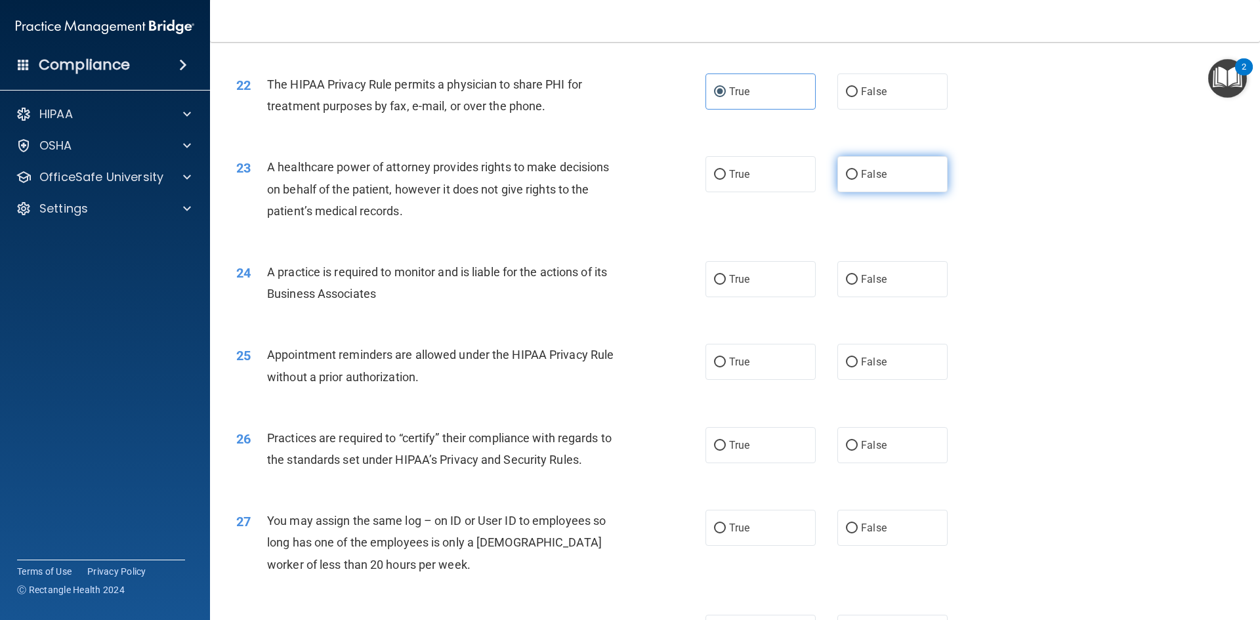
click at [838, 173] on label "False" at bounding box center [892, 174] width 110 height 36
click at [846, 173] on input "False" at bounding box center [852, 175] width 12 height 10
radio input "true"
click at [768, 272] on label "True" at bounding box center [760, 279] width 110 height 36
click at [726, 275] on input "True" at bounding box center [720, 280] width 12 height 10
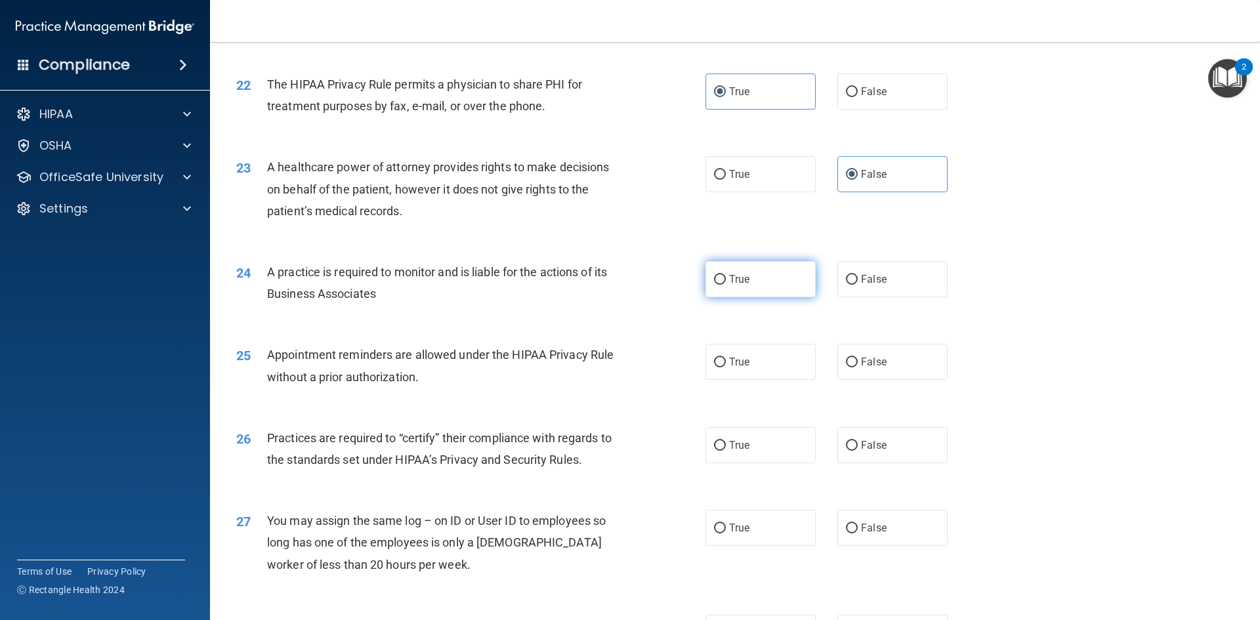
radio input "true"
click at [743, 357] on span "True" at bounding box center [739, 362] width 20 height 12
click at [726, 358] on input "True" at bounding box center [720, 363] width 12 height 10
radio input "true"
click at [890, 448] on label "False" at bounding box center [892, 445] width 110 height 36
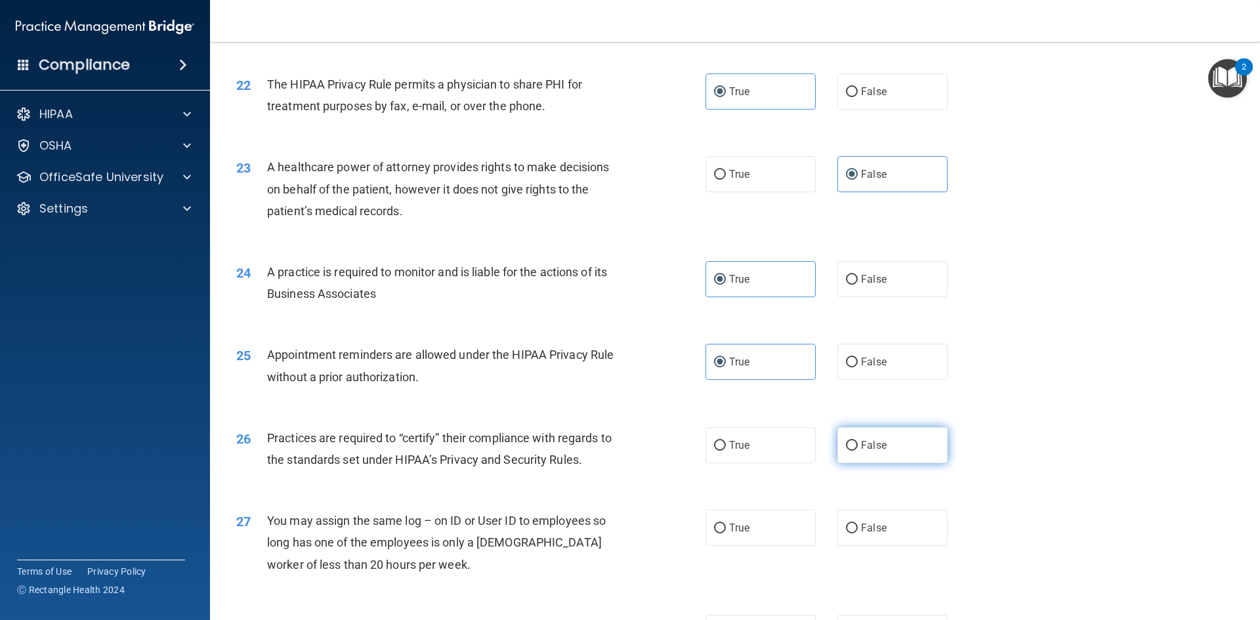
click at [858, 448] on input "False" at bounding box center [852, 446] width 12 height 10
radio input "true"
click at [886, 529] on label "False" at bounding box center [892, 528] width 110 height 36
click at [858, 529] on input "False" at bounding box center [852, 529] width 12 height 10
radio input "true"
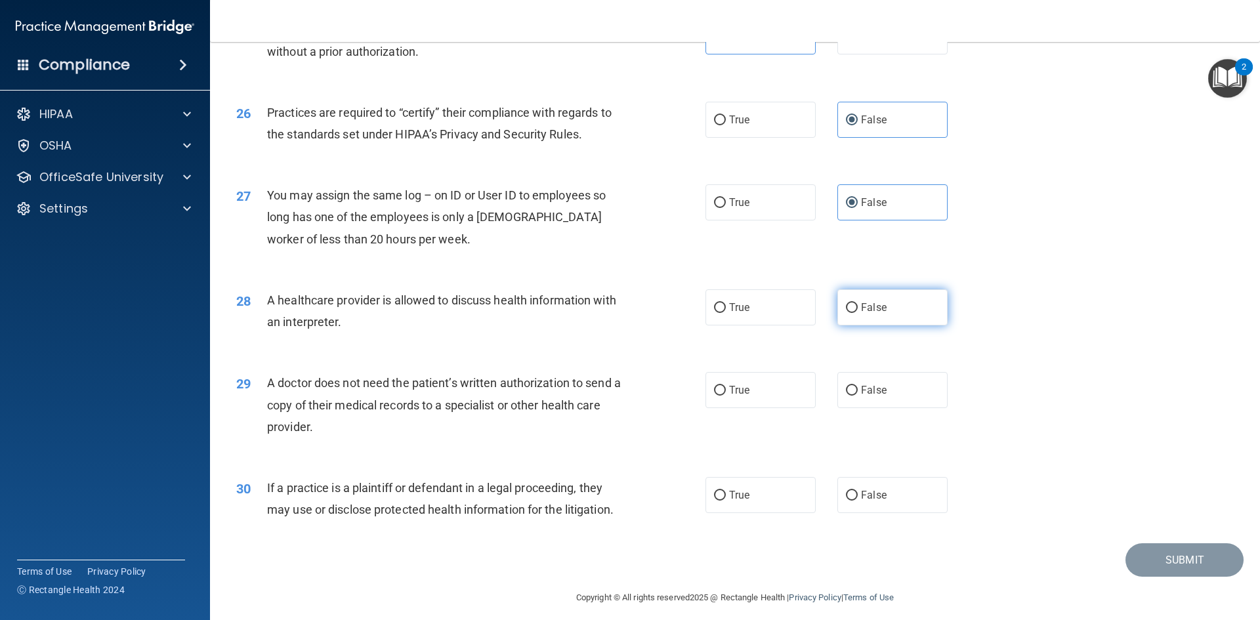
scroll to position [2434, 0]
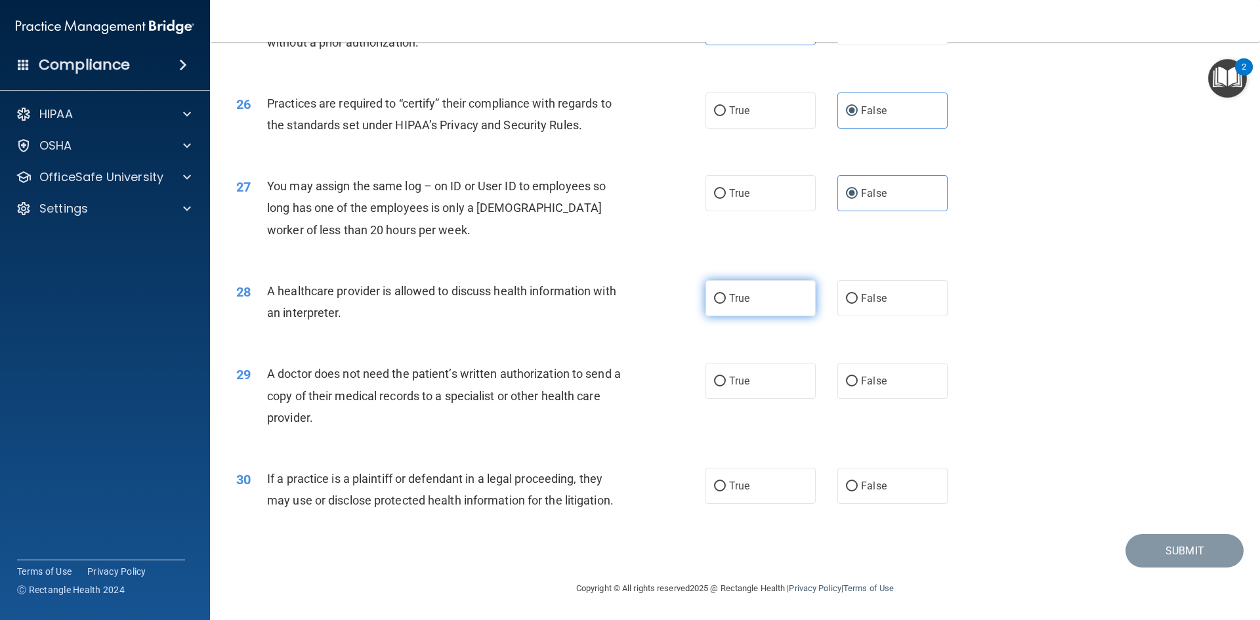
click at [745, 297] on label "True" at bounding box center [760, 298] width 110 height 36
click at [726, 297] on input "True" at bounding box center [720, 299] width 12 height 10
radio input "true"
click at [729, 378] on span "True" at bounding box center [739, 381] width 20 height 12
click at [726, 378] on input "True" at bounding box center [720, 382] width 12 height 10
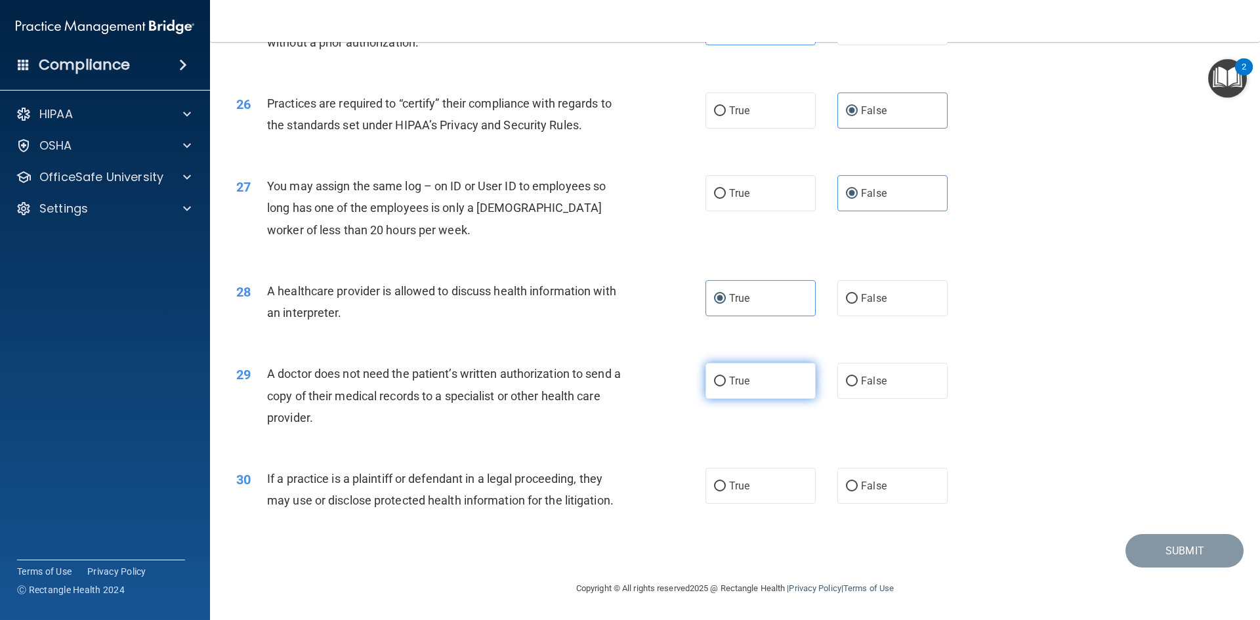
radio input "true"
click at [731, 491] on span "True" at bounding box center [739, 486] width 20 height 12
click at [726, 491] on input "True" at bounding box center [720, 487] width 12 height 10
radio input "true"
click at [1189, 556] on button "Submit" at bounding box center [1184, 550] width 118 height 33
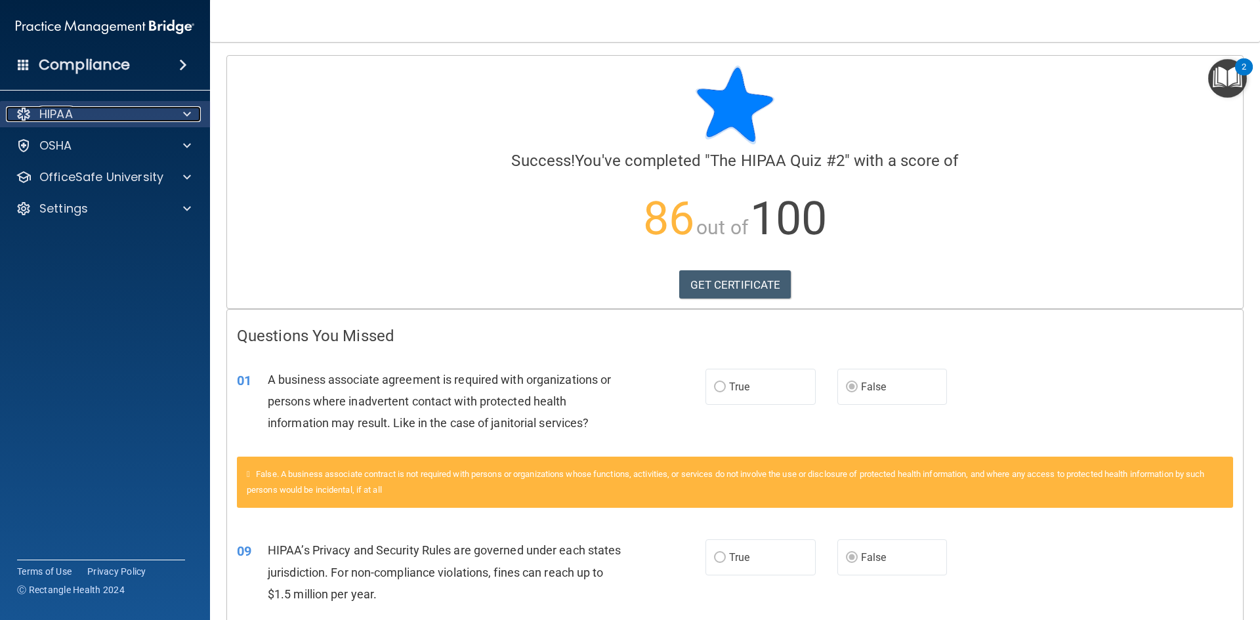
drag, startPoint x: 84, startPoint y: 118, endPoint x: 77, endPoint y: 116, distance: 6.9
click at [83, 118] on div "HIPAA" at bounding box center [87, 114] width 163 height 16
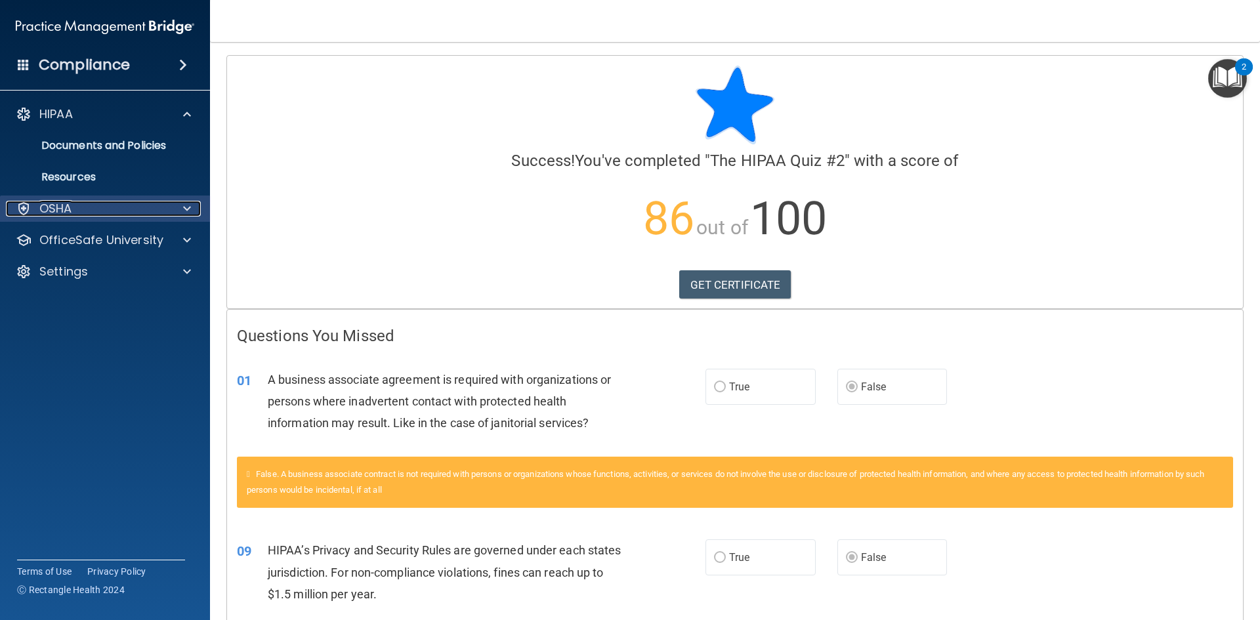
click at [72, 204] on p "OSHA" at bounding box center [55, 209] width 33 height 16
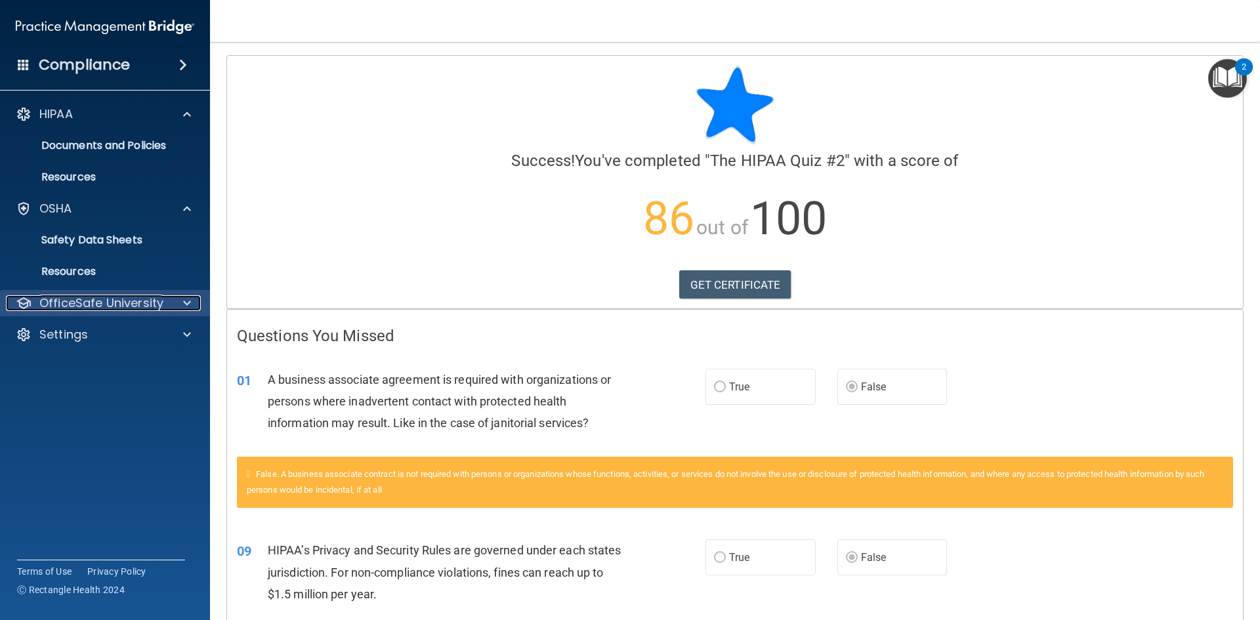
click at [72, 301] on p "OfficeSafe University" at bounding box center [101, 303] width 124 height 16
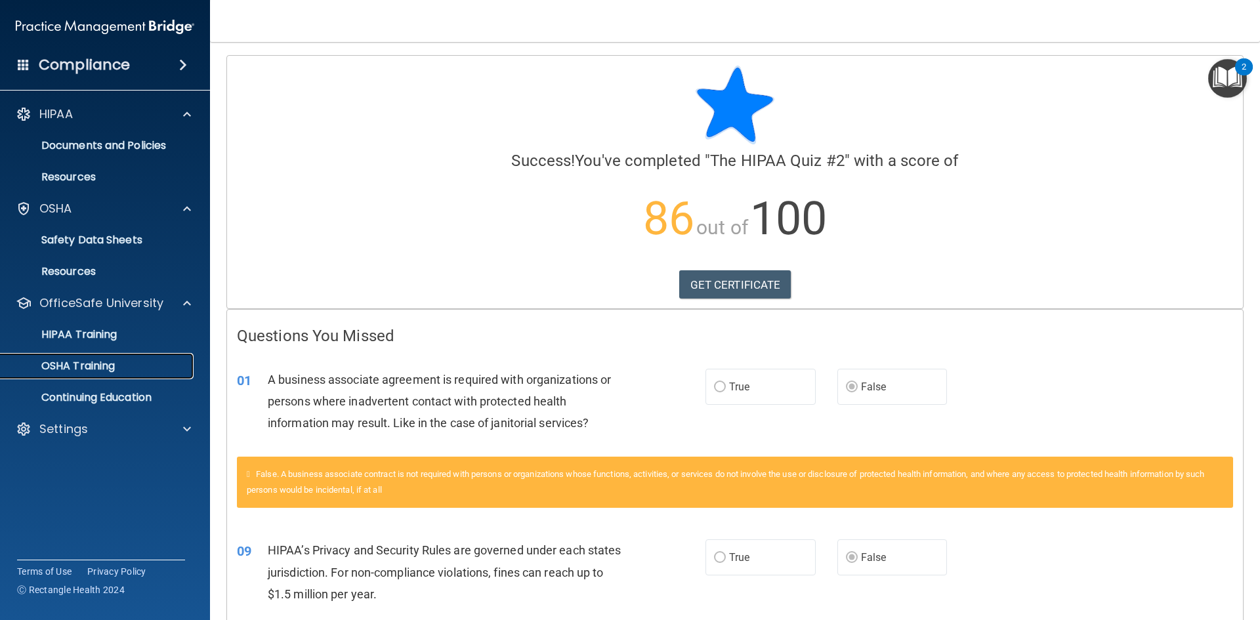
click at [92, 367] on p "OSHA Training" at bounding box center [62, 366] width 106 height 13
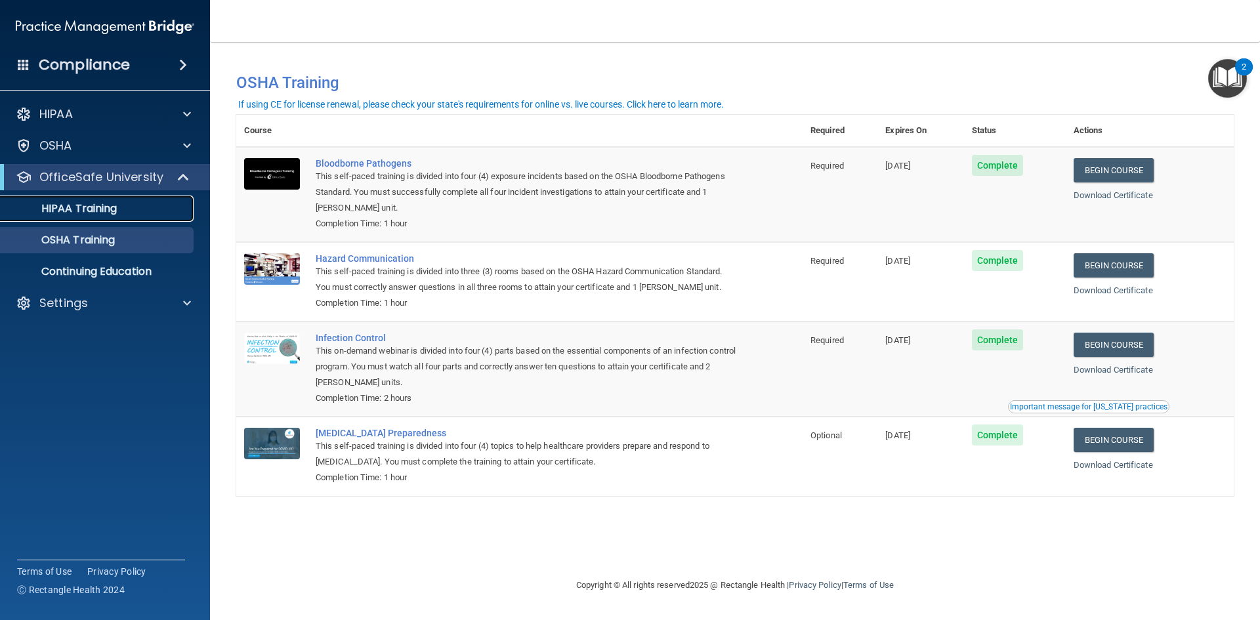
click at [102, 205] on p "HIPAA Training" at bounding box center [63, 208] width 108 height 13
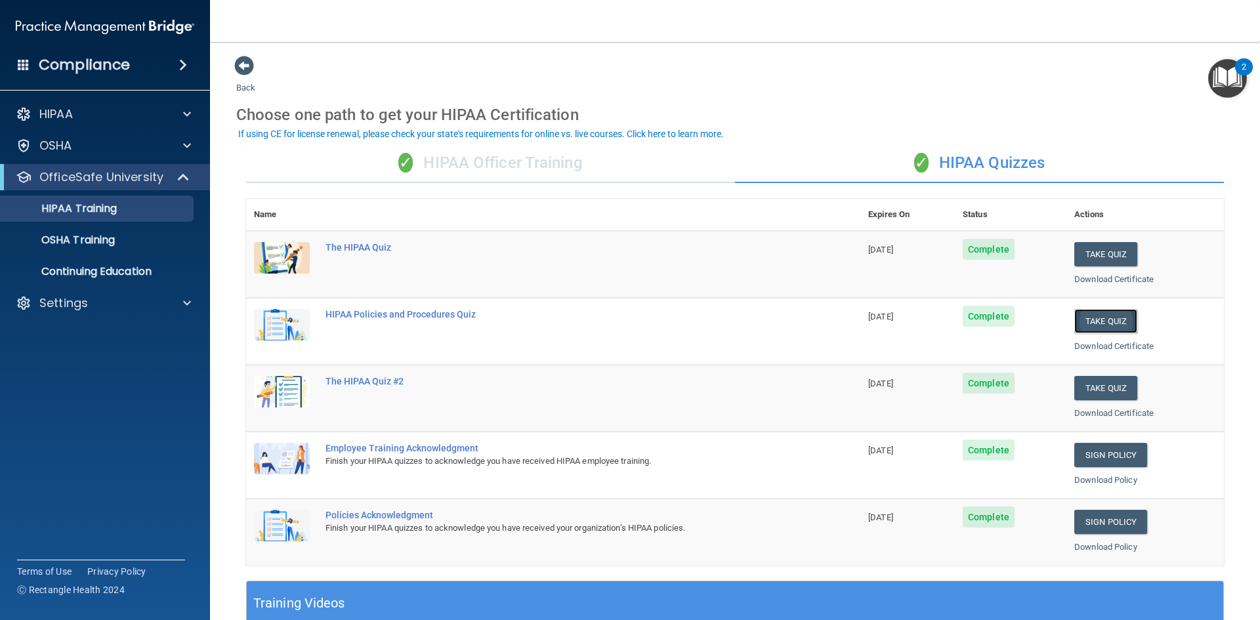
click at [1109, 317] on button "Take Quiz" at bounding box center [1105, 321] width 63 height 24
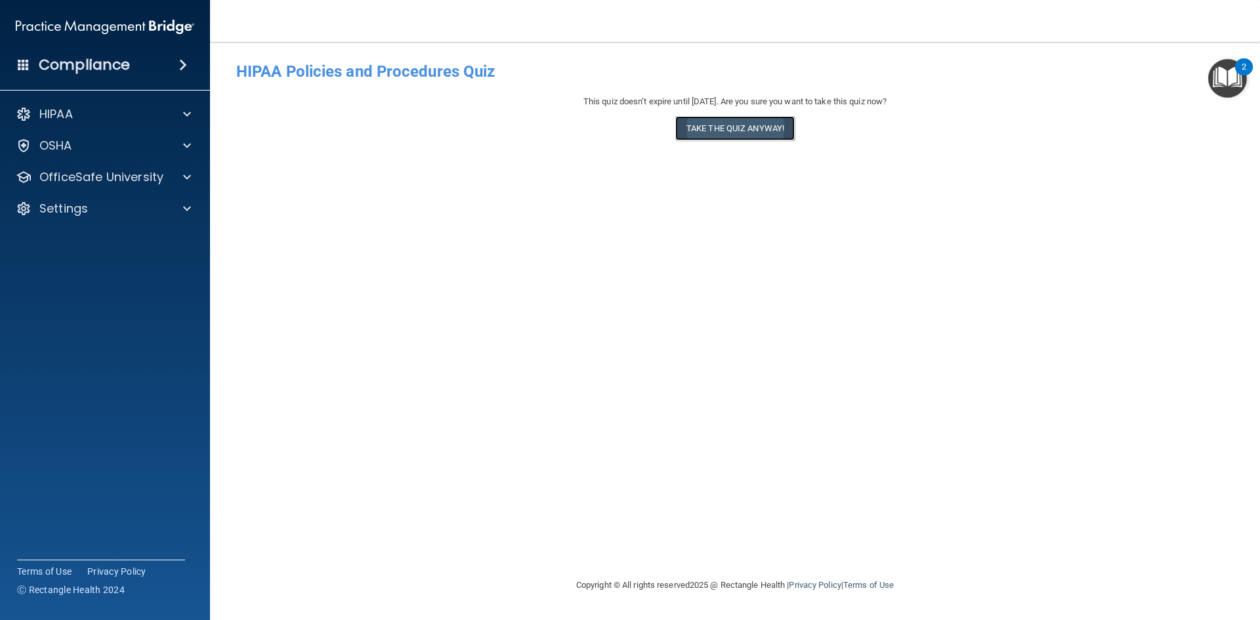
click at [732, 131] on button "Take the quiz anyway!" at bounding box center [734, 128] width 119 height 24
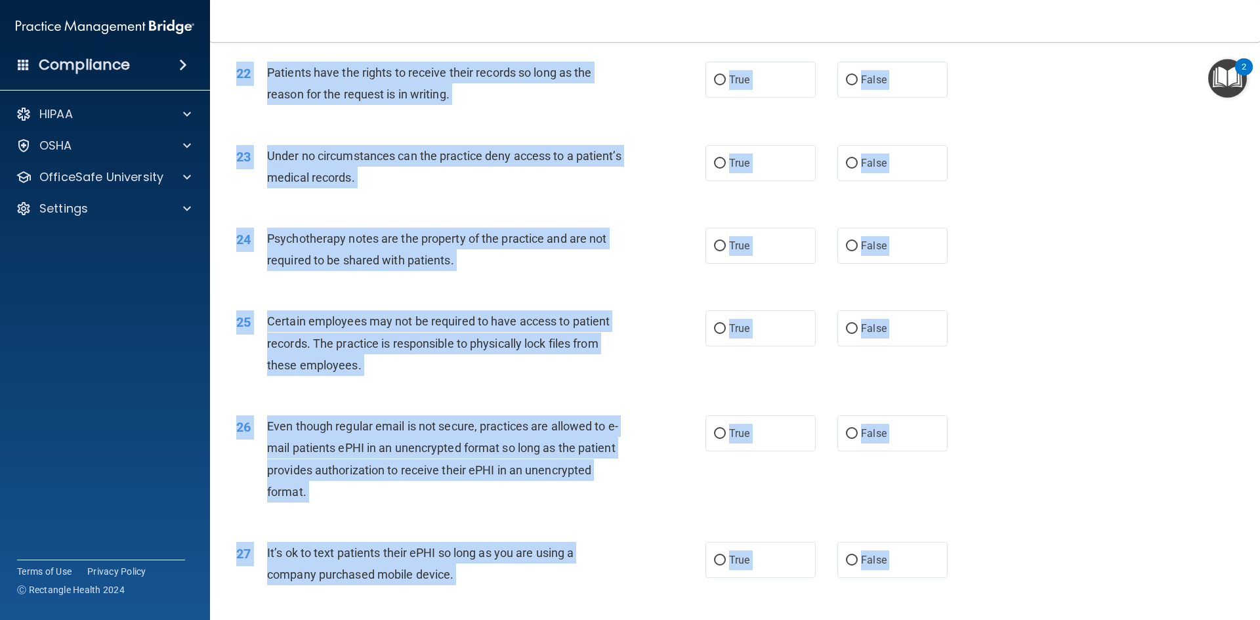
scroll to position [2674, 0]
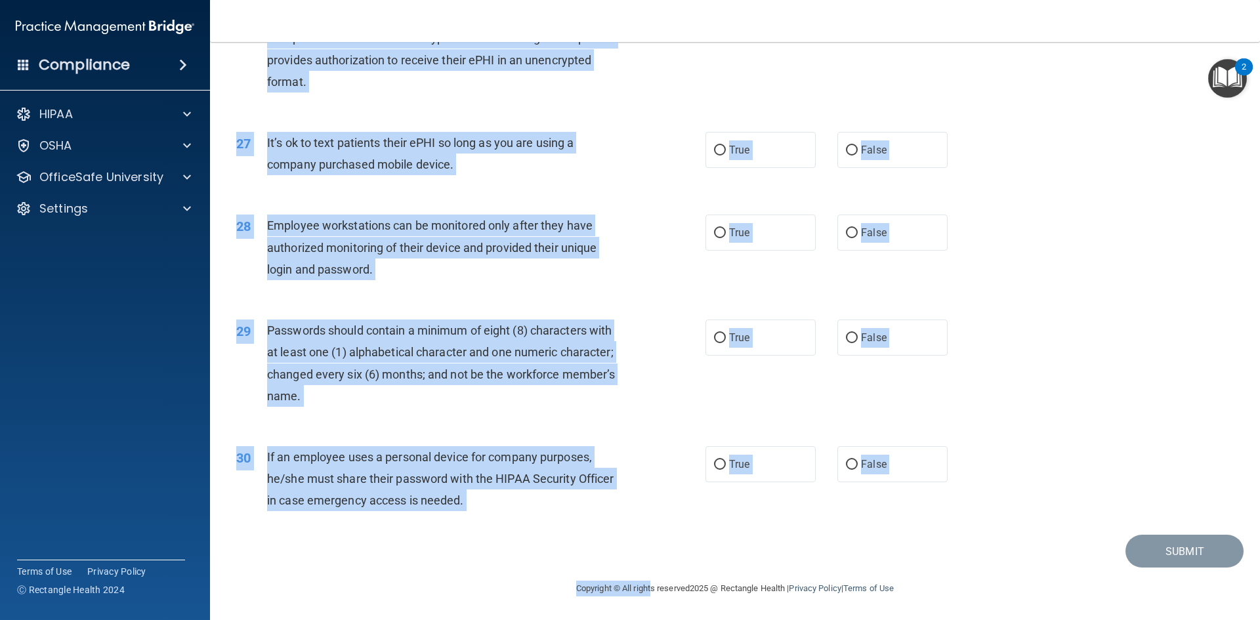
drag, startPoint x: 230, startPoint y: 71, endPoint x: 637, endPoint y: 651, distance: 708.9
click at [637, 619] on html "Compliance HIPAA Documents and Policies Report an Incident Business Associates …" at bounding box center [630, 310] width 1260 height 620
copy main "HIPAA Policies and Procedures Quiz This quiz doesn’t expire until 11/22/2025. A…"
click at [1008, 308] on div "29 Passwords should contain a minimum of eight (8) characters with at least one…" at bounding box center [734, 366] width 1017 height 127
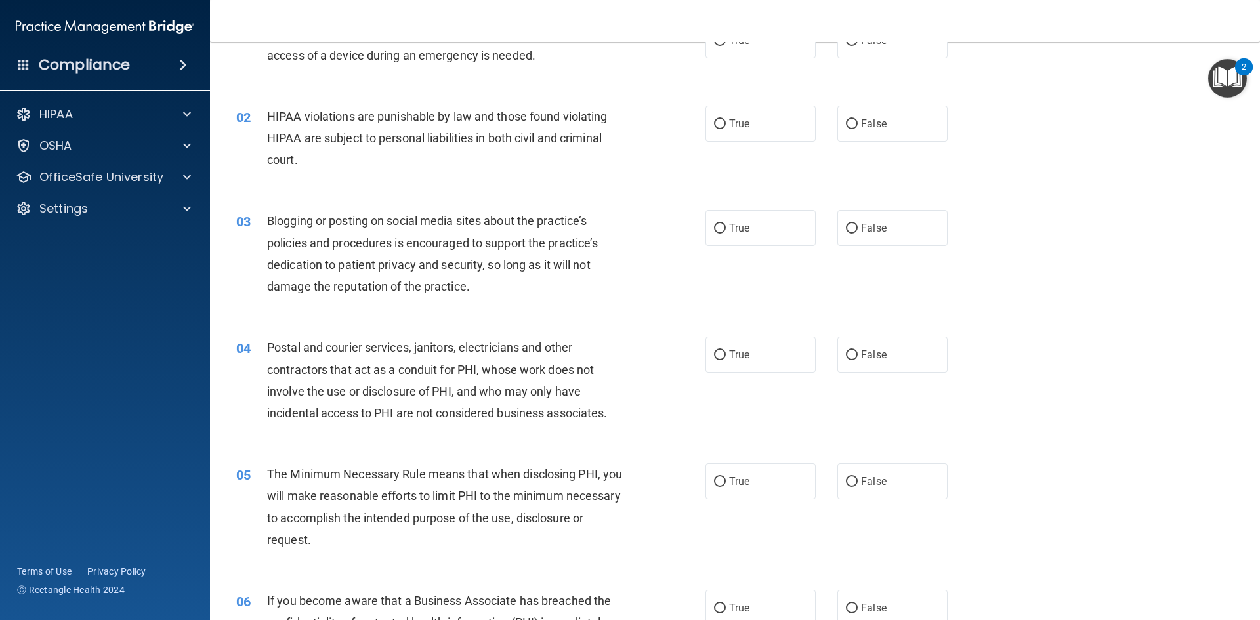
scroll to position [0, 0]
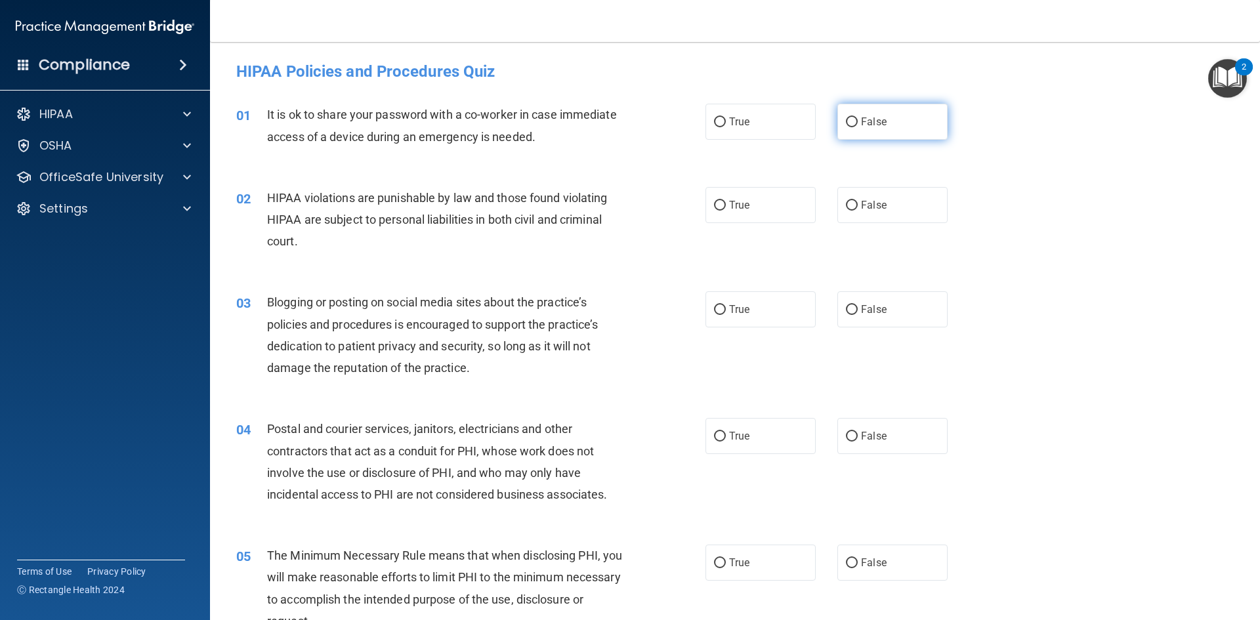
click at [882, 127] on label "False" at bounding box center [892, 122] width 110 height 36
click at [858, 127] on input "False" at bounding box center [852, 122] width 12 height 10
radio input "true"
click at [735, 196] on label "True" at bounding box center [760, 205] width 110 height 36
click at [726, 201] on input "True" at bounding box center [720, 206] width 12 height 10
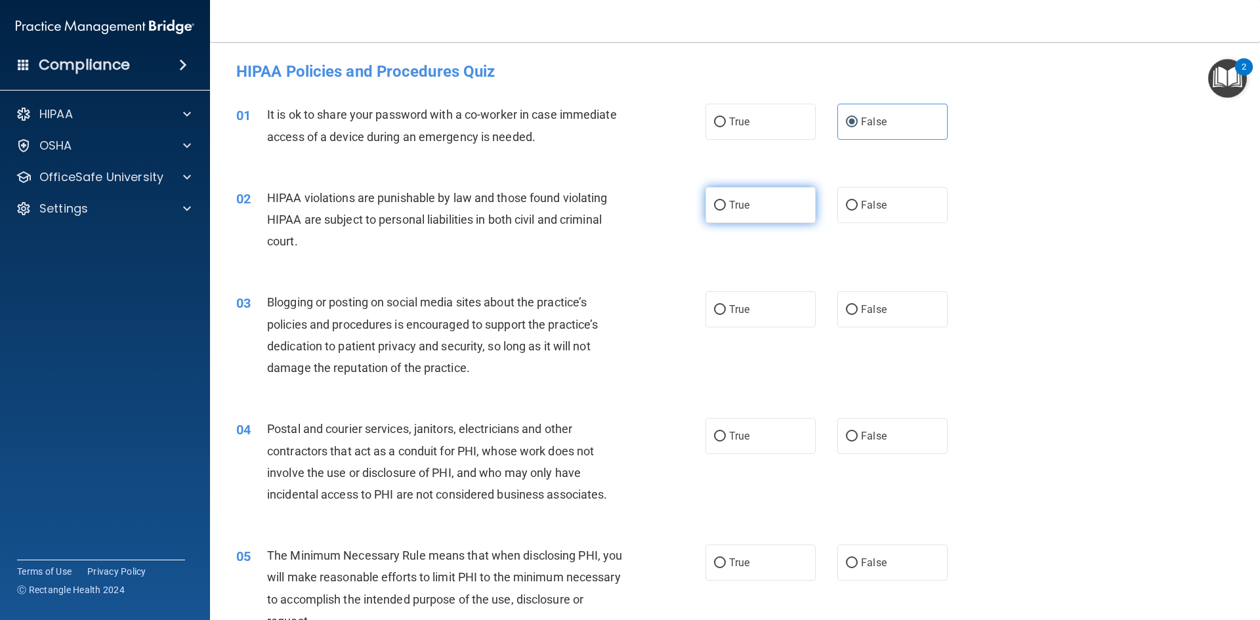
radio input "true"
click at [863, 304] on span "False" at bounding box center [874, 309] width 26 height 12
click at [858, 305] on input "False" at bounding box center [852, 310] width 12 height 10
radio input "true"
click at [757, 421] on label "True" at bounding box center [760, 436] width 110 height 36
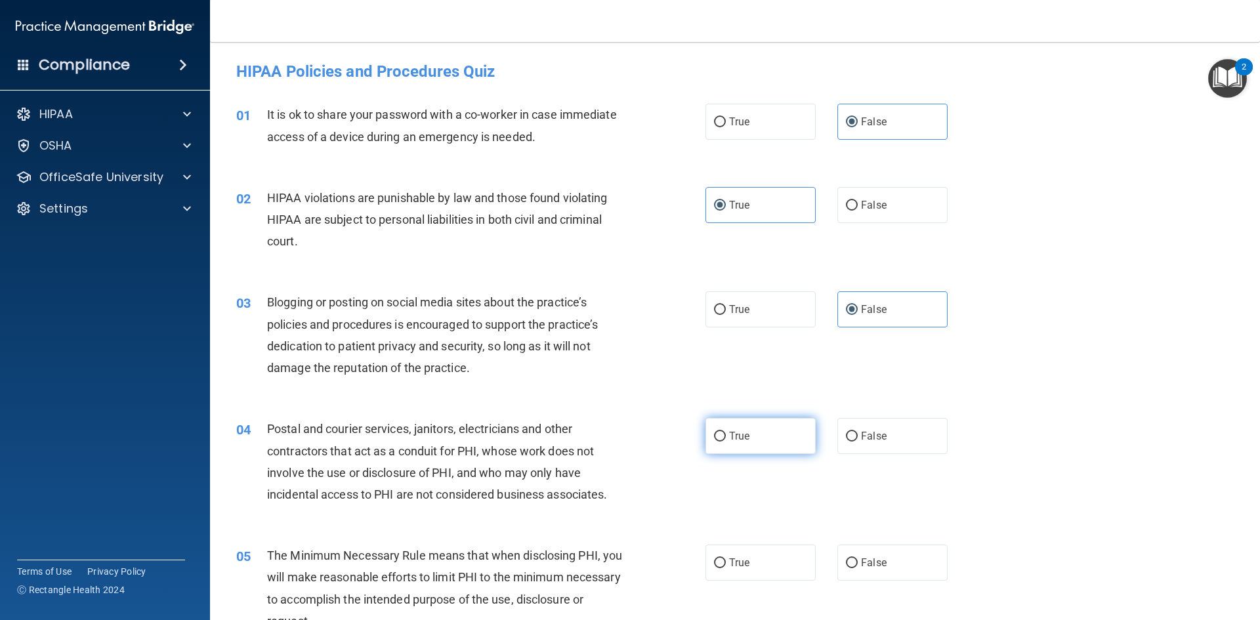
click at [726, 432] on input "True" at bounding box center [720, 437] width 12 height 10
radio input "true"
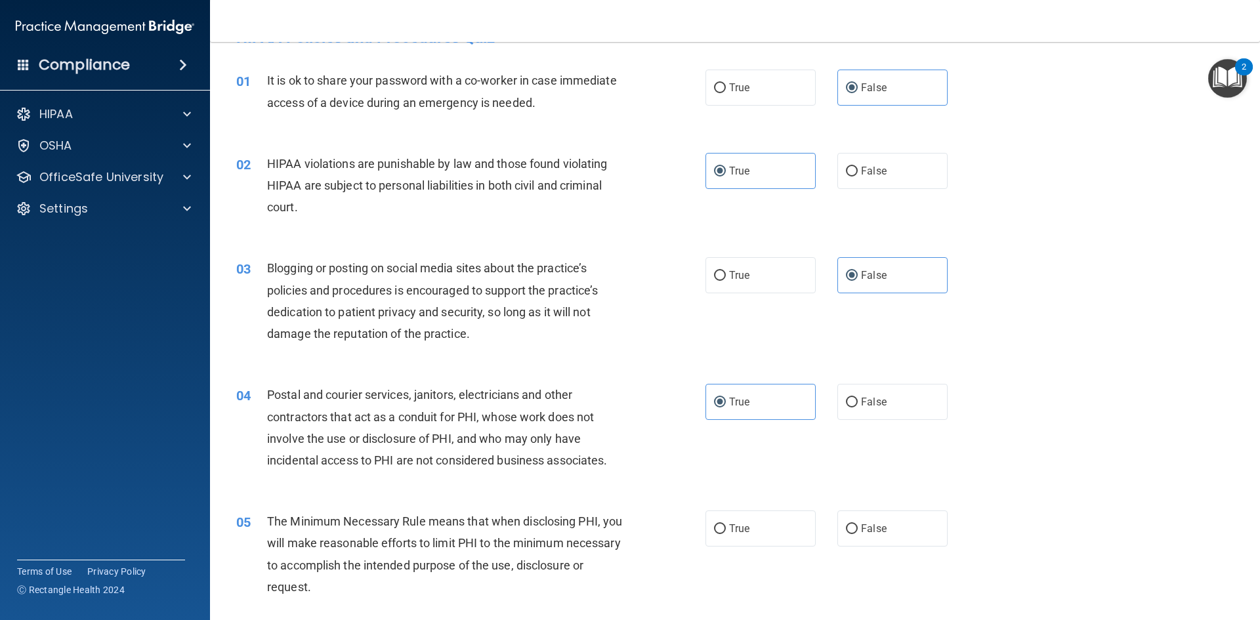
scroll to position [66, 0]
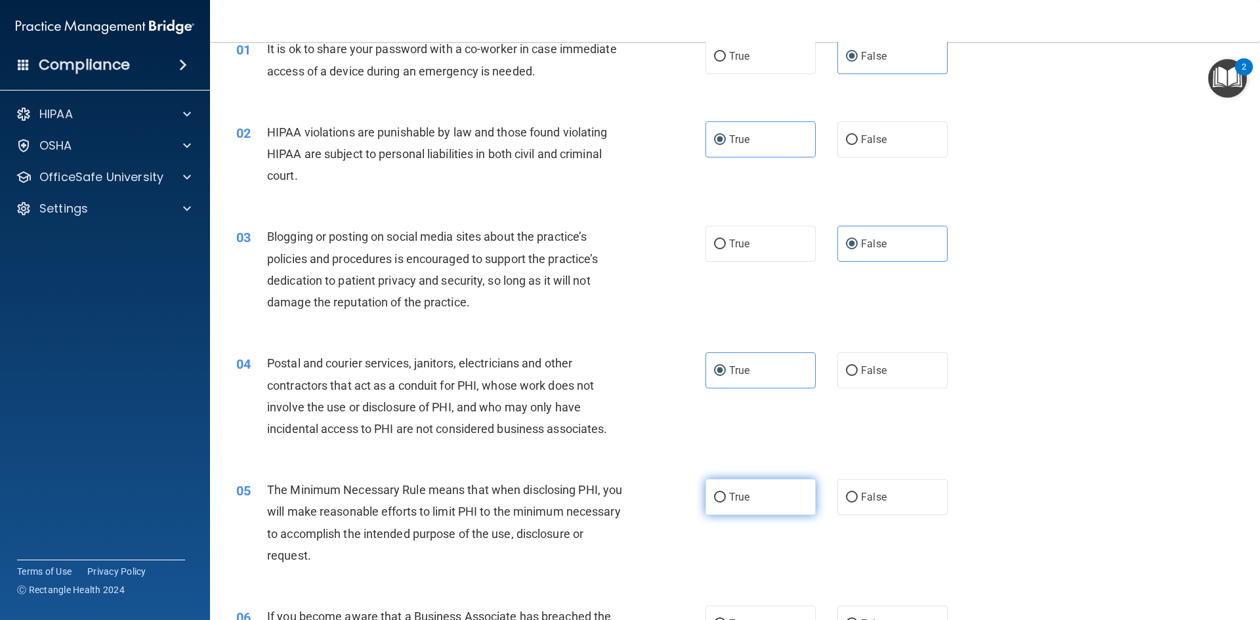
click at [731, 490] on label "True" at bounding box center [760, 497] width 110 height 36
click at [726, 493] on input "True" at bounding box center [720, 498] width 12 height 10
radio input "true"
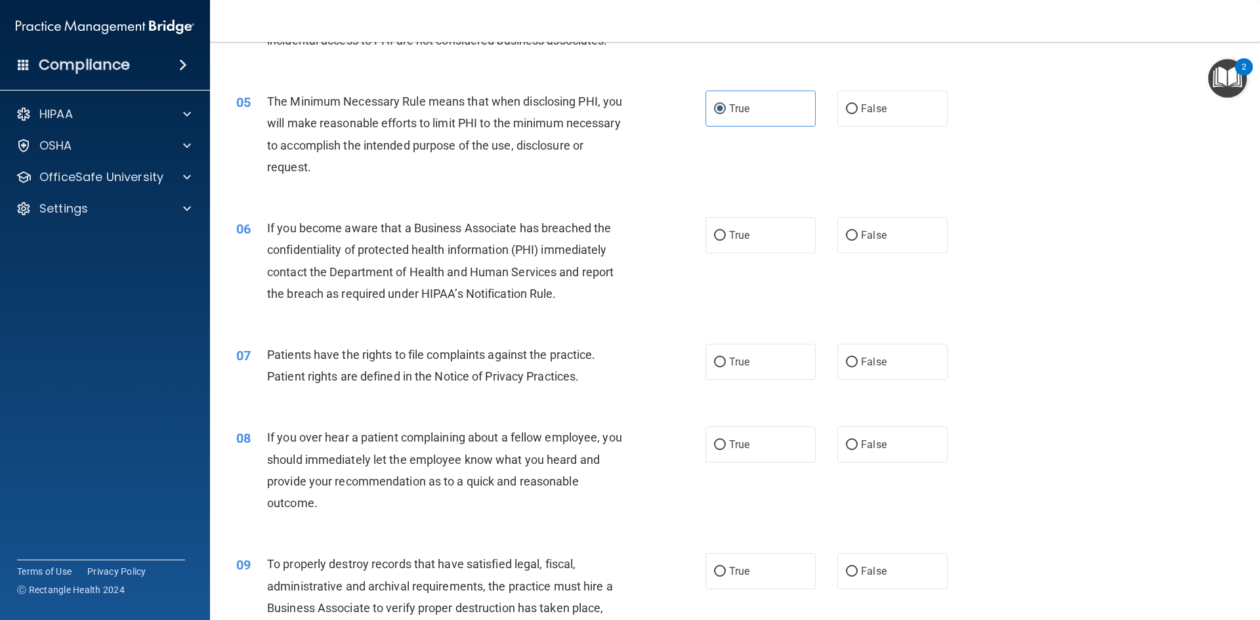
scroll to position [459, 0]
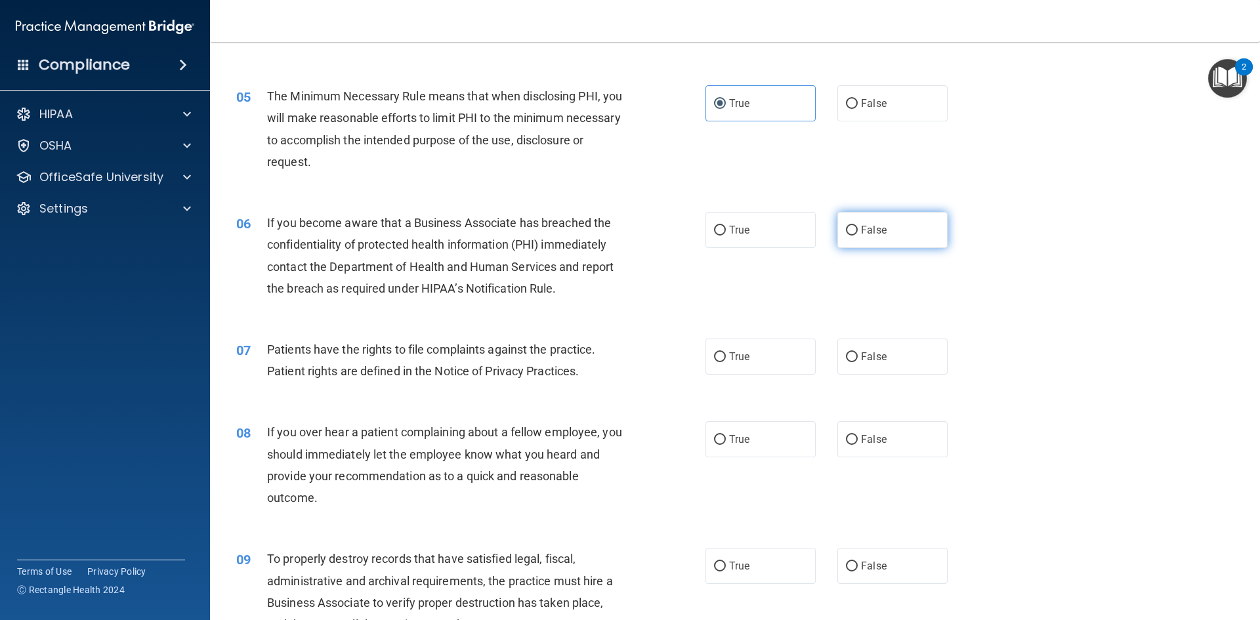
click at [867, 236] on span "False" at bounding box center [874, 230] width 26 height 12
click at [858, 236] on input "False" at bounding box center [852, 231] width 12 height 10
radio input "true"
click at [737, 358] on span "True" at bounding box center [739, 356] width 20 height 12
click at [726, 358] on input "True" at bounding box center [720, 357] width 12 height 10
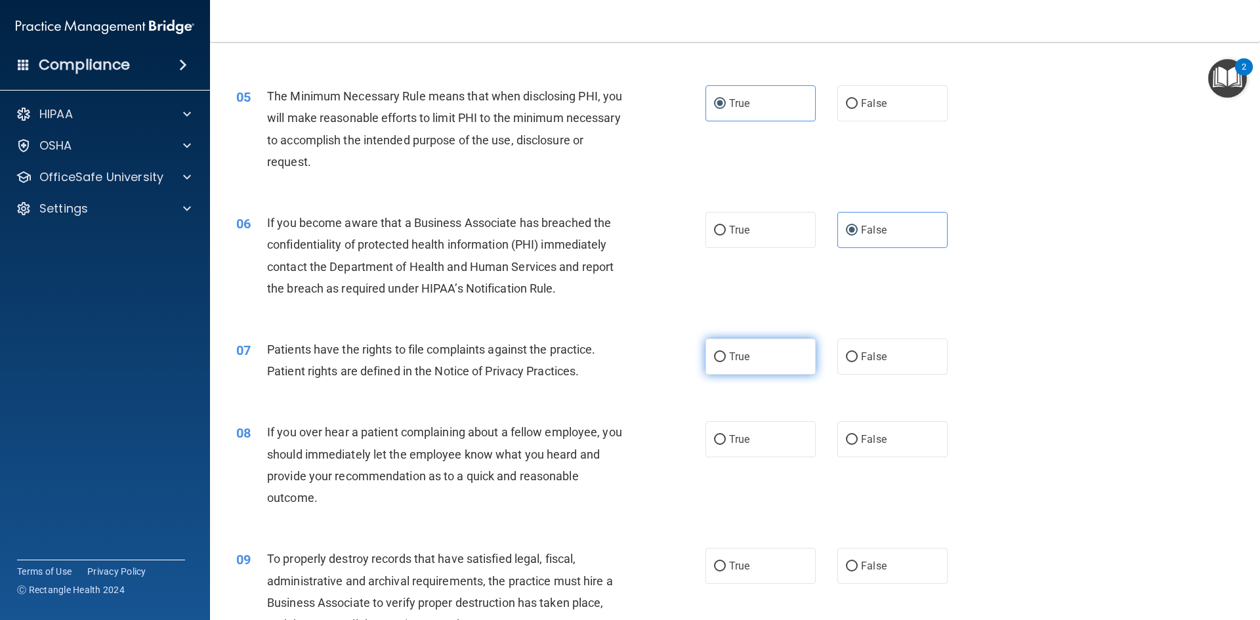
radio input "true"
click at [846, 442] on input "False" at bounding box center [852, 440] width 12 height 10
radio input "true"
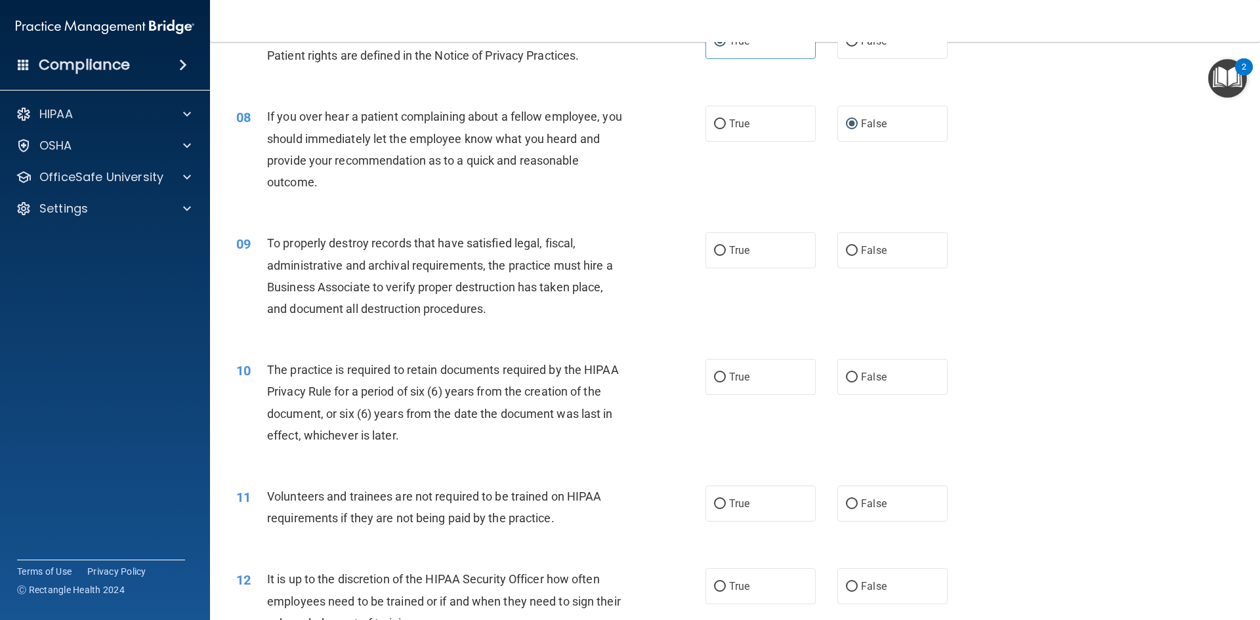
scroll to position [787, 0]
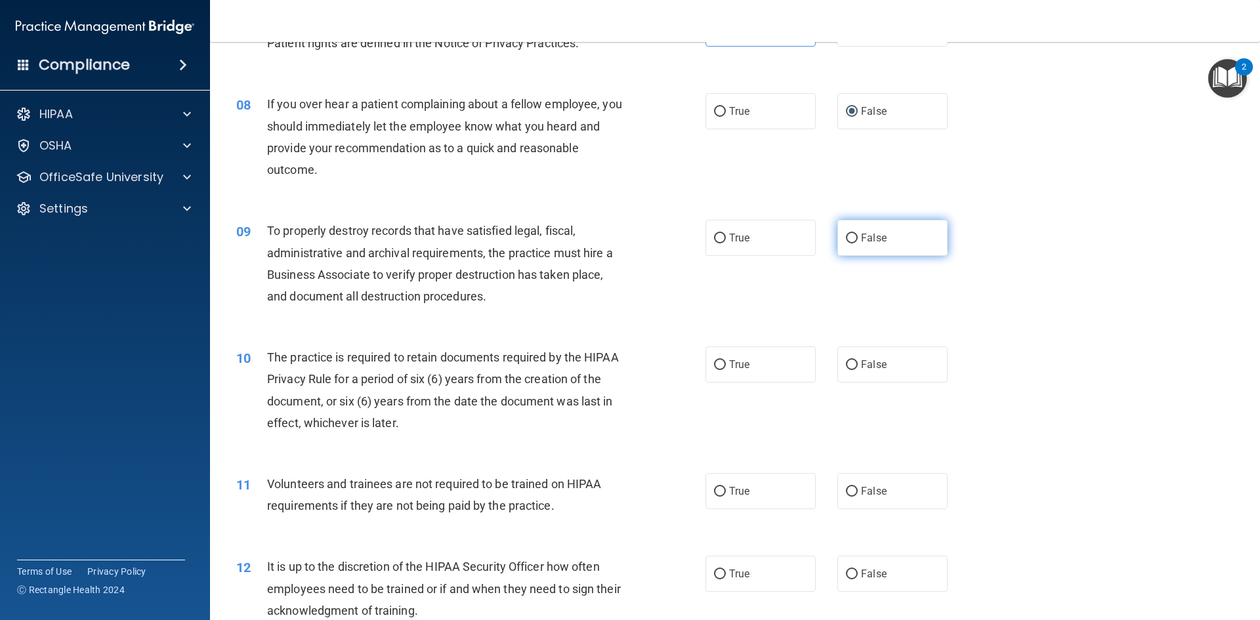
click at [882, 236] on label "False" at bounding box center [892, 238] width 110 height 36
click at [858, 236] on input "False" at bounding box center [852, 239] width 12 height 10
radio input "true"
click at [699, 369] on div "10 The practice is required to retain documents required by the HIPAA Privacy R…" at bounding box center [471, 393] width 509 height 94
click at [749, 360] on label "True" at bounding box center [760, 364] width 110 height 36
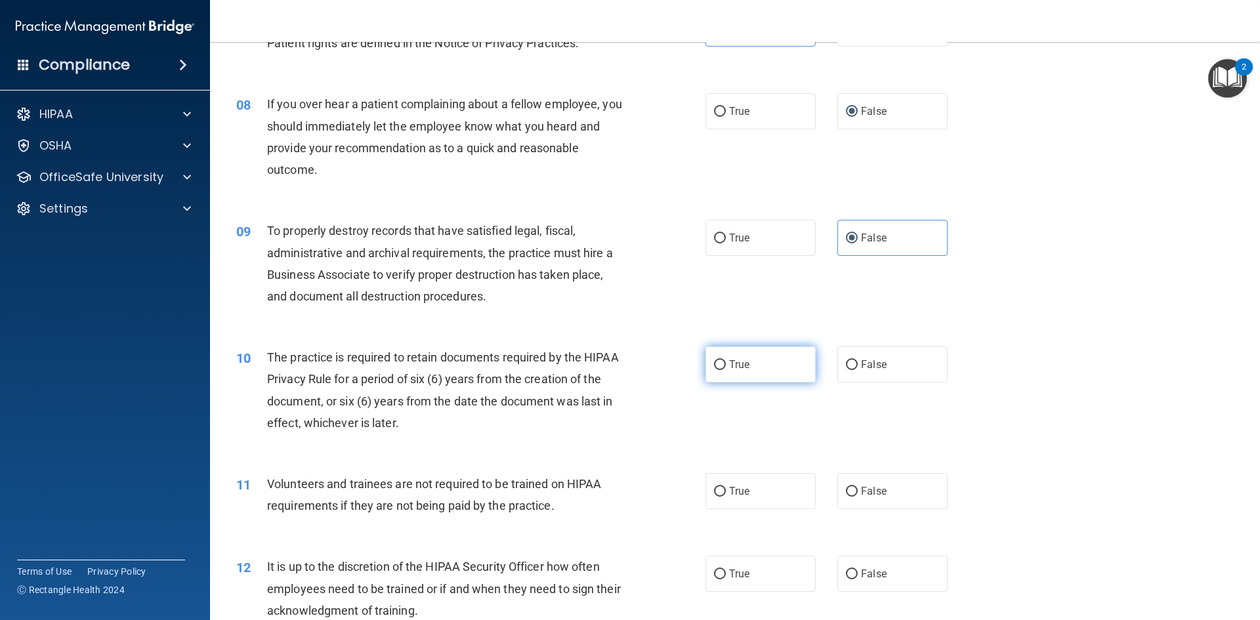
click at [726, 360] on input "True" at bounding box center [720, 365] width 12 height 10
radio input "true"
click at [904, 488] on label "False" at bounding box center [892, 491] width 110 height 36
click at [858, 488] on input "False" at bounding box center [852, 492] width 12 height 10
radio input "true"
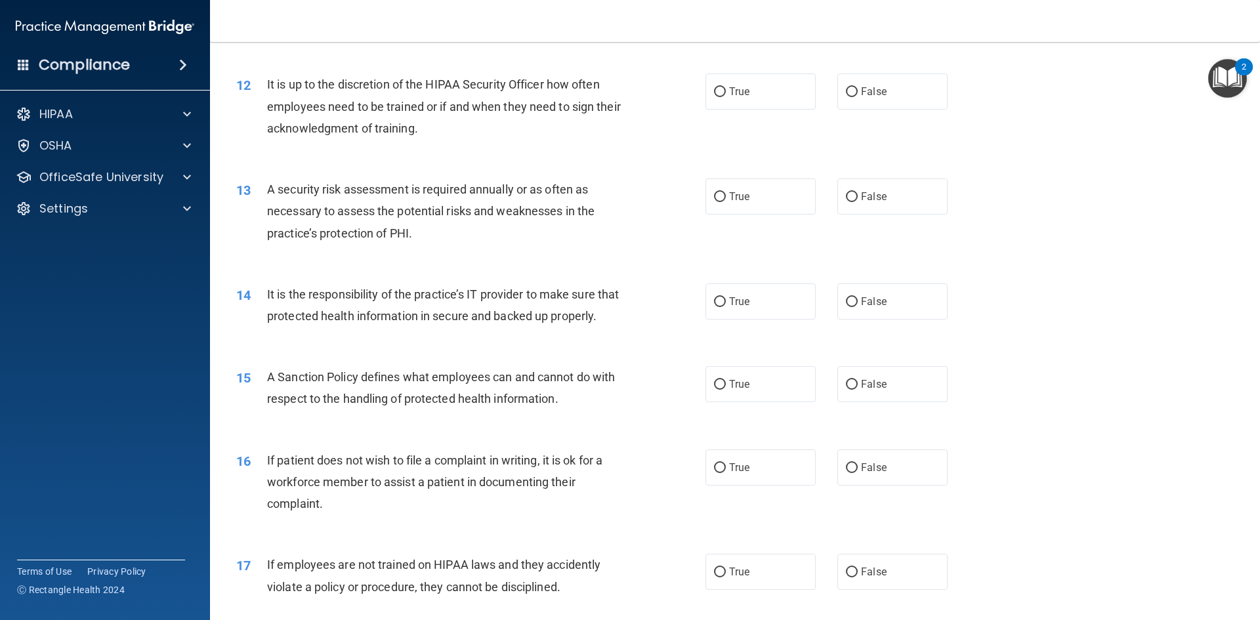
scroll to position [1247, 0]
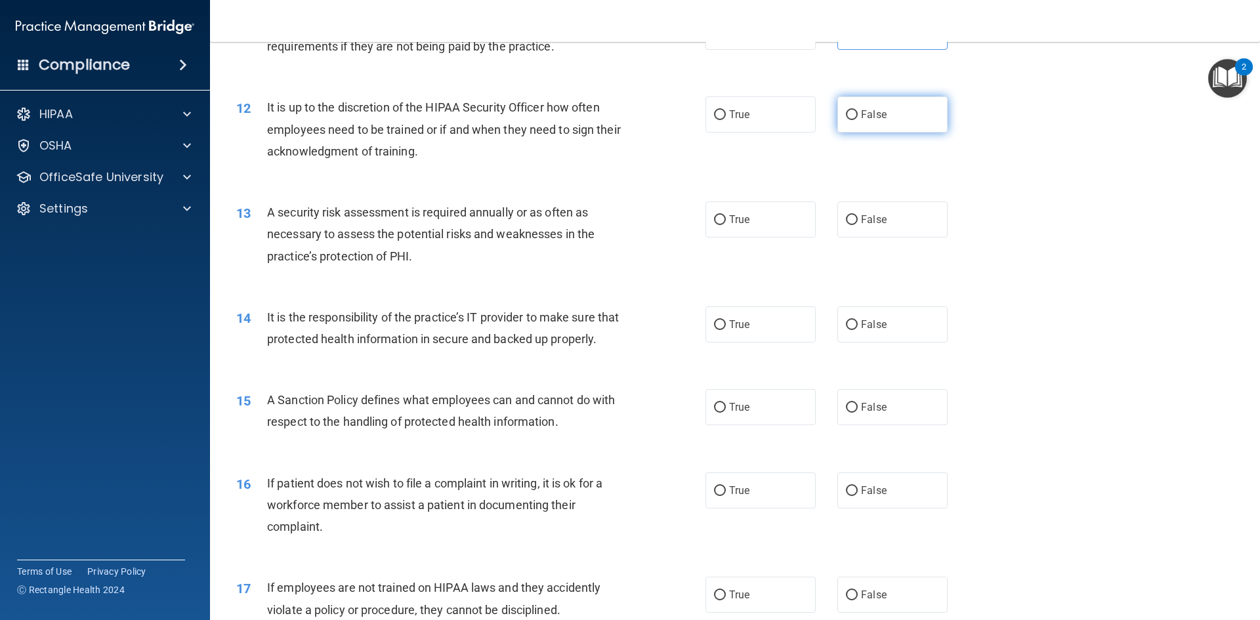
click at [881, 117] on label "False" at bounding box center [892, 114] width 110 height 36
click at [858, 117] on input "False" at bounding box center [852, 115] width 12 height 10
radio input "true"
click at [730, 218] on span "True" at bounding box center [739, 219] width 20 height 12
click at [726, 218] on input "True" at bounding box center [720, 220] width 12 height 10
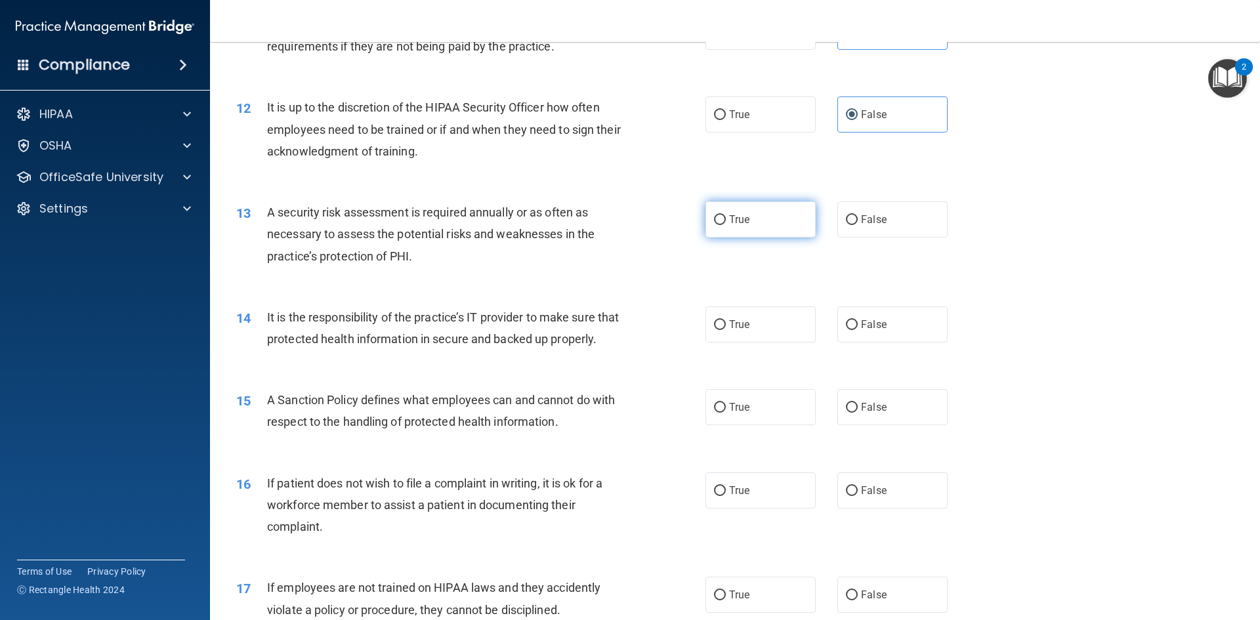
radio input "true"
click at [911, 314] on label "False" at bounding box center [892, 324] width 110 height 36
click at [858, 320] on input "False" at bounding box center [852, 325] width 12 height 10
radio input "true"
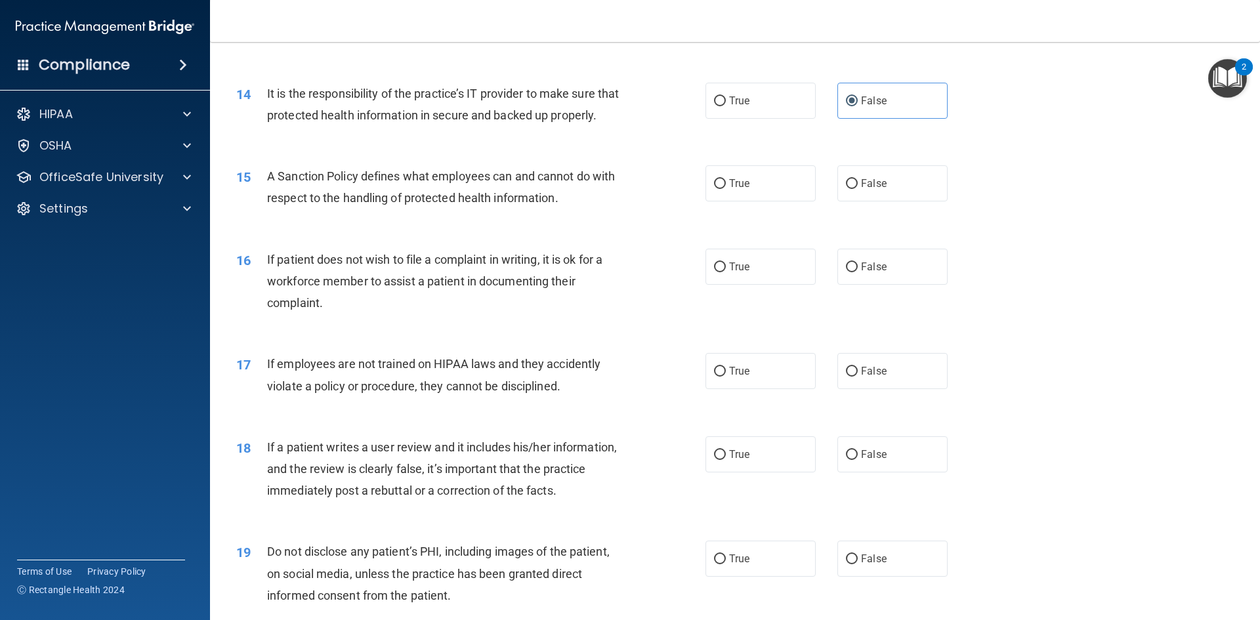
scroll to position [1509, 0]
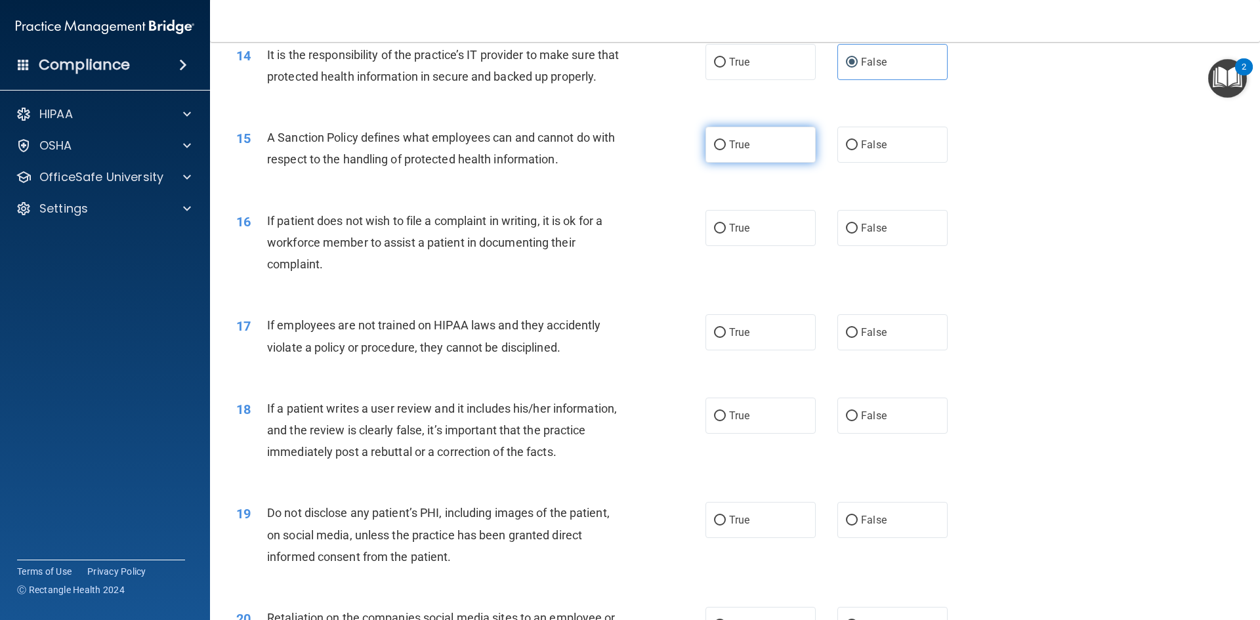
click at [718, 150] on input "True" at bounding box center [720, 145] width 12 height 10
radio input "true"
click at [734, 241] on label "True" at bounding box center [760, 228] width 110 height 36
click at [726, 234] on input "True" at bounding box center [720, 229] width 12 height 10
radio input "true"
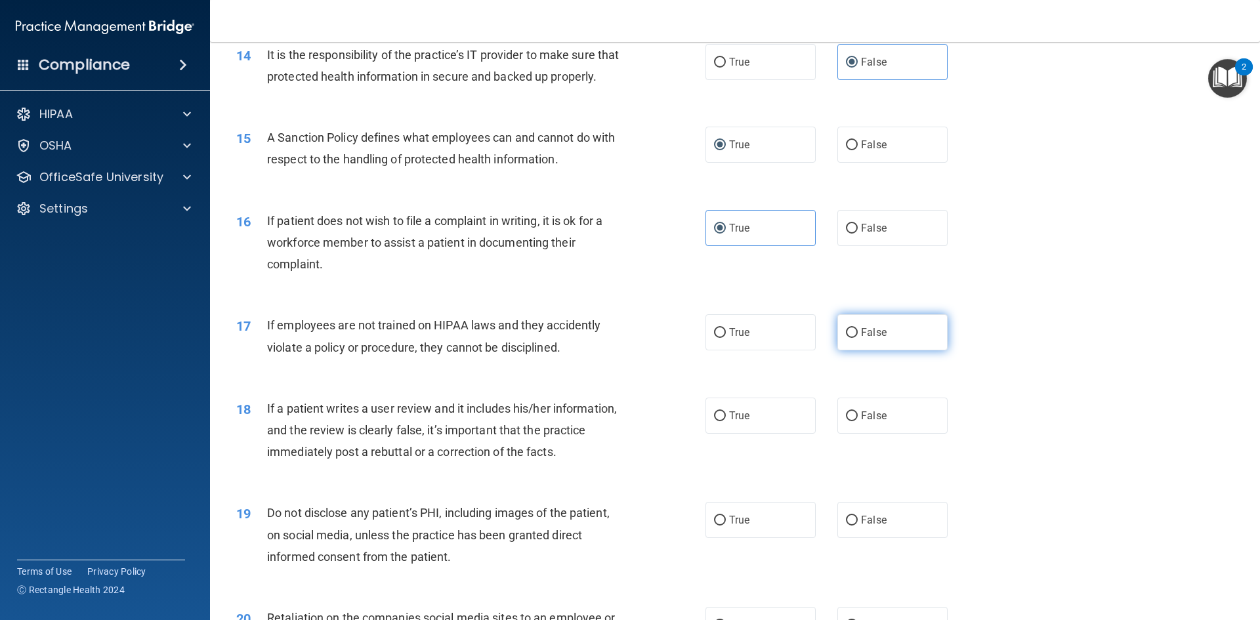
click at [921, 350] on label "False" at bounding box center [892, 332] width 110 height 36
click at [858, 338] on input "False" at bounding box center [852, 333] width 12 height 10
radio input "true"
click at [879, 422] on span "False" at bounding box center [874, 415] width 26 height 12
click at [858, 421] on input "False" at bounding box center [852, 416] width 12 height 10
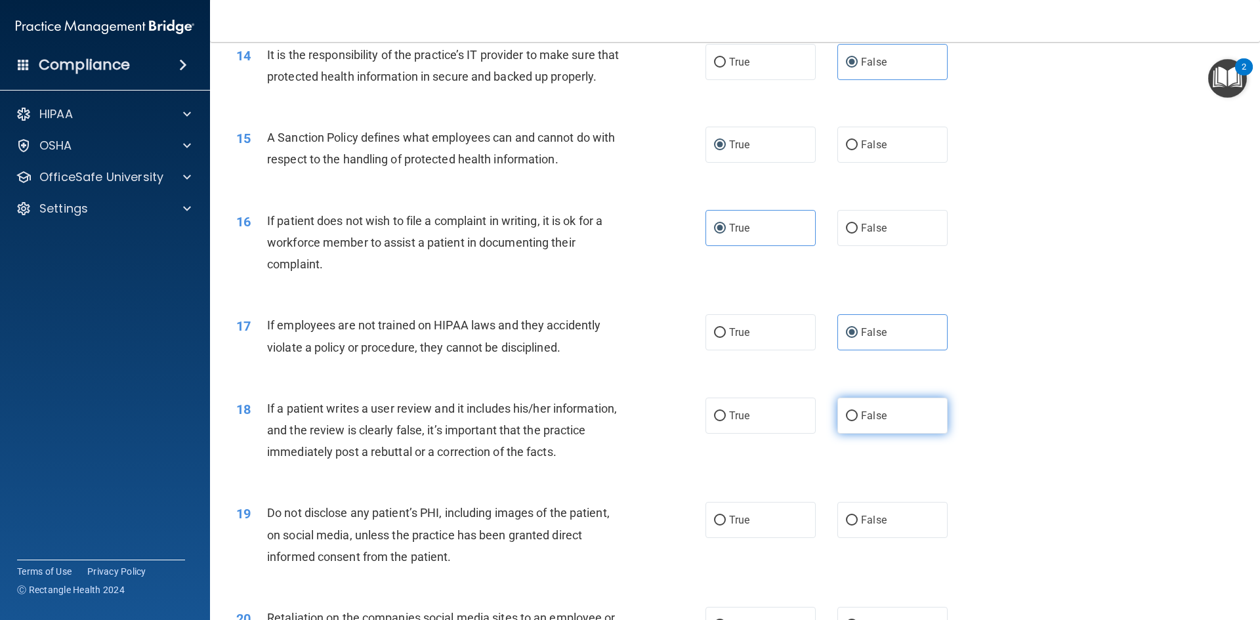
radio input "true"
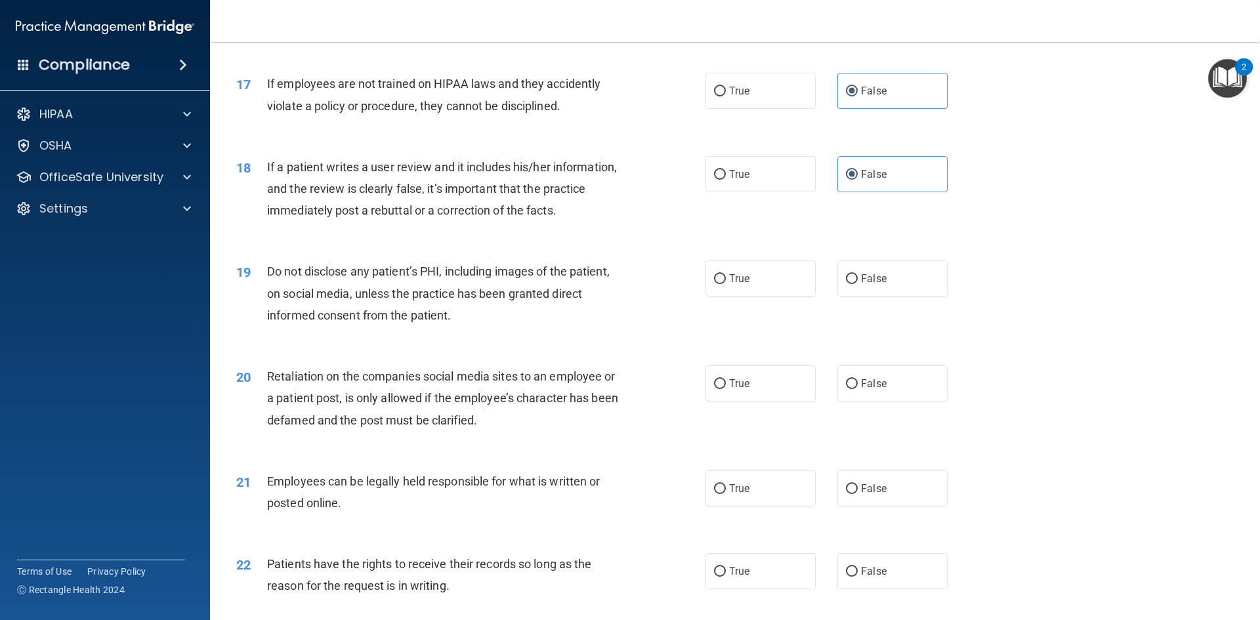
scroll to position [1772, 0]
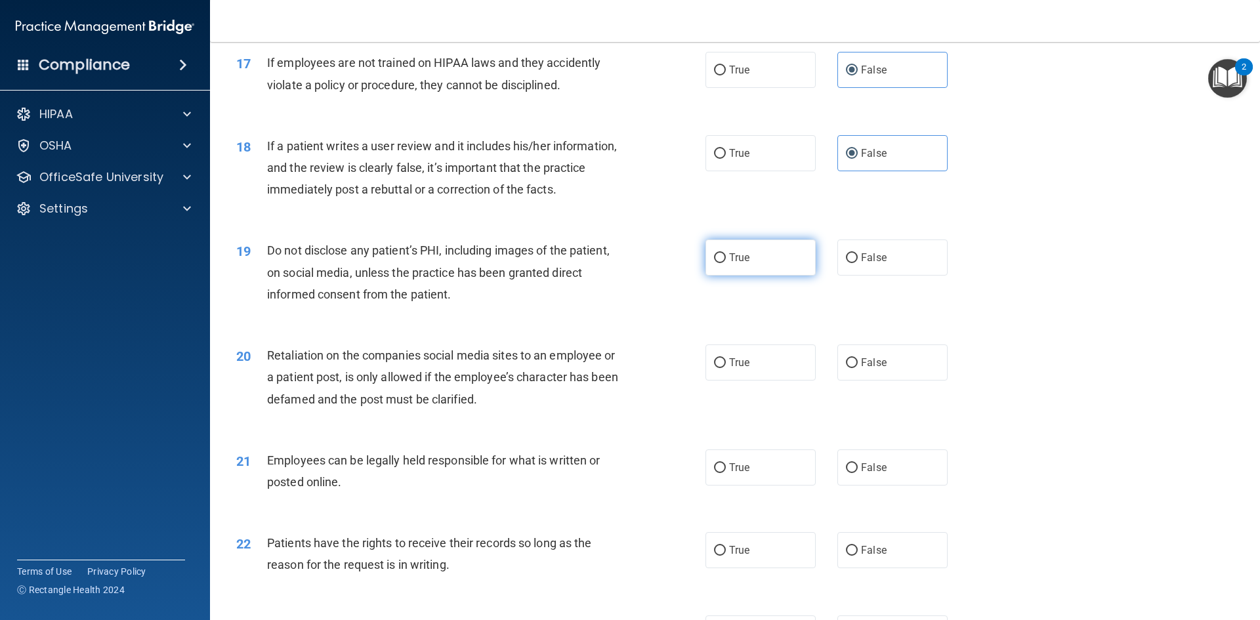
click at [735, 264] on span "True" at bounding box center [739, 257] width 20 height 12
click at [726, 263] on input "True" at bounding box center [720, 258] width 12 height 10
radio input "true"
click at [861, 369] on span "False" at bounding box center [874, 362] width 26 height 12
click at [855, 368] on input "False" at bounding box center [852, 363] width 12 height 10
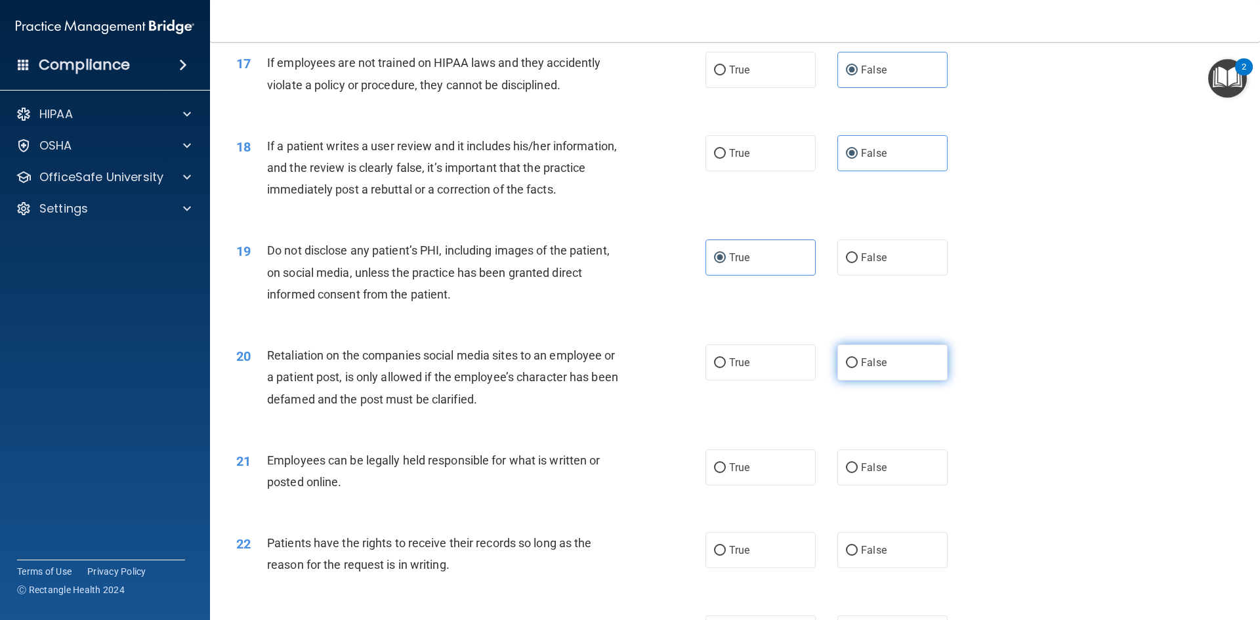
radio input "true"
click at [741, 474] on span "True" at bounding box center [739, 467] width 20 height 12
click at [770, 480] on label "True" at bounding box center [760, 467] width 110 height 36
click at [726, 473] on input "True" at bounding box center [720, 468] width 12 height 10
radio input "true"
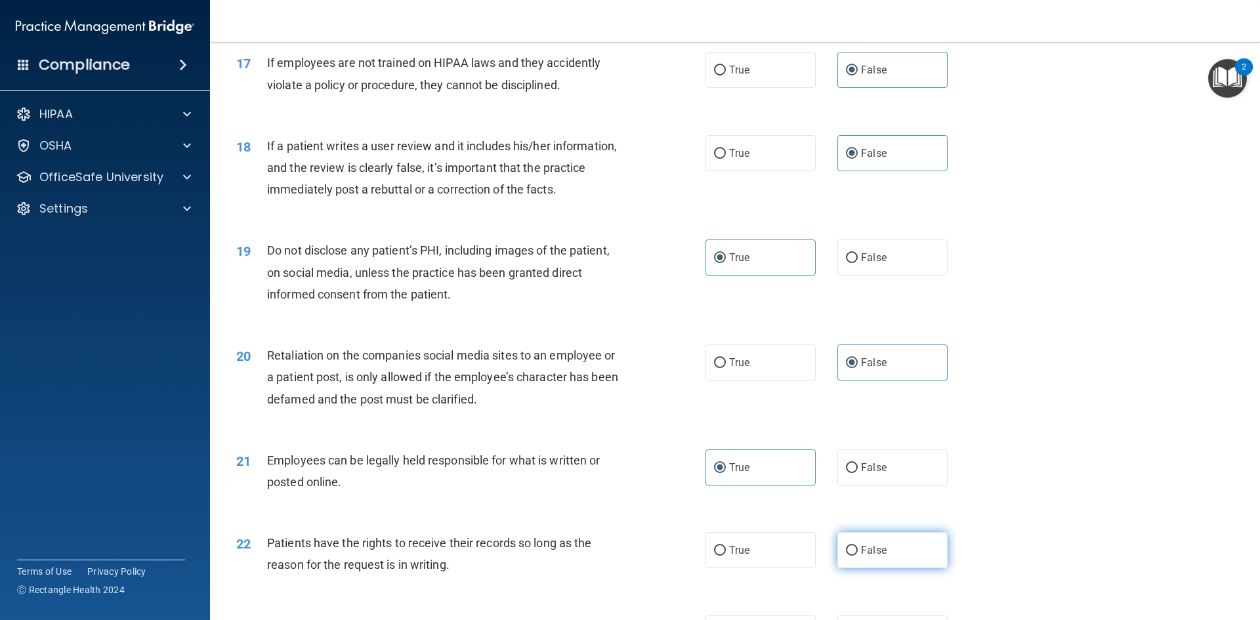
click at [873, 562] on label "False" at bounding box center [892, 550] width 110 height 36
click at [858, 556] on input "False" at bounding box center [852, 551] width 12 height 10
radio input "true"
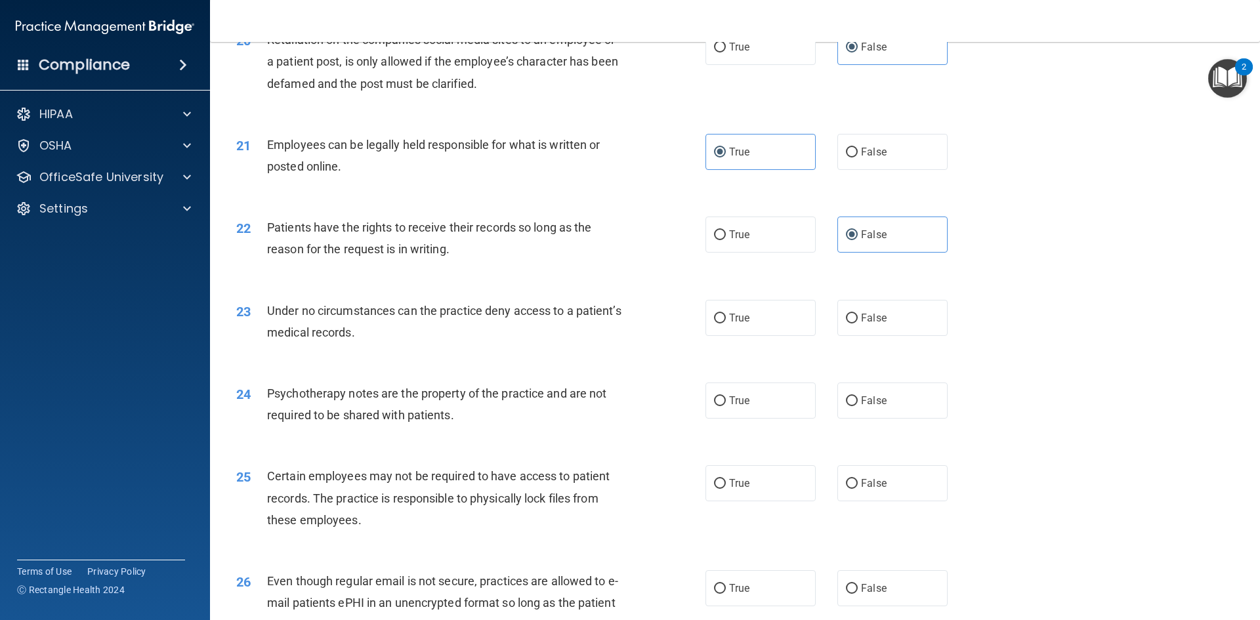
scroll to position [2165, 0]
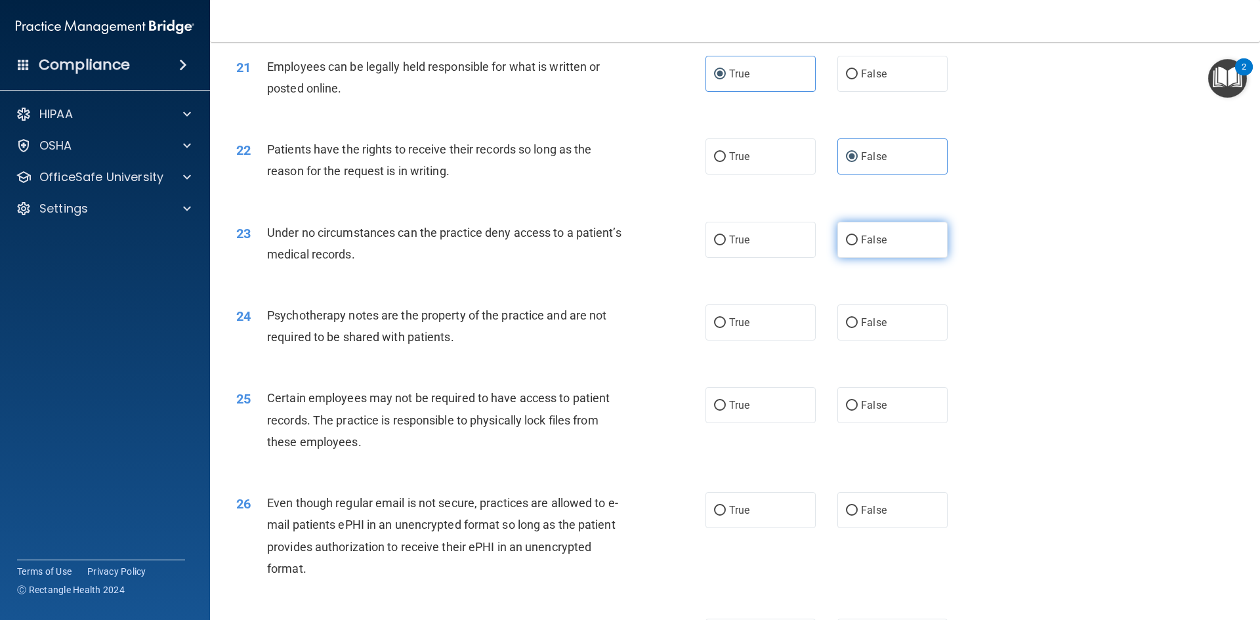
click at [902, 251] on label "False" at bounding box center [892, 240] width 110 height 36
click at [858, 245] on input "False" at bounding box center [852, 241] width 12 height 10
radio input "true"
click at [744, 329] on span "True" at bounding box center [739, 322] width 20 height 12
click at [726, 328] on input "True" at bounding box center [720, 323] width 12 height 10
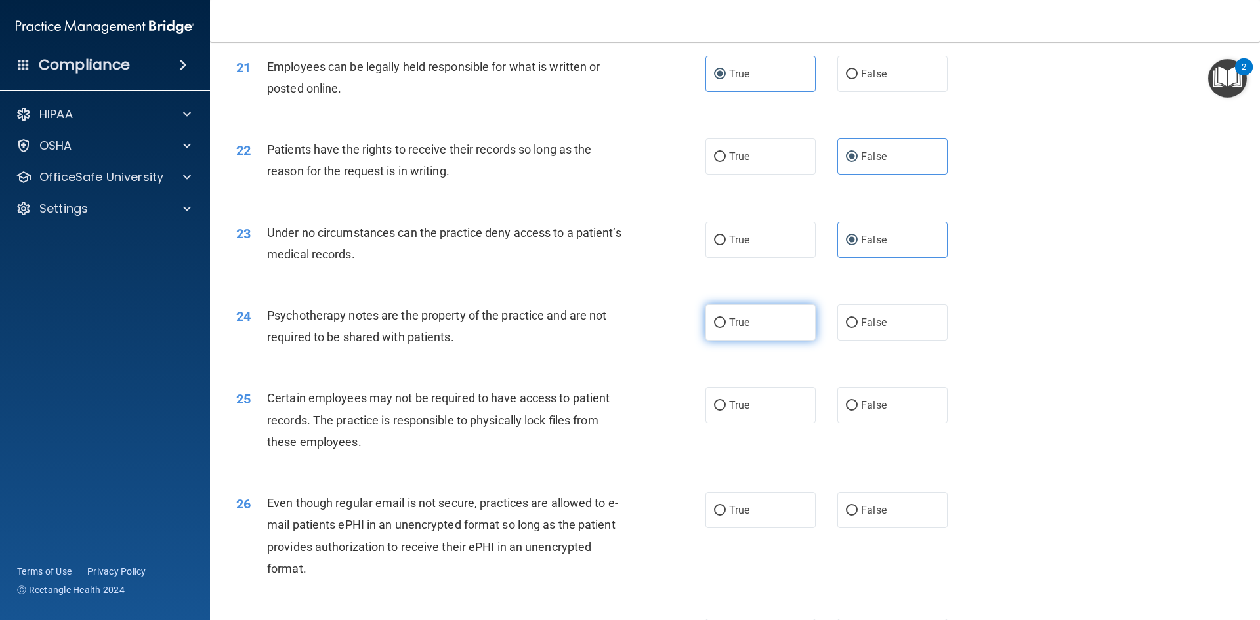
radio input "true"
click at [741, 411] on span "True" at bounding box center [739, 405] width 20 height 12
click at [726, 411] on input "True" at bounding box center [720, 406] width 12 height 10
radio input "true"
click at [722, 528] on label "True" at bounding box center [760, 510] width 110 height 36
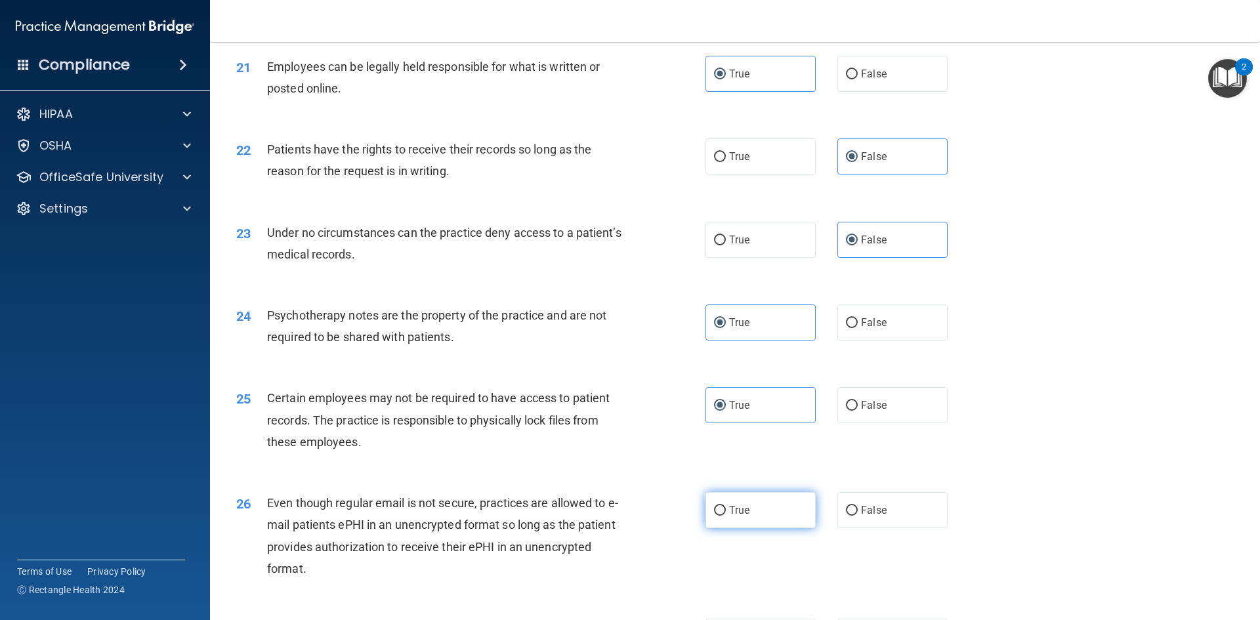
click at [722, 516] on input "True" at bounding box center [720, 511] width 12 height 10
radio input "true"
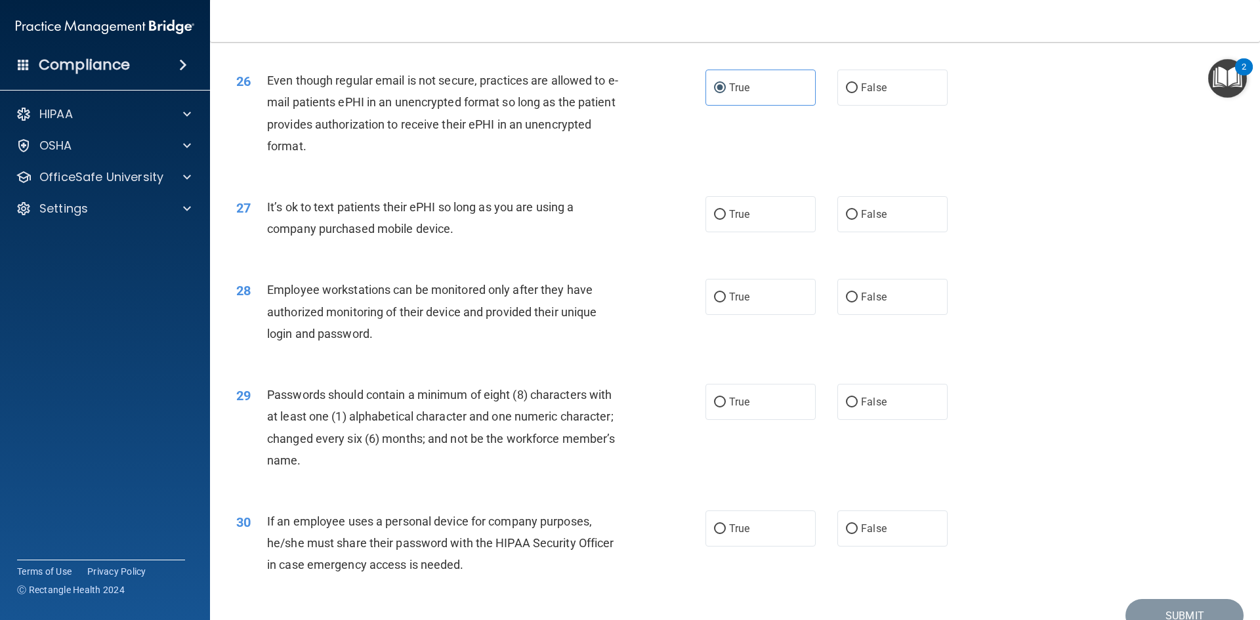
scroll to position [2625, 0]
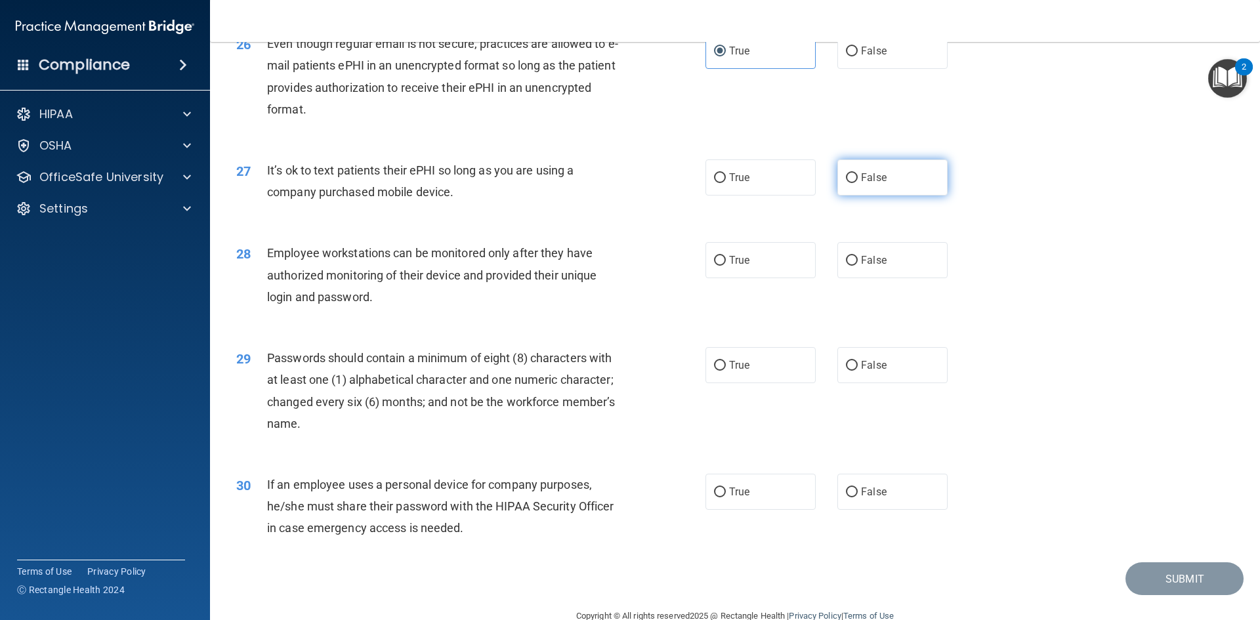
click at [878, 184] on span "False" at bounding box center [874, 177] width 26 height 12
click at [858, 183] on input "False" at bounding box center [852, 178] width 12 height 10
radio input "true"
click at [885, 276] on label "False" at bounding box center [892, 260] width 110 height 36
click at [858, 266] on input "False" at bounding box center [852, 261] width 12 height 10
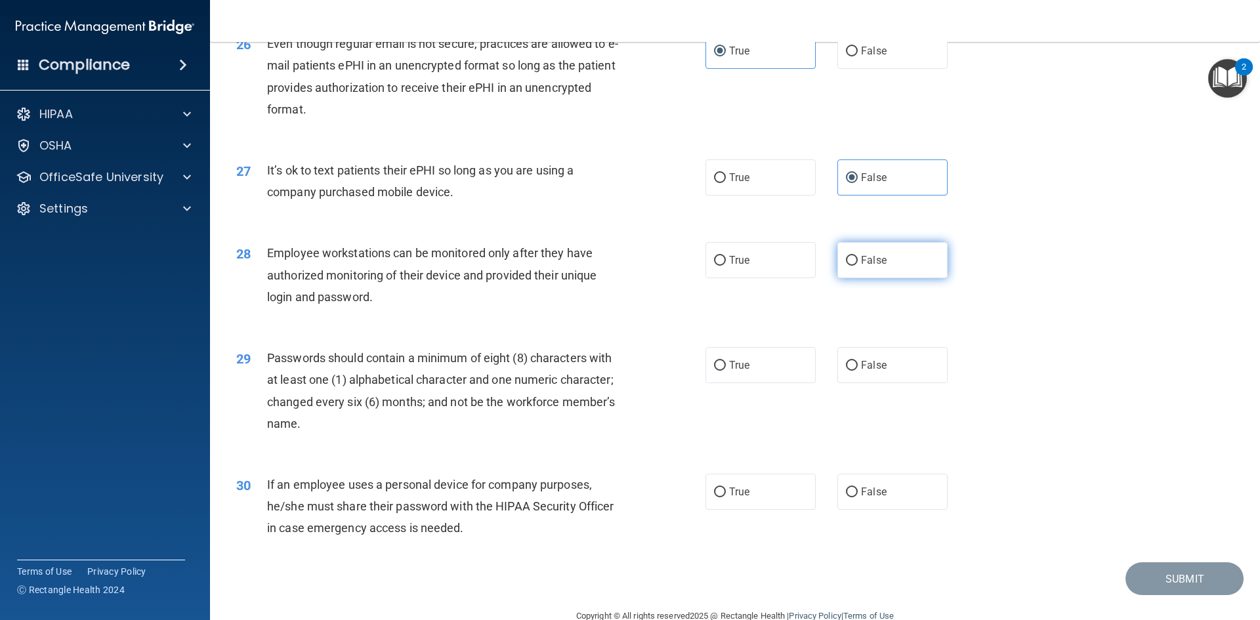
radio input "true"
click at [732, 371] on span "True" at bounding box center [739, 365] width 20 height 12
click at [726, 371] on input "True" at bounding box center [720, 366] width 12 height 10
radio input "true"
click at [853, 510] on label "False" at bounding box center [892, 492] width 110 height 36
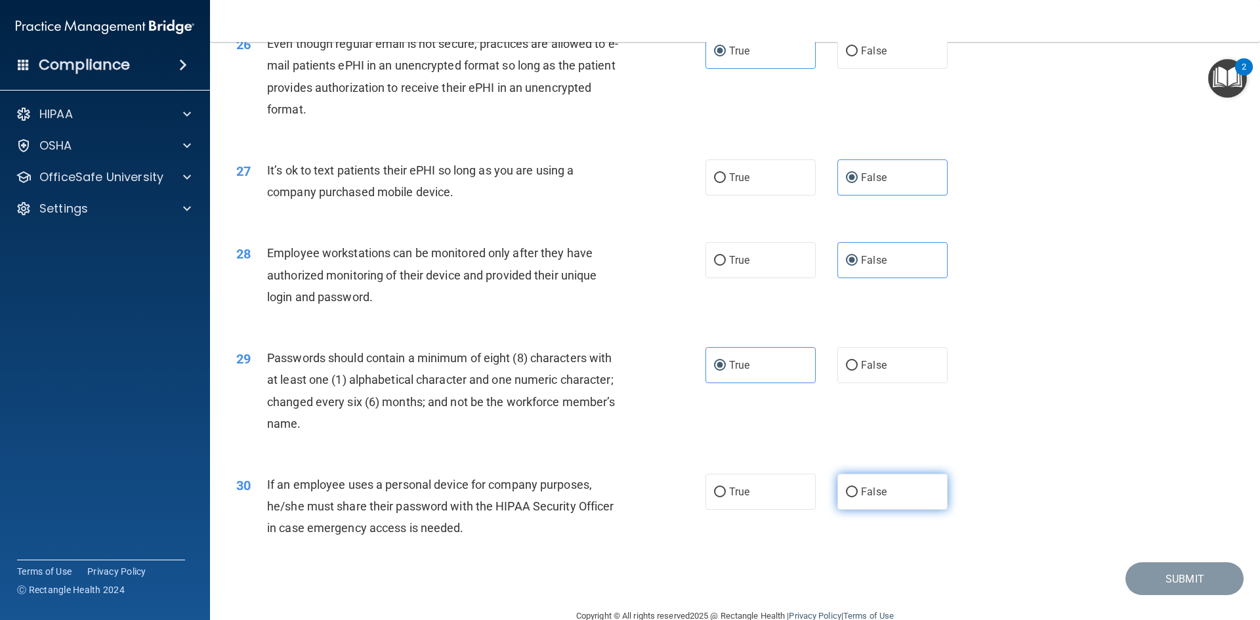
click at [853, 497] on input "False" at bounding box center [852, 493] width 12 height 10
radio input "true"
click at [1197, 596] on button "Submit" at bounding box center [1184, 578] width 118 height 33
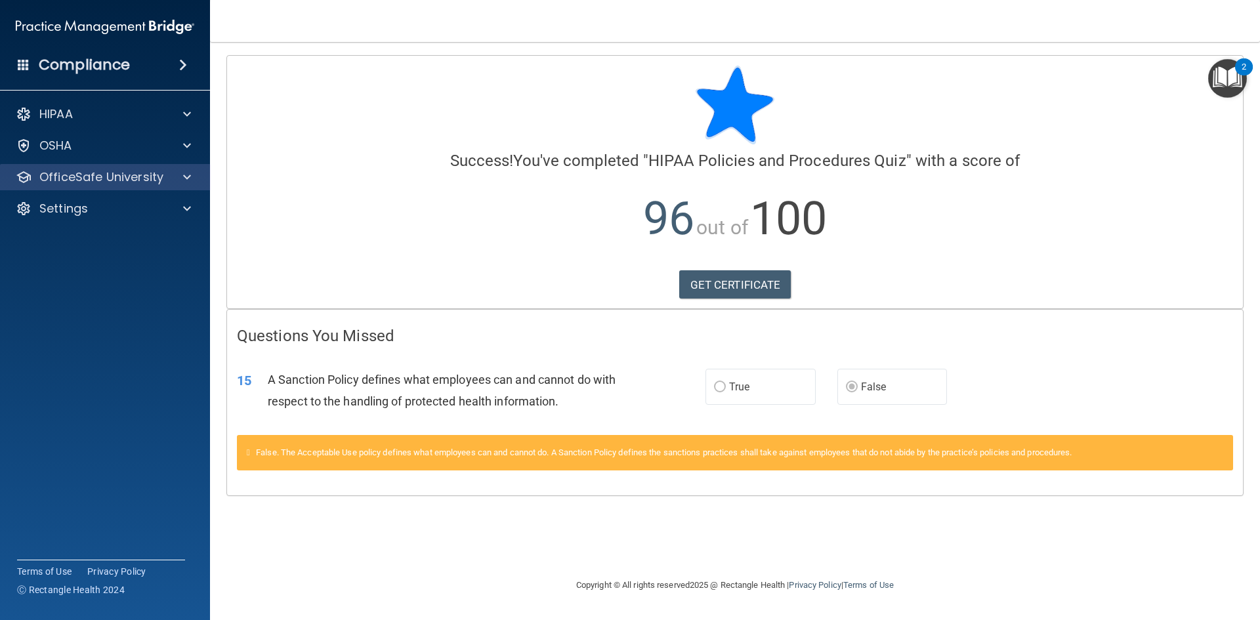
click at [161, 185] on div "OfficeSafe University" at bounding box center [105, 177] width 211 height 26
click at [148, 186] on div "OfficeSafe University" at bounding box center [105, 177] width 211 height 26
click at [112, 178] on p "OfficeSafe University" at bounding box center [101, 177] width 124 height 16
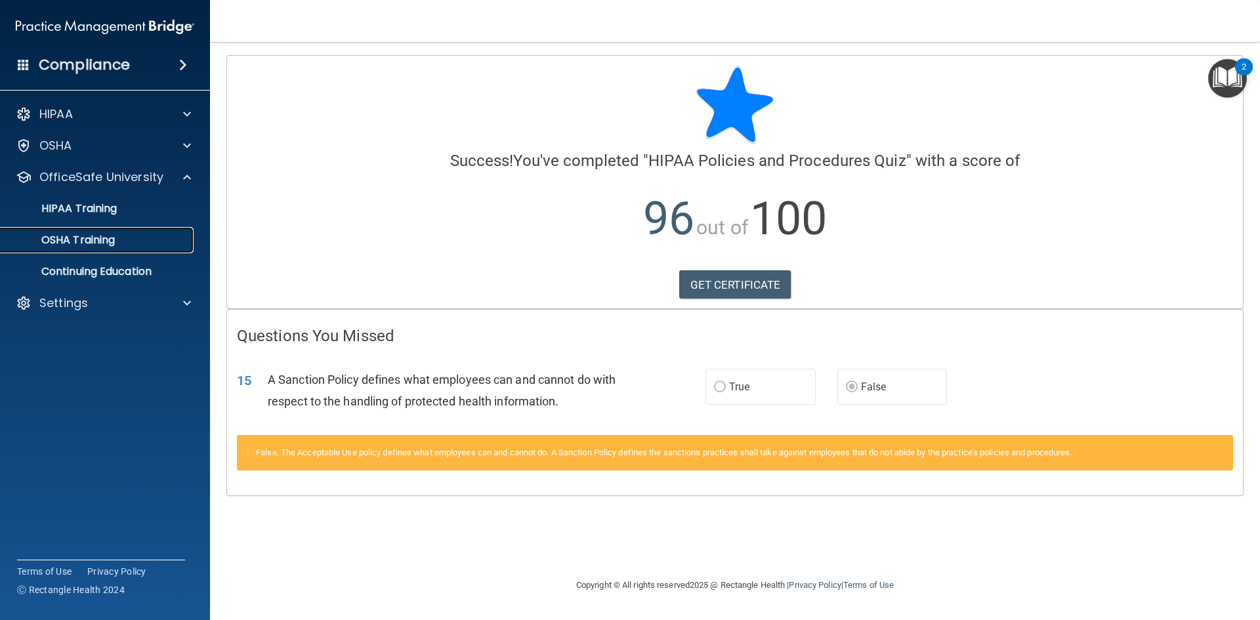
click at [89, 243] on p "OSHA Training" at bounding box center [62, 240] width 106 height 13
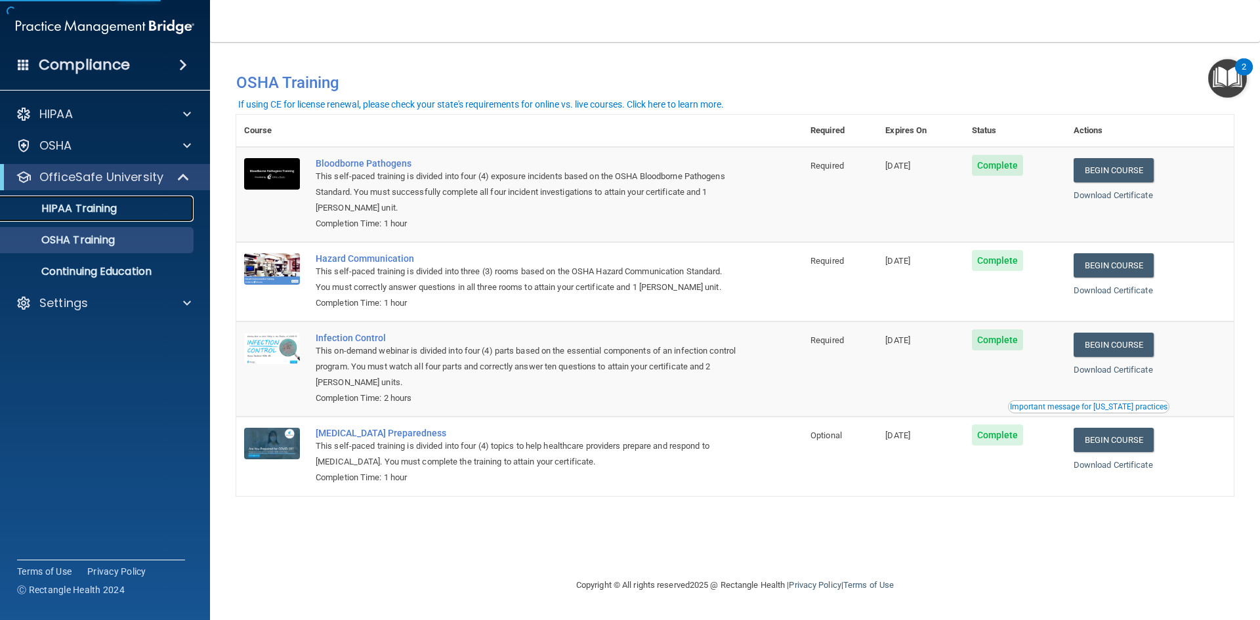
click at [89, 208] on p "HIPAA Training" at bounding box center [63, 208] width 108 height 13
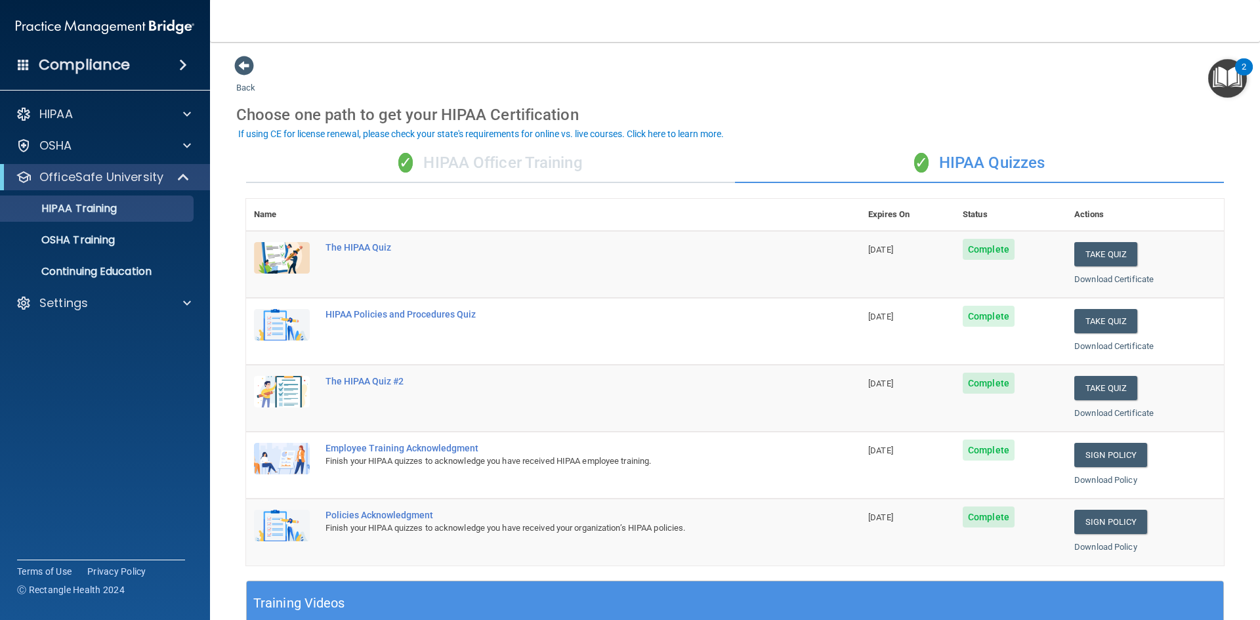
click at [561, 153] on div "✓ HIPAA Officer Training" at bounding box center [490, 163] width 489 height 39
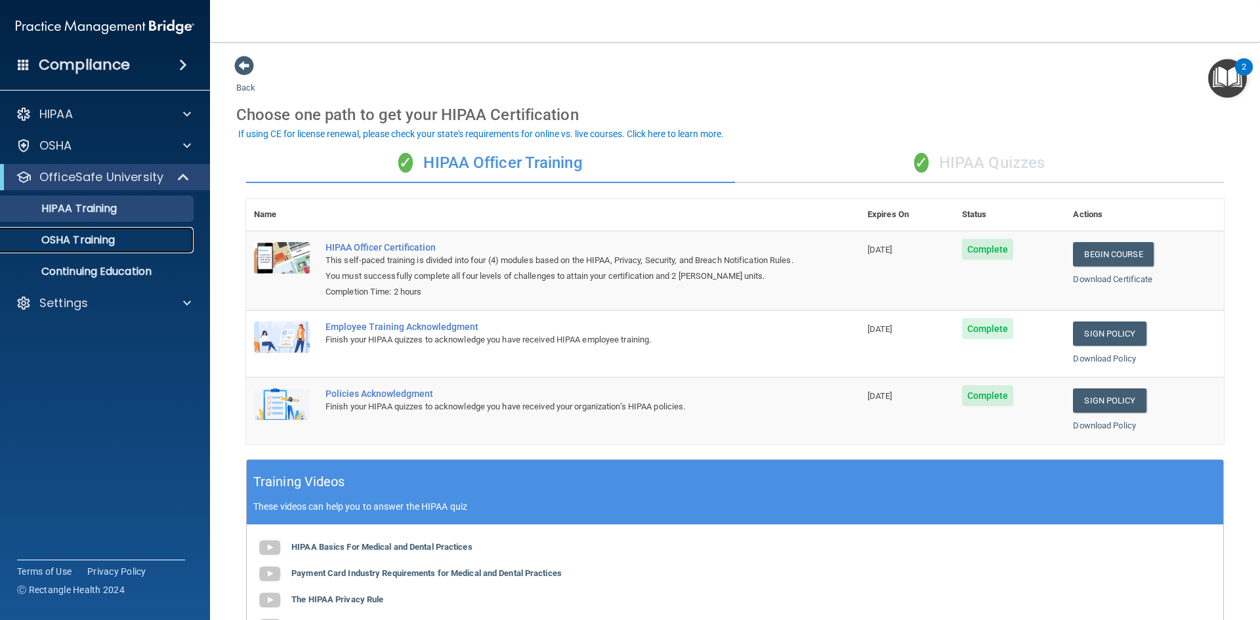
click at [123, 245] on div "OSHA Training" at bounding box center [98, 240] width 179 height 13
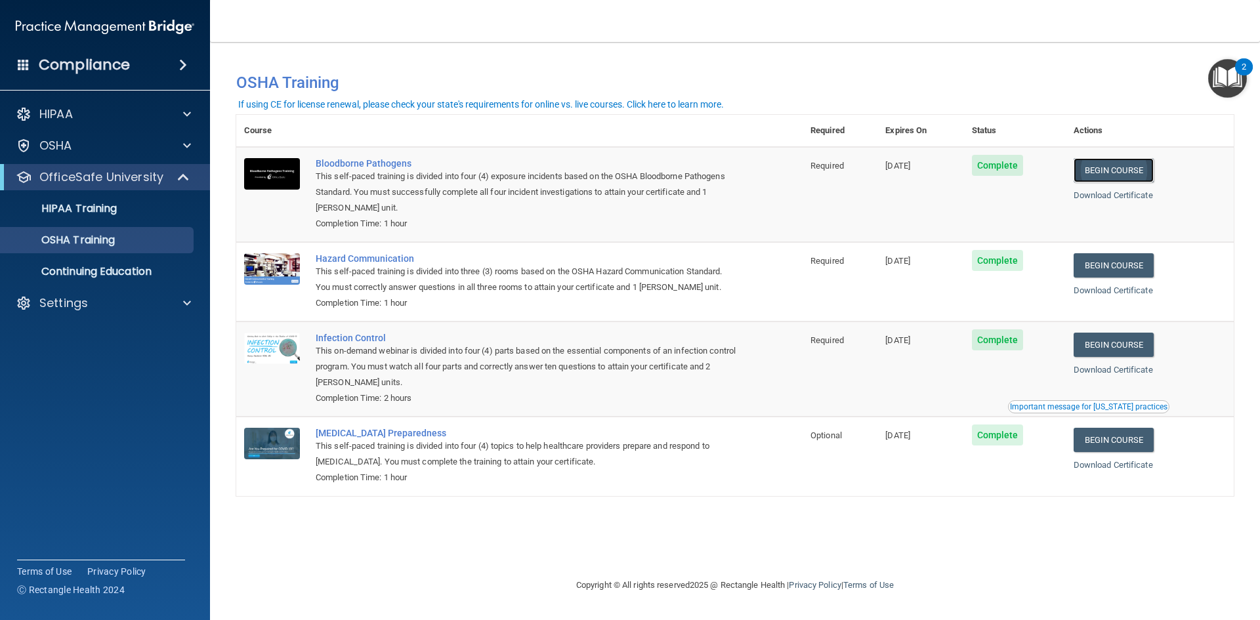
click at [1120, 169] on link "Begin Course" at bounding box center [1113, 170] width 80 height 24
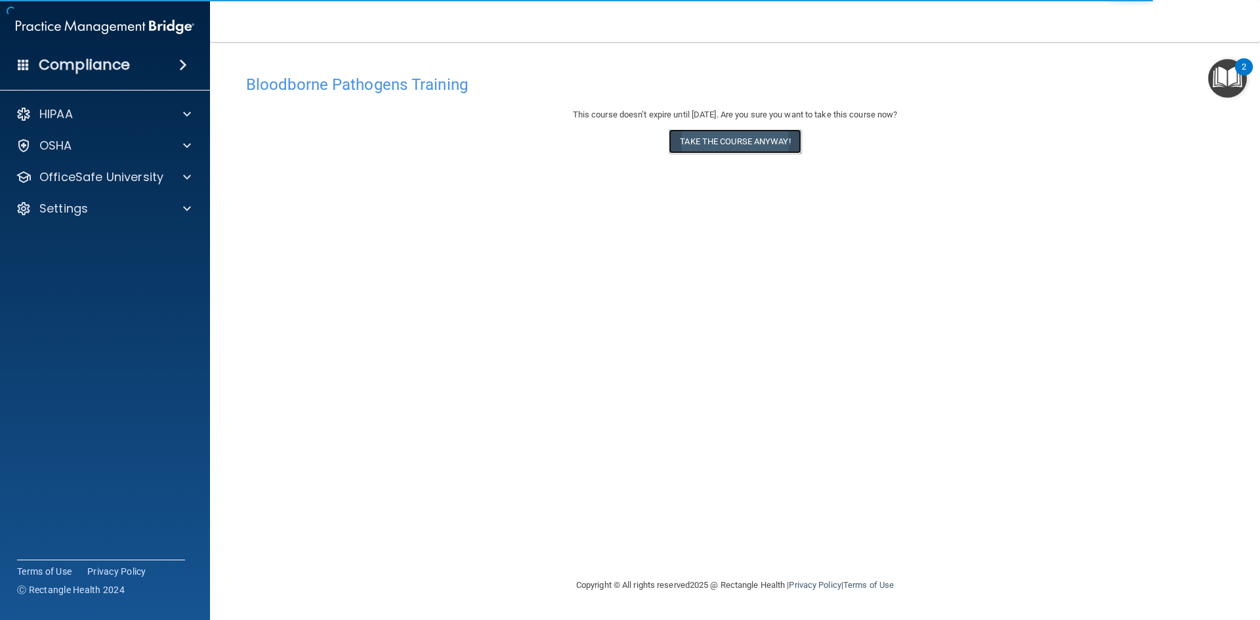
click at [745, 140] on button "Take the course anyway!" at bounding box center [735, 141] width 132 height 24
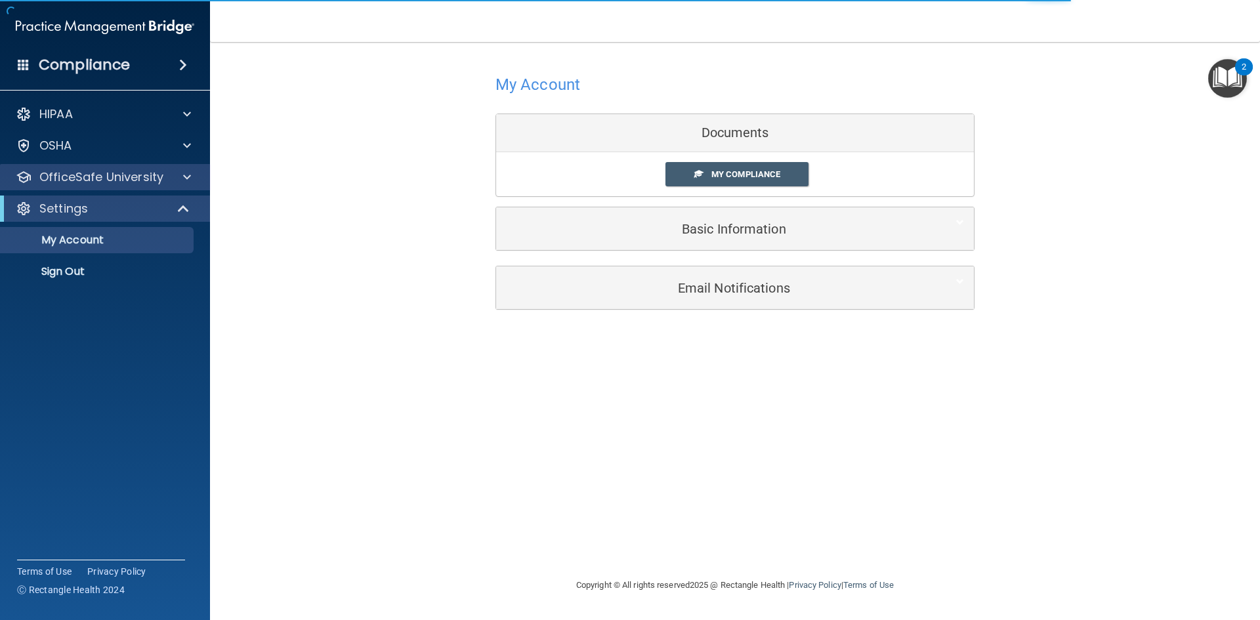
click at [114, 188] on div "OfficeSafe University" at bounding box center [105, 177] width 211 height 26
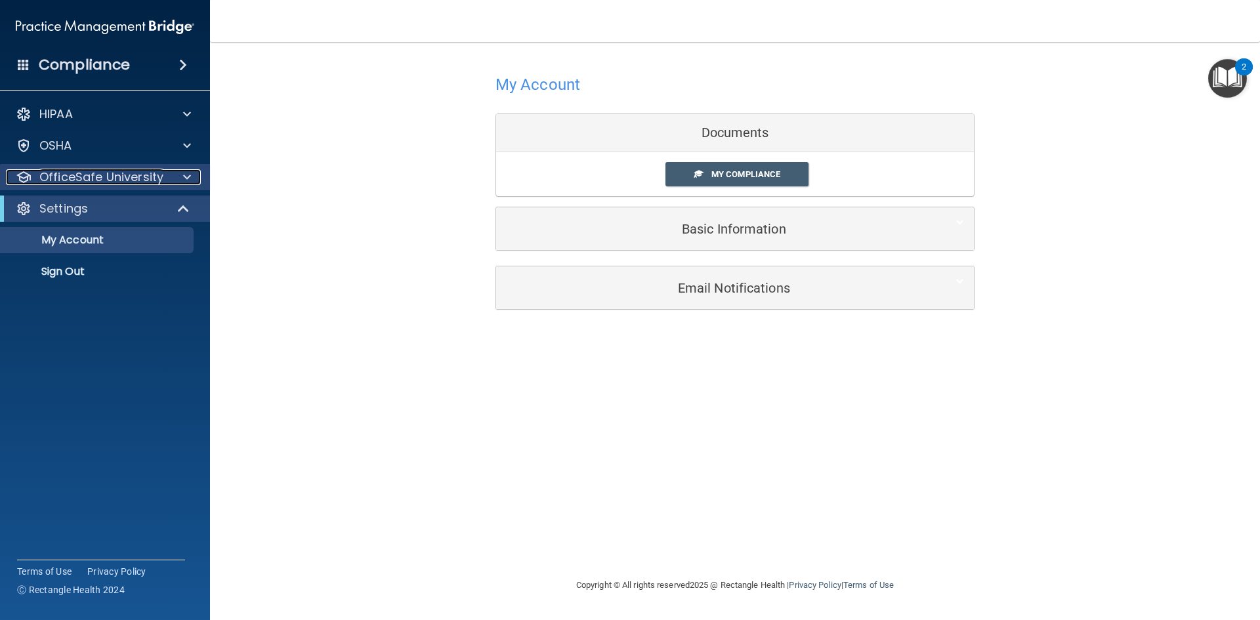
click at [189, 172] on span at bounding box center [187, 177] width 8 height 16
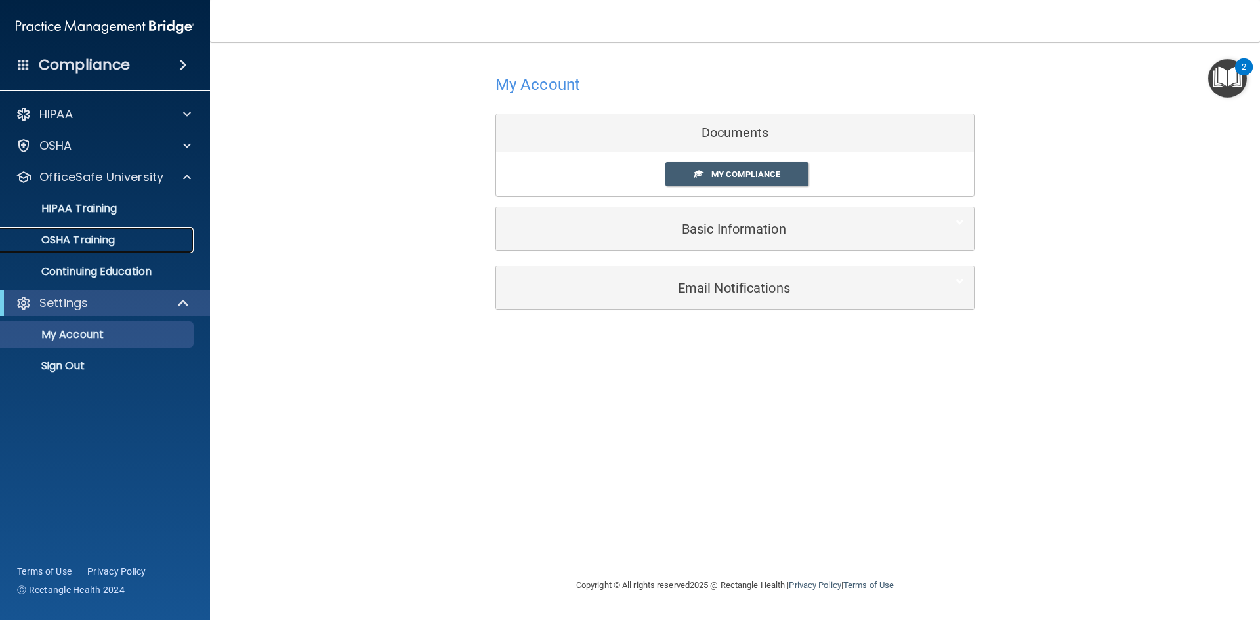
click at [108, 243] on p "OSHA Training" at bounding box center [62, 240] width 106 height 13
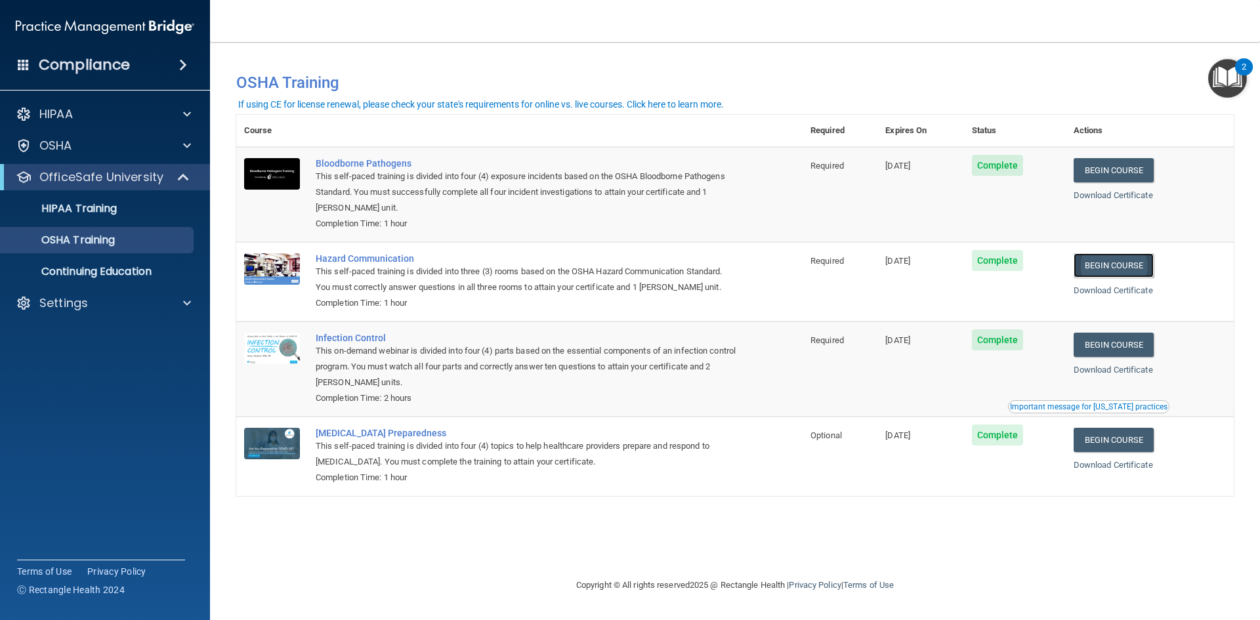
click at [1131, 262] on link "Begin Course" at bounding box center [1113, 265] width 80 height 24
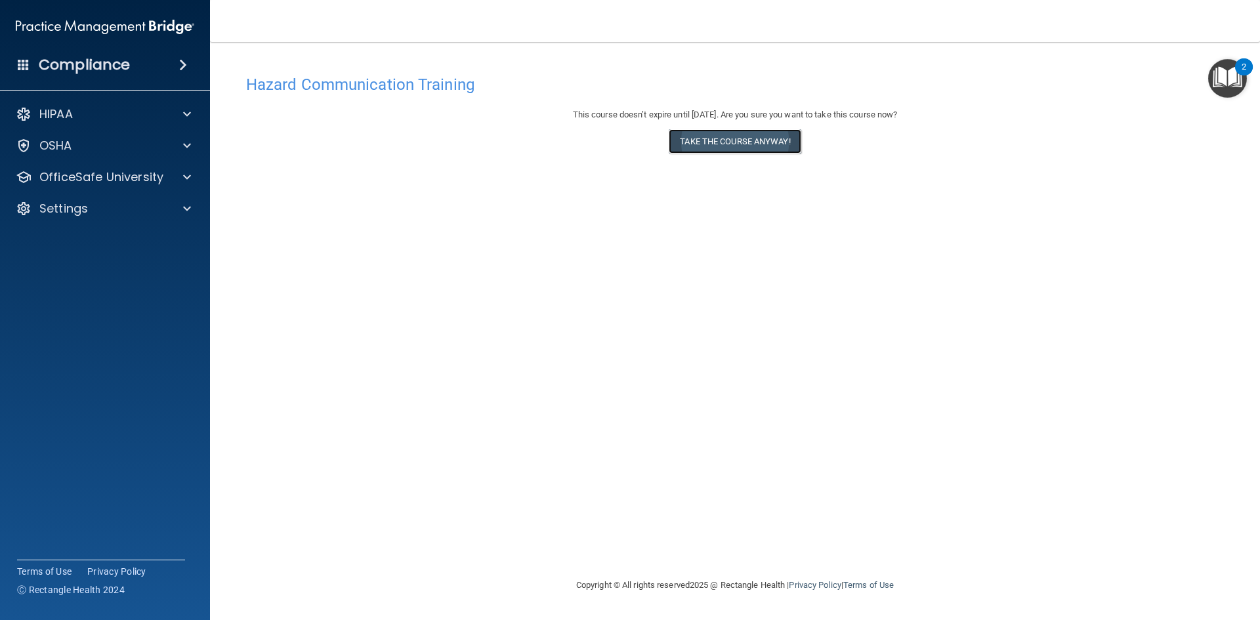
click at [718, 142] on button "Take the course anyway!" at bounding box center [735, 141] width 132 height 24
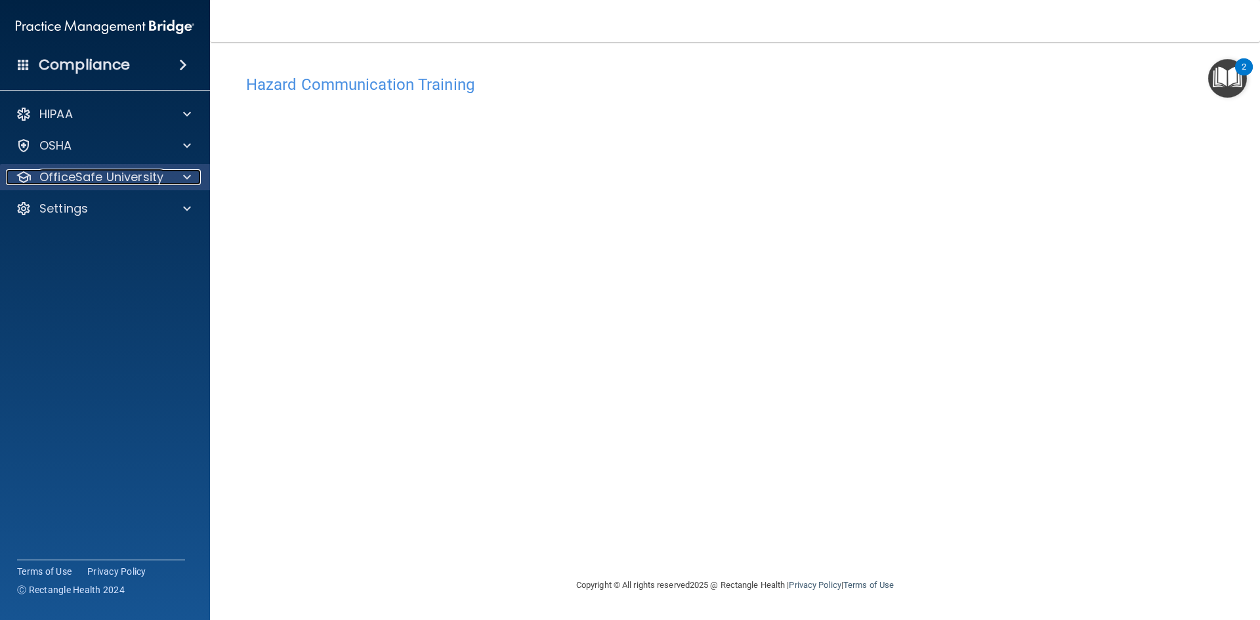
click at [100, 181] on p "OfficeSafe University" at bounding box center [101, 177] width 124 height 16
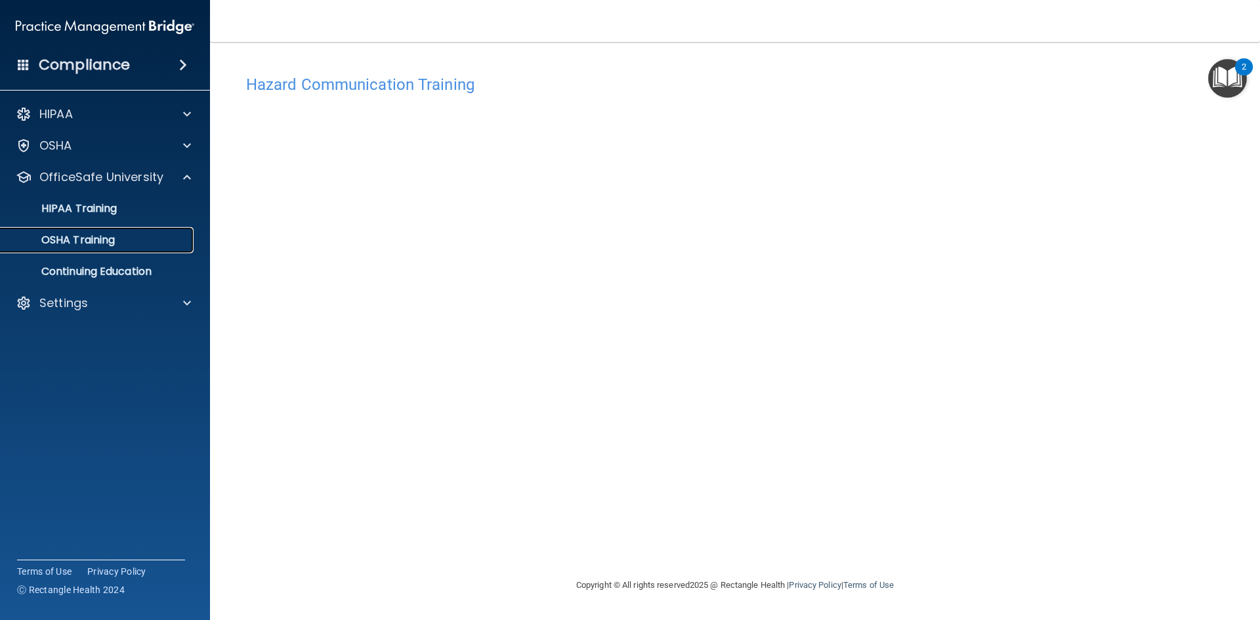
click at [100, 241] on p "OSHA Training" at bounding box center [62, 240] width 106 height 13
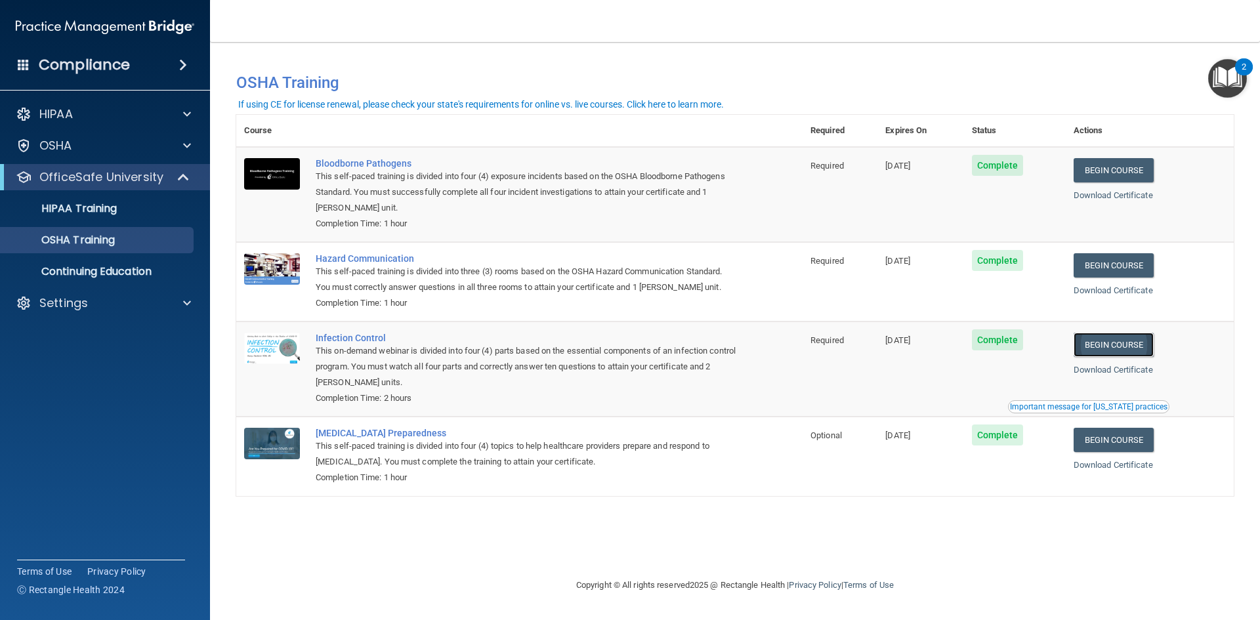
click at [1133, 336] on link "Begin Course" at bounding box center [1113, 345] width 80 height 24
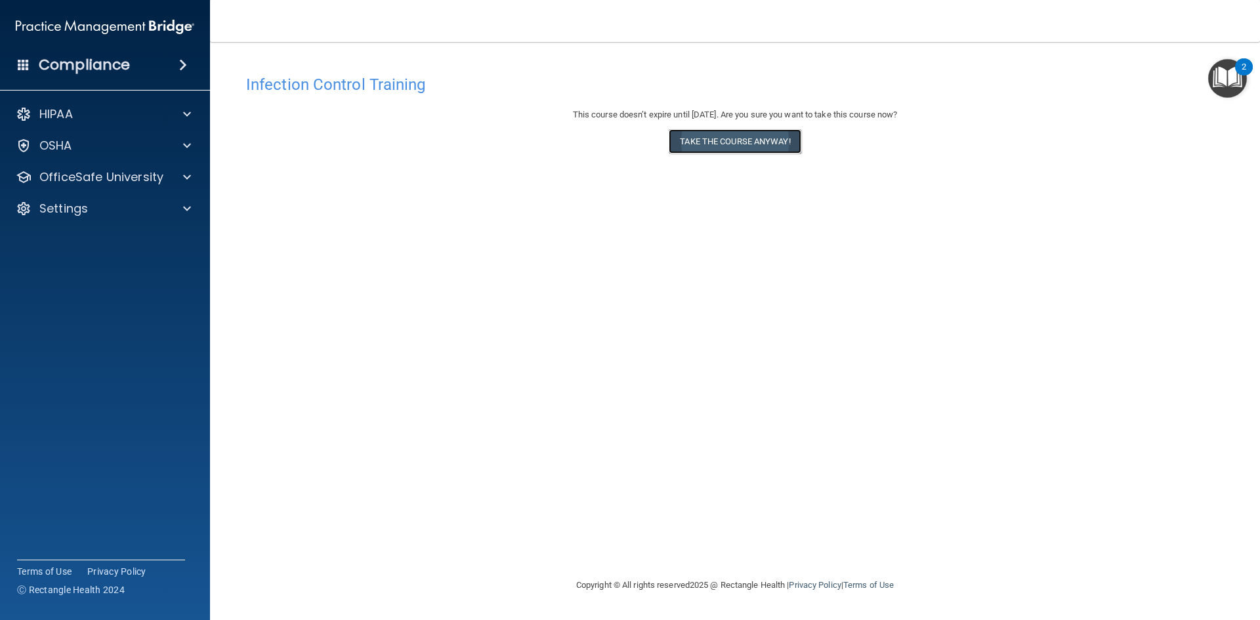
click at [733, 140] on button "Take the course anyway!" at bounding box center [735, 141] width 132 height 24
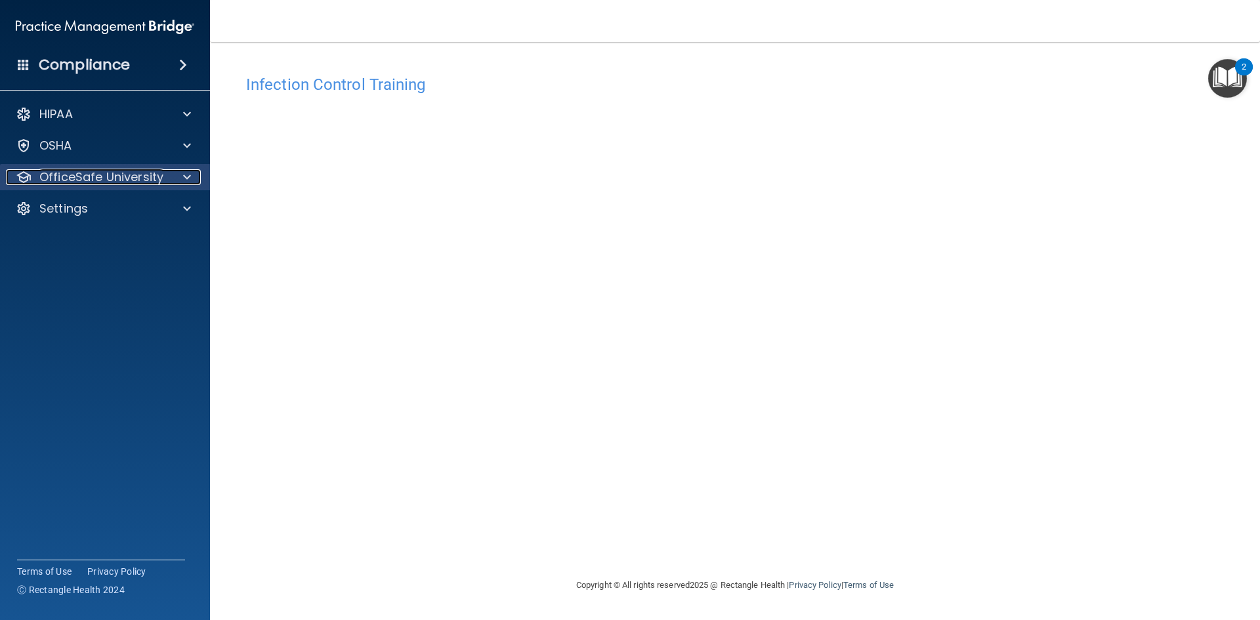
click at [83, 171] on p "OfficeSafe University" at bounding box center [101, 177] width 124 height 16
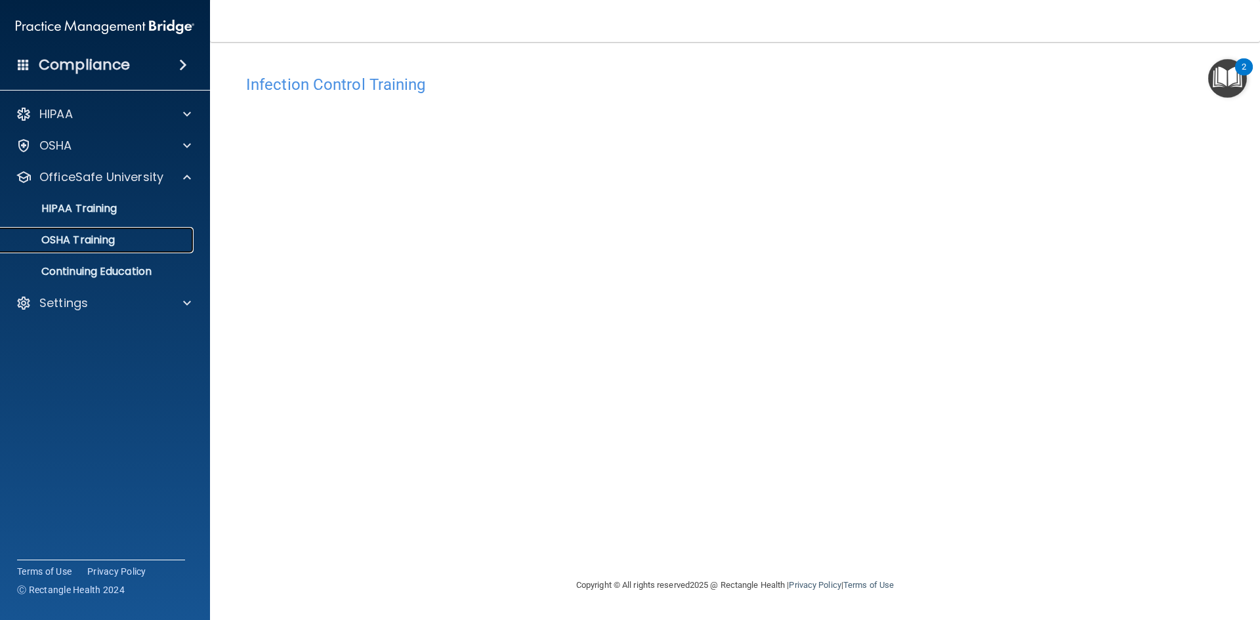
click at [115, 238] on p "OSHA Training" at bounding box center [62, 240] width 106 height 13
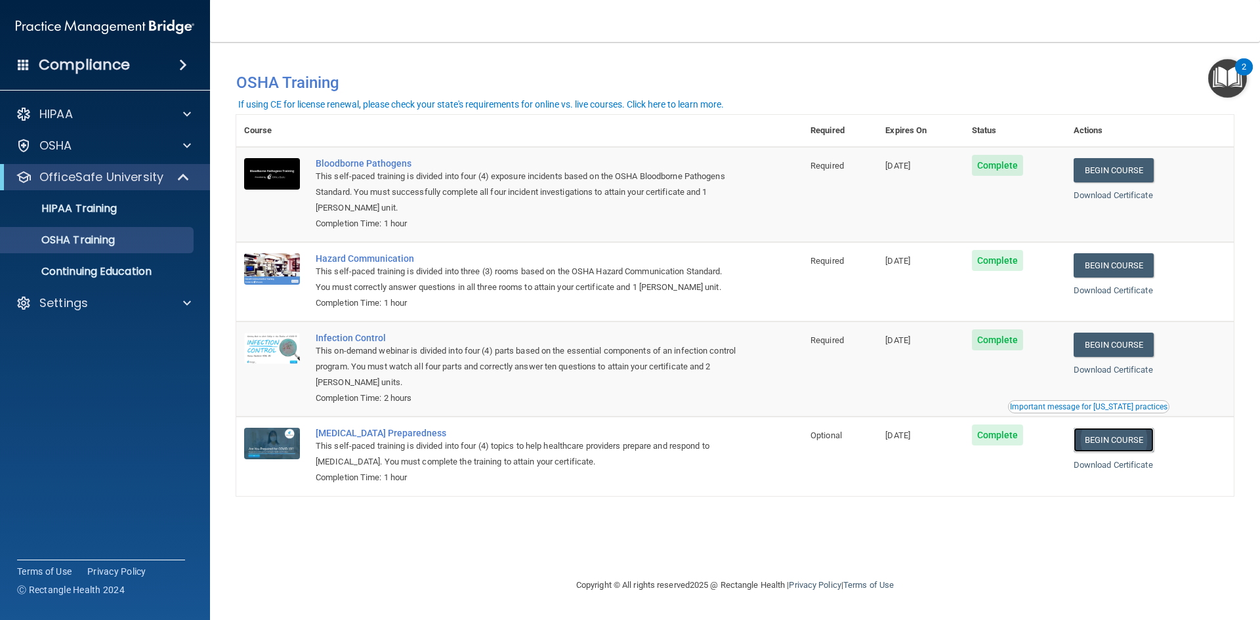
click at [1118, 438] on link "Begin Course" at bounding box center [1113, 440] width 80 height 24
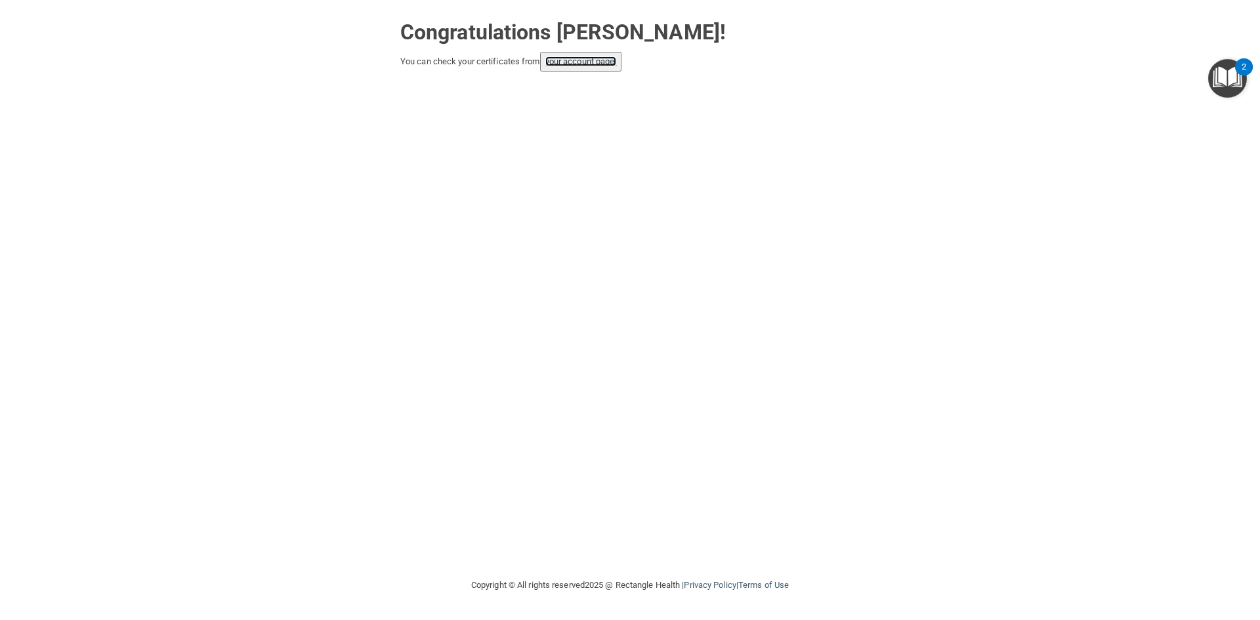
click at [571, 61] on link "your account page!" at bounding box center [581, 61] width 72 height 10
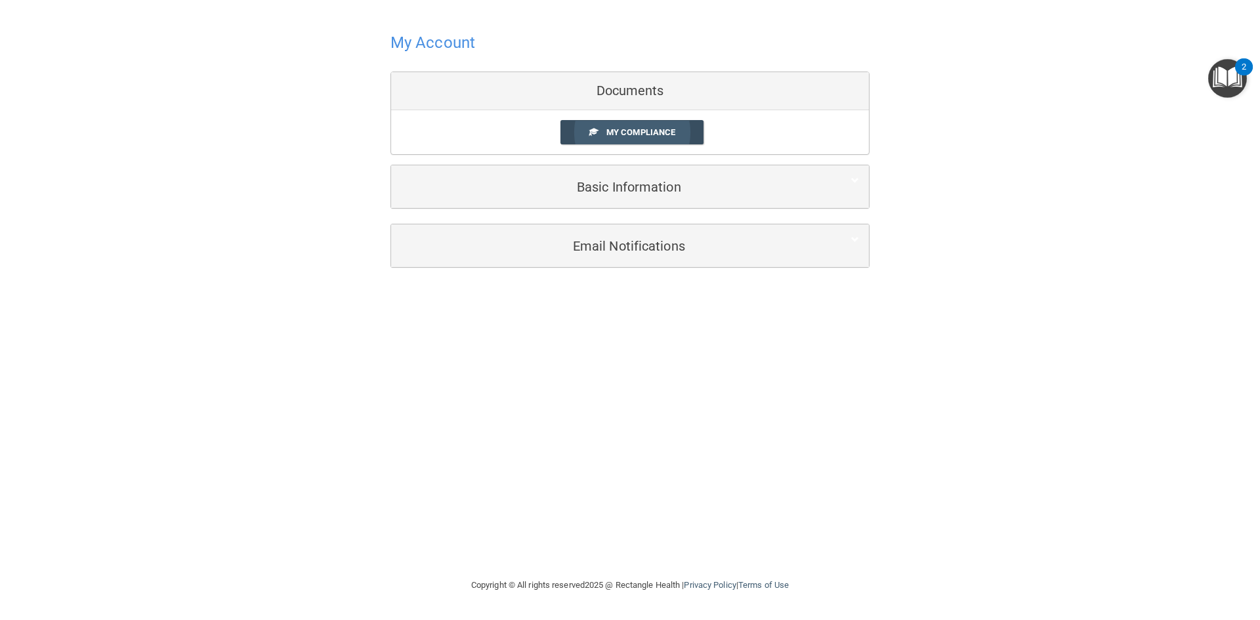
click at [621, 127] on link "My Compliance" at bounding box center [632, 132] width 144 height 24
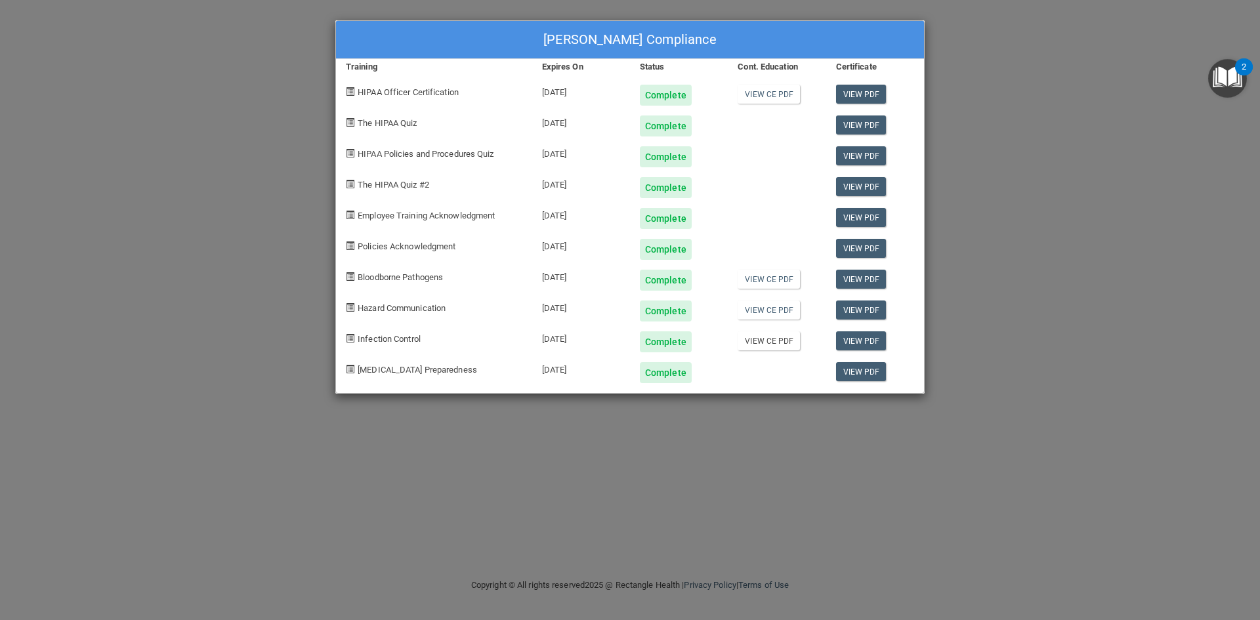
drag, startPoint x: 776, startPoint y: 362, endPoint x: 774, endPoint y: 343, distance: 19.1
click at [776, 362] on div at bounding box center [777, 367] width 98 height 31
click at [220, 44] on div "[PERSON_NAME] Compliance Training Expires On Status Cont. Education Certificate…" at bounding box center [630, 310] width 1260 height 620
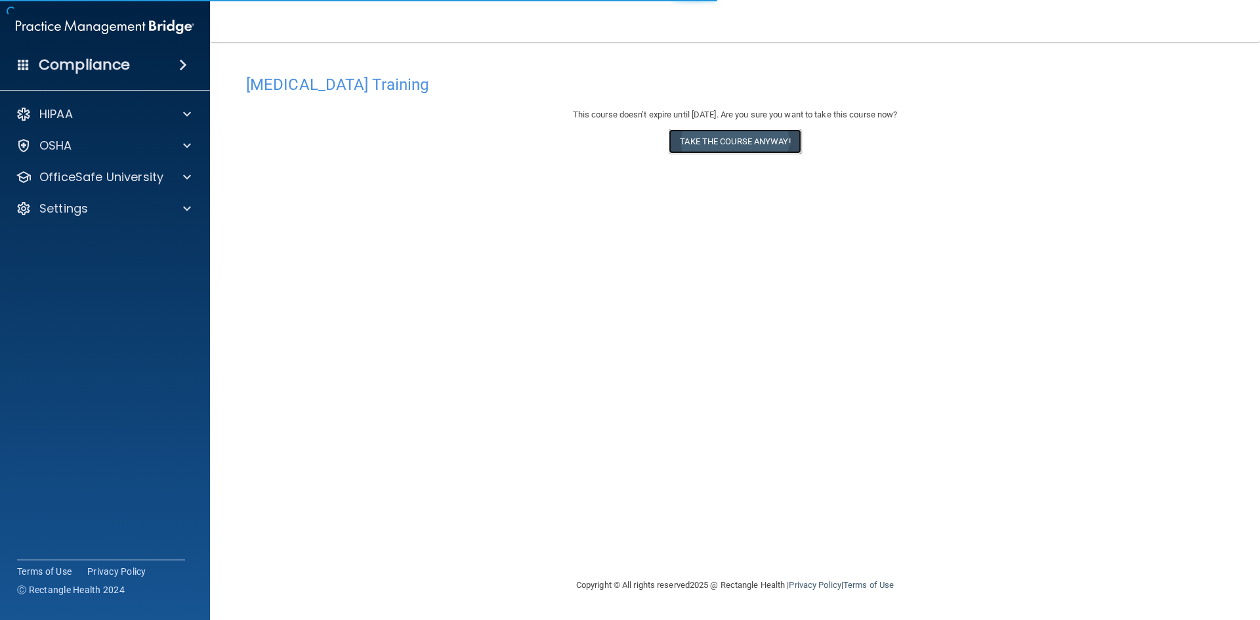
click at [778, 133] on button "Take the course anyway!" at bounding box center [735, 141] width 132 height 24
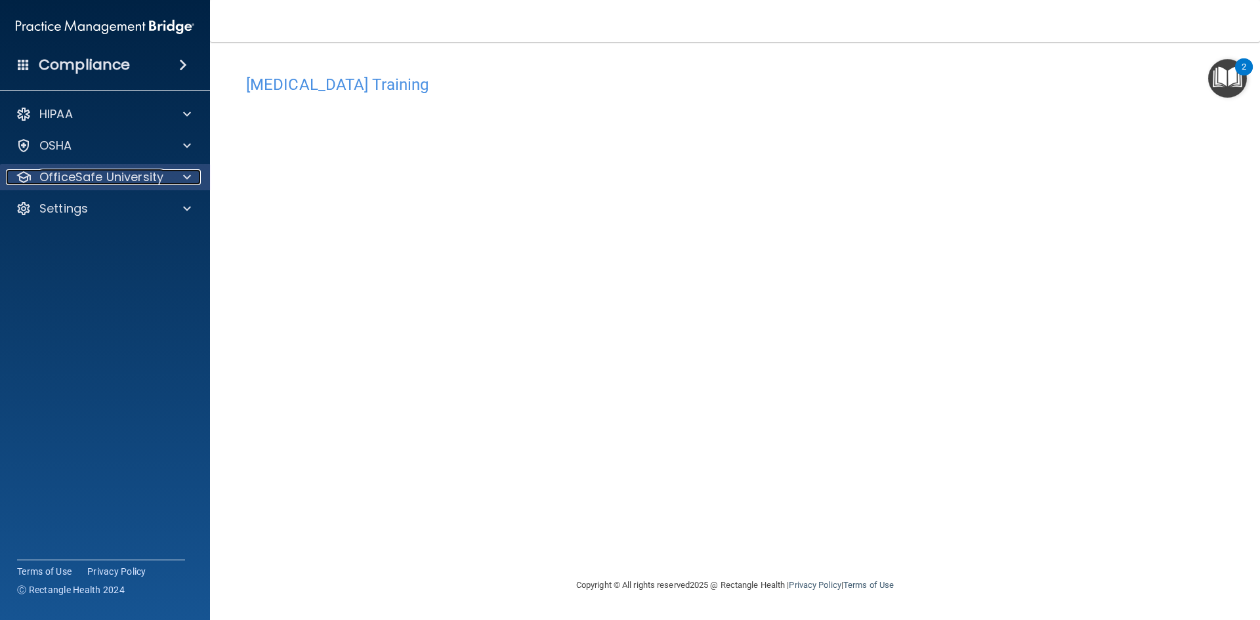
click at [91, 169] on p "OfficeSafe University" at bounding box center [101, 177] width 124 height 16
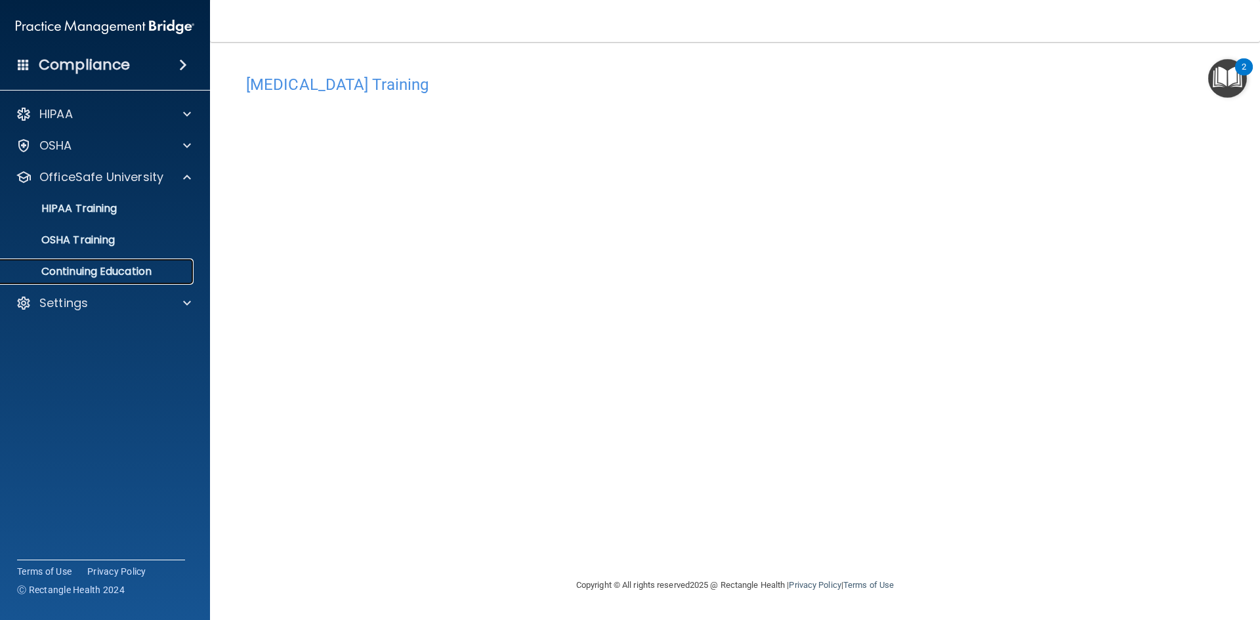
click at [91, 274] on p "Continuing Education" at bounding box center [98, 271] width 179 height 13
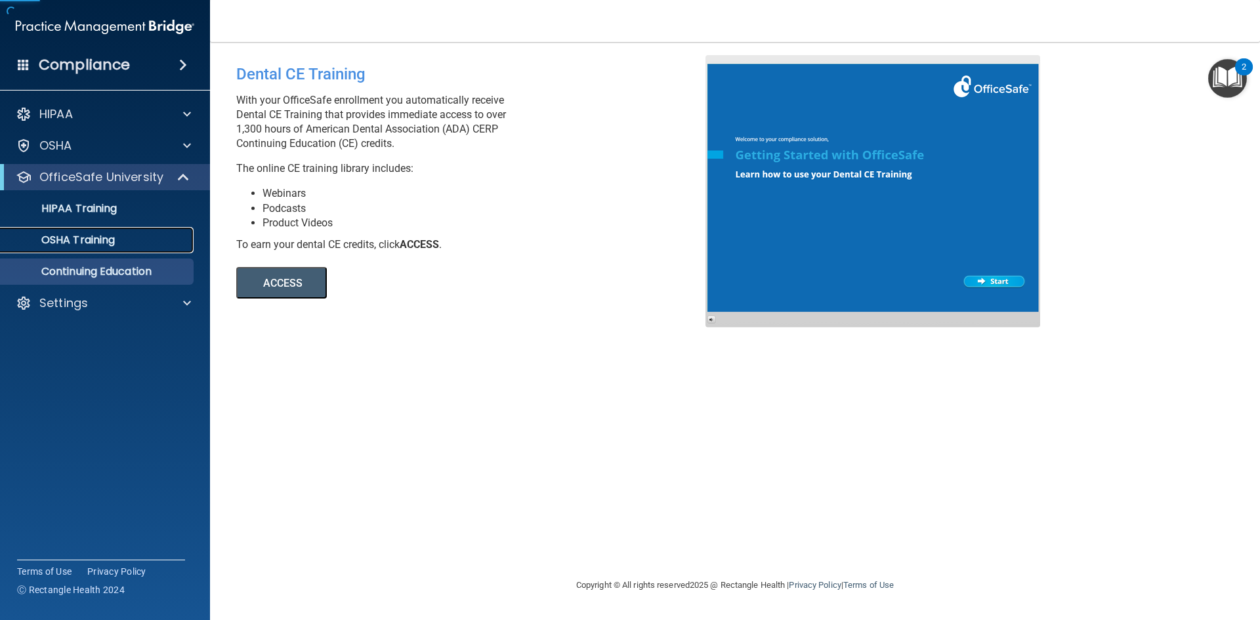
click at [100, 234] on p "OSHA Training" at bounding box center [62, 240] width 106 height 13
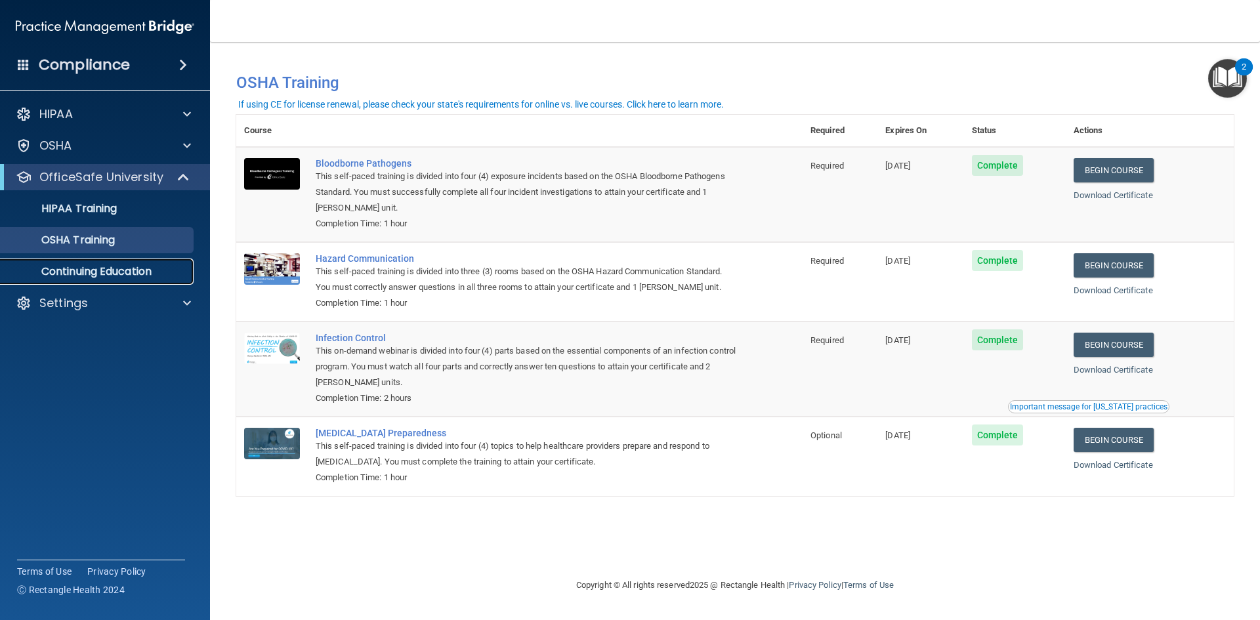
click at [114, 270] on p "Continuing Education" at bounding box center [98, 271] width 179 height 13
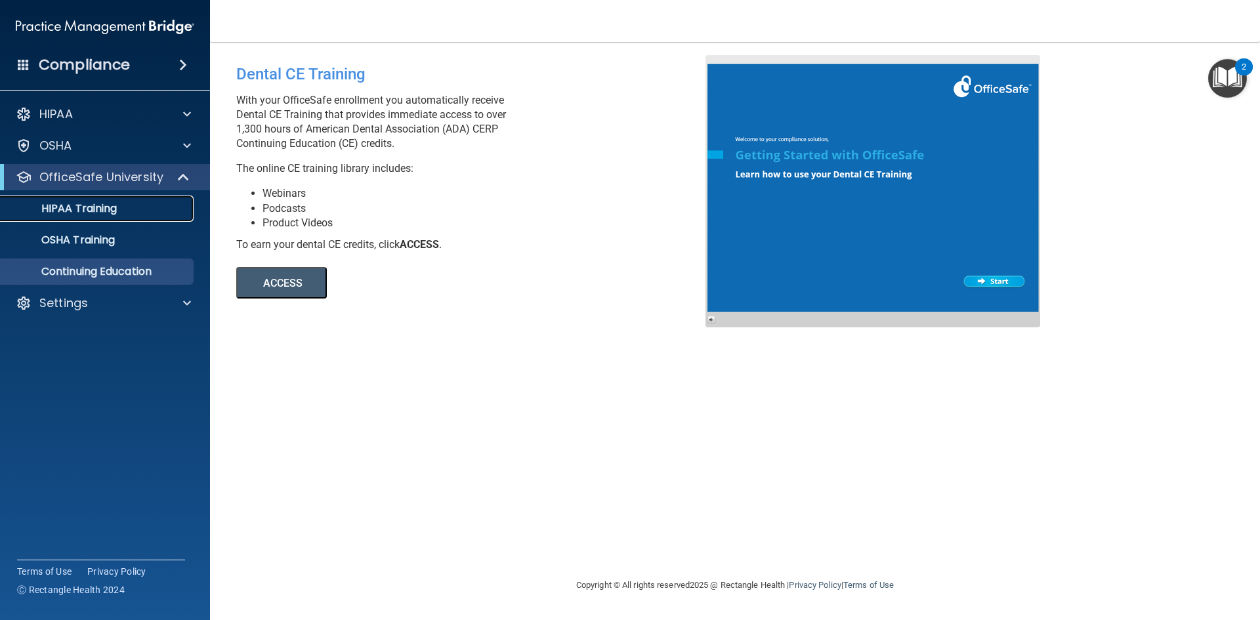
click at [91, 207] on p "HIPAA Training" at bounding box center [63, 208] width 108 height 13
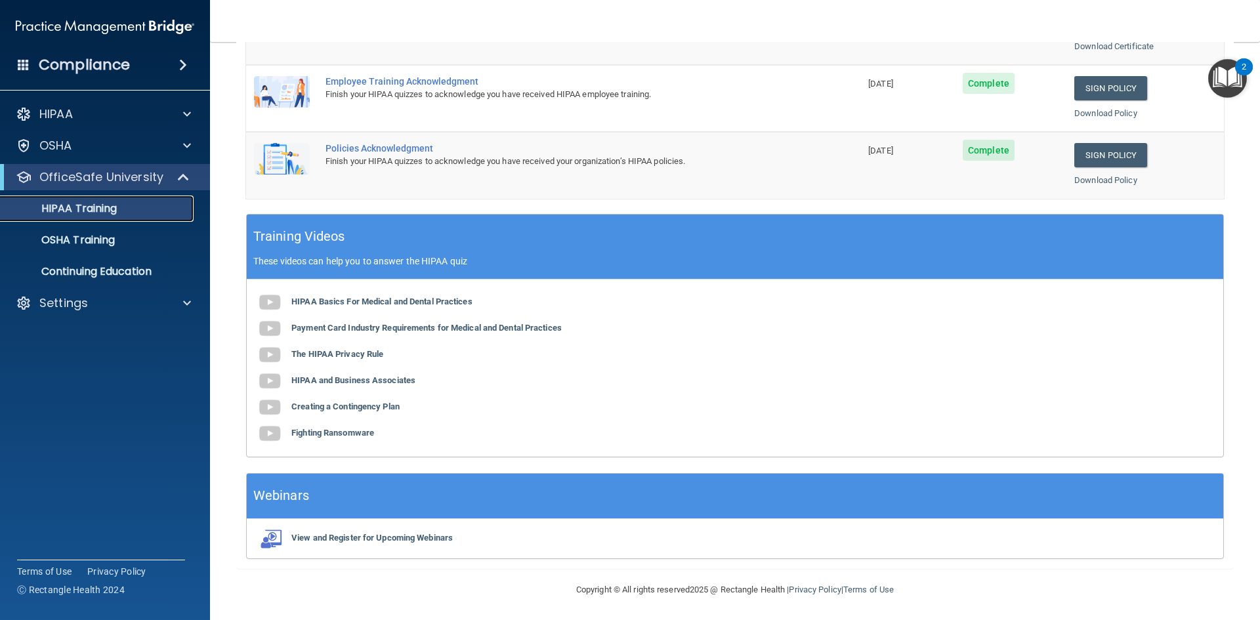
scroll to position [368, 0]
